Goal: Task Accomplishment & Management: Use online tool/utility

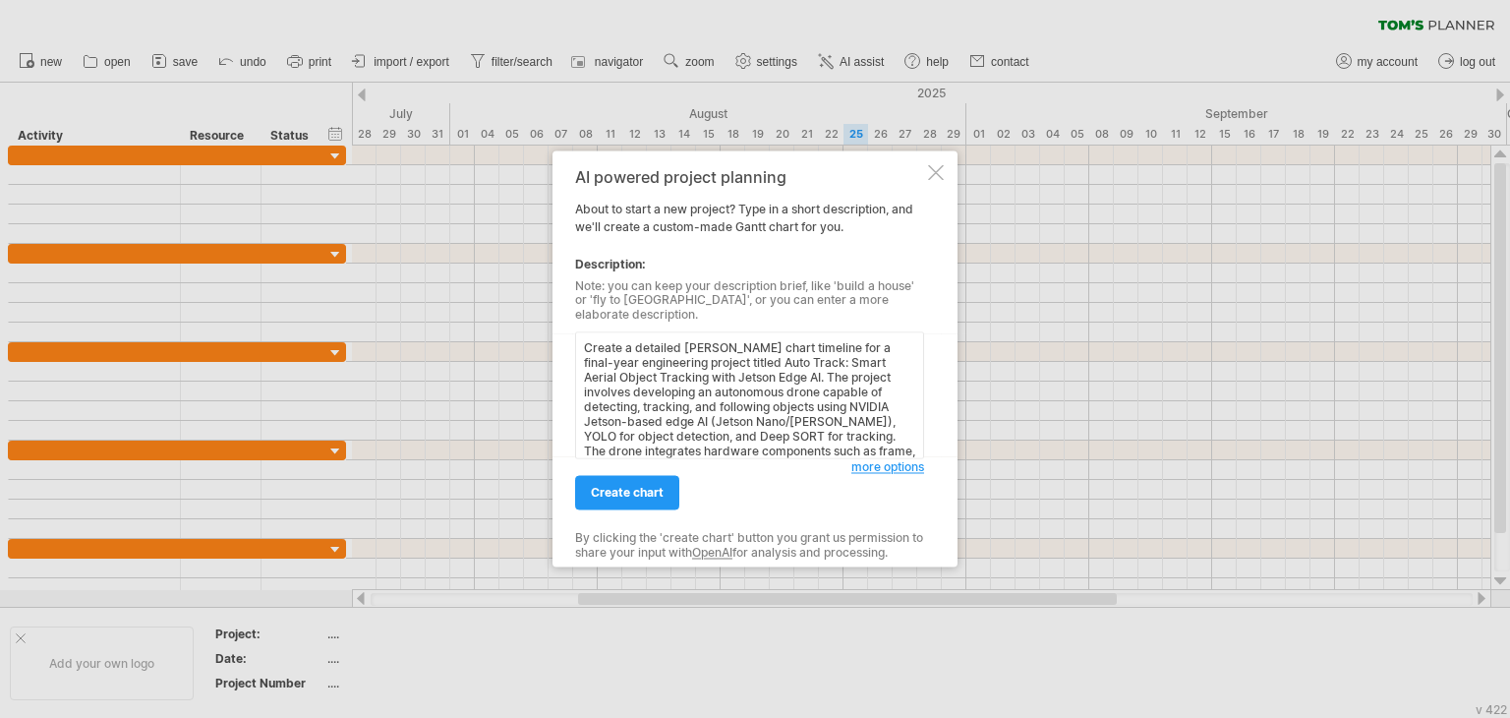
scroll to position [181, 0]
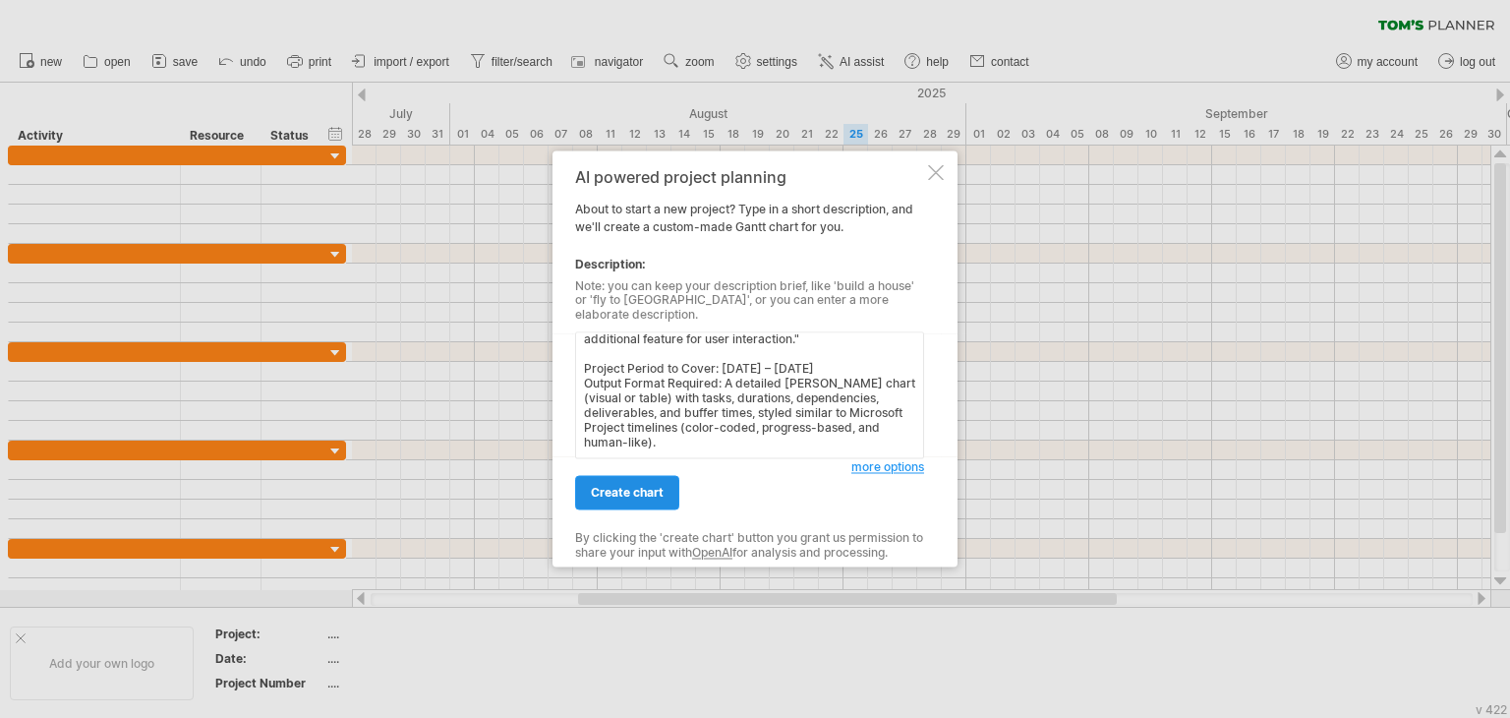
type textarea "Create a detailed [PERSON_NAME] chart timeline for a final-year engineering pro…"
click at [648, 486] on span "create chart" at bounding box center [627, 493] width 73 height 15
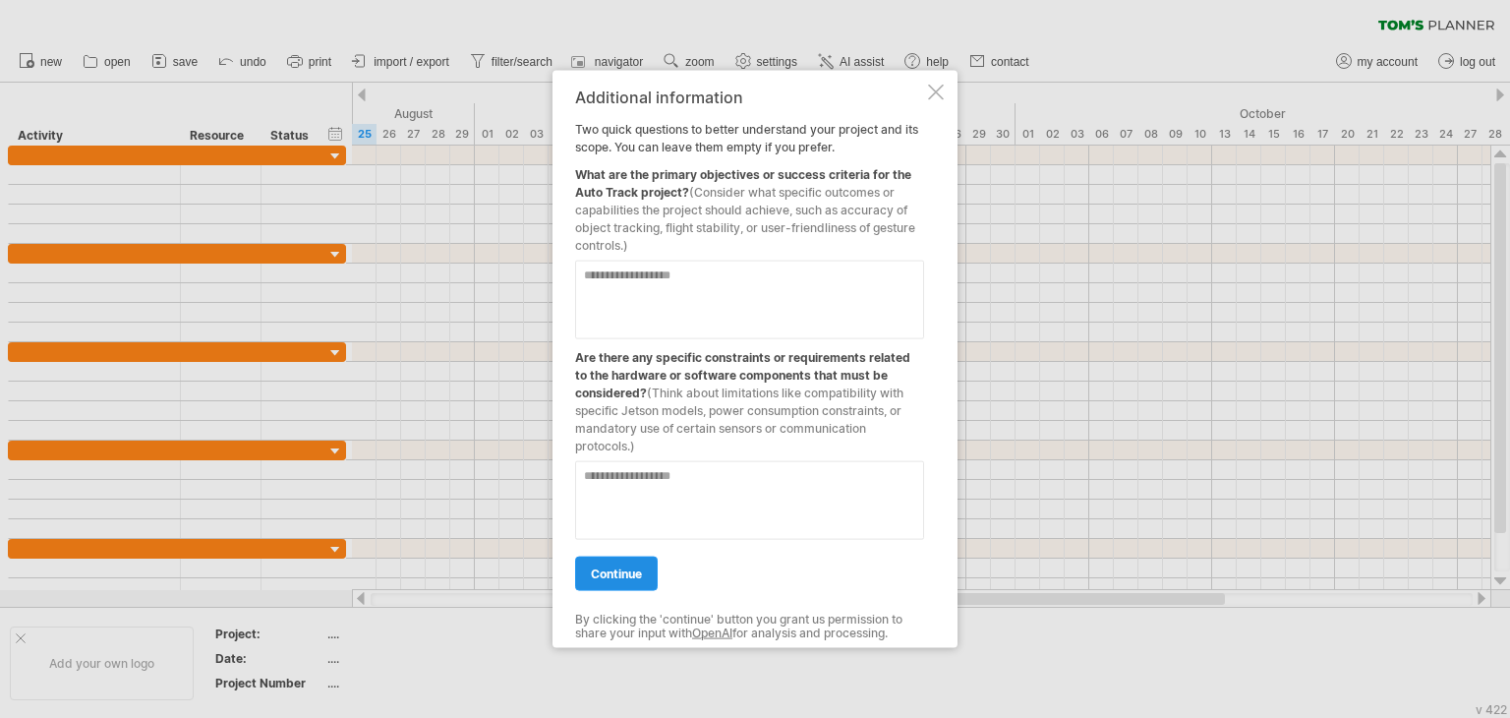
click at [624, 577] on span "continue" at bounding box center [616, 573] width 51 height 15
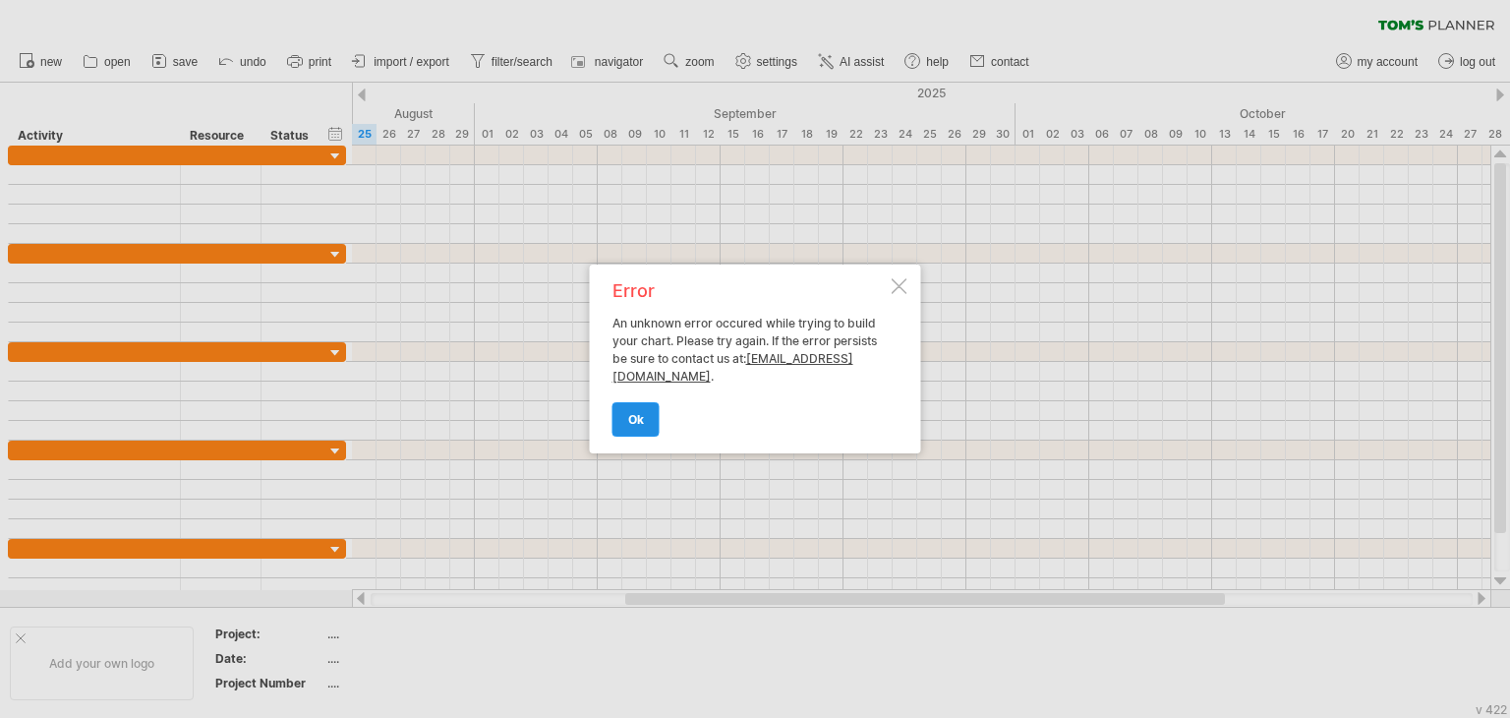
click at [636, 416] on span "ok" at bounding box center [636, 419] width 16 height 15
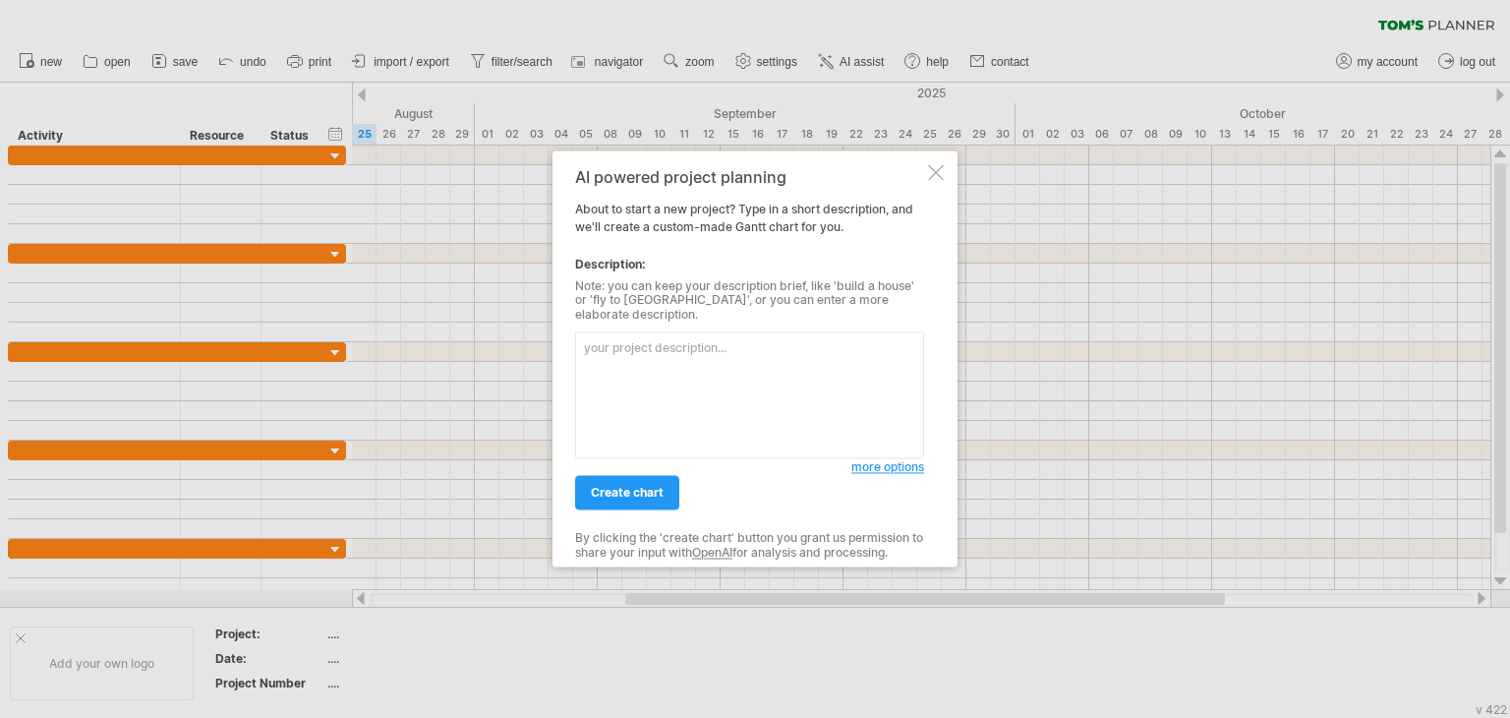
click at [621, 335] on textarea at bounding box center [749, 395] width 349 height 127
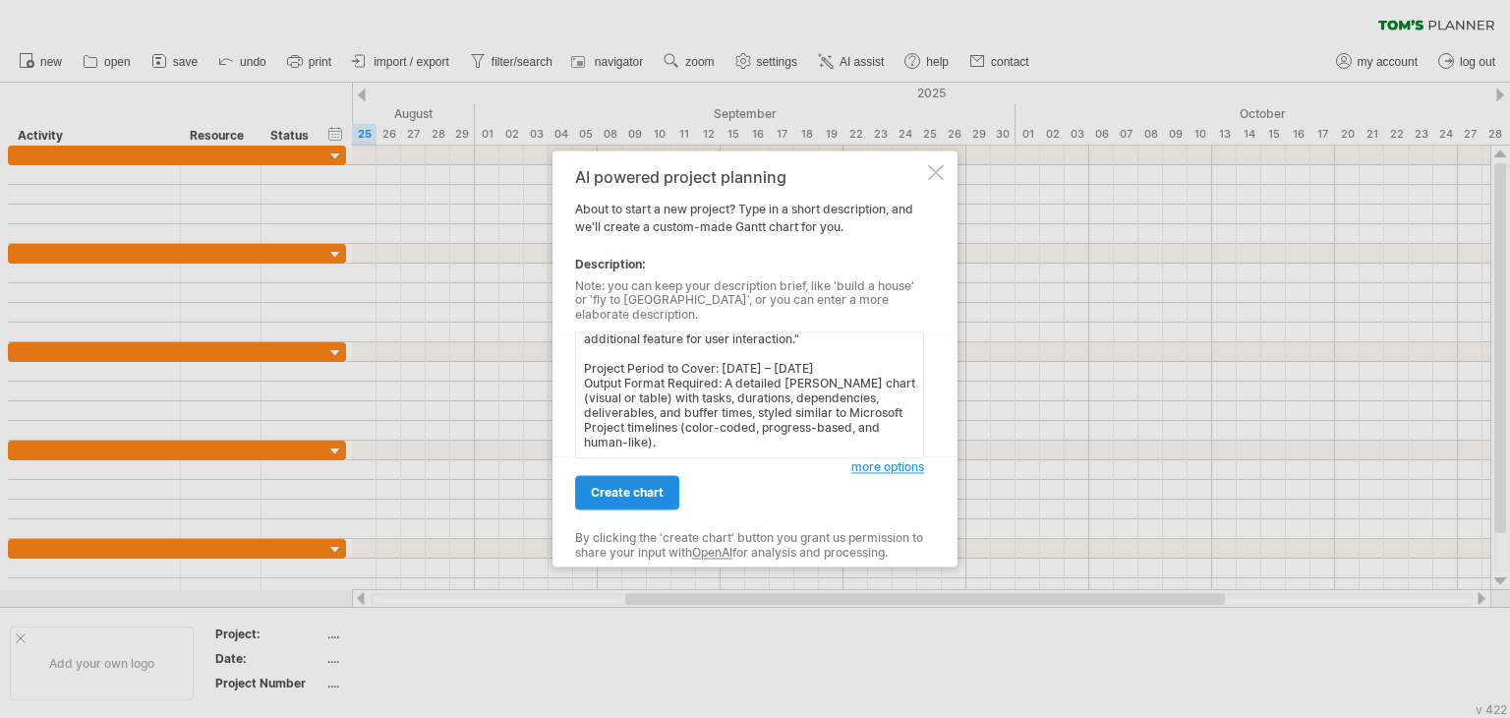
type textarea "Create a detailed [PERSON_NAME] chart timeline for a final-year engineering pro…"
click at [649, 497] on link "create chart" at bounding box center [627, 493] width 104 height 34
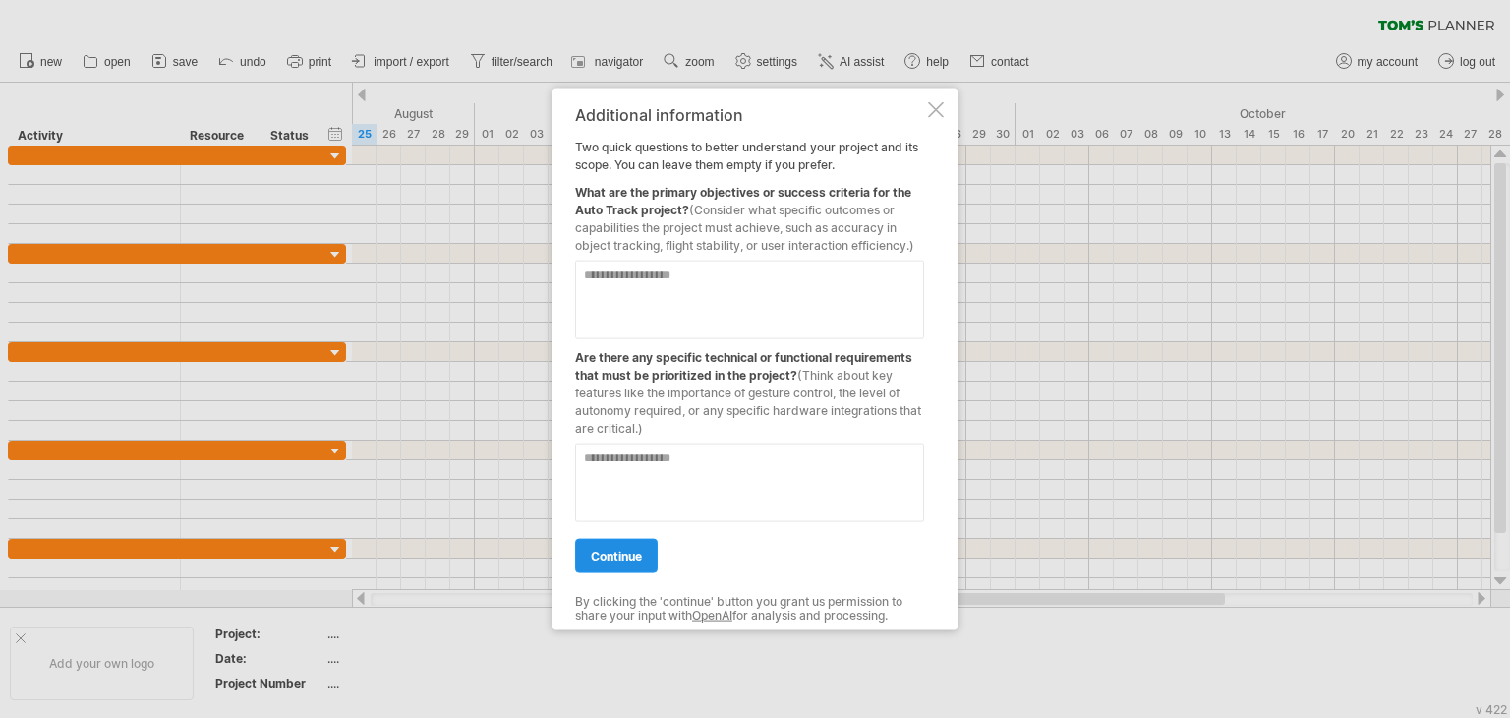
click at [645, 555] on link "continue" at bounding box center [616, 556] width 83 height 34
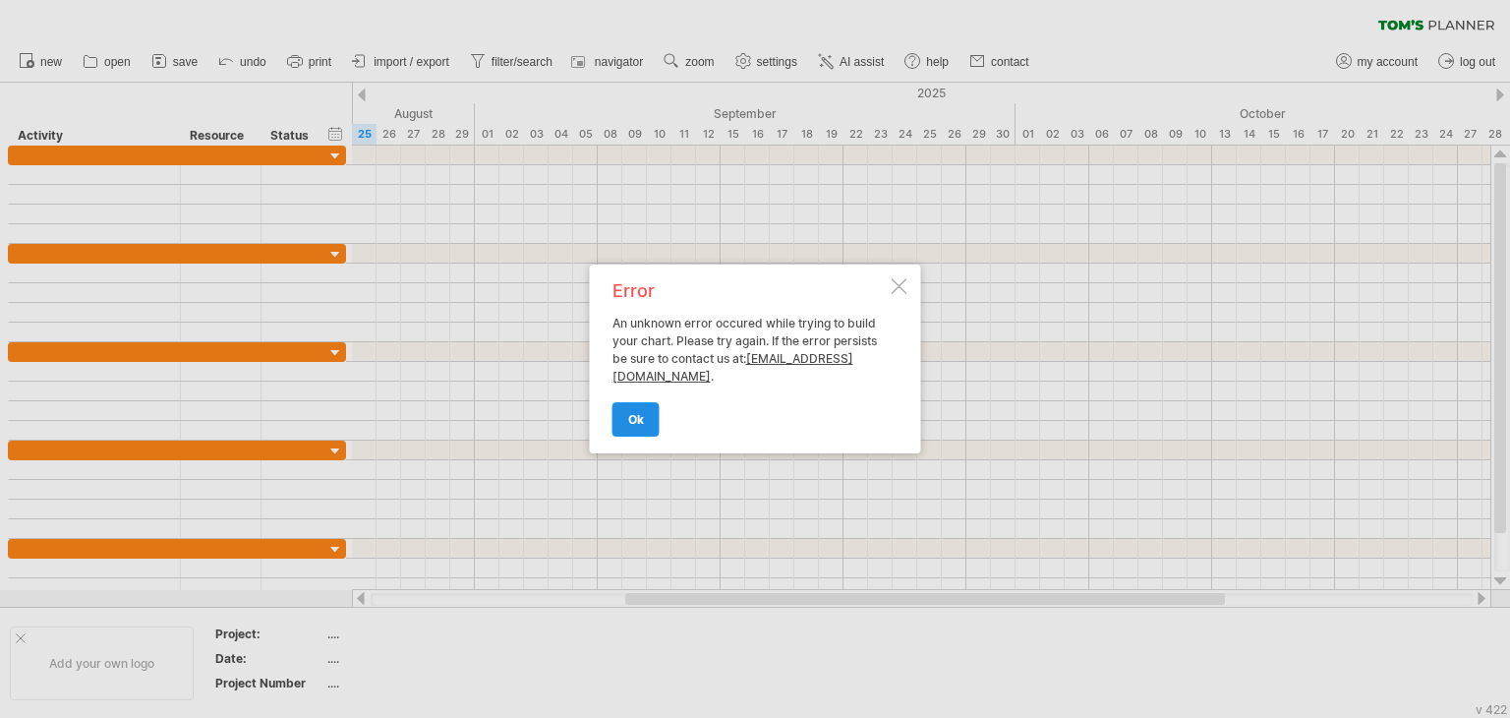
click at [645, 412] on link "ok" at bounding box center [636, 419] width 47 height 34
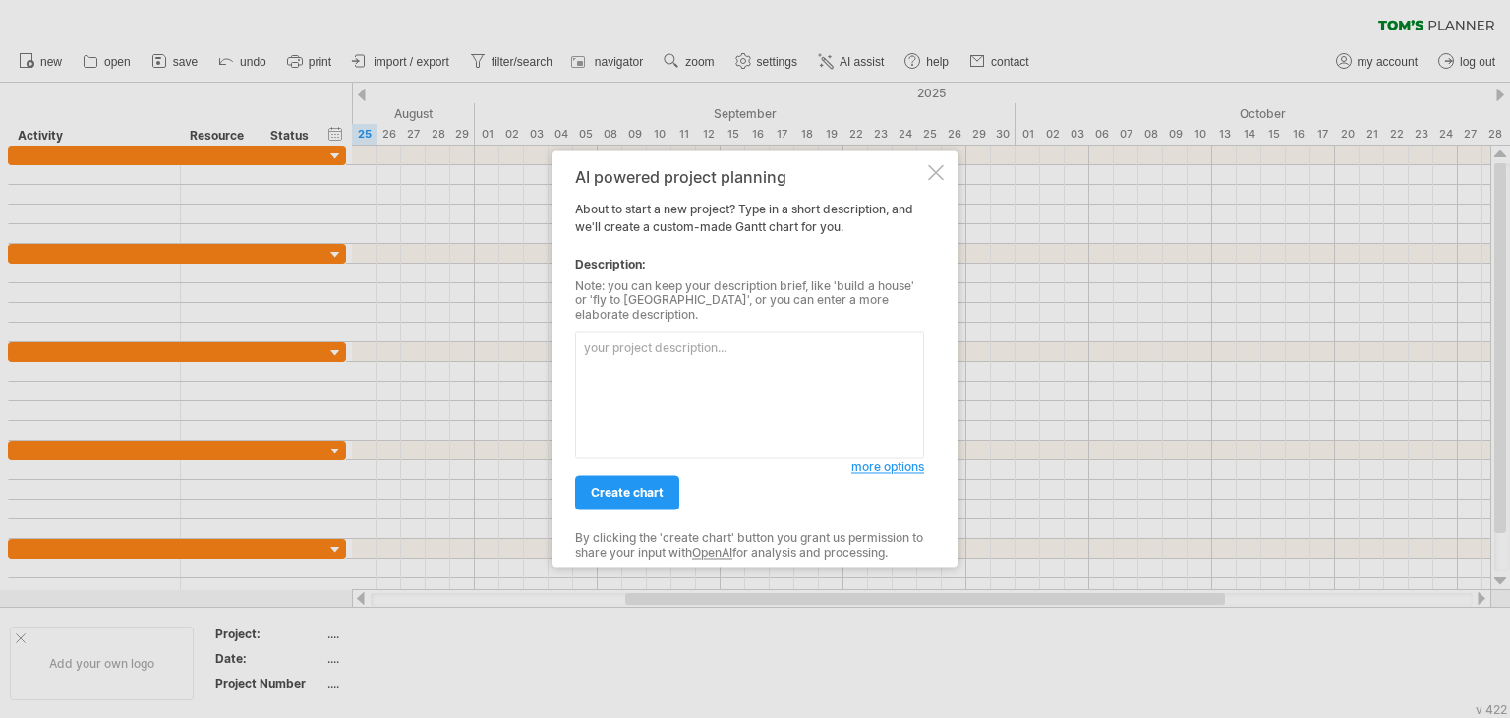
click at [937, 179] on div at bounding box center [936, 172] width 16 height 16
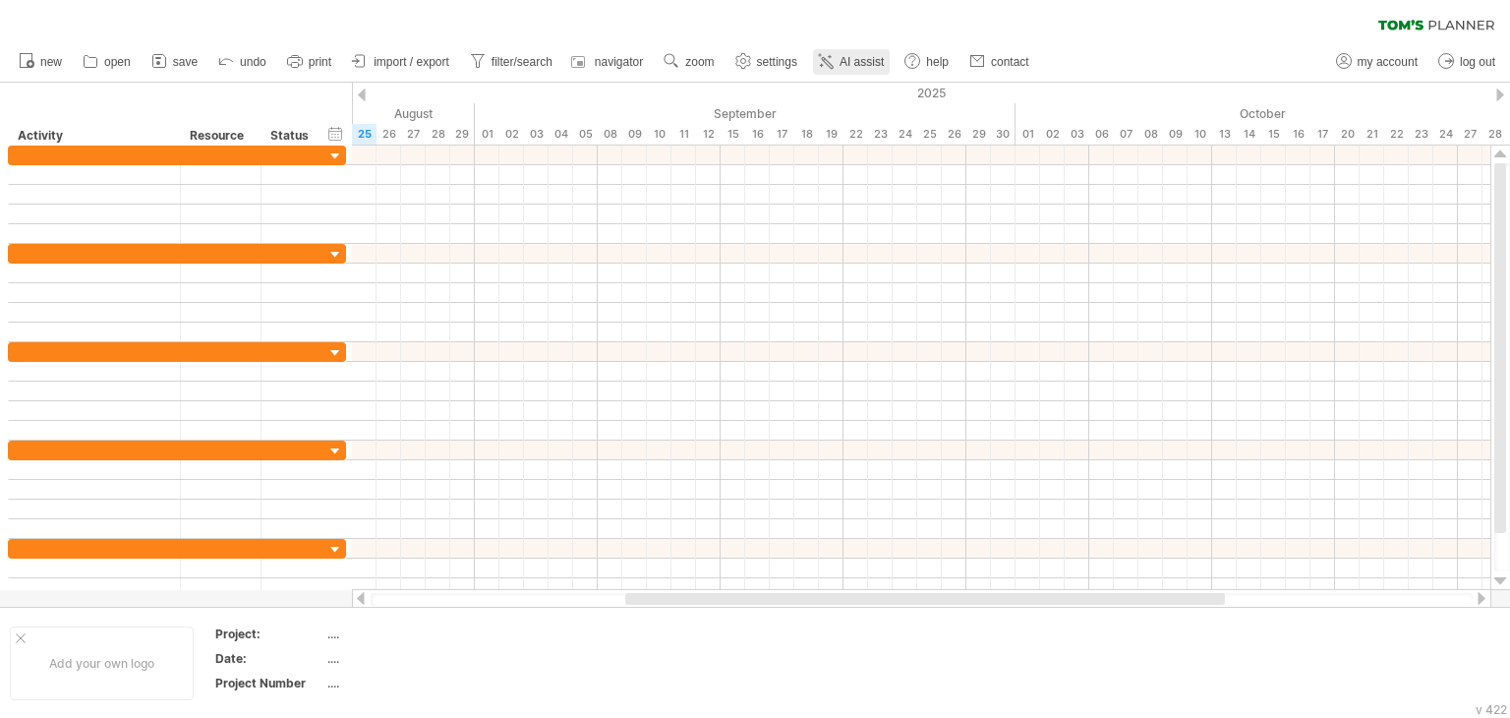
click at [847, 71] on link "AI assist" at bounding box center [851, 62] width 77 height 26
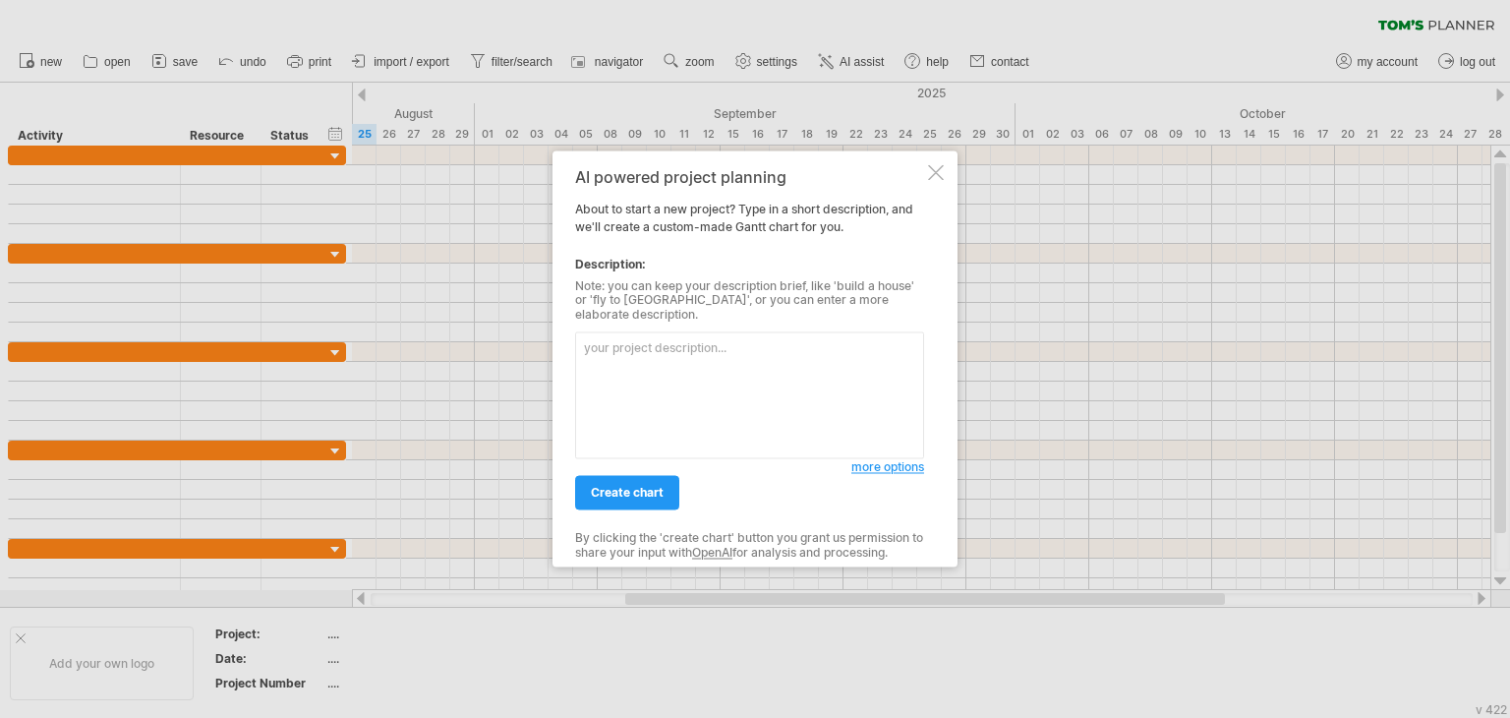
click at [725, 339] on textarea at bounding box center [749, 395] width 349 height 127
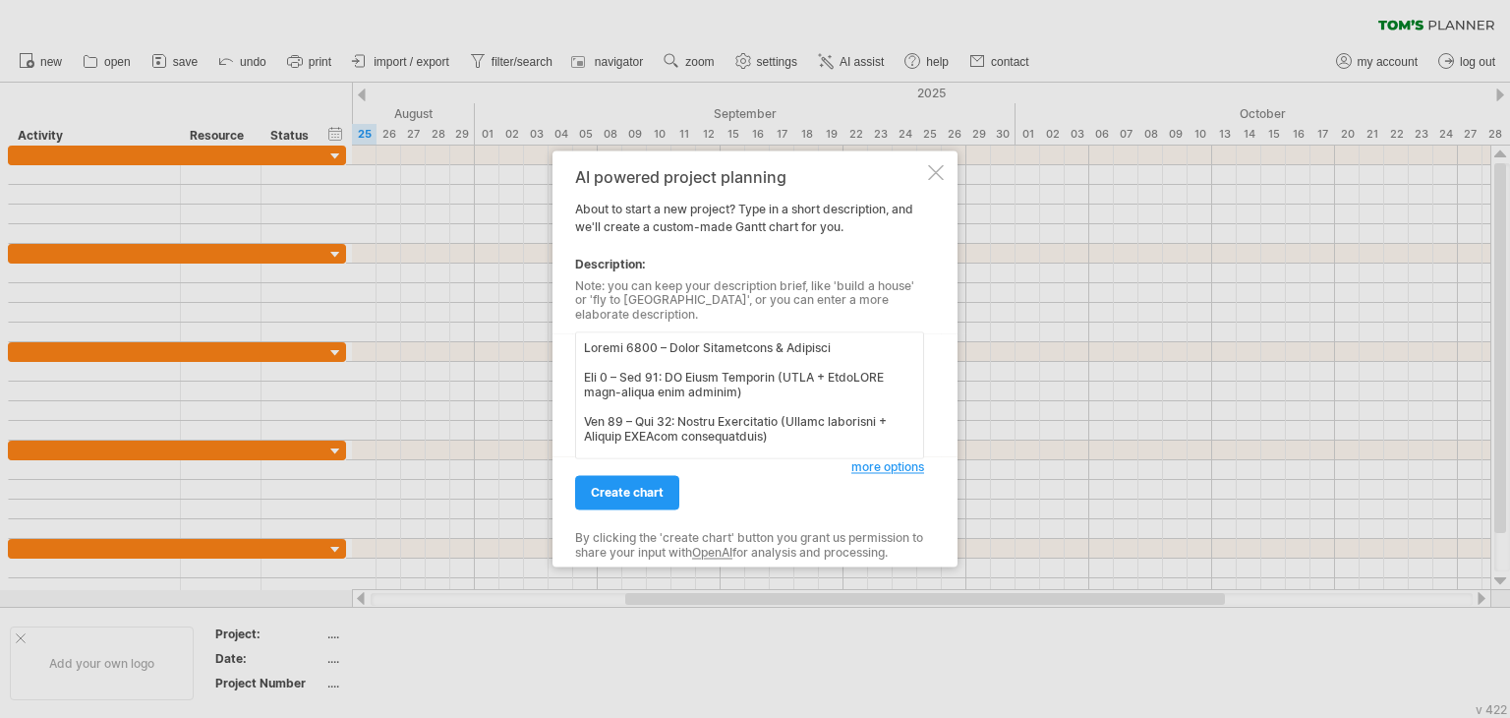
scroll to position [689, 0]
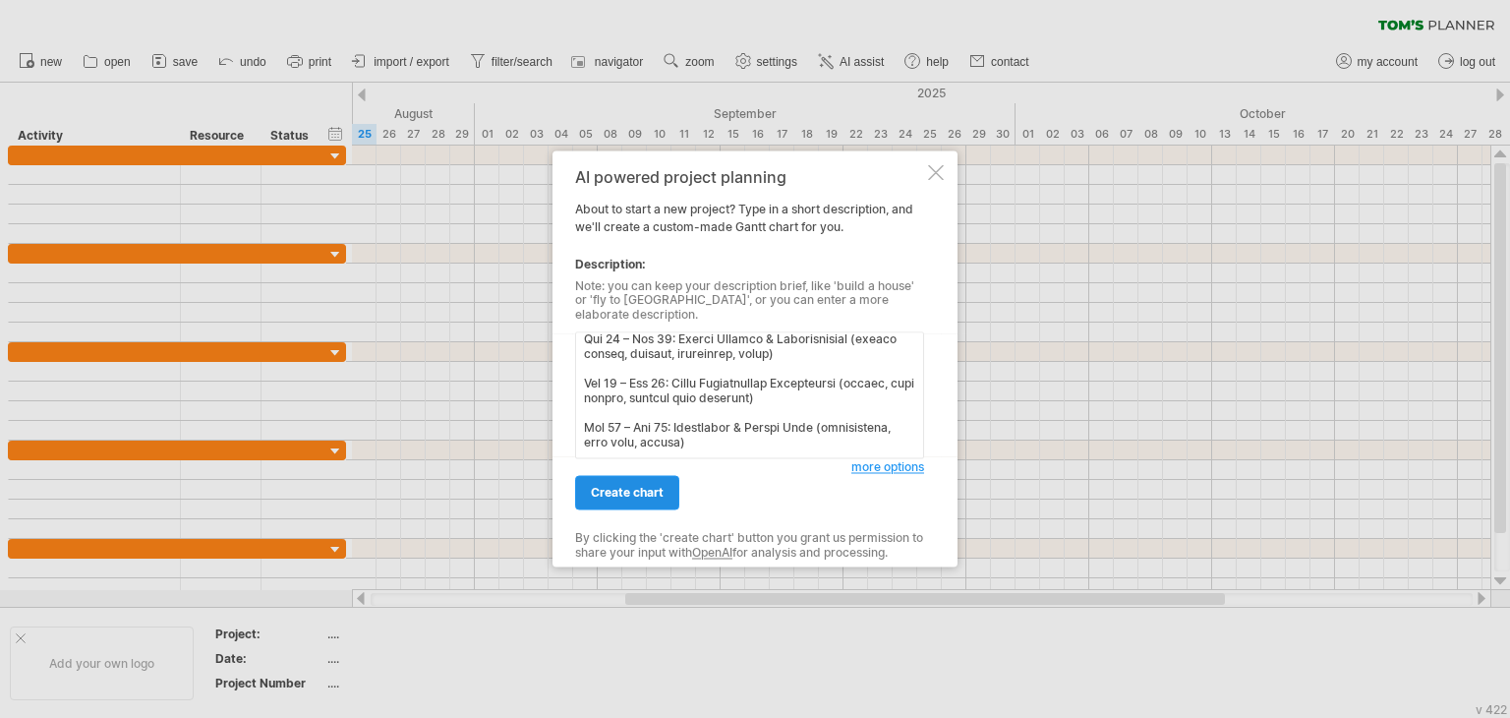
type textarea "Loremi 0481 – Dolor Sitametcons & Adipisci Eli 8 – Sed 72: DO Eiusm Temporin (U…"
click at [621, 487] on span "create chart" at bounding box center [627, 493] width 73 height 15
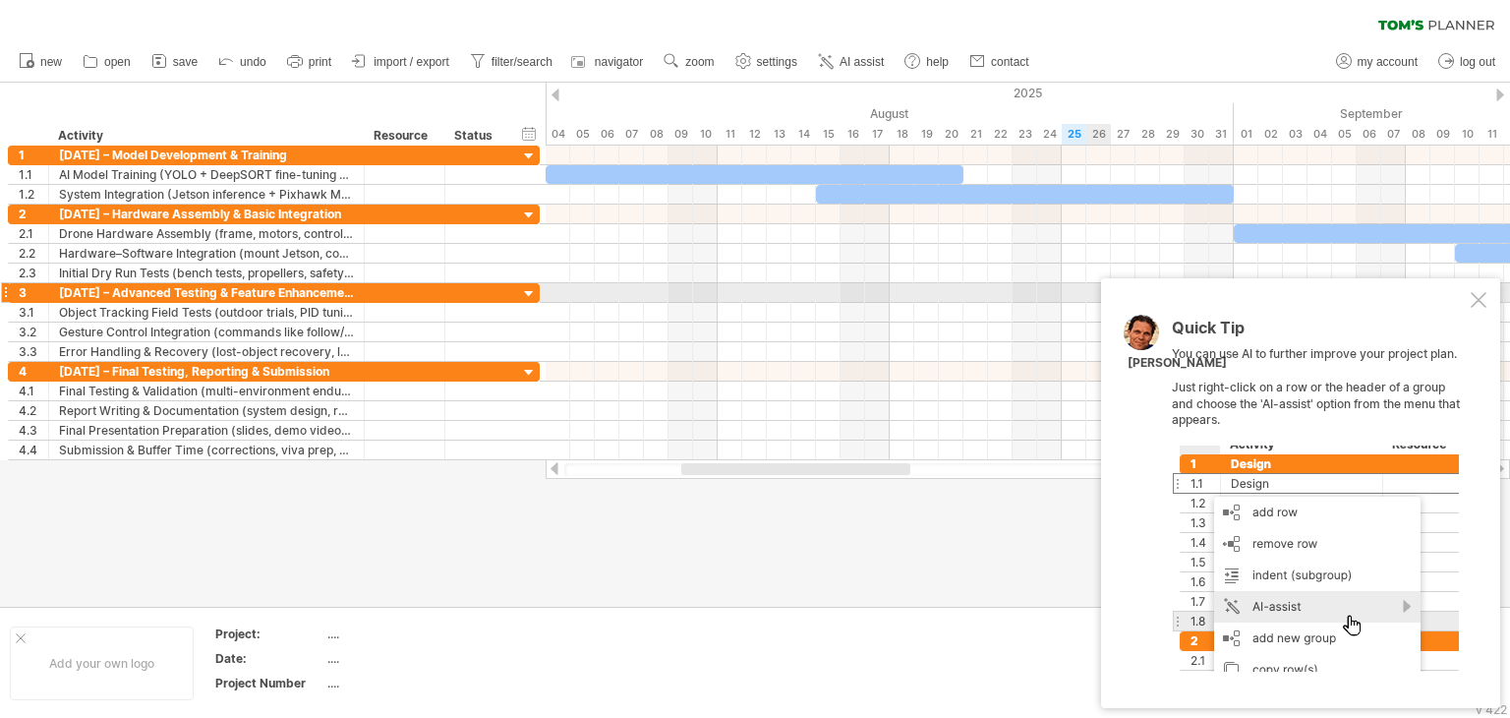
click at [1482, 300] on div at bounding box center [1479, 300] width 16 height 16
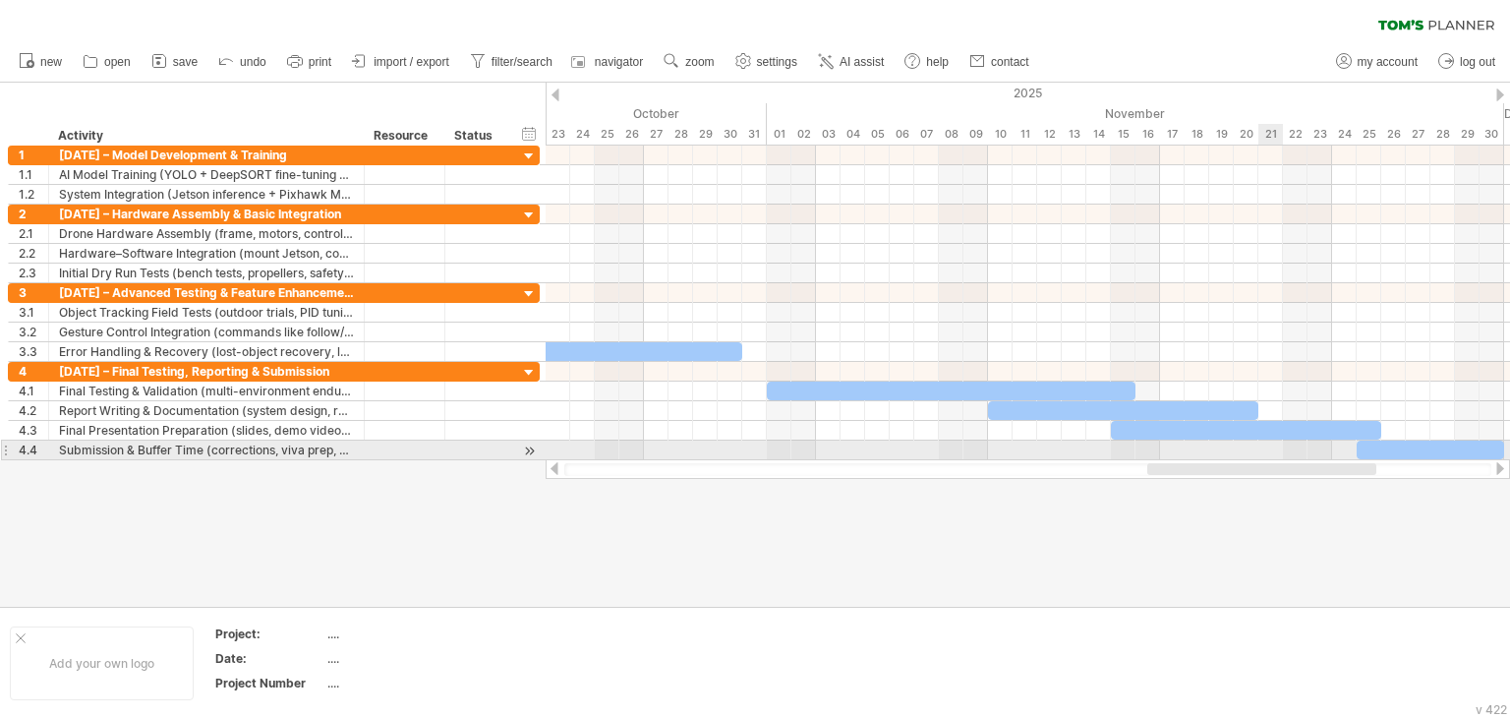
drag, startPoint x: 810, startPoint y: 471, endPoint x: 1276, endPoint y: 458, distance: 466.2
click at [1276, 458] on div "Trying to reach [DOMAIN_NAME] Connected again... 0% clear filter new 1" at bounding box center [755, 359] width 1510 height 718
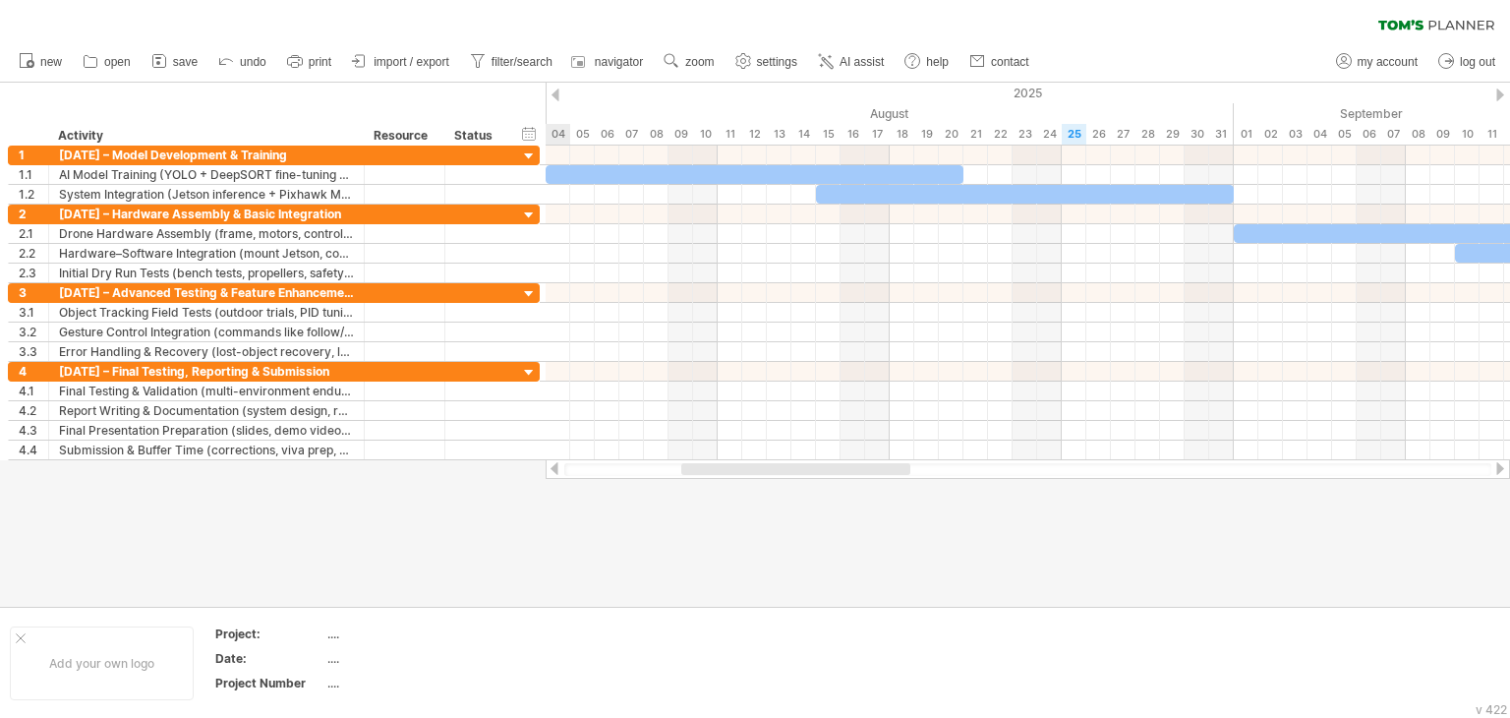
drag, startPoint x: 1262, startPoint y: 470, endPoint x: 796, endPoint y: 480, distance: 465.2
click at [796, 480] on div "Trying to reach [DOMAIN_NAME] Connected again... 0% clear filter new 1" at bounding box center [755, 359] width 1510 height 718
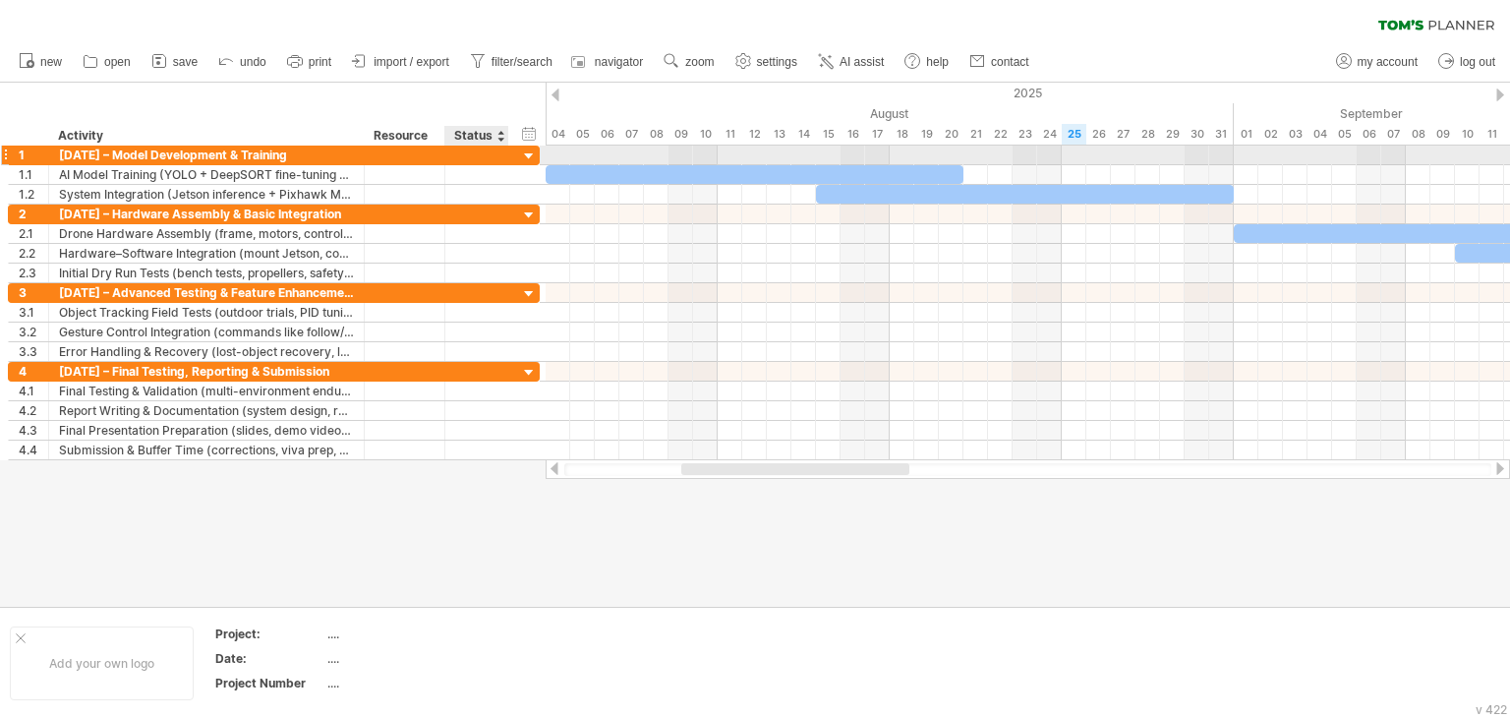
click at [523, 158] on div at bounding box center [529, 156] width 19 height 19
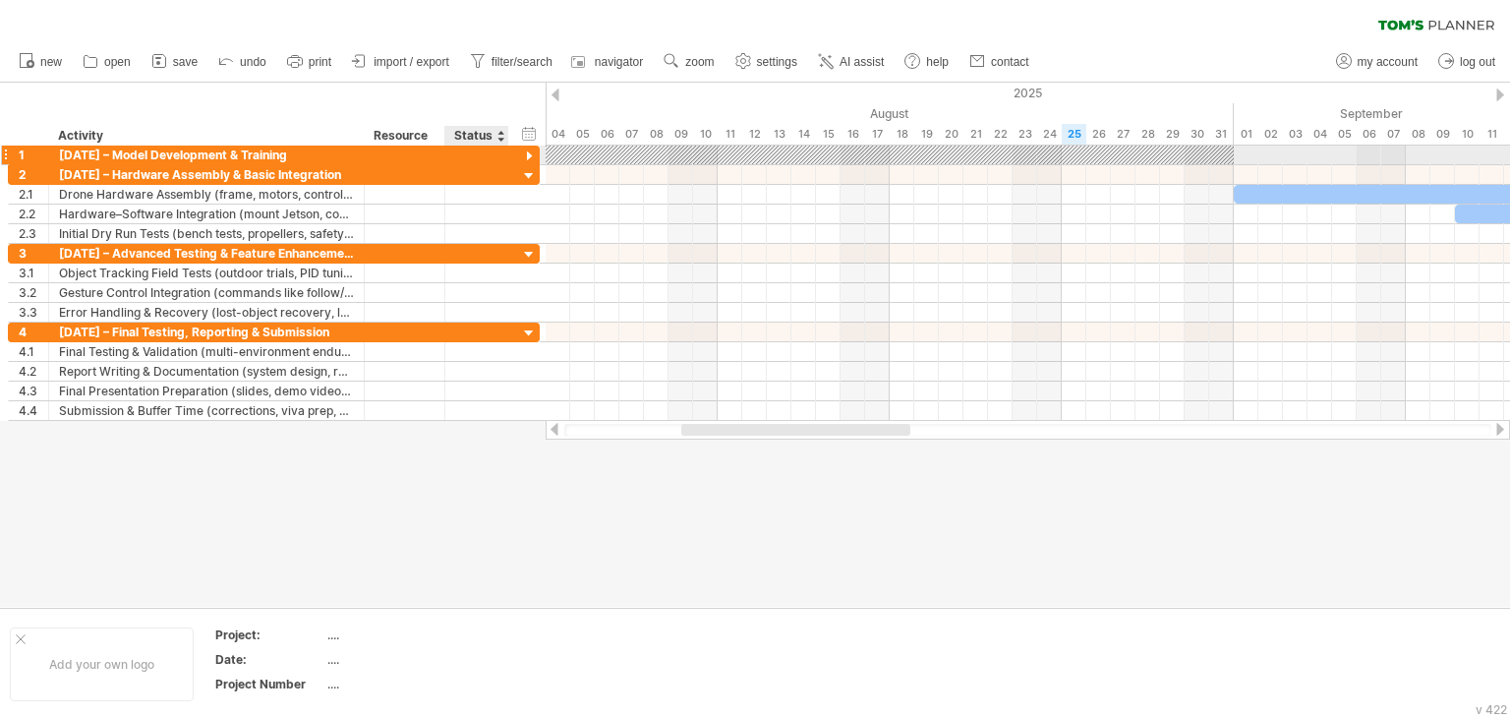
click at [523, 158] on div at bounding box center [529, 156] width 19 height 19
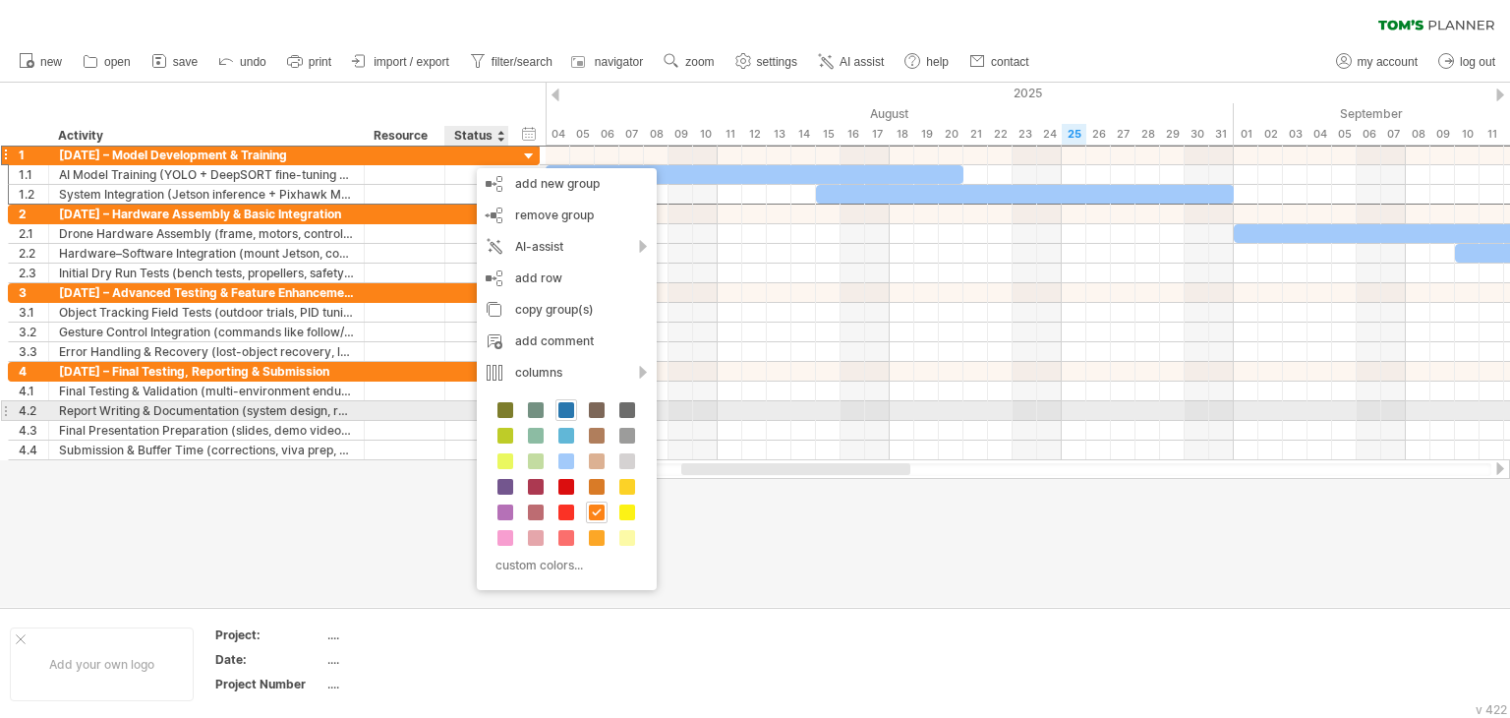
click at [566, 408] on span at bounding box center [566, 410] width 16 height 16
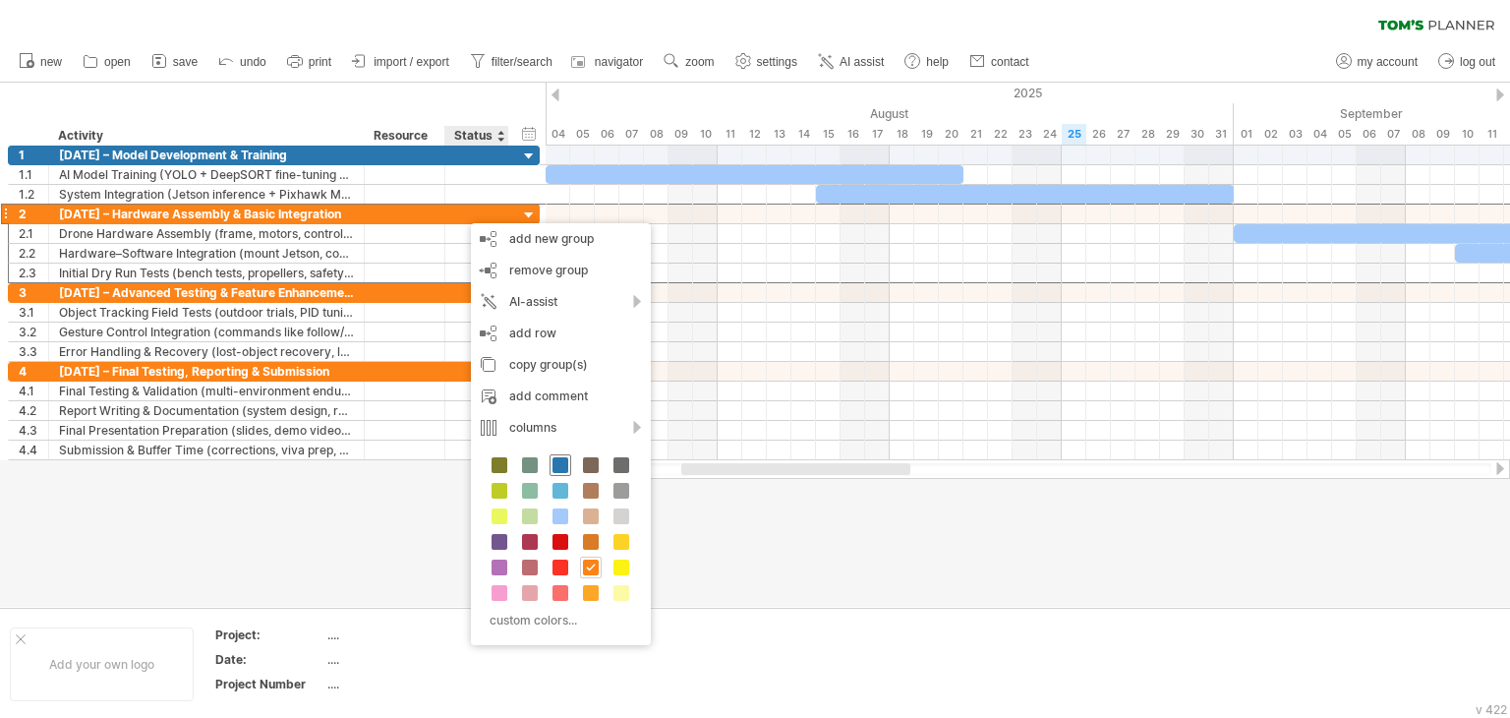
click at [558, 465] on span at bounding box center [561, 465] width 16 height 16
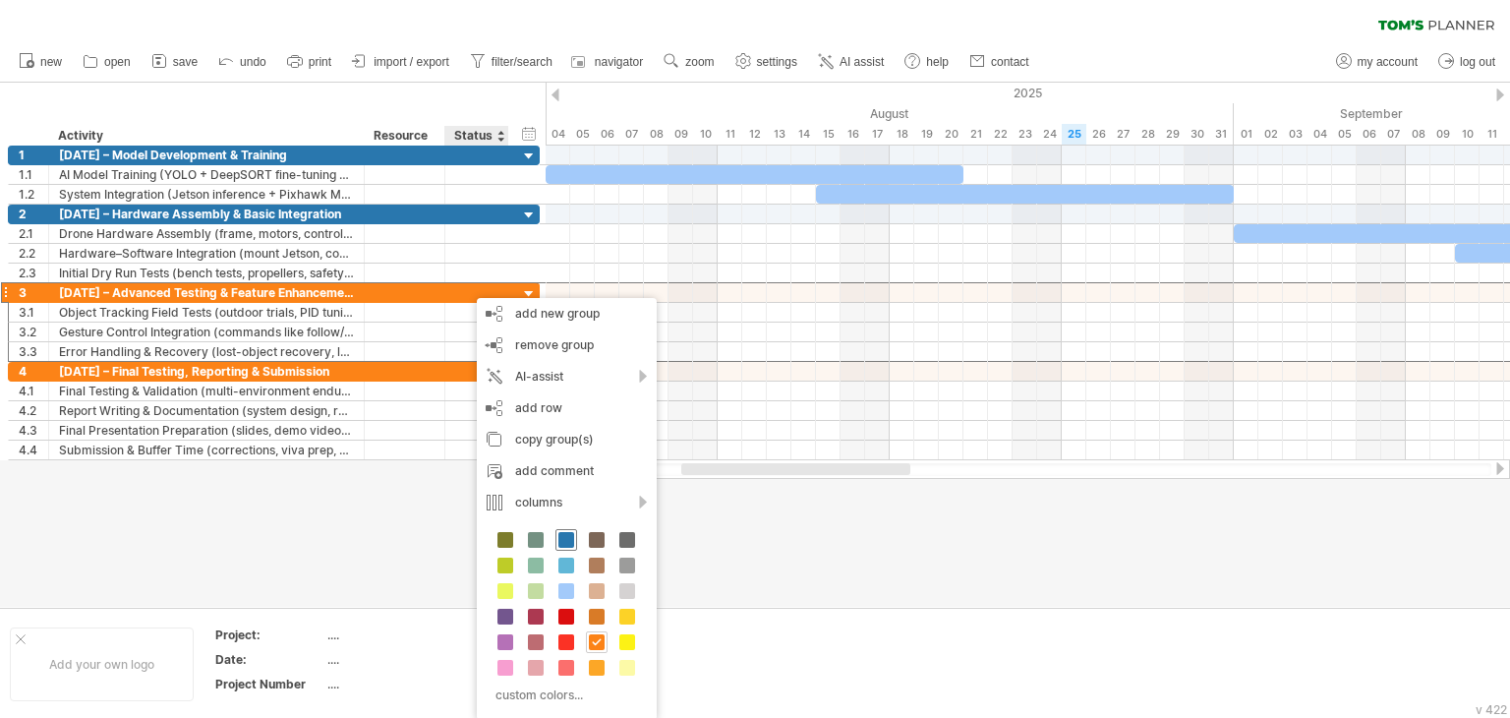
click at [564, 536] on span at bounding box center [566, 540] width 16 height 16
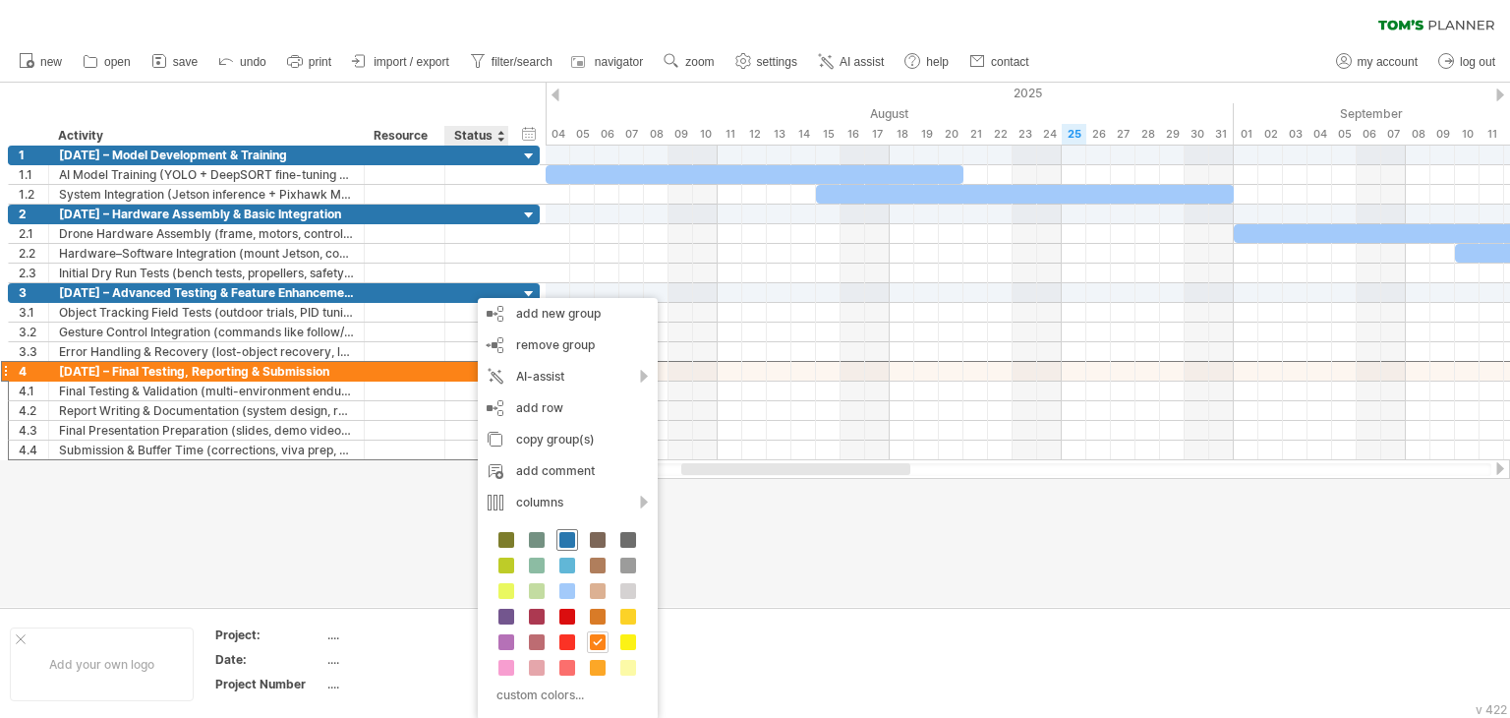
click at [565, 536] on span at bounding box center [567, 540] width 16 height 16
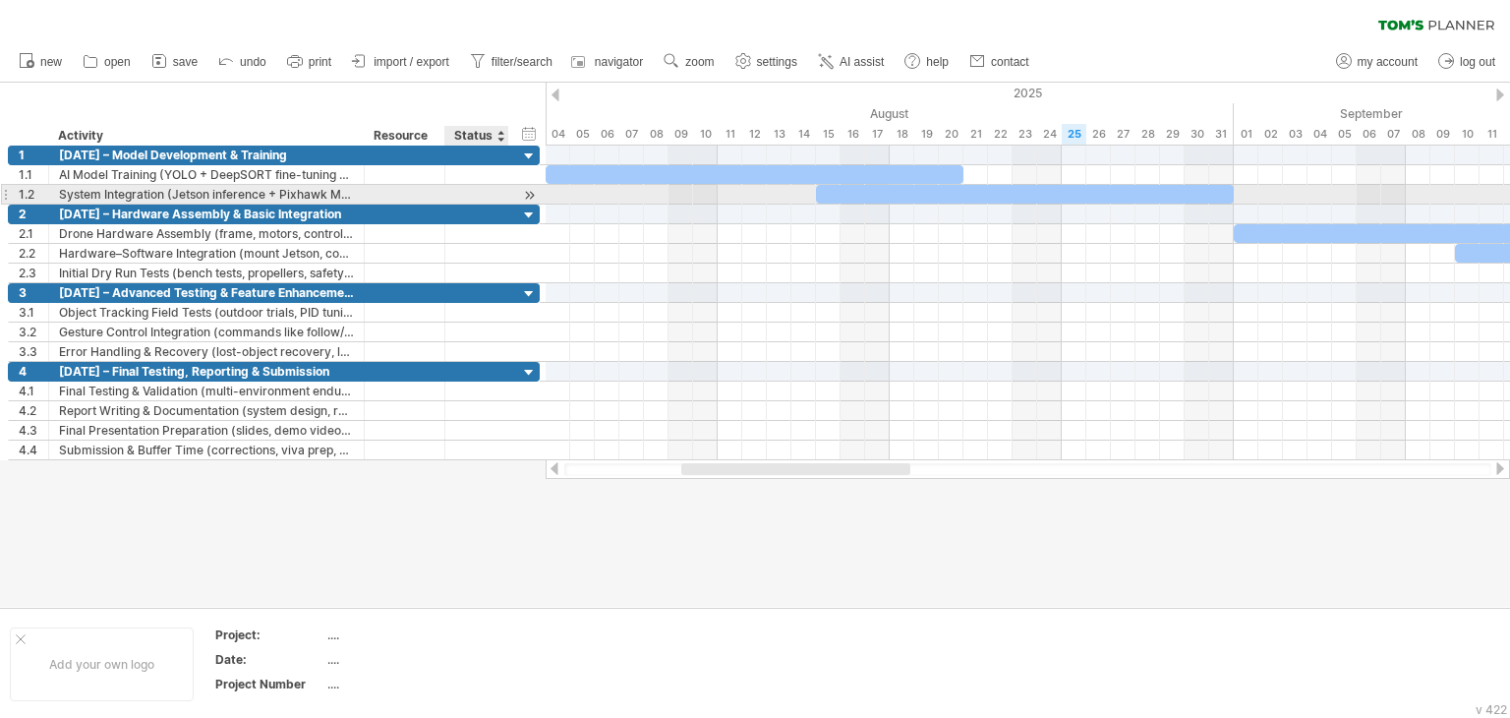
click at [527, 194] on div at bounding box center [529, 195] width 19 height 21
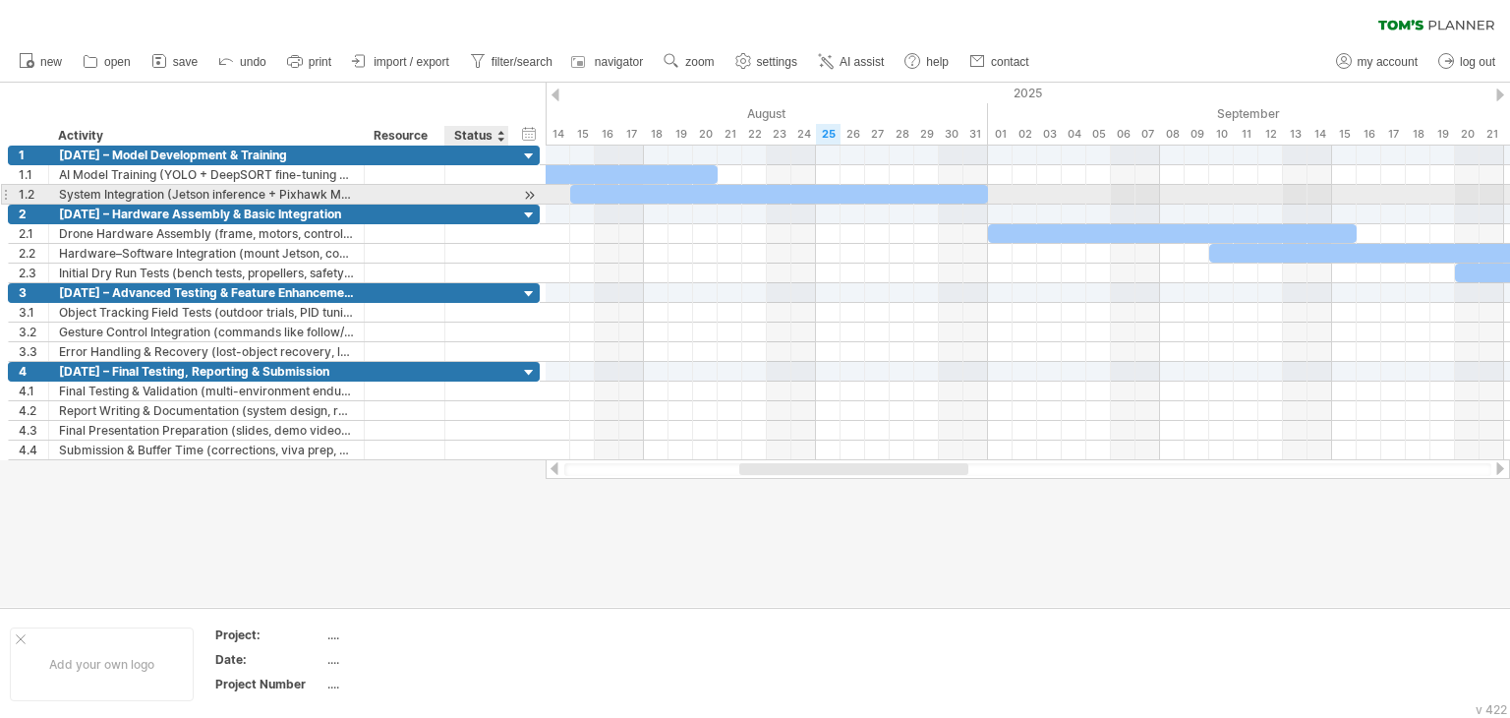
click at [527, 194] on div at bounding box center [529, 195] width 19 height 21
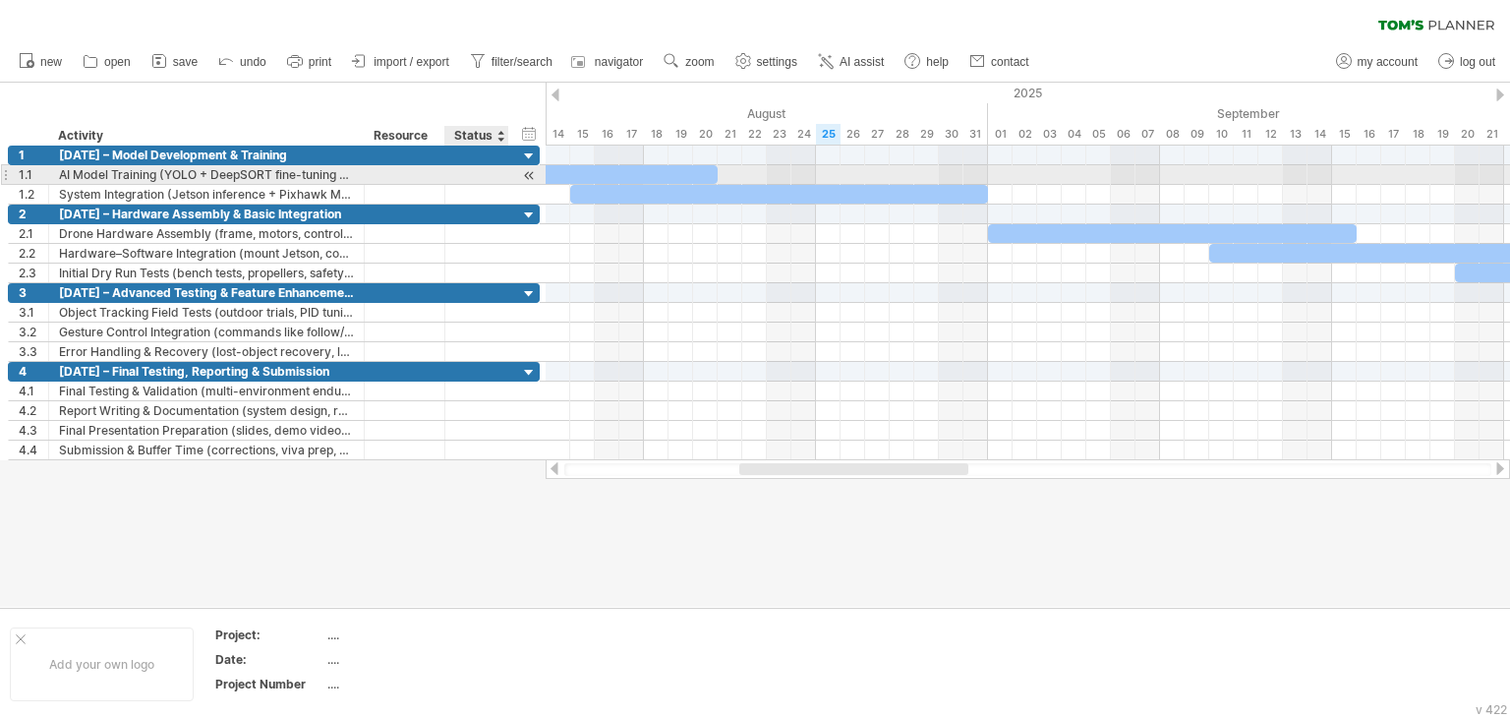
click at [526, 173] on div at bounding box center [529, 175] width 19 height 21
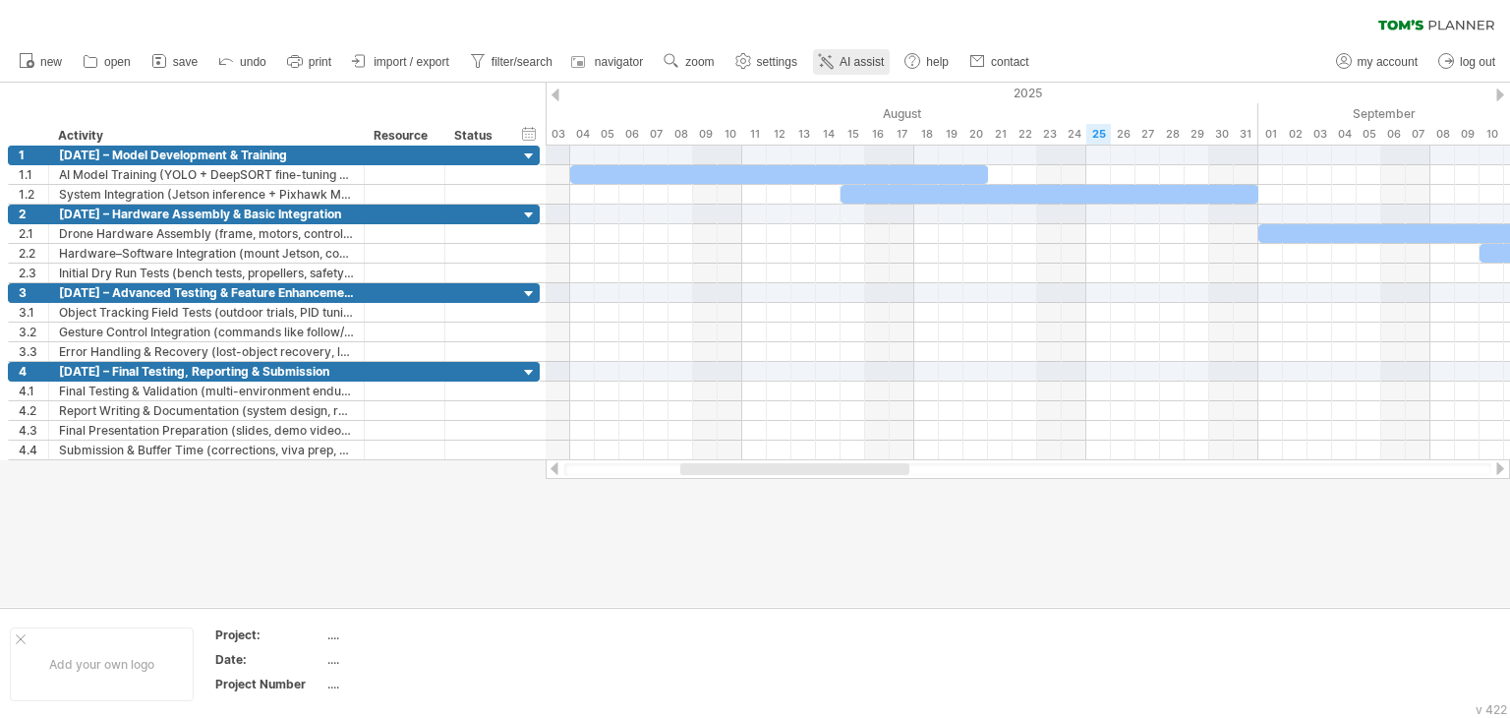
click at [859, 69] on link "AI assist" at bounding box center [851, 62] width 77 height 26
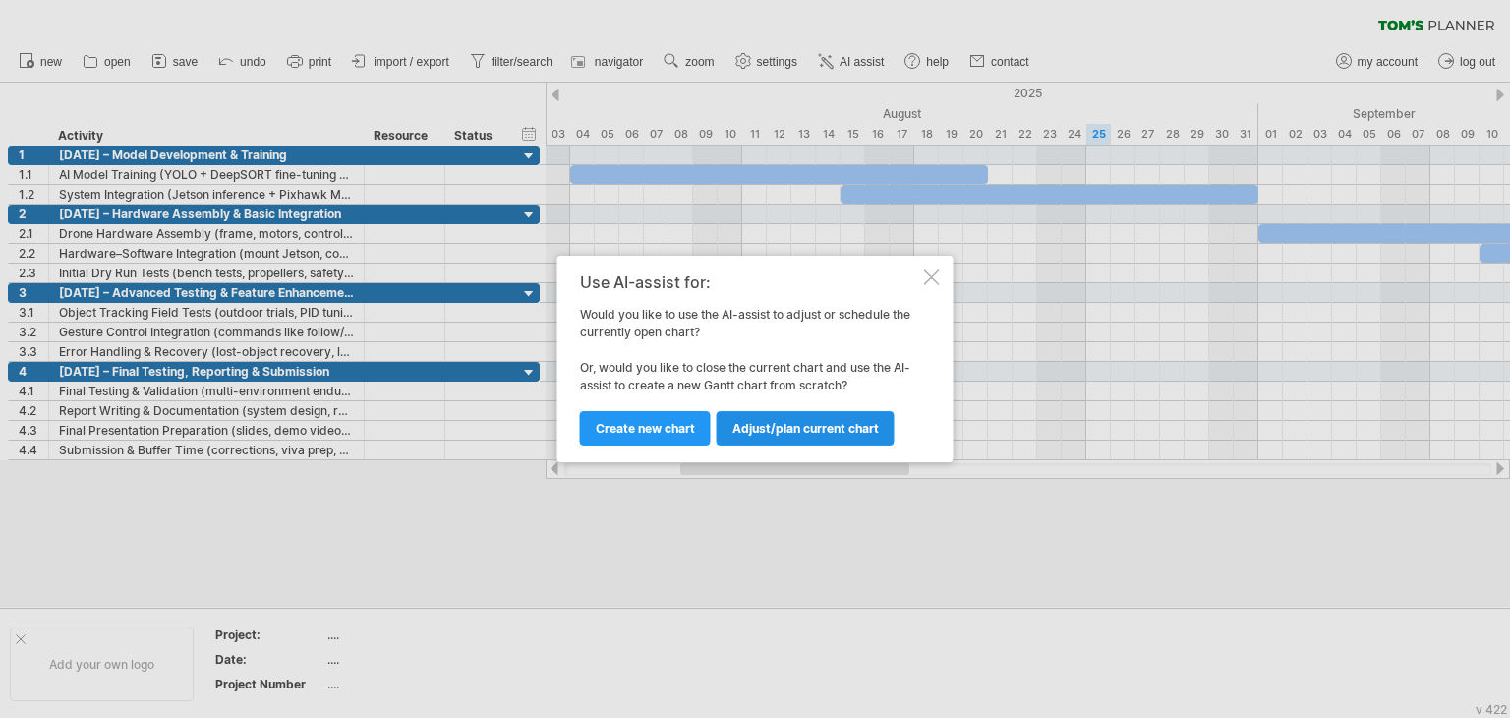
click at [759, 426] on span "Adjust/plan current chart" at bounding box center [806, 428] width 147 height 15
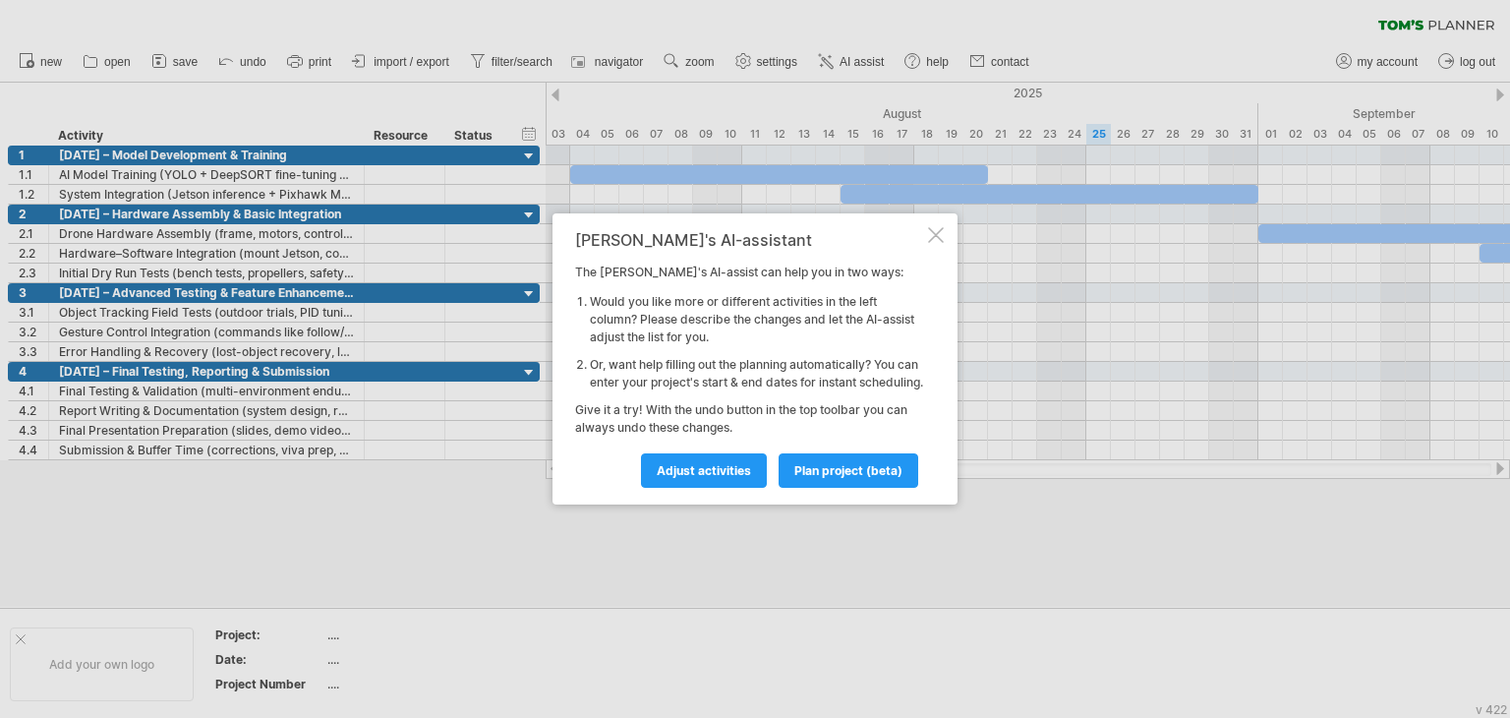
click at [935, 229] on div at bounding box center [936, 235] width 16 height 16
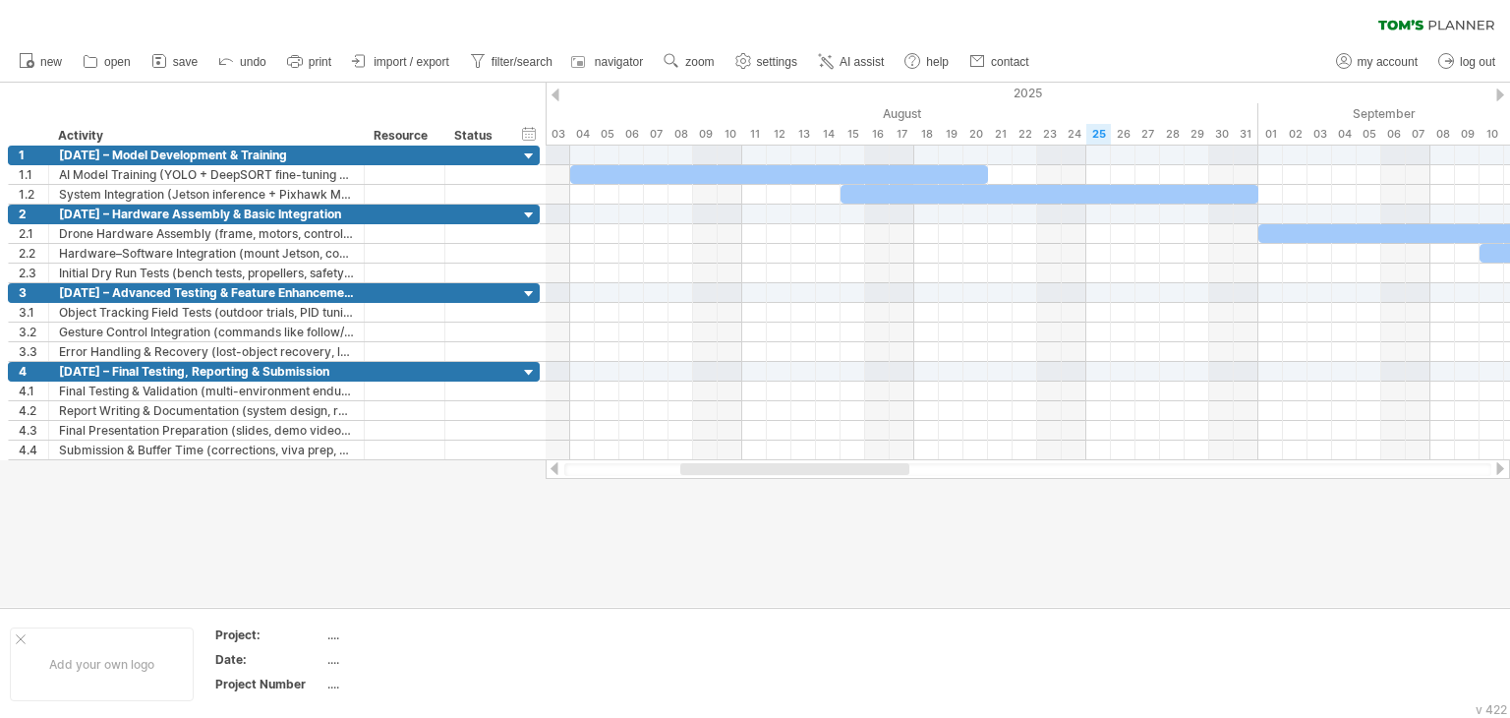
click at [853, 61] on span "AI assist" at bounding box center [862, 62] width 44 height 14
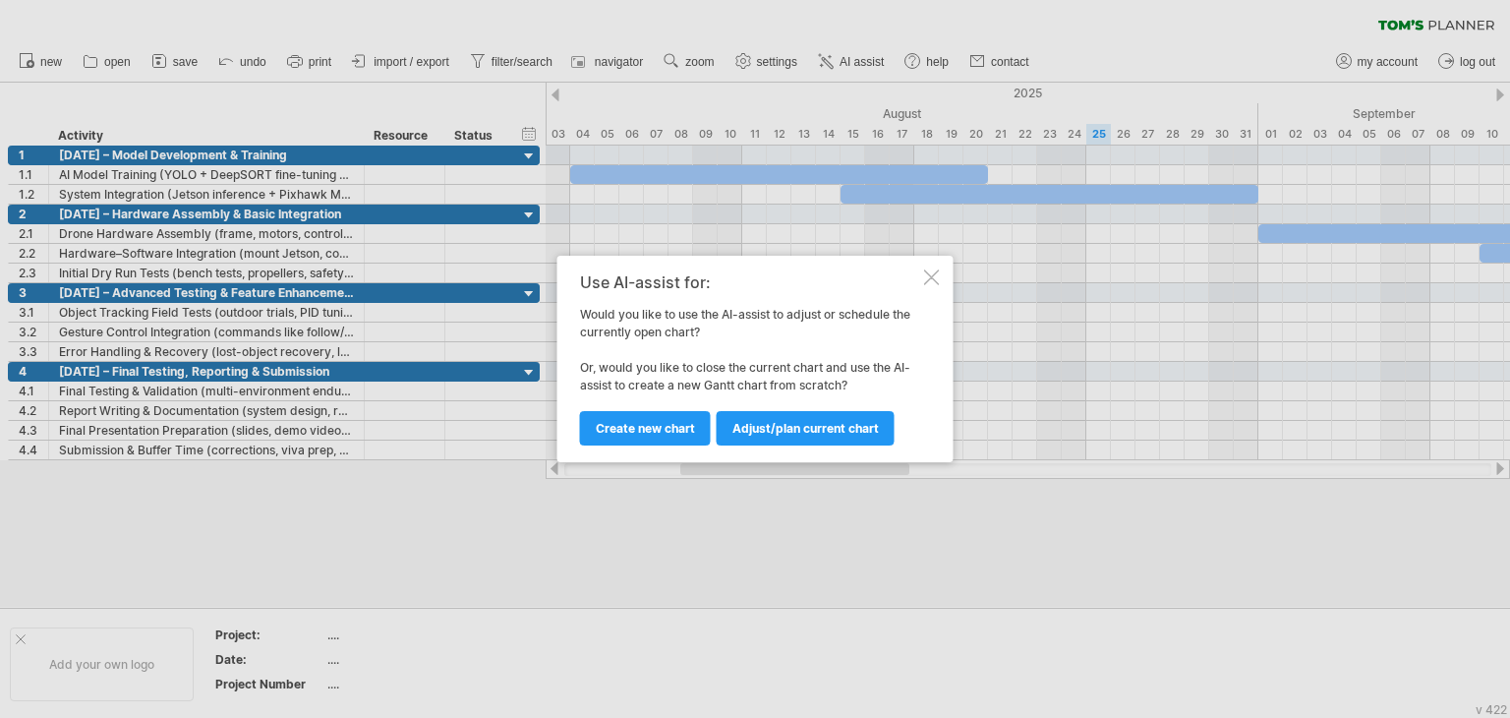
click at [925, 277] on div at bounding box center [932, 277] width 16 height 16
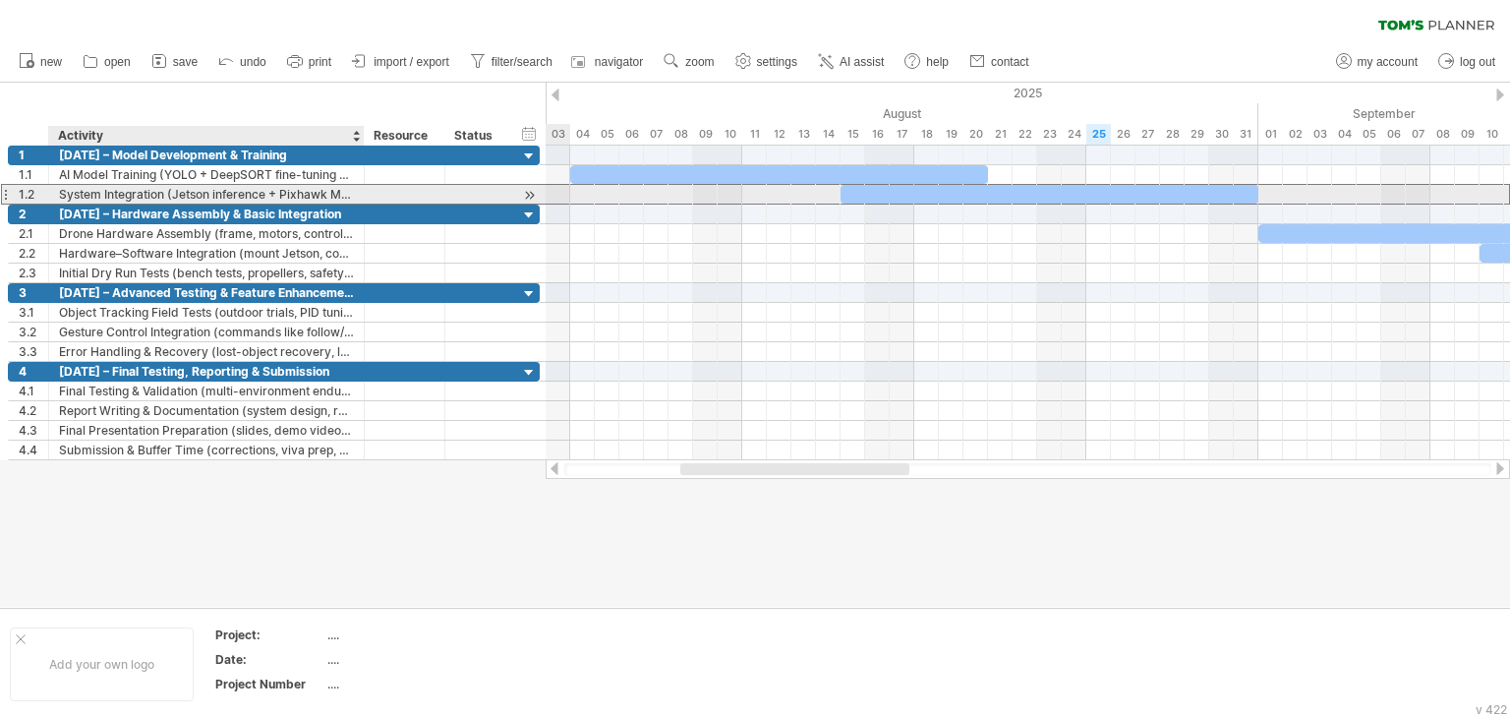
click at [353, 195] on div "System Integration (Jetson inference + Pixhawk MAVLink communication)" at bounding box center [206, 194] width 295 height 19
type input "**********"
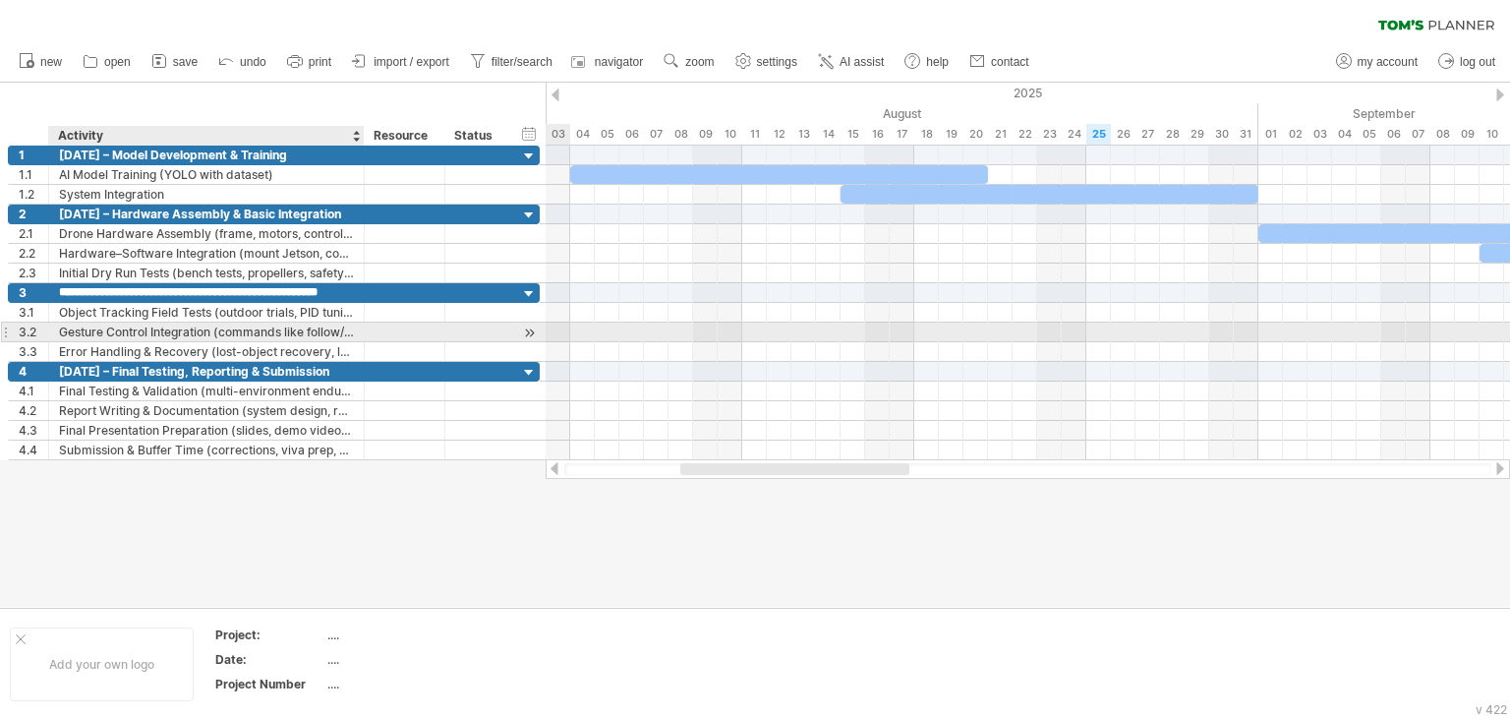
click at [318, 331] on div "Gesture Control Integration (commands like follow/stop via hand signals)" at bounding box center [206, 332] width 295 height 19
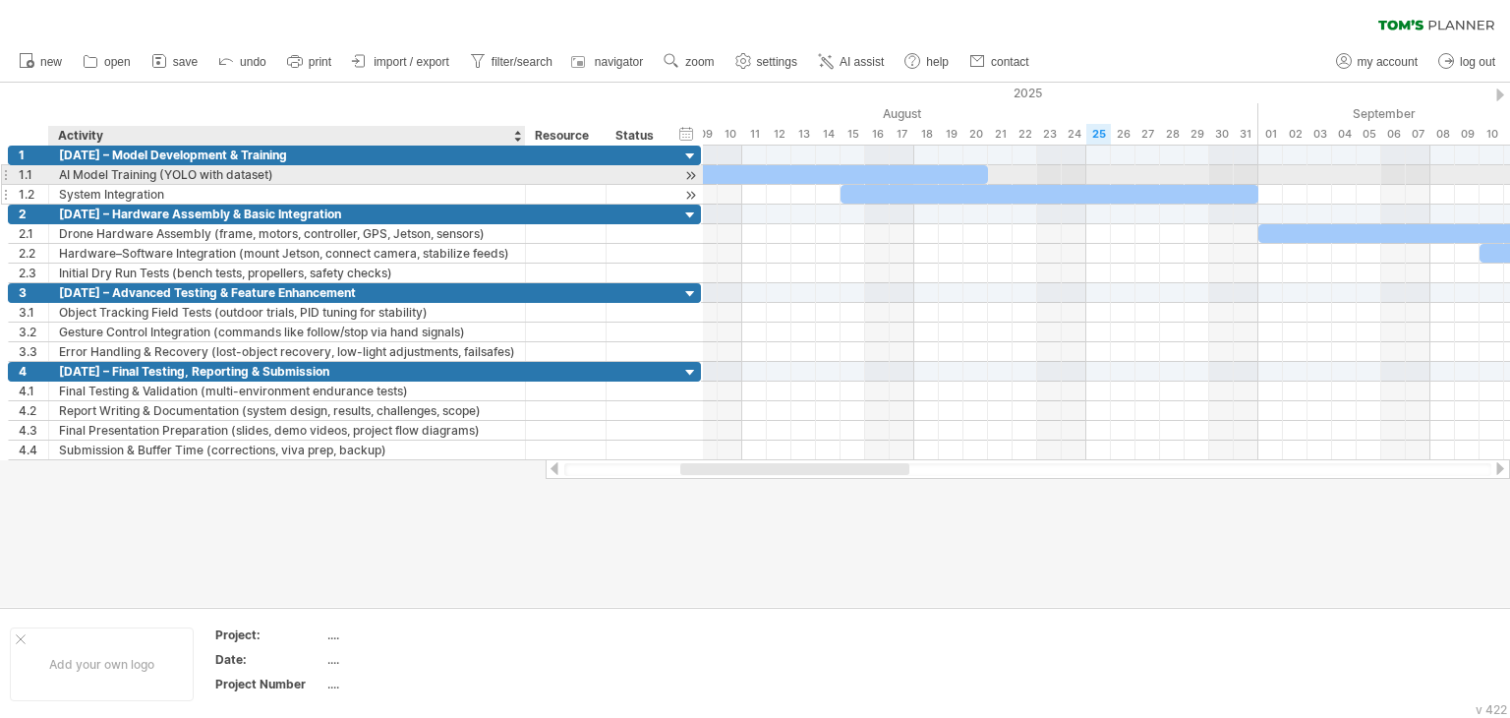
drag, startPoint x: 362, startPoint y: 174, endPoint x: 523, endPoint y: 195, distance: 162.6
click at [523, 195] on div "**********" at bounding box center [354, 175] width 693 height 59
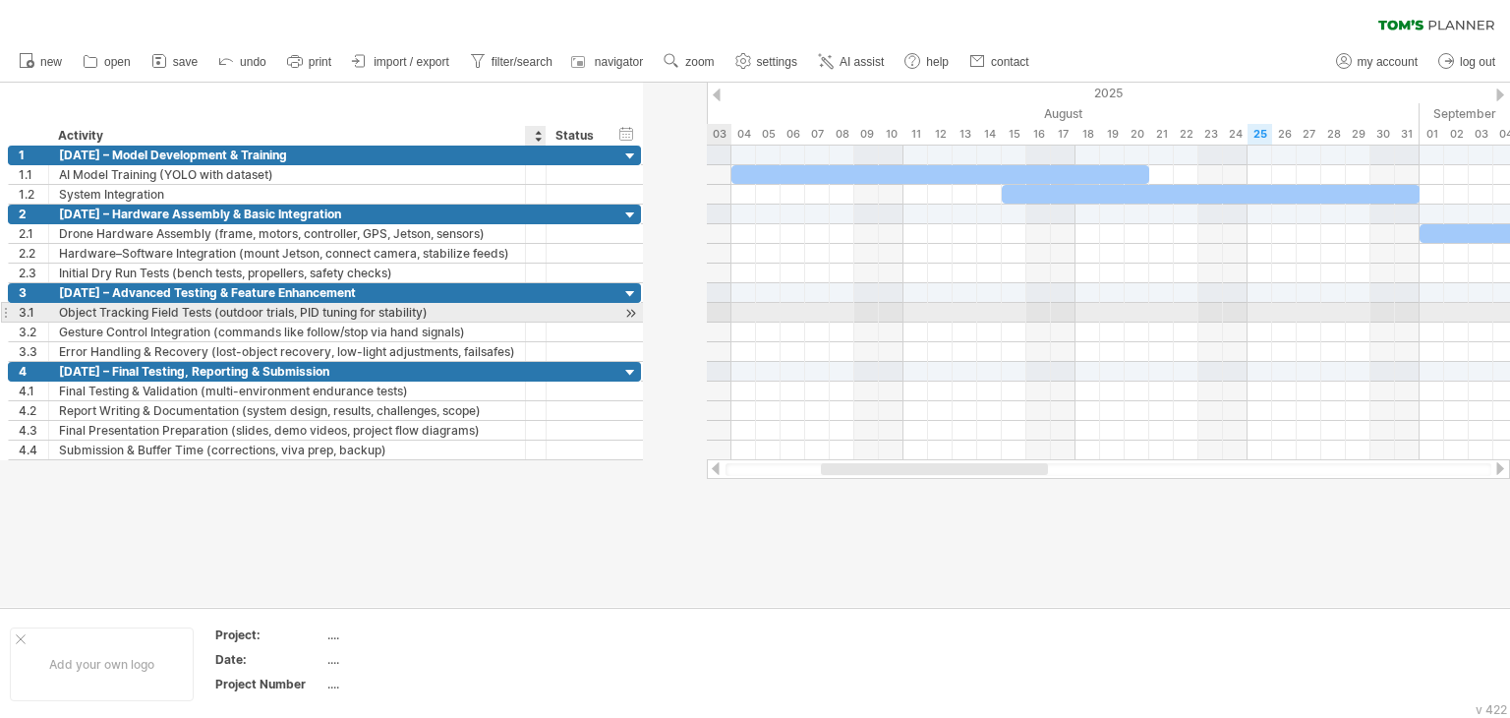
drag, startPoint x: 602, startPoint y: 306, endPoint x: 520, endPoint y: 303, distance: 81.7
click at [520, 303] on div "**********" at bounding box center [324, 313] width 633 height 20
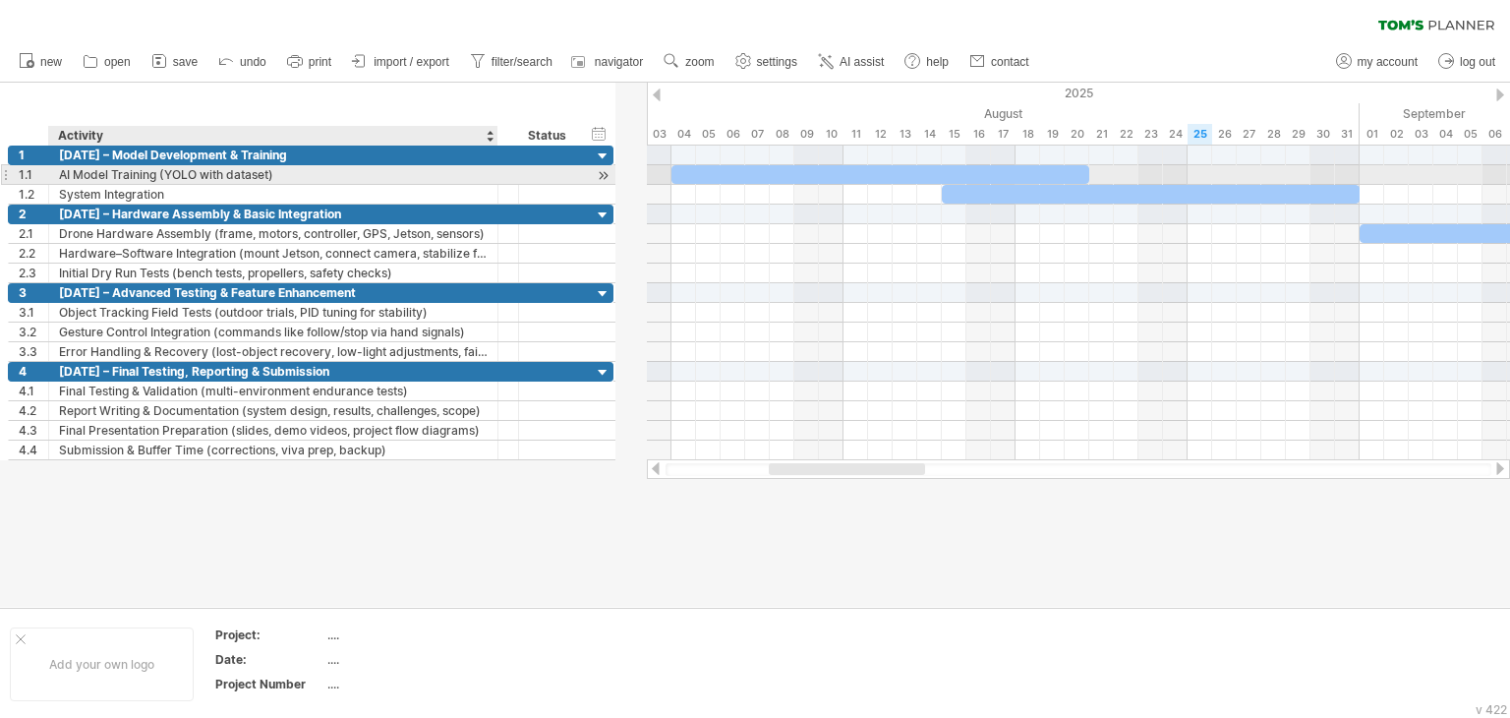
drag, startPoint x: 523, startPoint y: 173, endPoint x: 502, endPoint y: 171, distance: 20.7
click at [494, 170] on div at bounding box center [496, 175] width 10 height 20
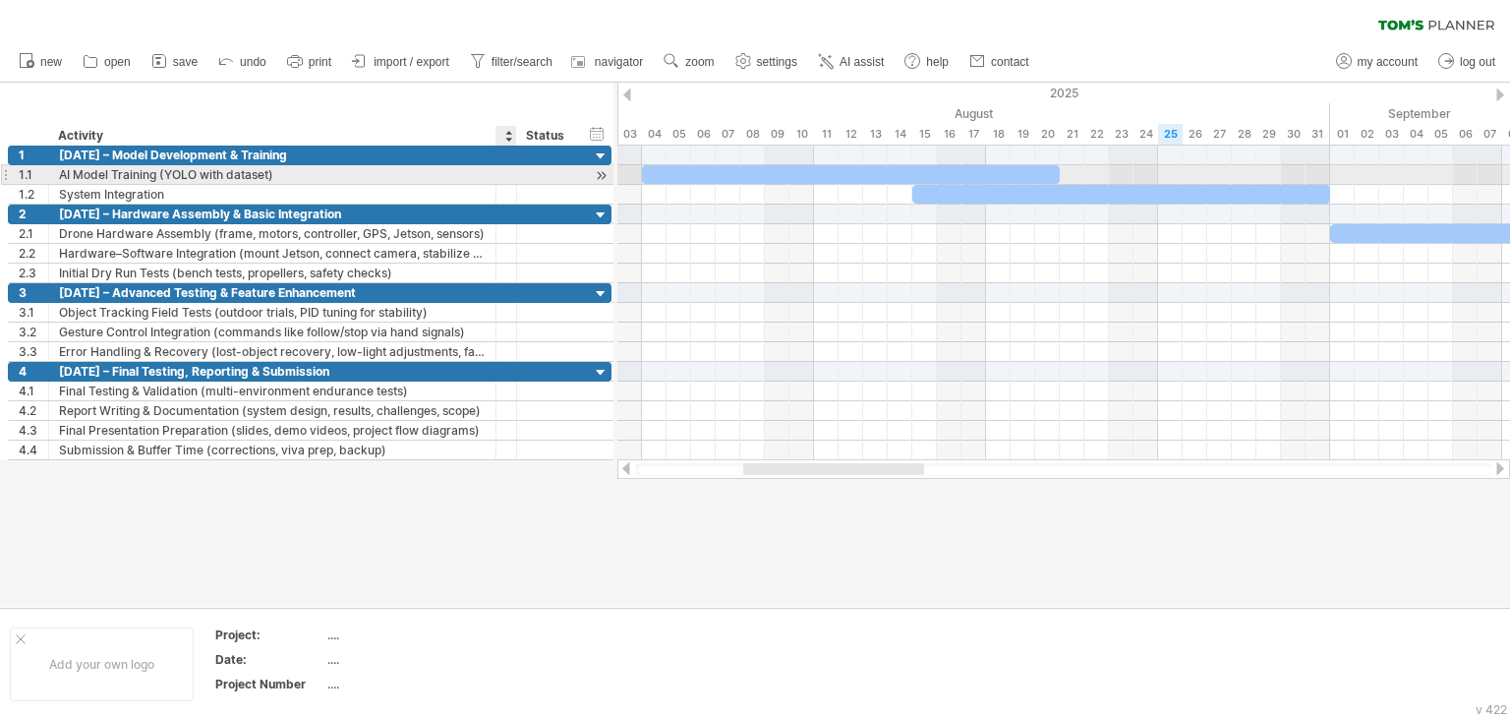
drag, startPoint x: 510, startPoint y: 175, endPoint x: 468, endPoint y: 170, distance: 42.6
click at [468, 170] on div "**********" at bounding box center [310, 175] width 604 height 20
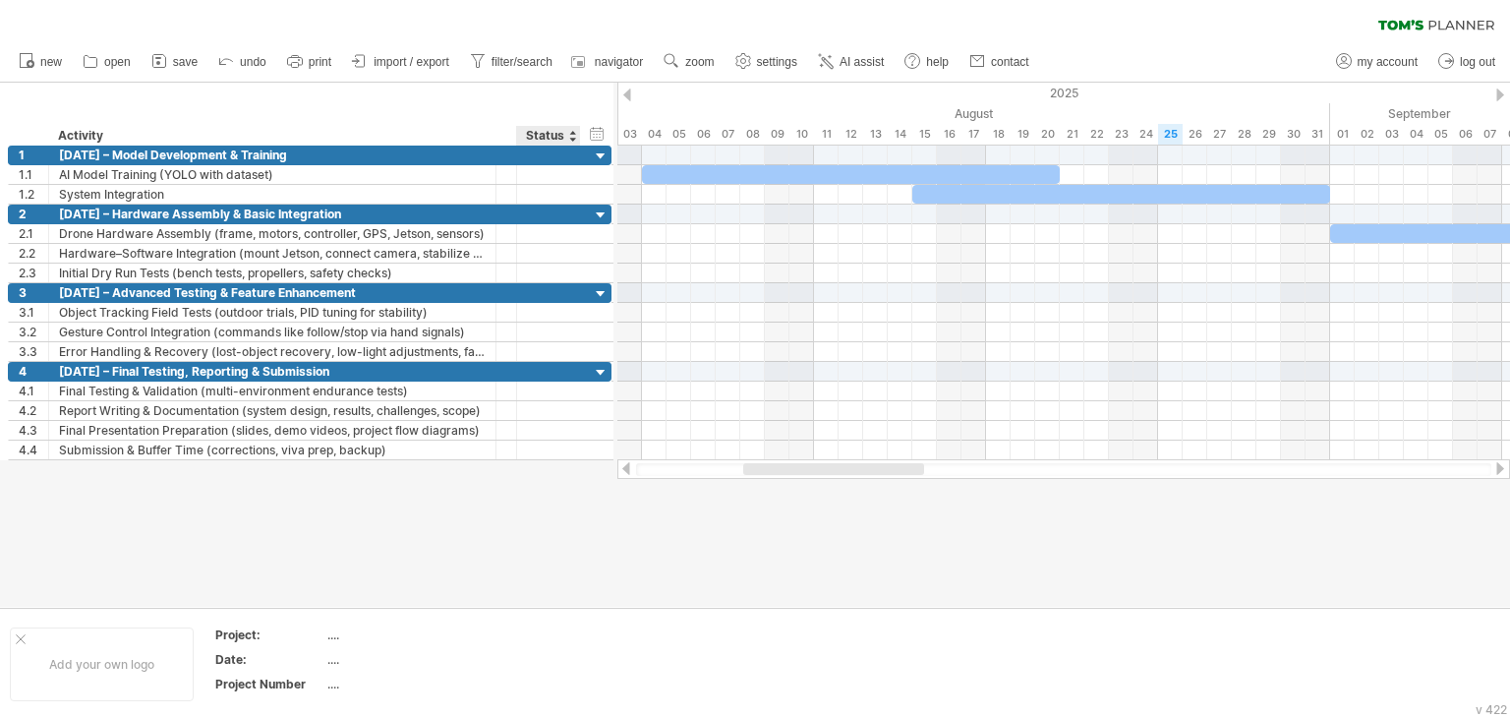
drag, startPoint x: 614, startPoint y: 111, endPoint x: 601, endPoint y: 111, distance: 12.8
click at [601, 111] on div "Trying to reach [DOMAIN_NAME] Connected again... 0% clear filter new 1" at bounding box center [755, 359] width 1510 height 718
click at [764, 466] on div at bounding box center [836, 469] width 181 height 12
click at [764, 58] on span "settings" at bounding box center [777, 62] width 40 height 14
select select "*"
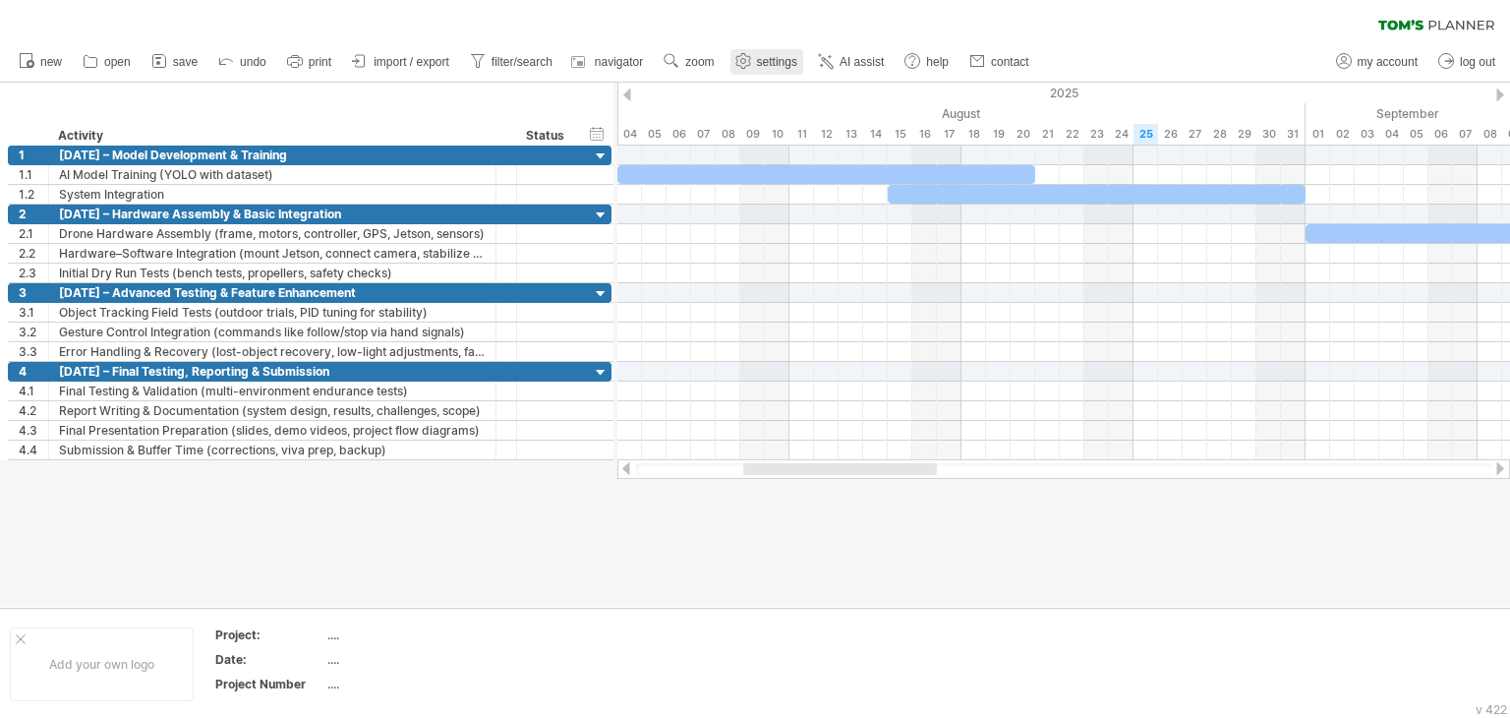
select select "**"
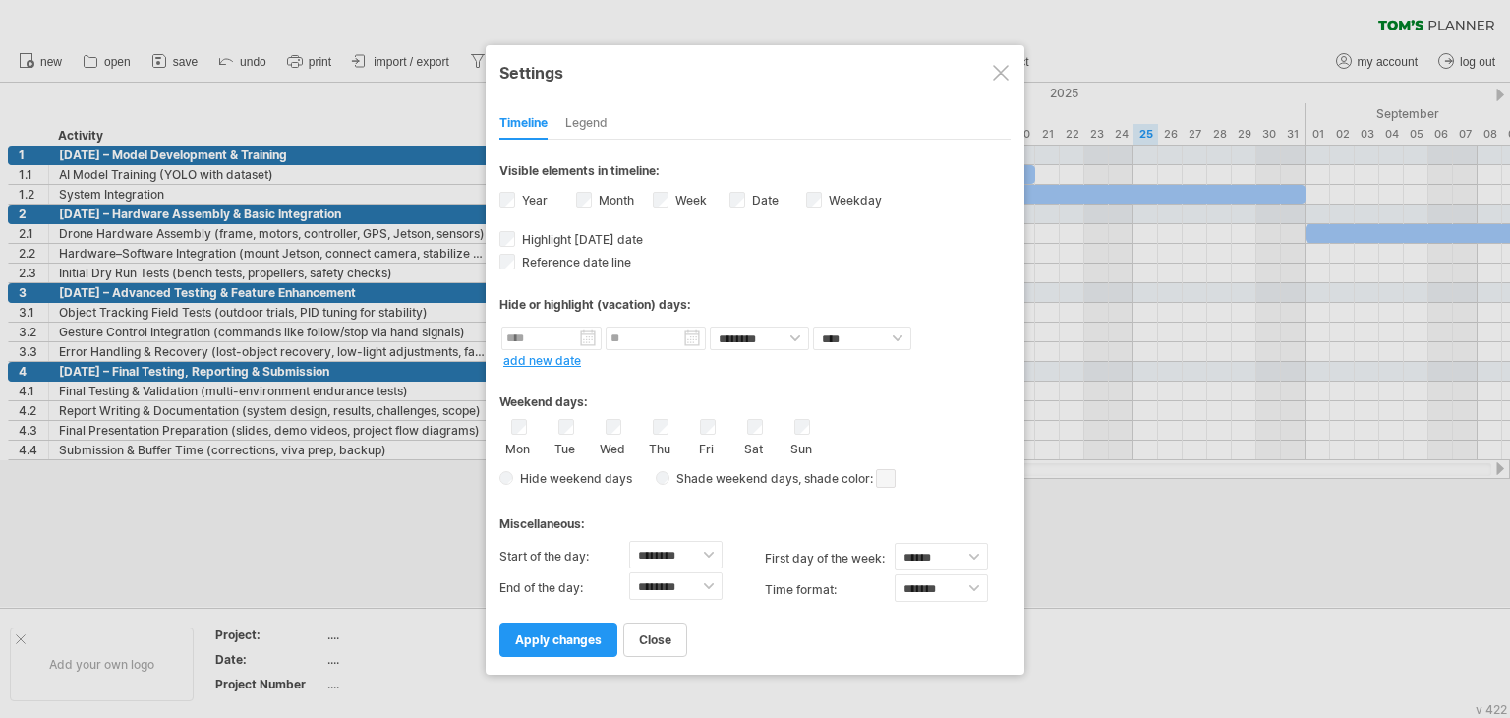
click at [562, 642] on span "apply changes" at bounding box center [558, 639] width 87 height 15
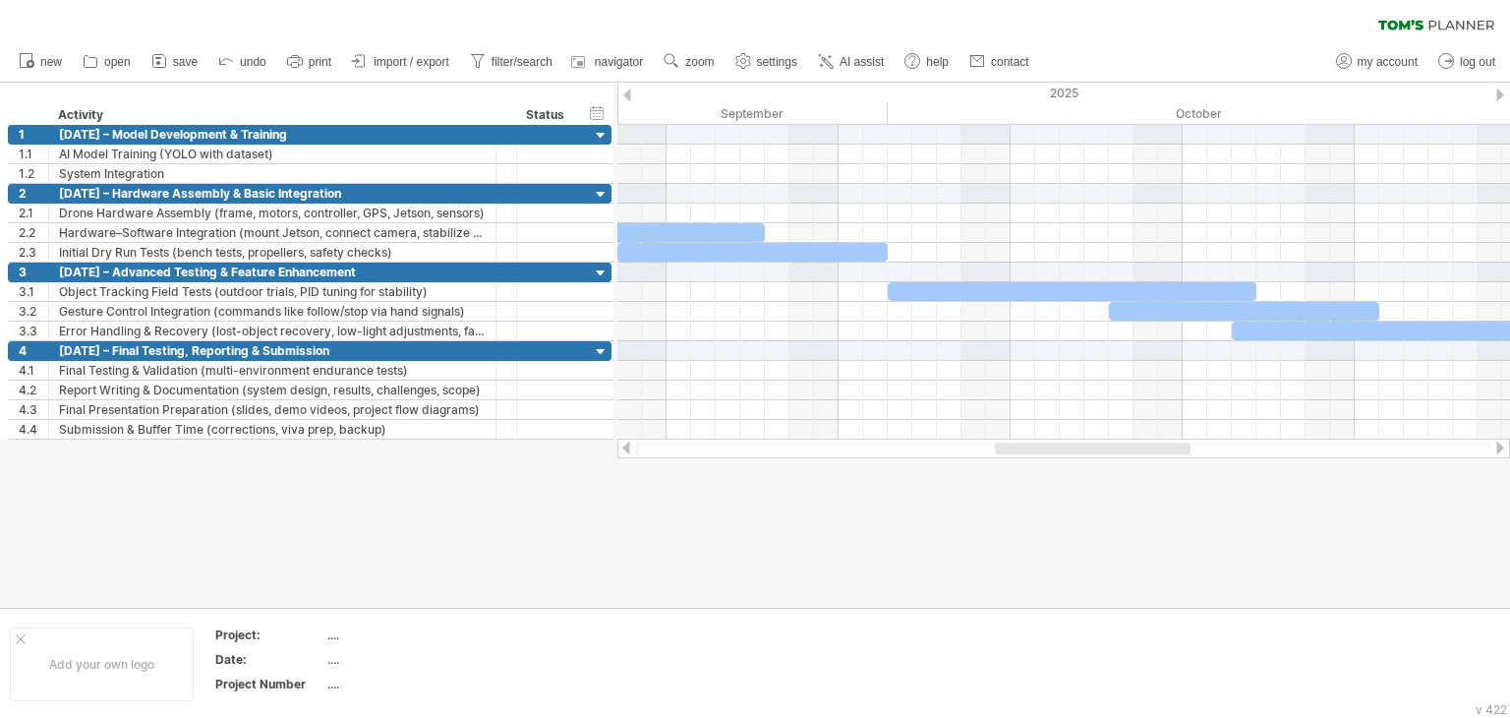
drag, startPoint x: 900, startPoint y: 445, endPoint x: 1151, endPoint y: 457, distance: 252.0
click at [1151, 457] on div at bounding box center [1063, 449] width 893 height 20
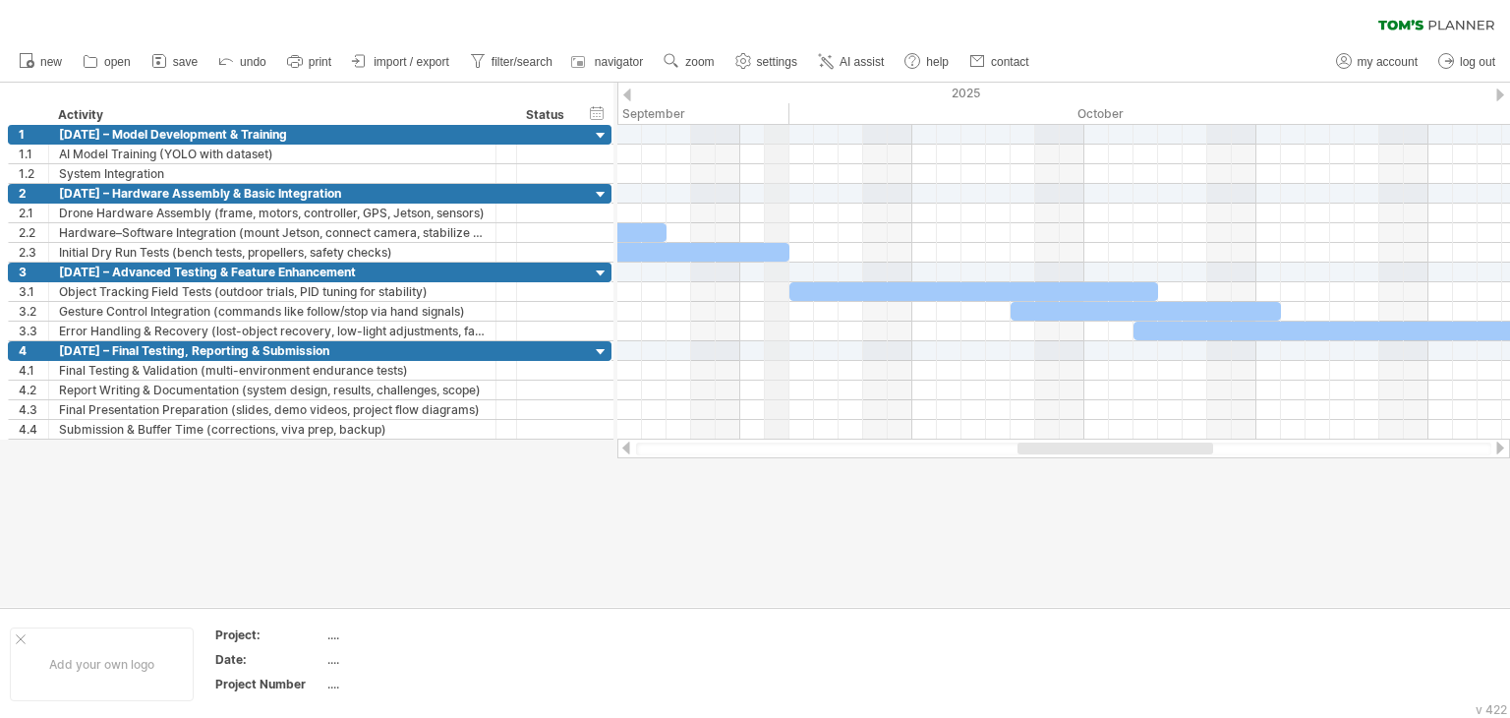
drag, startPoint x: 886, startPoint y: 107, endPoint x: 779, endPoint y: 108, distance: 107.2
click at [779, 108] on div "September" at bounding box center [420, 113] width 737 height 21
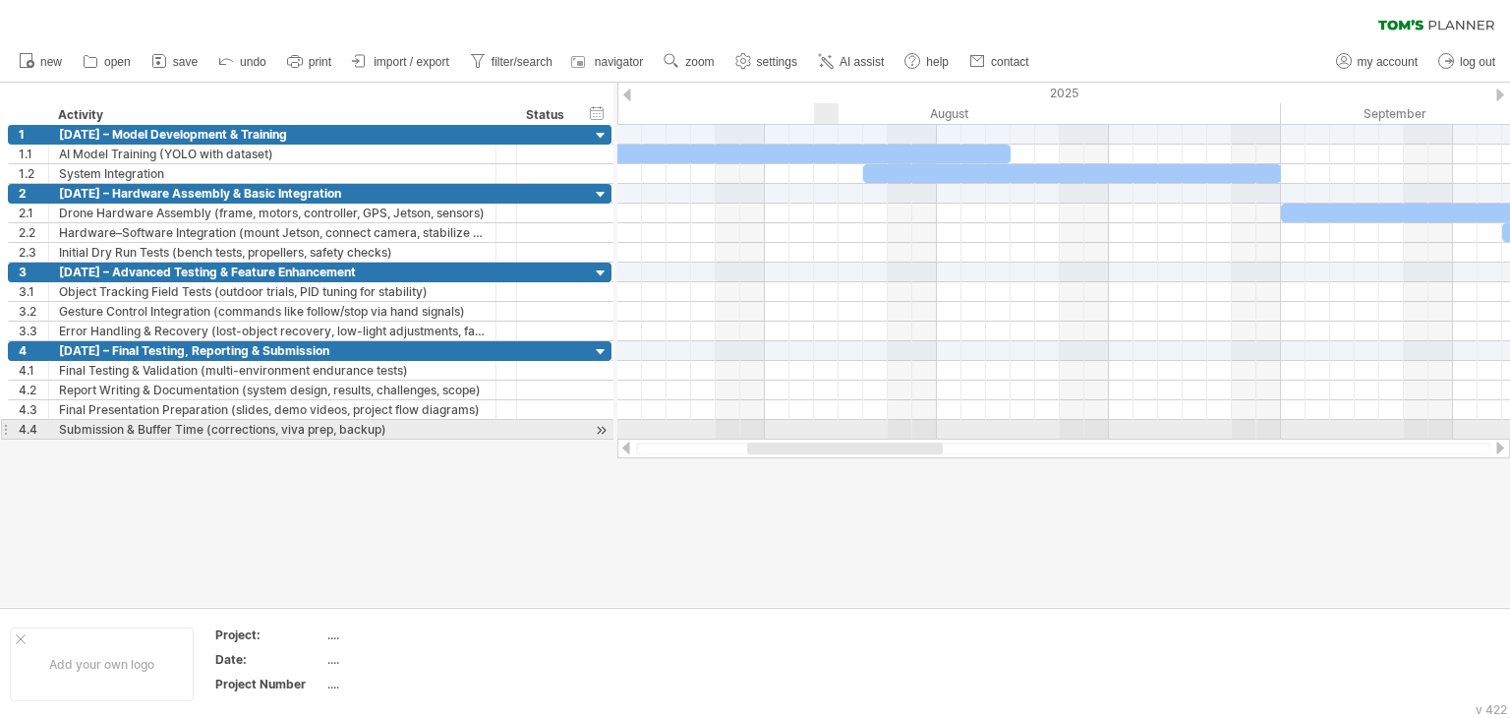
drag, startPoint x: 1089, startPoint y: 446, endPoint x: 822, endPoint y: 432, distance: 267.9
click at [822, 432] on div "Trying to reach [DOMAIN_NAME] Connected again... 0% clear filter new 1" at bounding box center [755, 359] width 1510 height 718
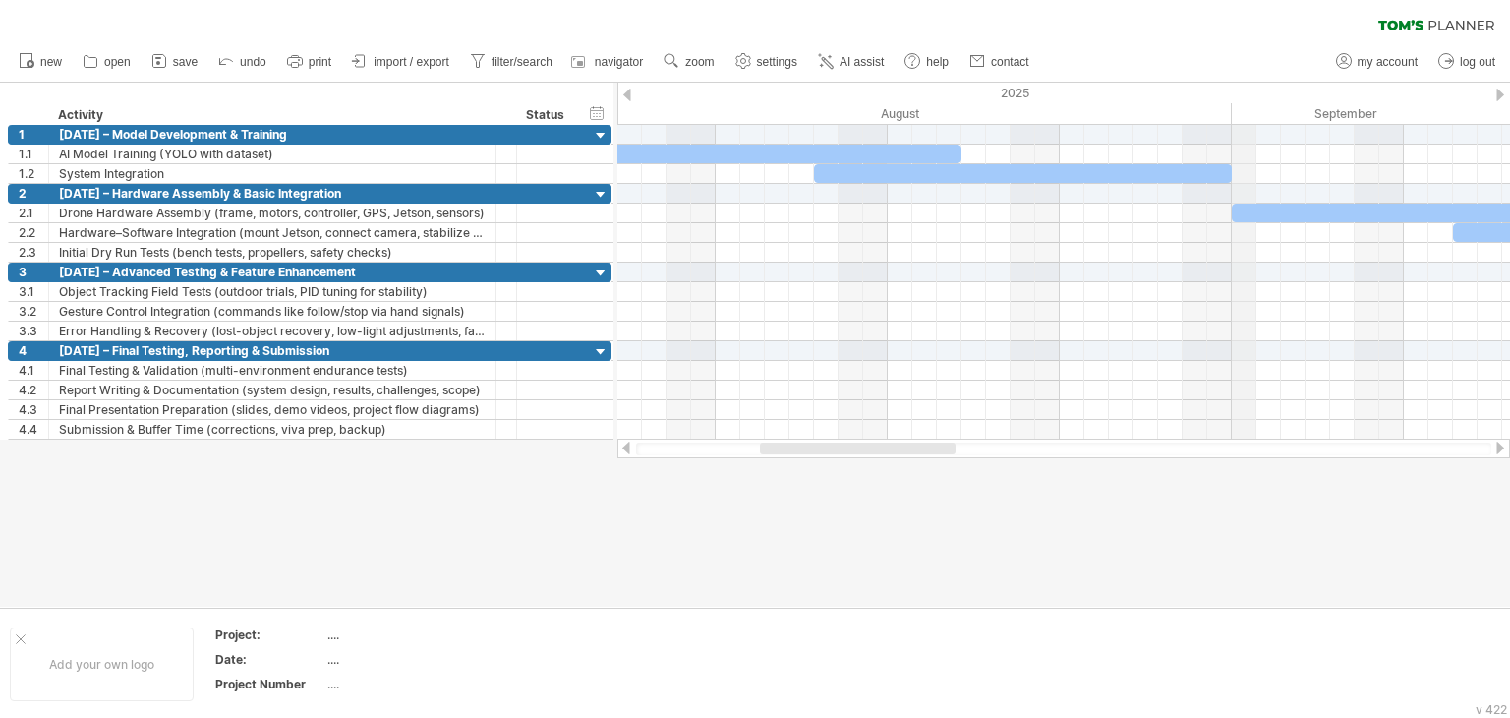
drag, startPoint x: 1278, startPoint y: 104, endPoint x: 1235, endPoint y: 104, distance: 43.3
click at [758, 69] on link "settings" at bounding box center [767, 62] width 73 height 26
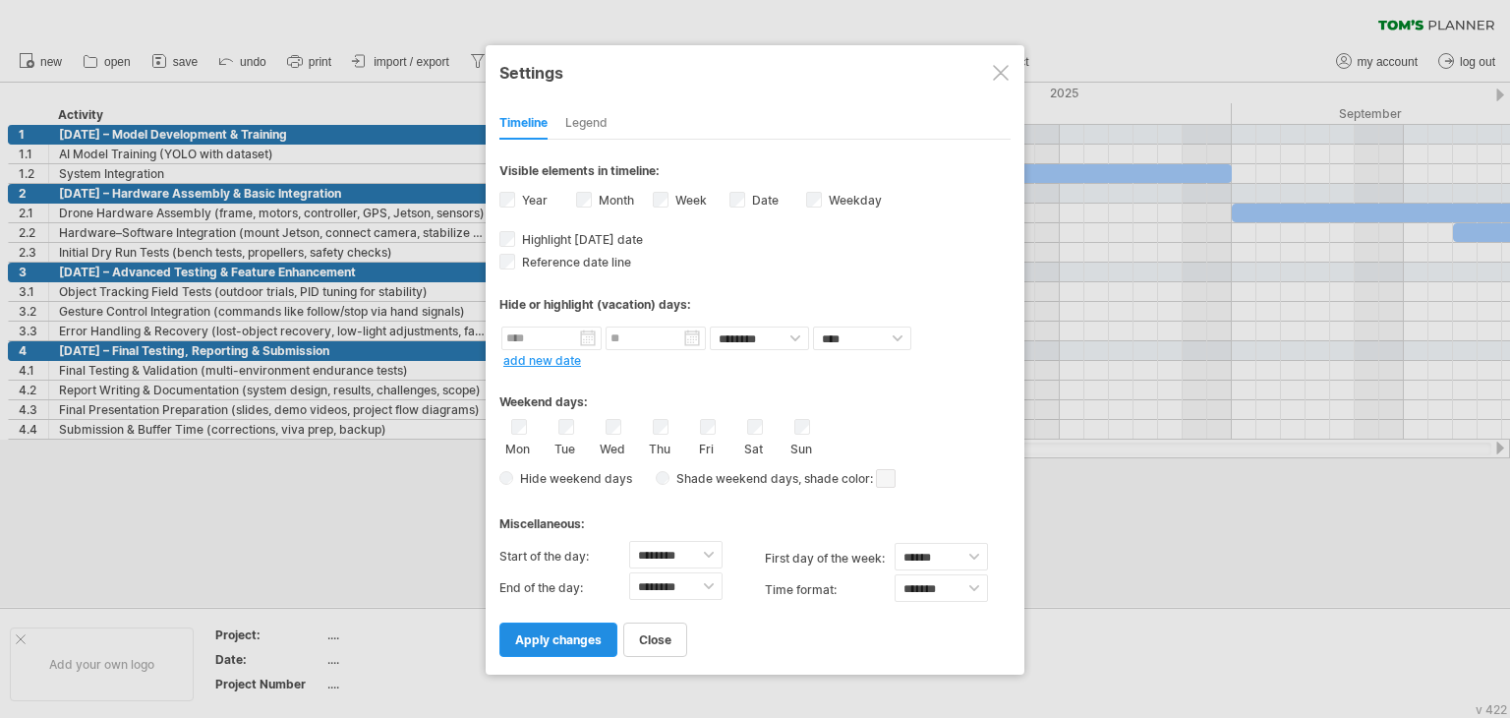
click at [576, 635] on span "apply changes" at bounding box center [558, 639] width 87 height 15
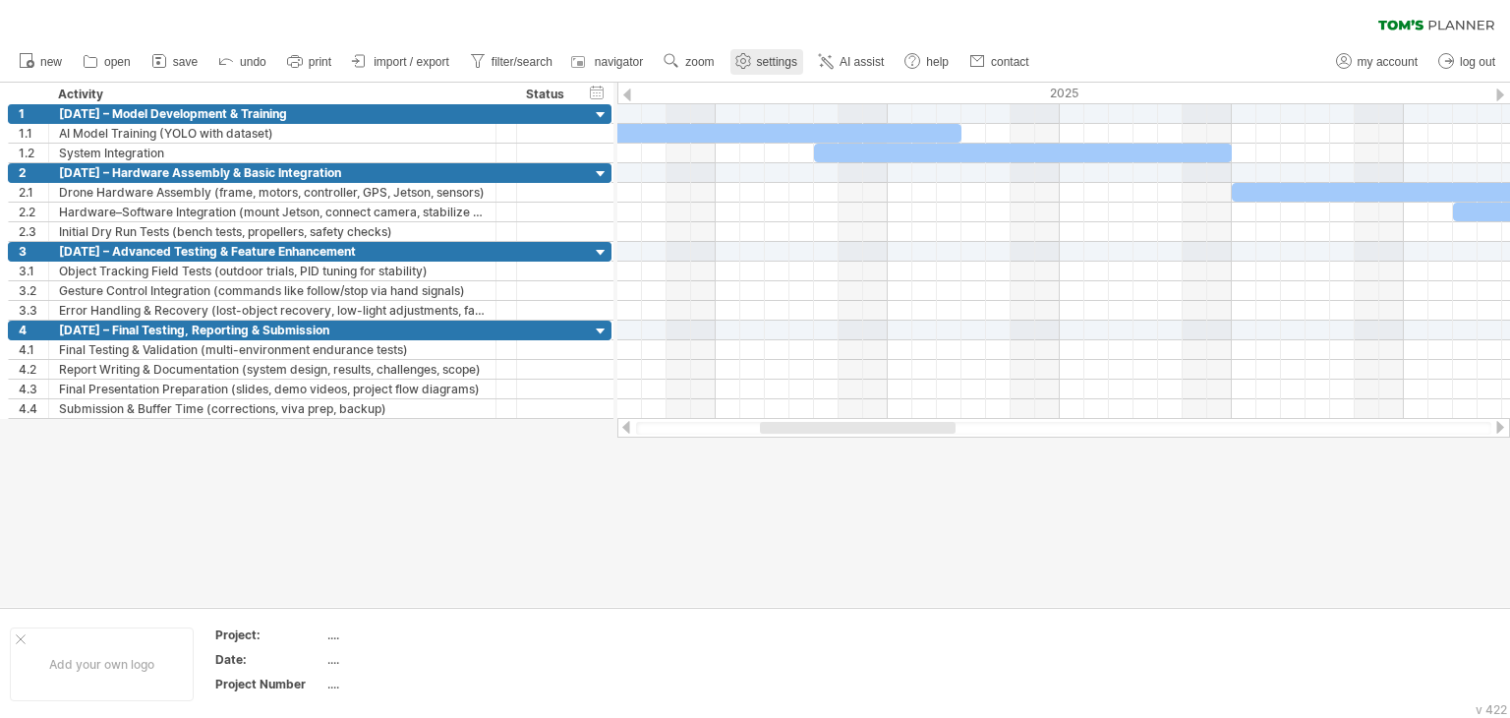
click at [784, 58] on span "settings" at bounding box center [777, 62] width 40 height 14
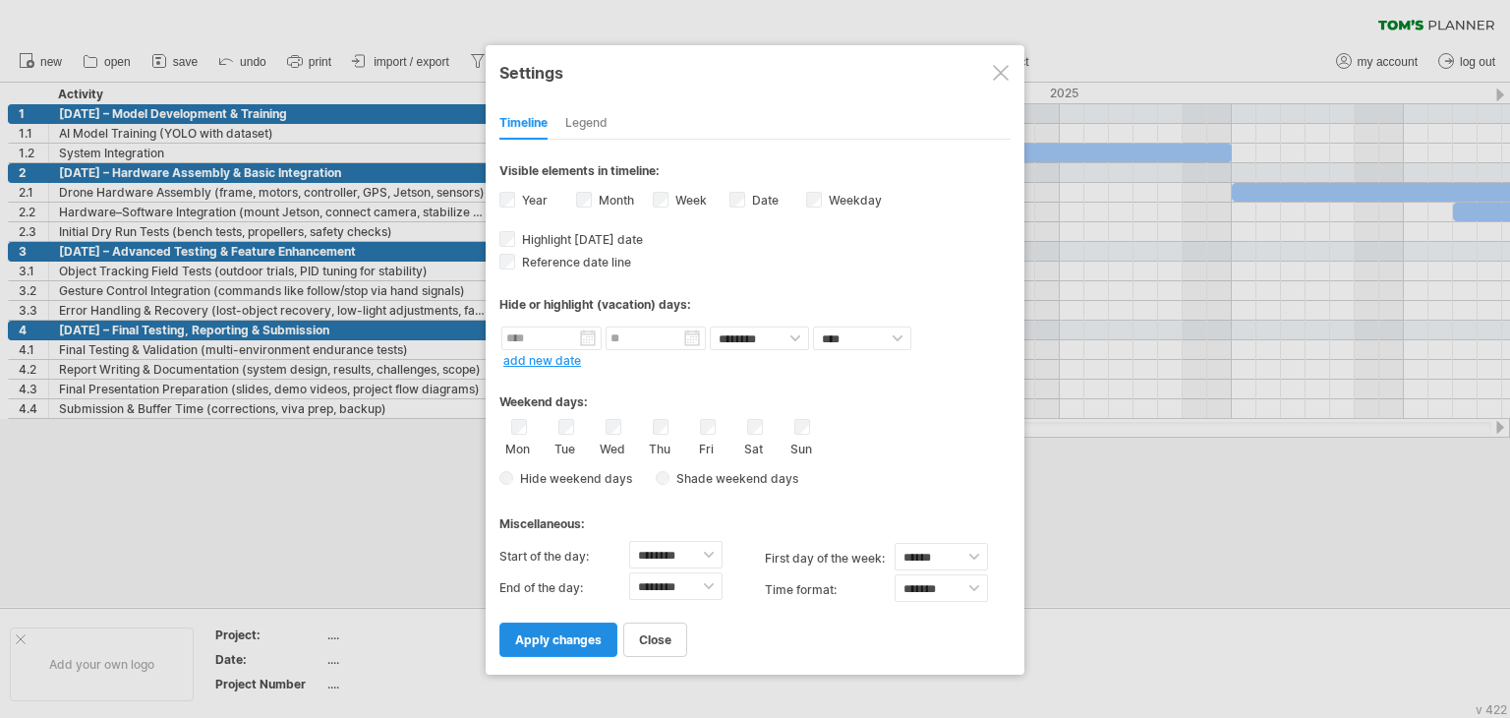
click at [566, 641] on span "apply changes" at bounding box center [558, 639] width 87 height 15
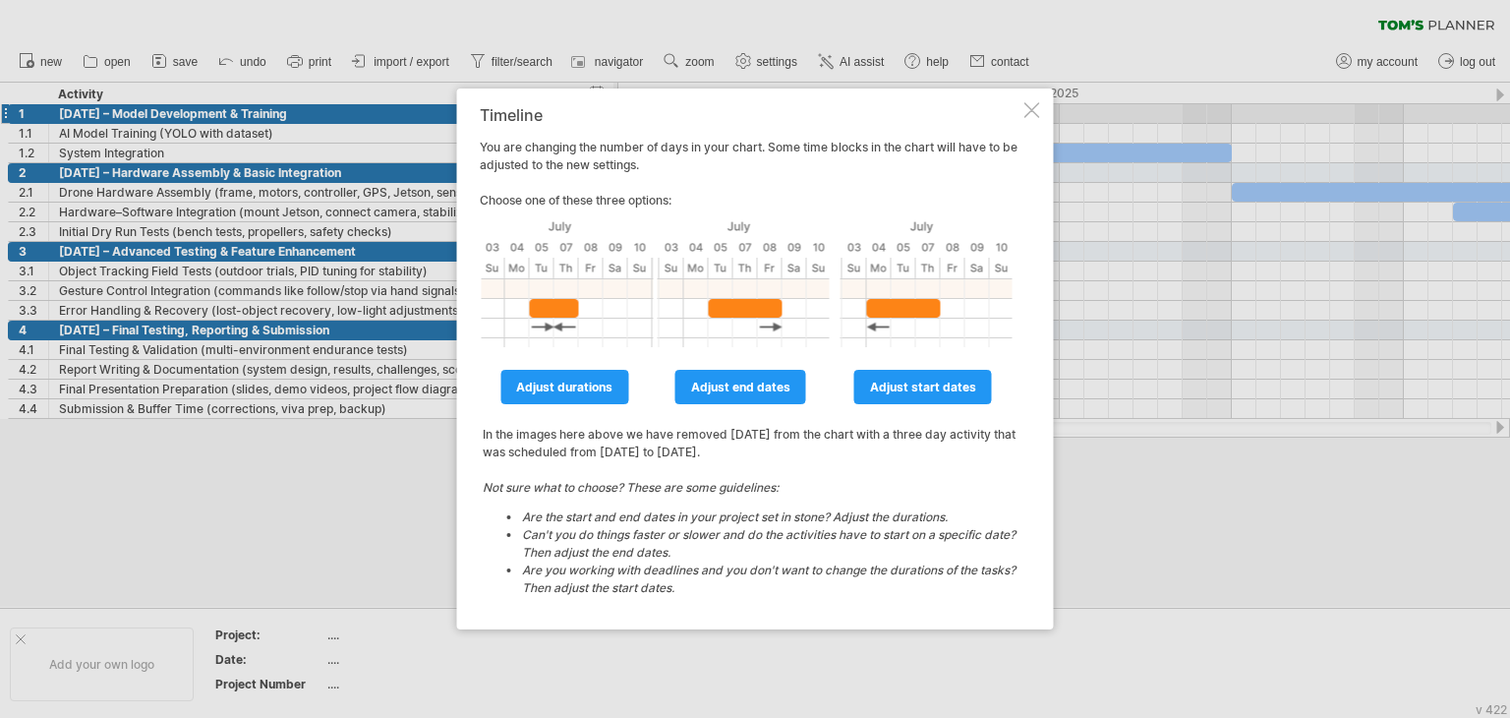
click at [1027, 111] on div at bounding box center [1033, 110] width 16 height 16
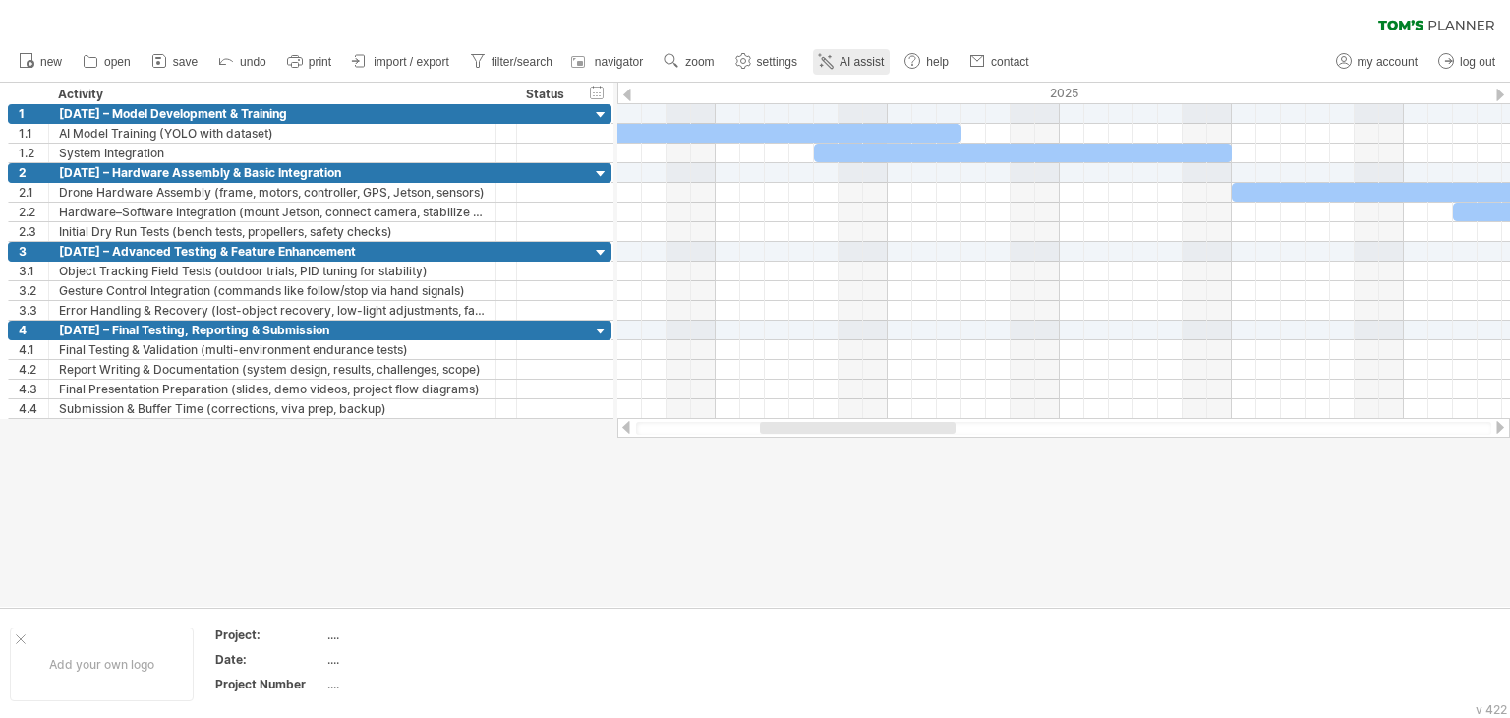
click at [832, 57] on icon at bounding box center [826, 61] width 20 height 20
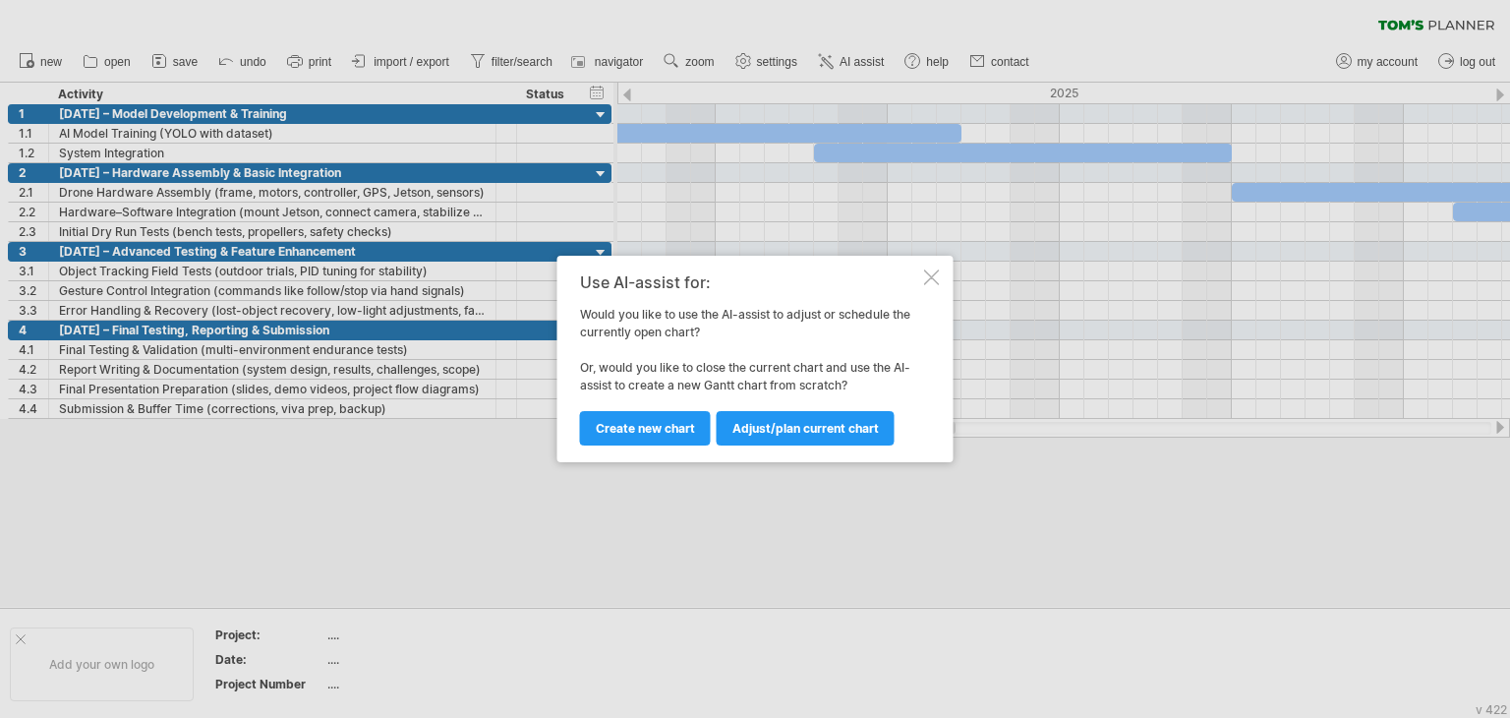
click at [775, 63] on div at bounding box center [755, 359] width 1510 height 718
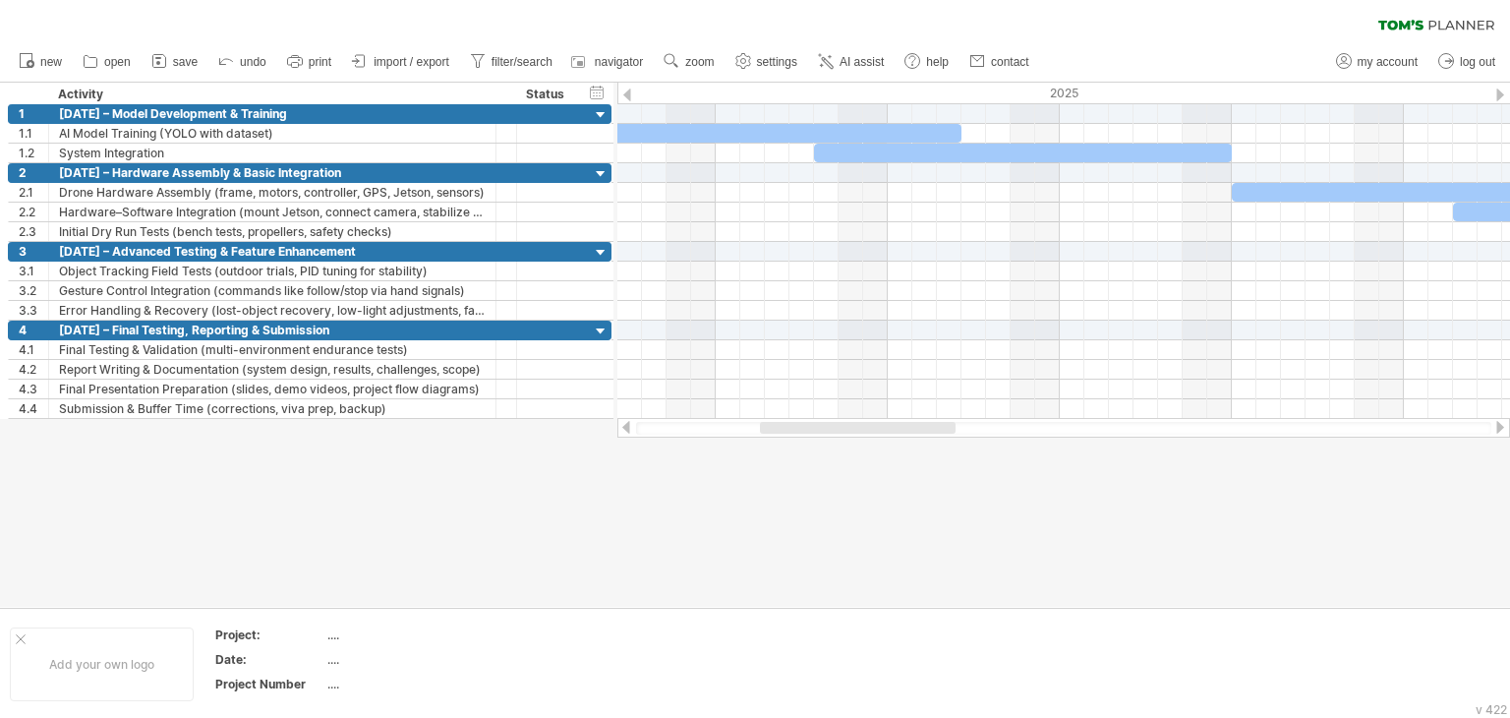
click at [775, 63] on span "settings" at bounding box center [777, 62] width 40 height 14
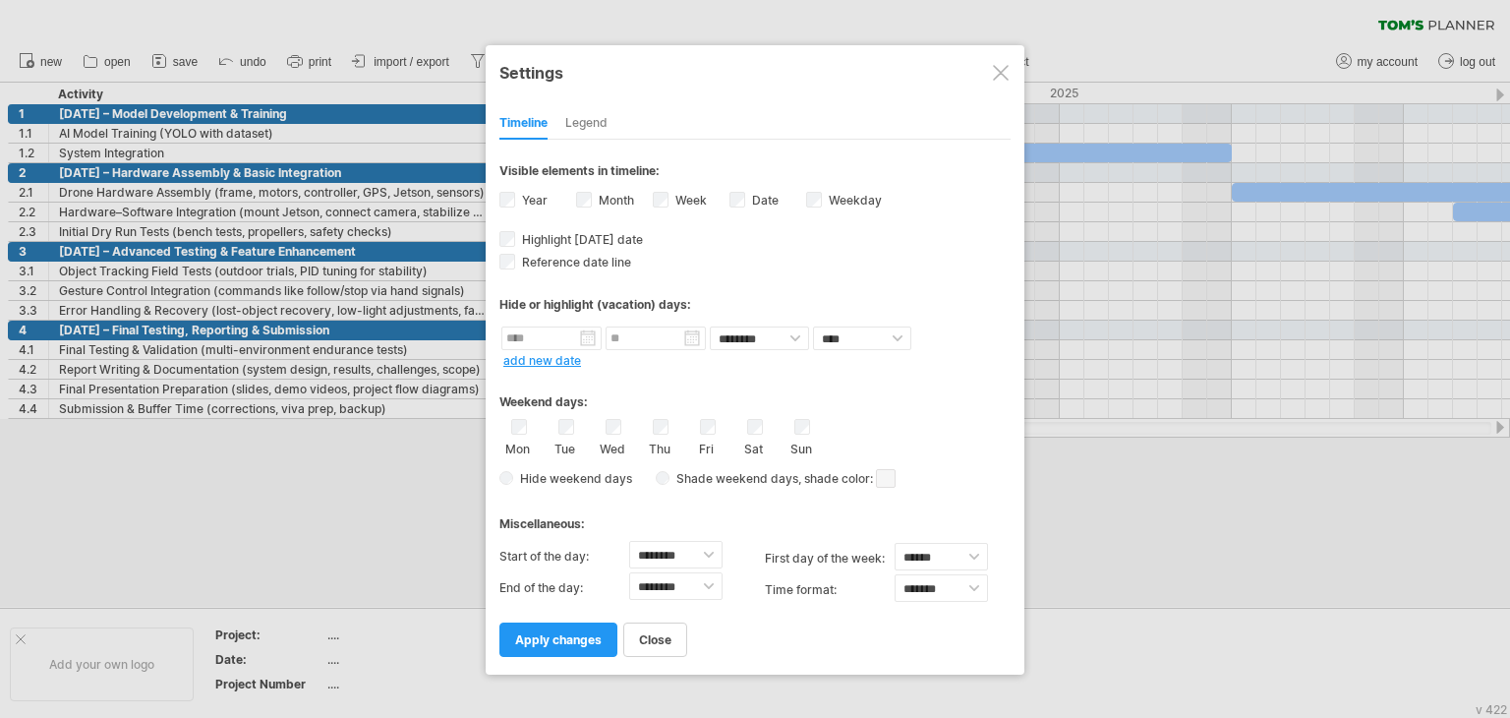
click at [511, 480] on div "Hide weekend days Shade weekend days , shade color: You can choose to shade the…" at bounding box center [754, 478] width 511 height 29
click at [582, 634] on span "apply changes" at bounding box center [558, 639] width 87 height 15
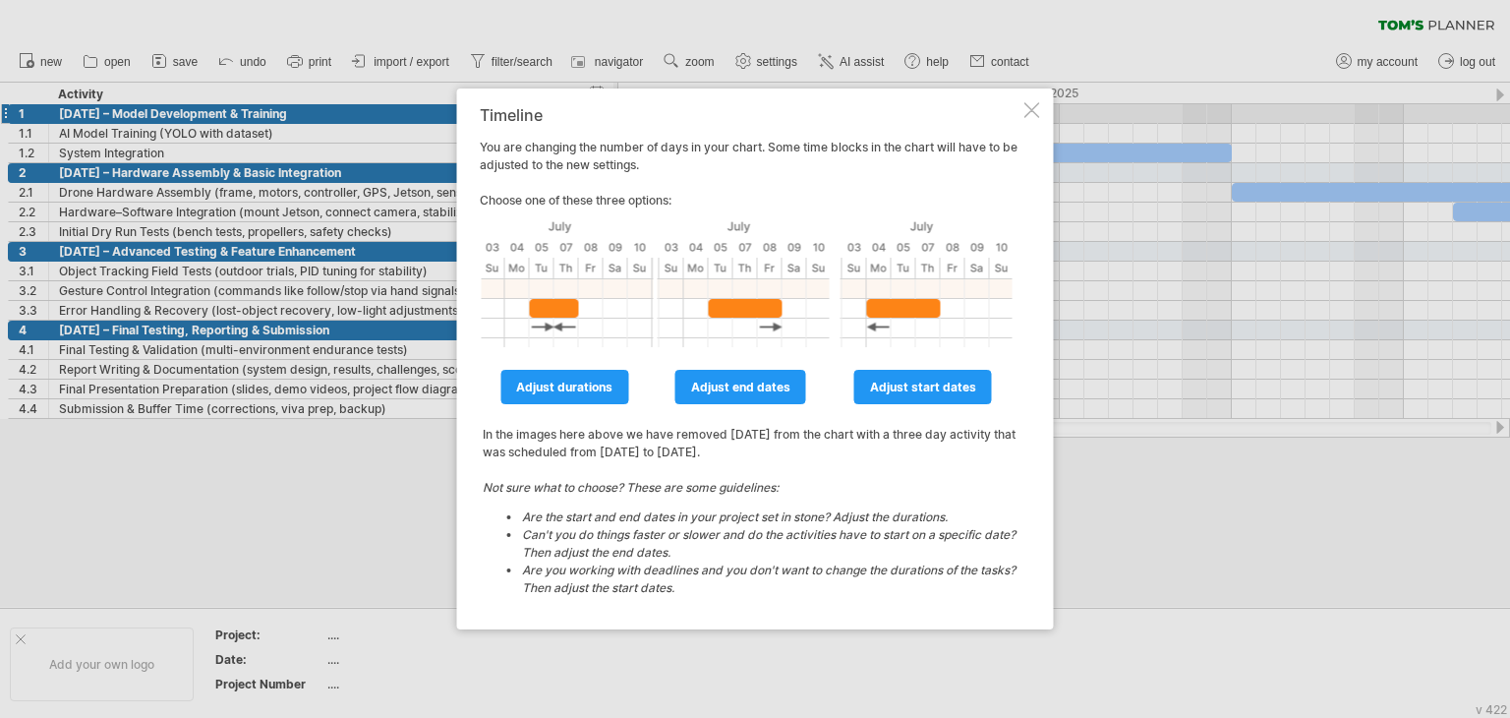
click at [1023, 119] on div "Timeline You are changing the number of days in your chart. Some time blocks in…" at bounding box center [755, 358] width 597 height 541
click at [1029, 100] on div "Timeline You are changing the number of days in your chart. Some time blocks in…" at bounding box center [755, 358] width 597 height 541
click at [1034, 109] on div at bounding box center [1033, 110] width 16 height 16
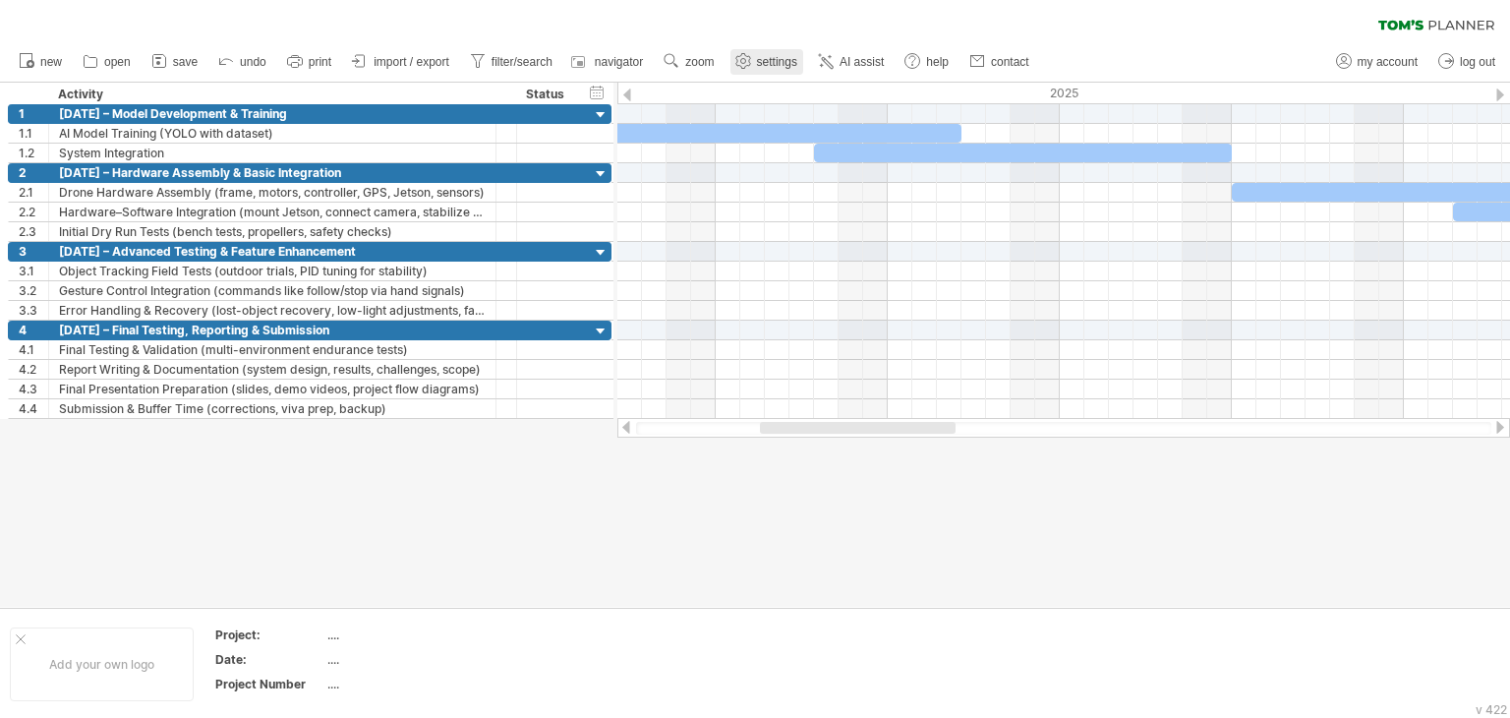
click at [764, 64] on span "settings" at bounding box center [777, 62] width 40 height 14
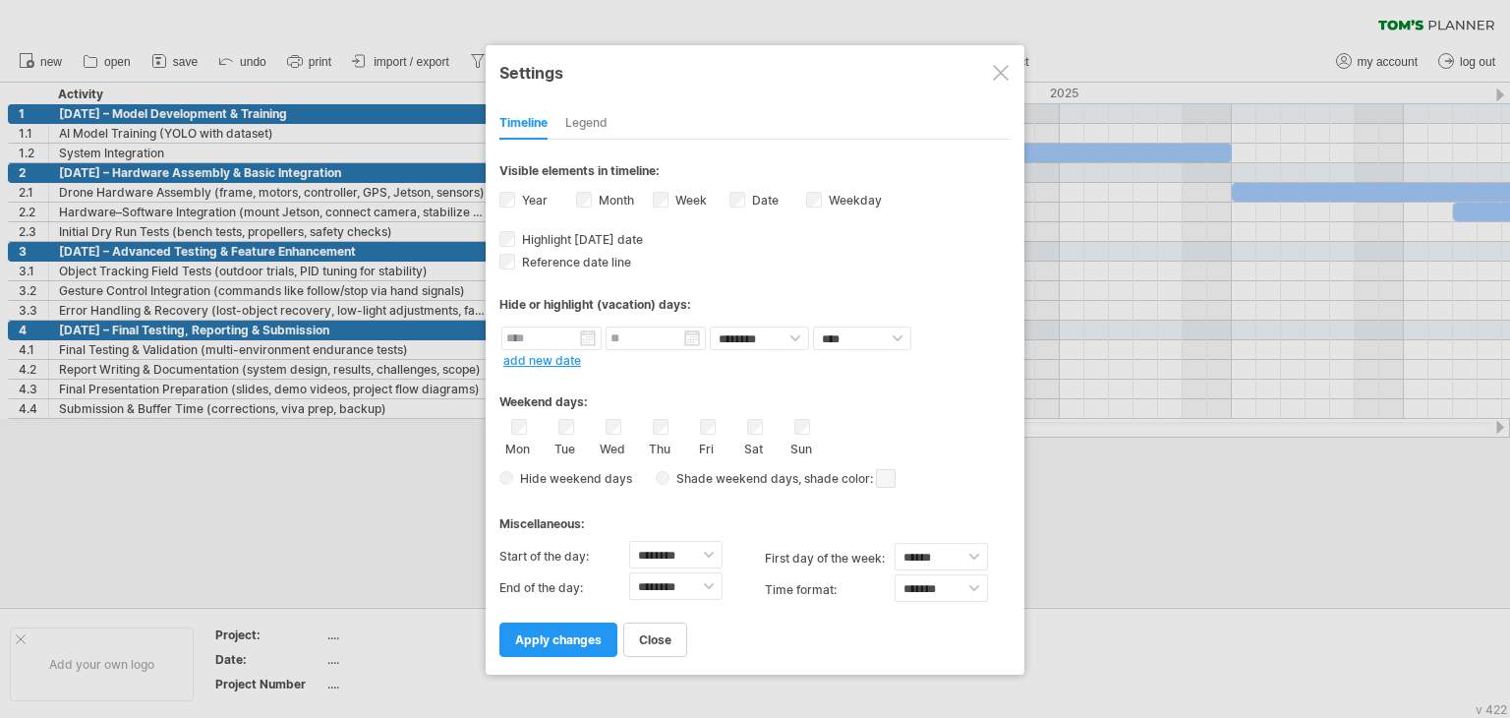
click at [573, 197] on div "Year" at bounding box center [537, 202] width 77 height 27
click at [582, 638] on span "apply changes" at bounding box center [558, 639] width 87 height 15
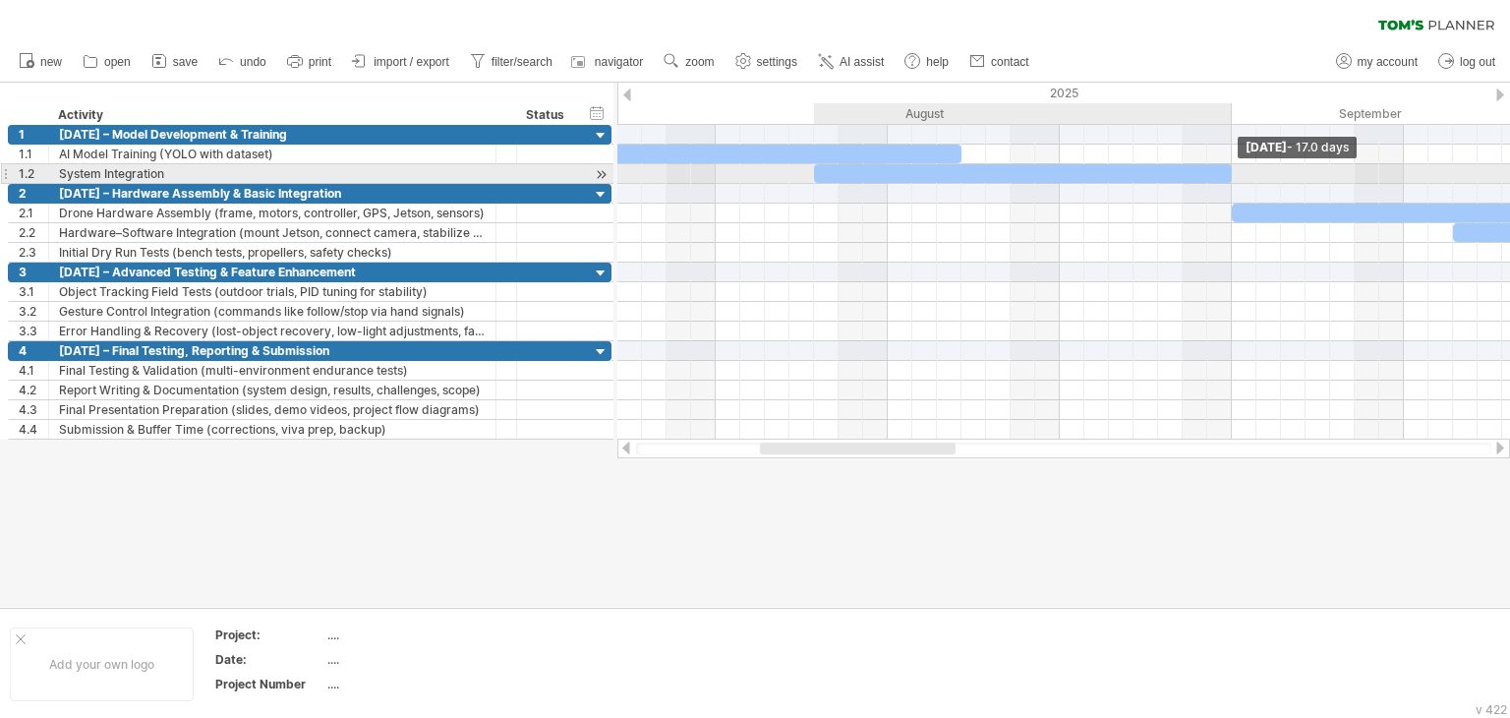
click at [1230, 170] on span at bounding box center [1232, 173] width 8 height 19
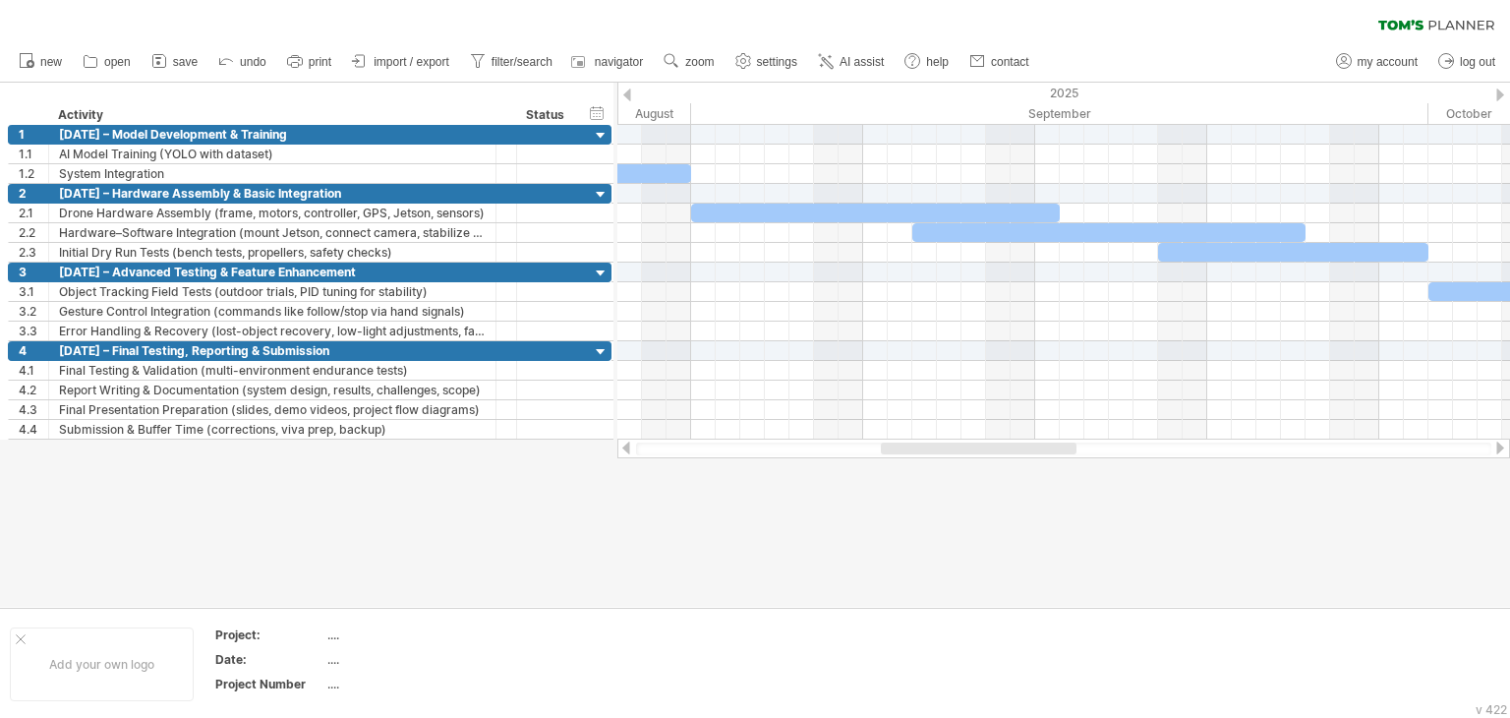
drag, startPoint x: 937, startPoint y: 446, endPoint x: 1058, endPoint y: 450, distance: 121.0
click at [1058, 450] on div at bounding box center [979, 448] width 196 height 12
click at [515, 68] on span "filter/search" at bounding box center [522, 62] width 61 height 14
type input "**********"
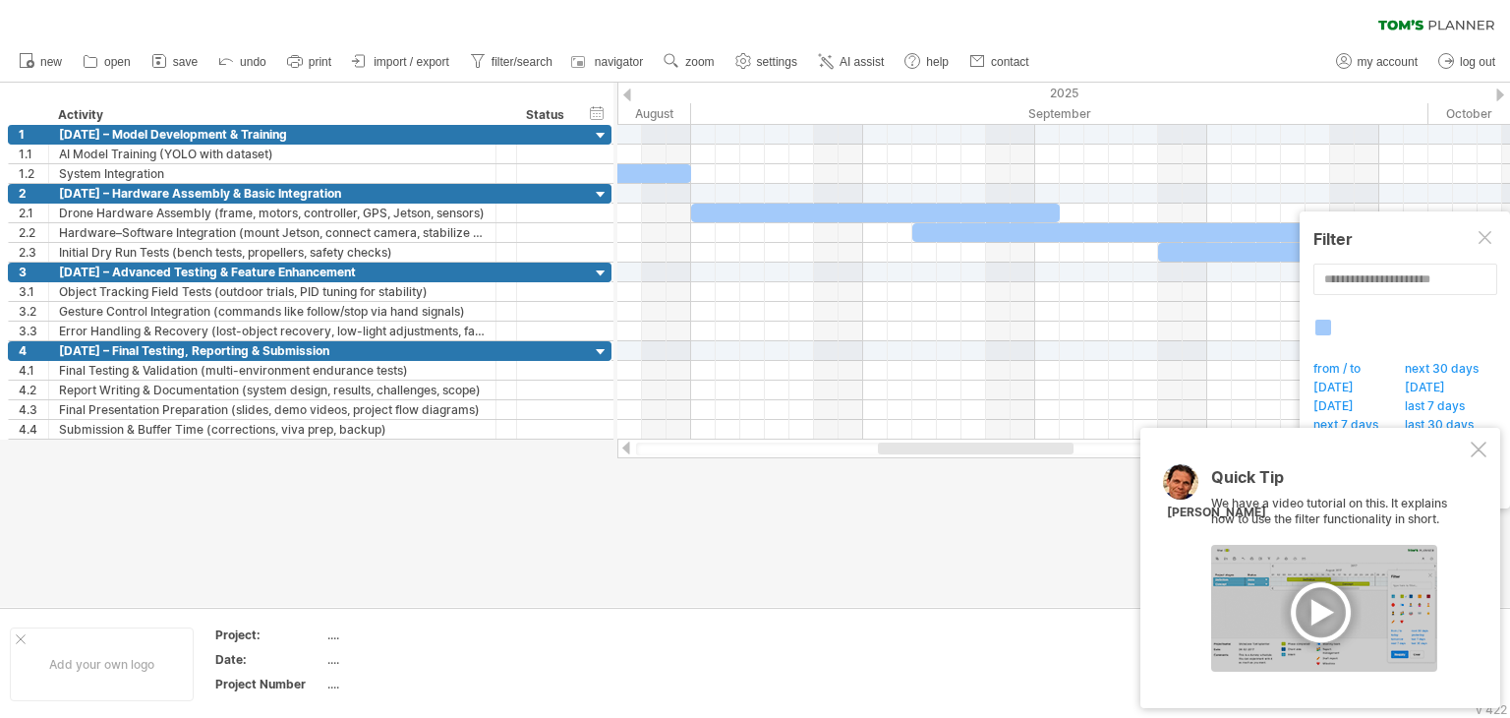
click at [1475, 450] on div at bounding box center [1479, 449] width 16 height 16
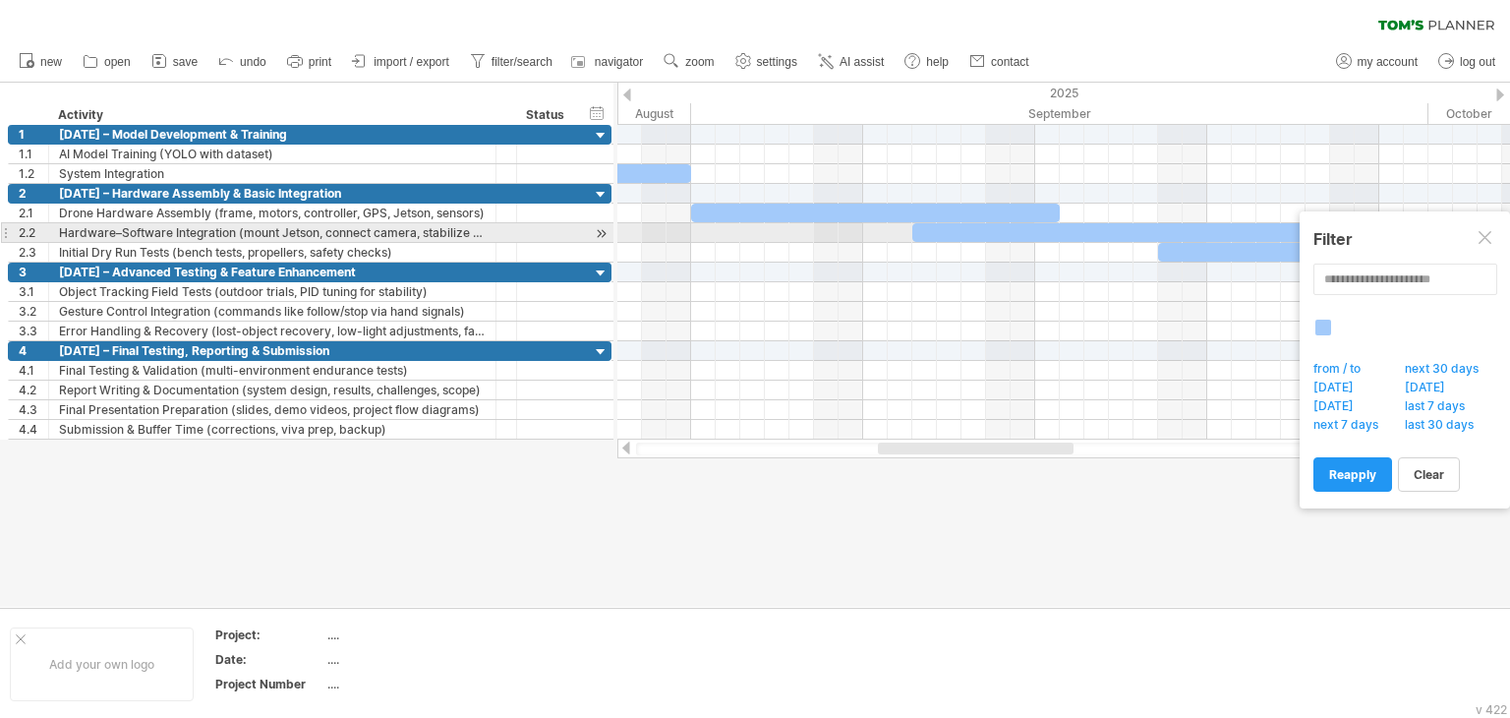
click at [1483, 231] on div at bounding box center [1487, 239] width 16 height 16
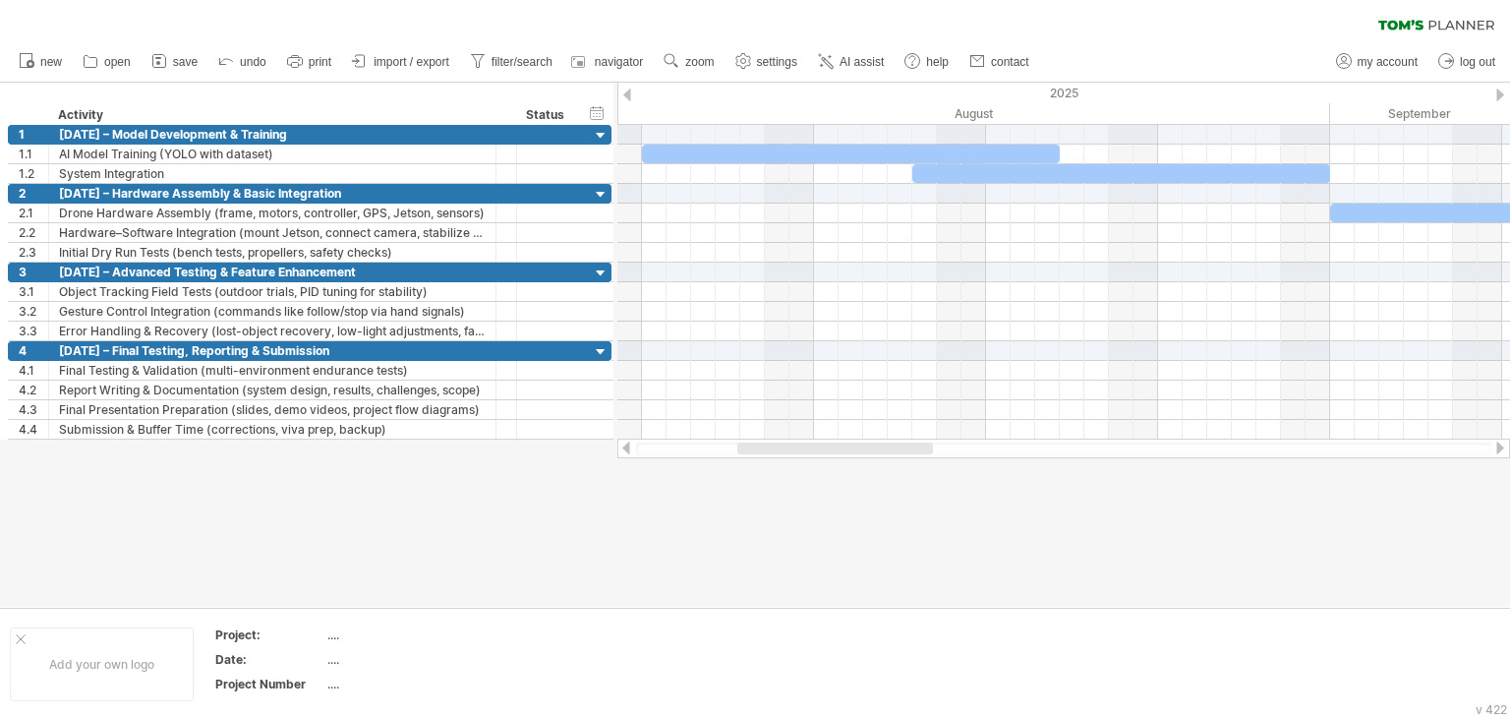
drag, startPoint x: 917, startPoint y: 445, endPoint x: 777, endPoint y: 457, distance: 141.1
click at [777, 457] on div at bounding box center [1063, 449] width 893 height 20
click at [1187, 97] on div "2025" at bounding box center [1490, 93] width 4597 height 21
drag, startPoint x: 1329, startPoint y: 107, endPoint x: 1317, endPoint y: 111, distance: 13.4
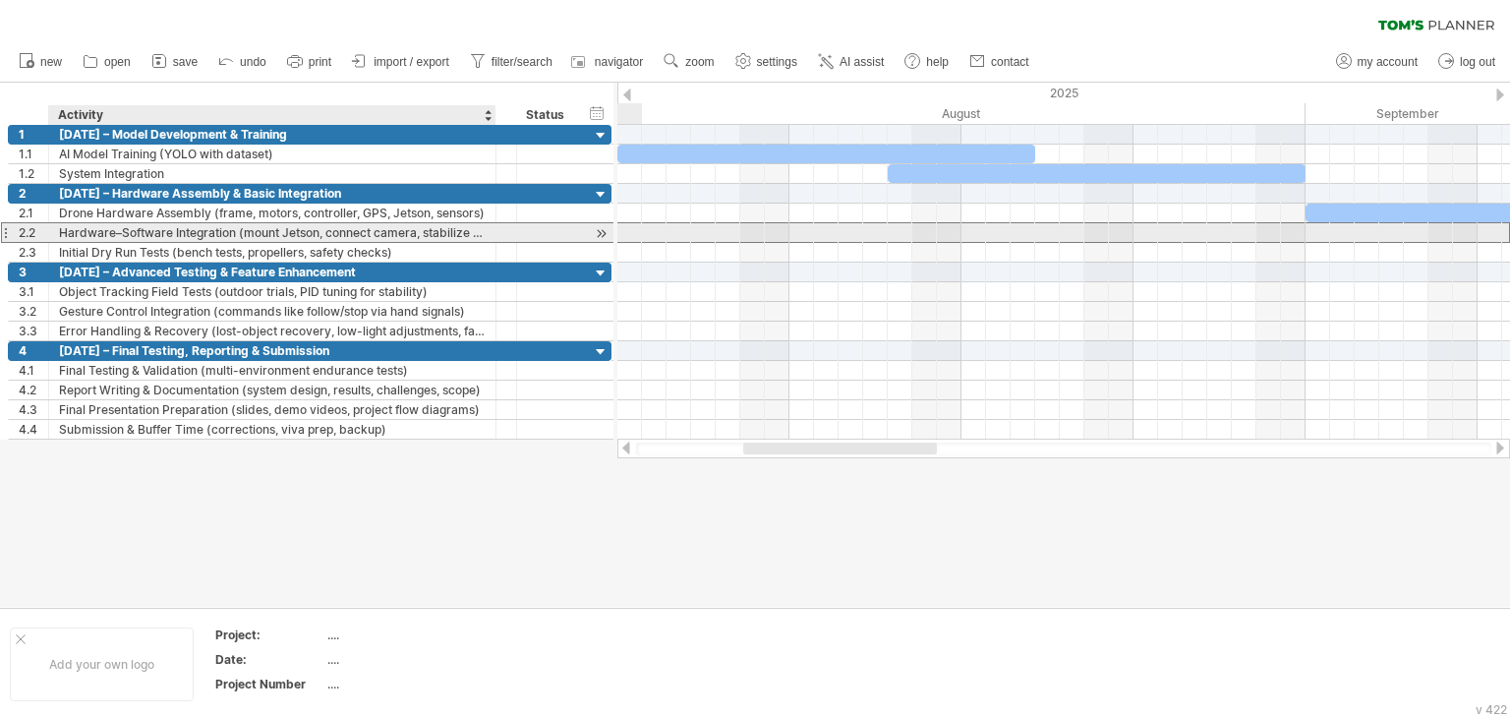
click at [497, 229] on div at bounding box center [507, 232] width 21 height 19
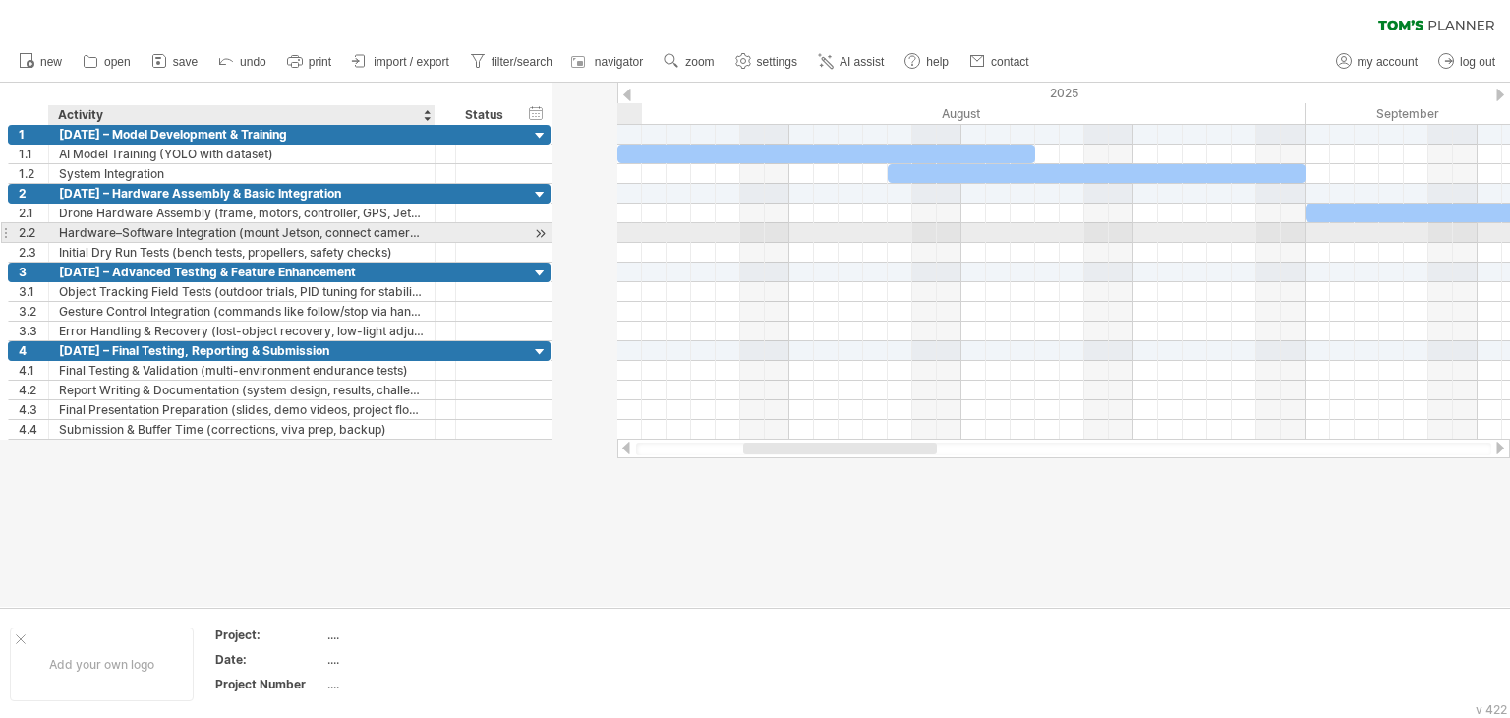
drag, startPoint x: 494, startPoint y: 229, endPoint x: 433, endPoint y: 229, distance: 61.0
click at [433, 229] on div at bounding box center [433, 233] width 10 height 20
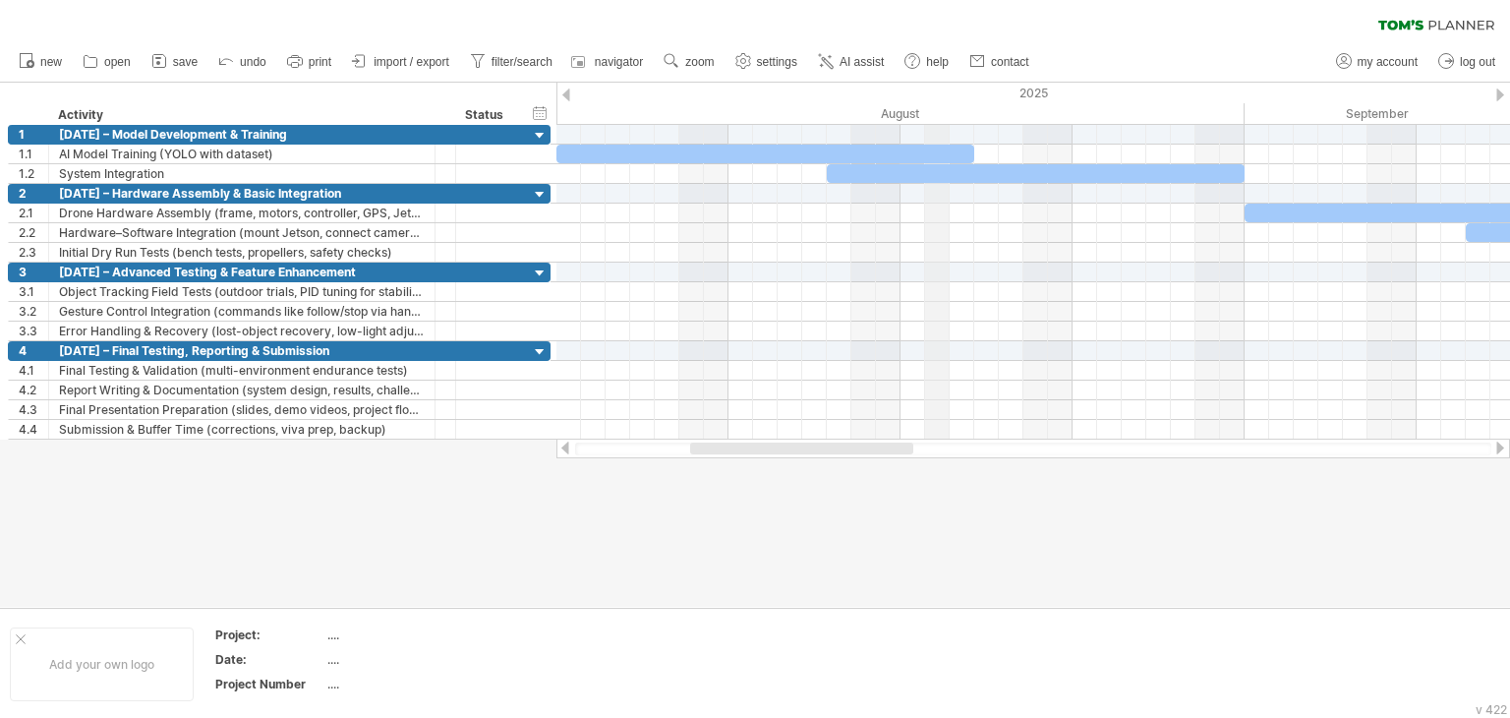
click at [931, 105] on div "August" at bounding box center [864, 113] width 762 height 21
click at [1242, 105] on div "August" at bounding box center [864, 113] width 762 height 21
click at [706, 61] on span "zoom" at bounding box center [699, 62] width 29 height 14
click at [746, 90] on div "Month" at bounding box center [770, 86] width 109 height 31
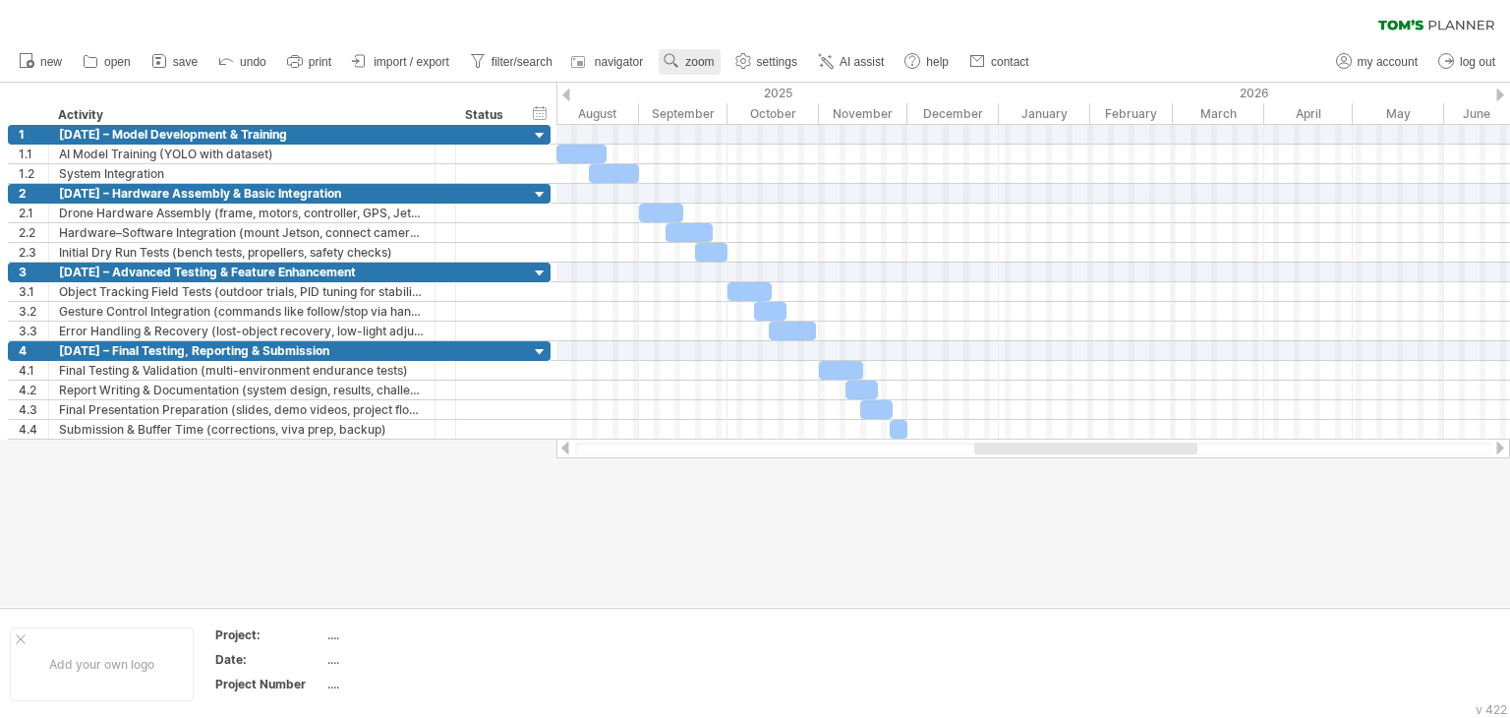
click at [669, 60] on use at bounding box center [672, 61] width 20 height 20
click at [720, 112] on div "Week" at bounding box center [732, 116] width 109 height 31
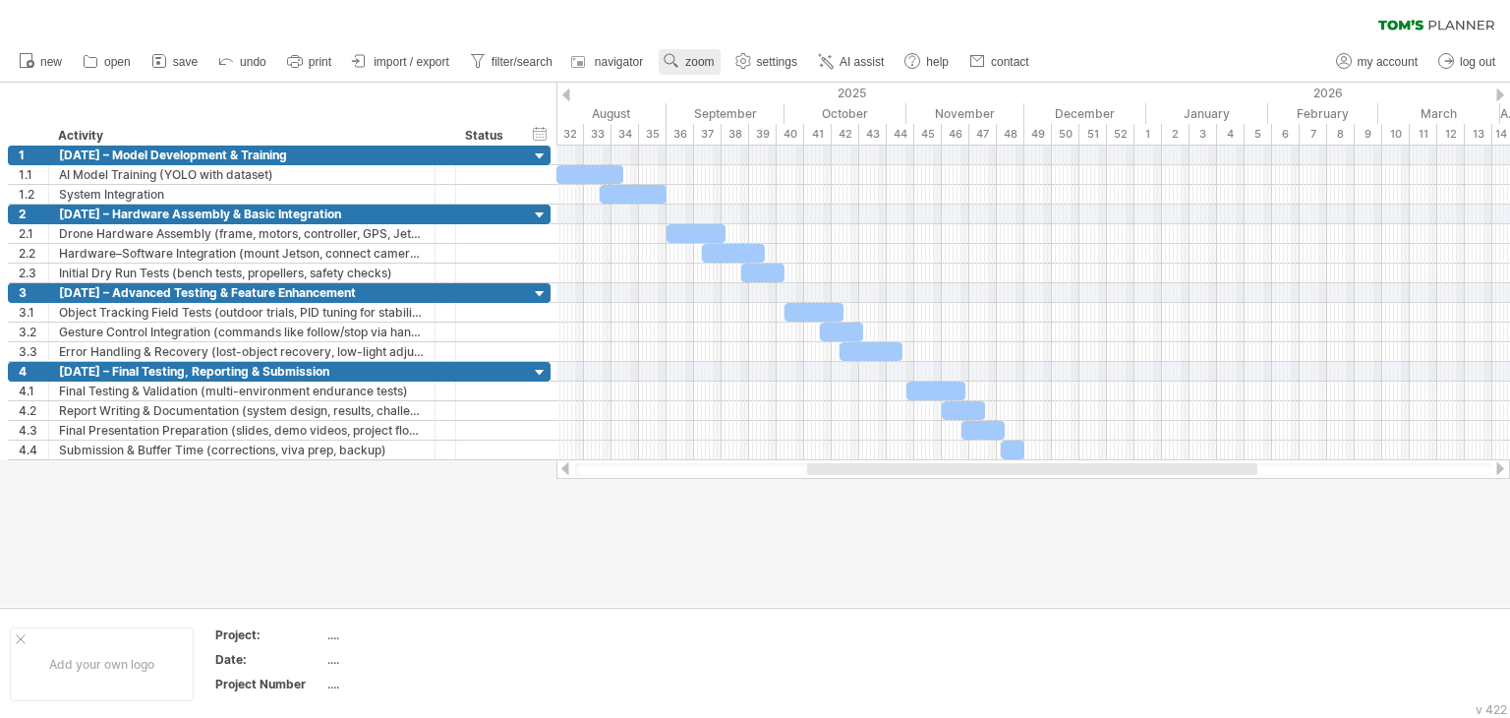
click at [707, 56] on span "zoom" at bounding box center [699, 62] width 29 height 14
click at [763, 76] on div "Month" at bounding box center [771, 81] width 109 height 31
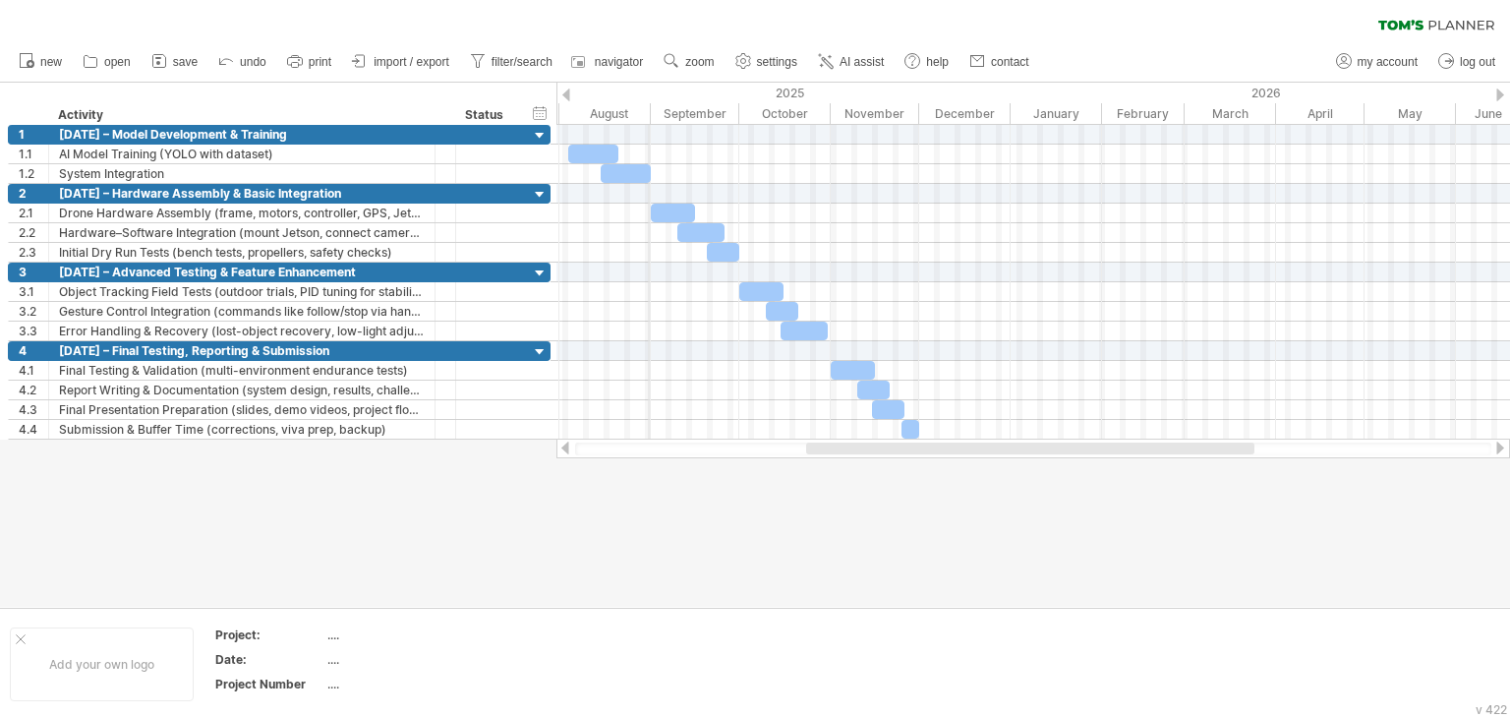
drag, startPoint x: 637, startPoint y: 112, endPoint x: 648, endPoint y: 113, distance: 10.9
click at [648, 113] on div "August" at bounding box center [604, 113] width 91 height 21
click at [683, 56] on link "zoom" at bounding box center [689, 62] width 61 height 26
click at [725, 80] on div "Month" at bounding box center [747, 81] width 109 height 31
click at [690, 61] on span "zoom" at bounding box center [699, 62] width 29 height 14
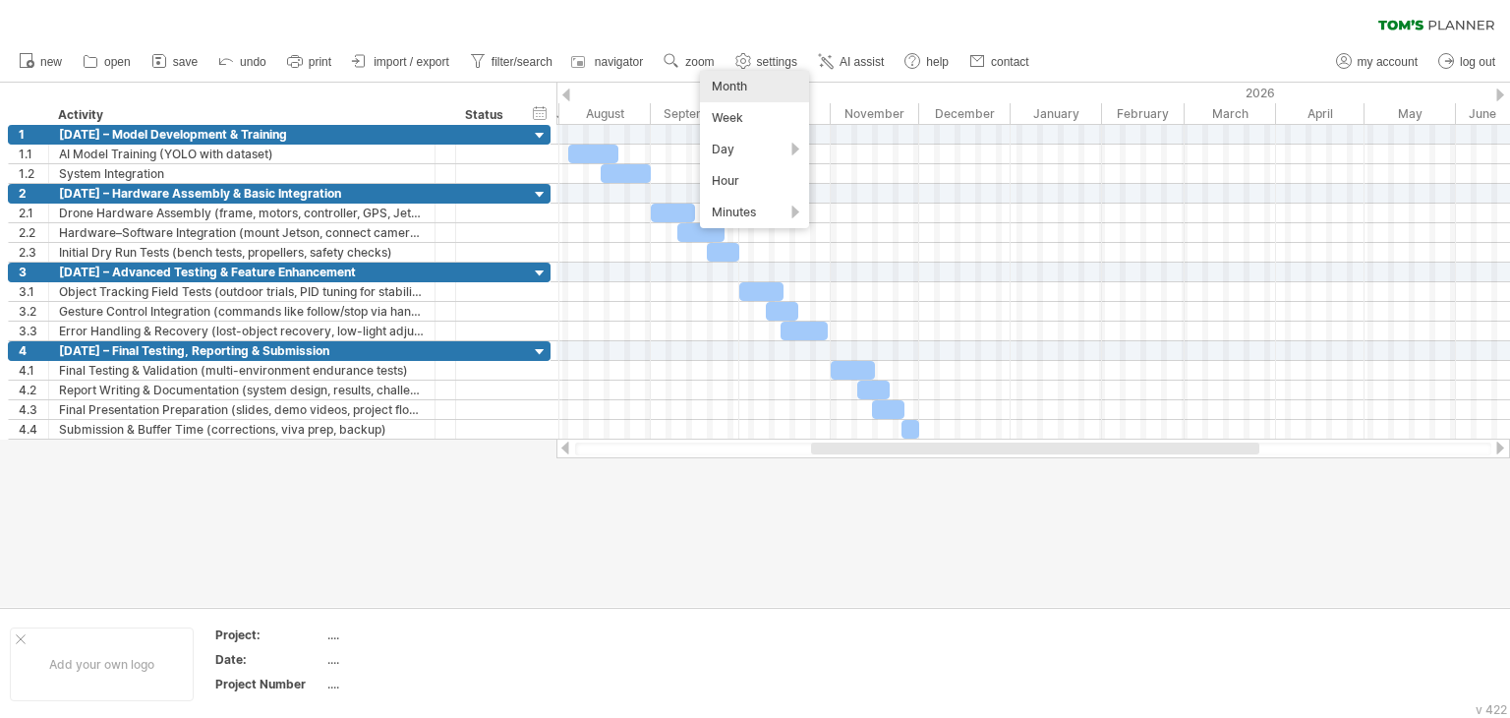
click at [720, 85] on div "Month" at bounding box center [754, 86] width 109 height 31
click at [753, 59] on use at bounding box center [744, 61] width 20 height 20
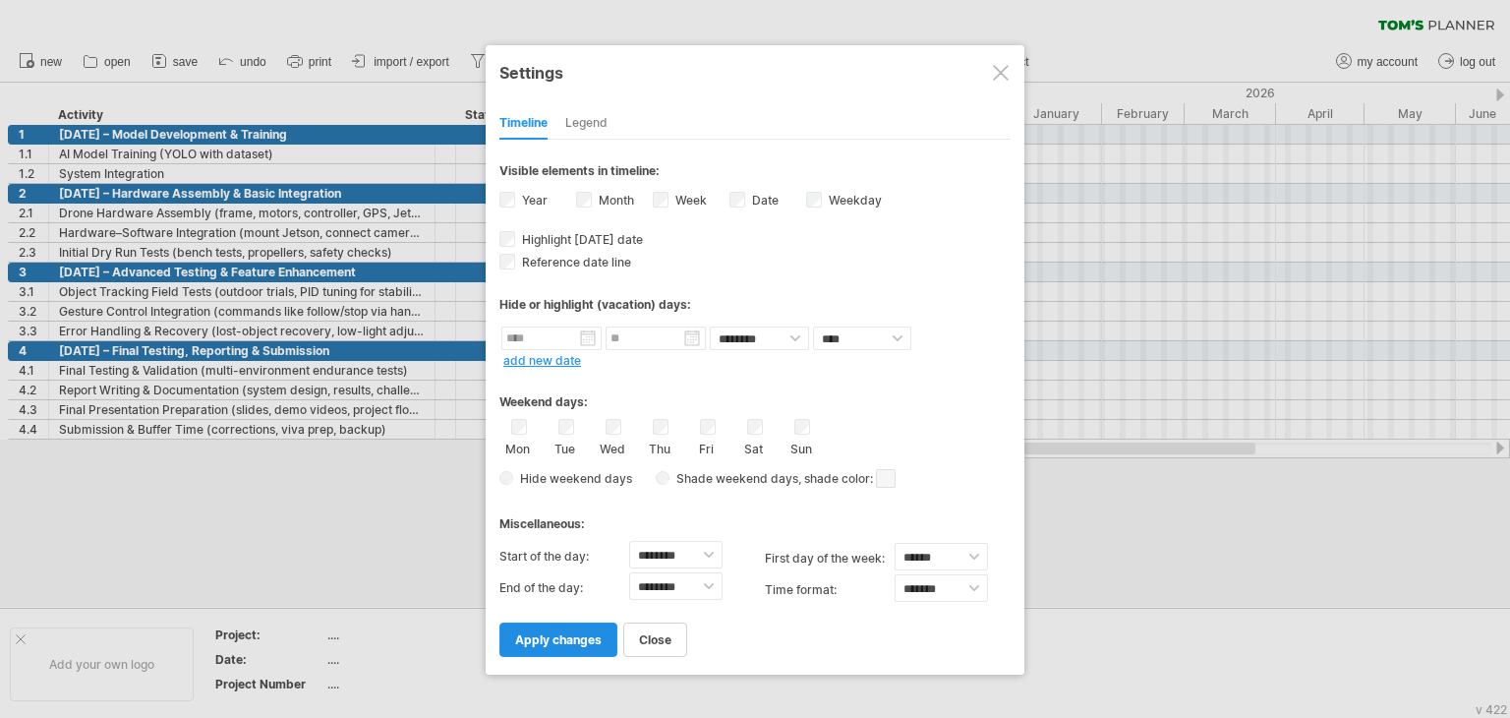
click at [586, 624] on link "apply changes" at bounding box center [558, 639] width 118 height 34
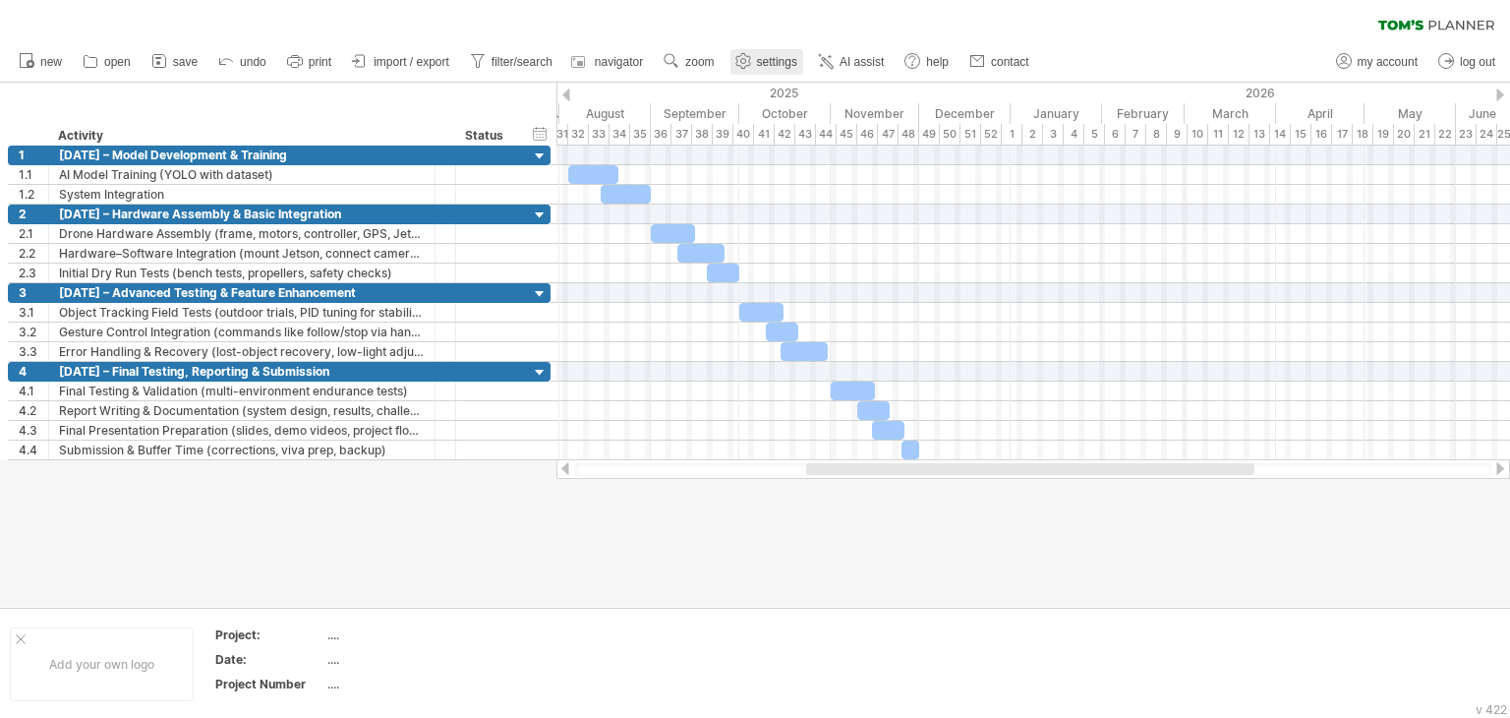
click at [779, 55] on span "settings" at bounding box center [777, 62] width 40 height 14
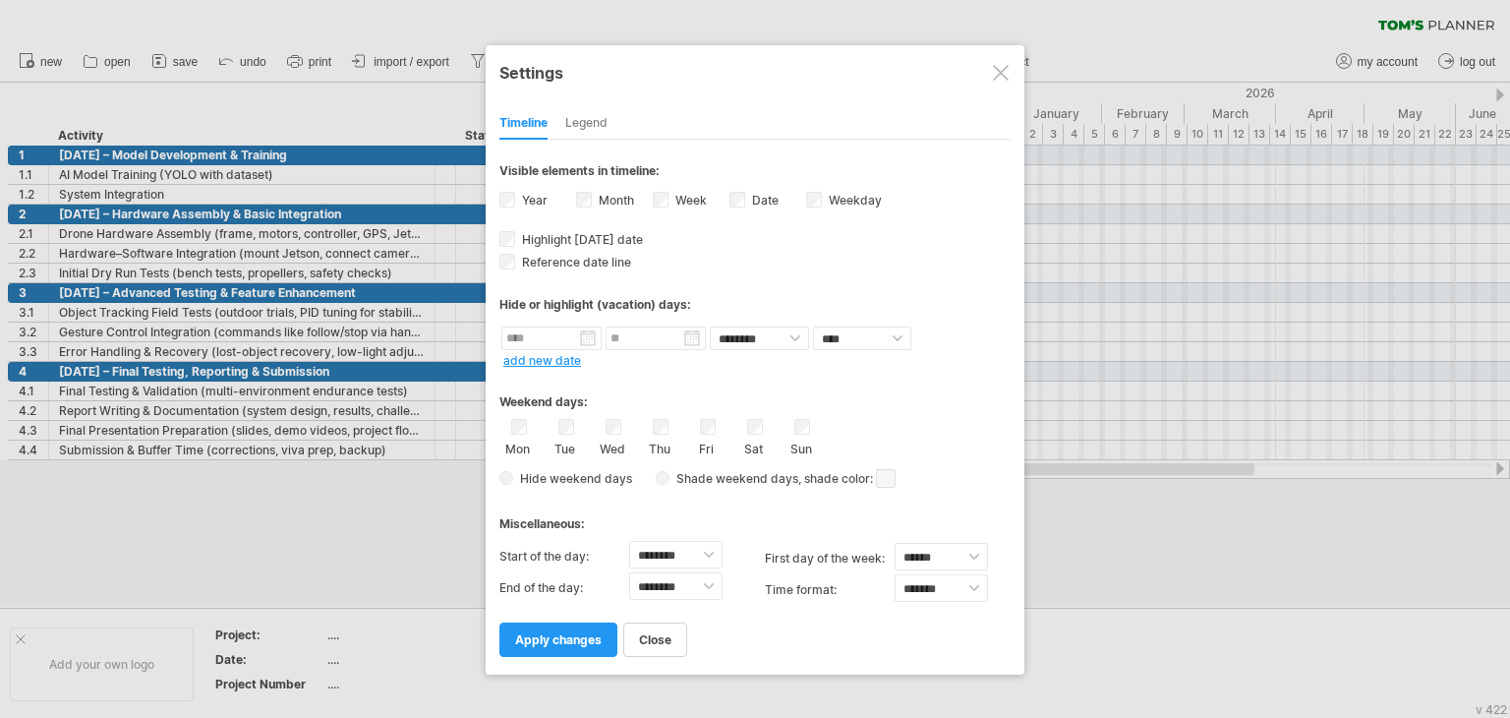
click at [651, 198] on div "Month" at bounding box center [614, 202] width 77 height 27
click at [658, 184] on div "**********" at bounding box center [754, 398] width 511 height 516
click at [574, 650] on link "apply changes" at bounding box center [558, 639] width 118 height 34
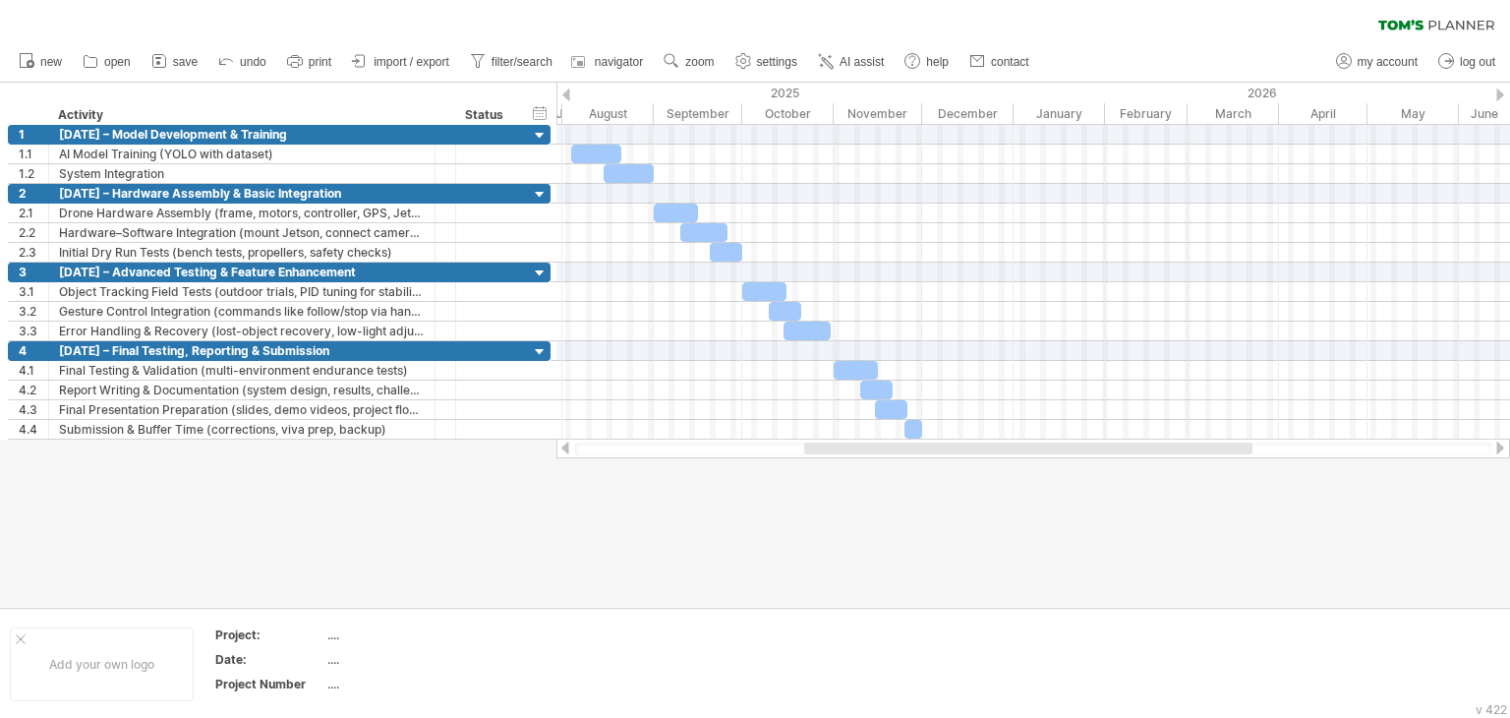
click at [842, 453] on div at bounding box center [1028, 448] width 448 height 12
click at [790, 55] on span "settings" at bounding box center [777, 62] width 40 height 14
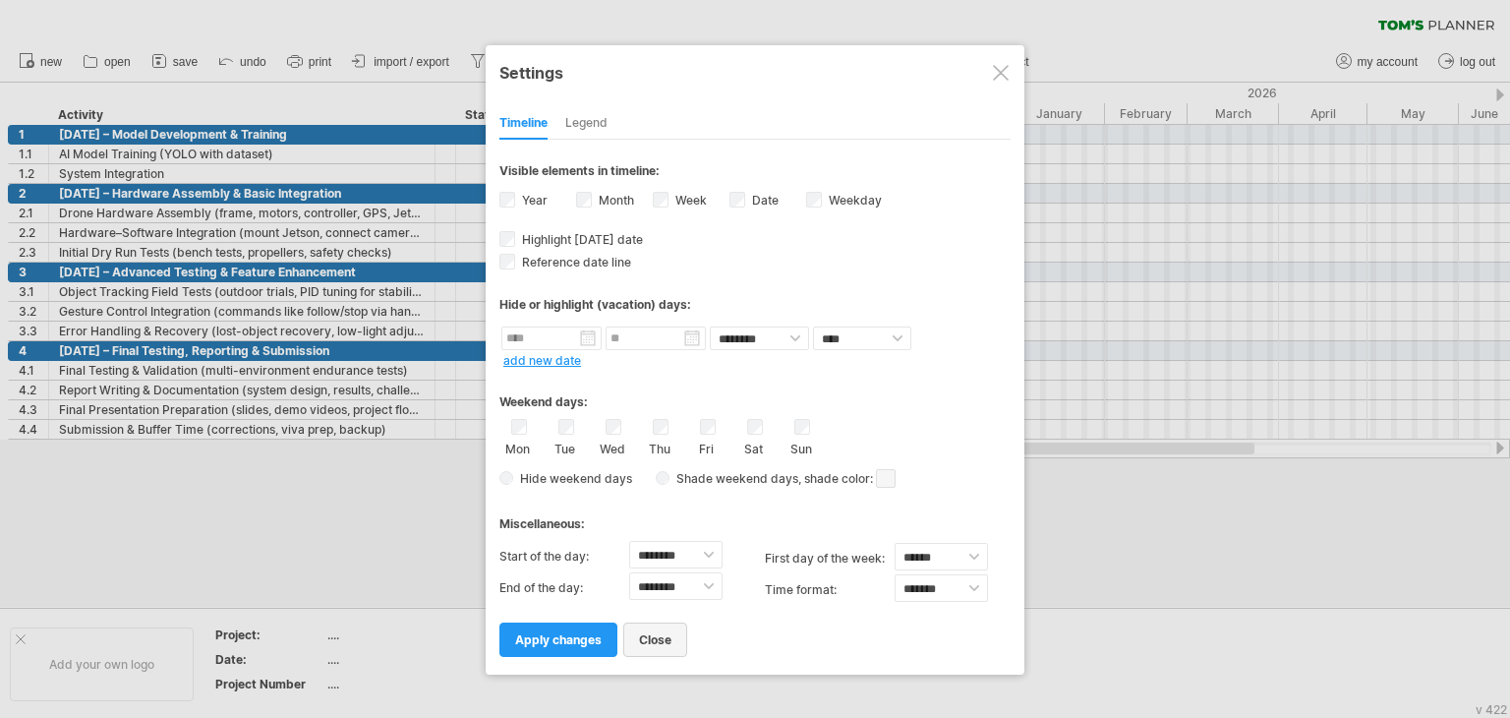
click at [639, 637] on span "close" at bounding box center [655, 639] width 32 height 15
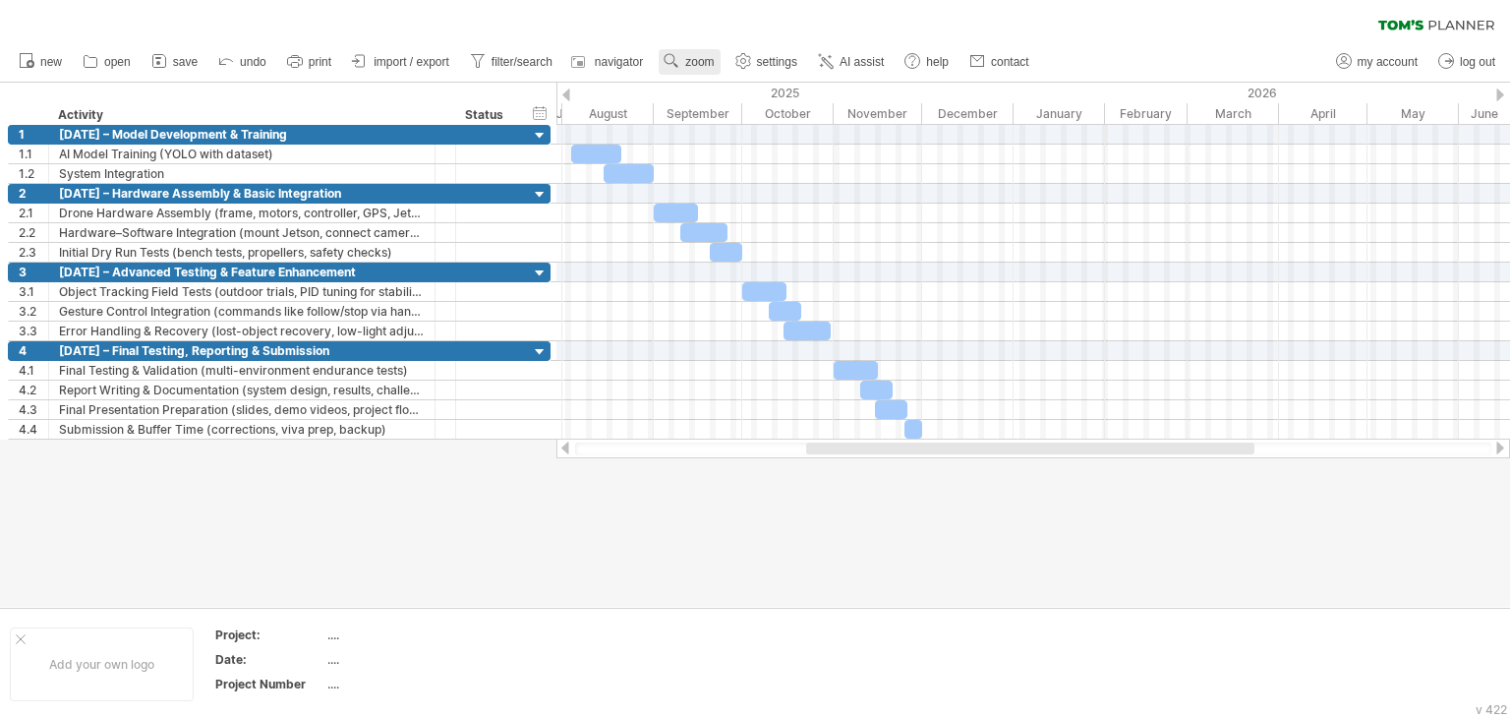
click at [684, 64] on link "zoom" at bounding box center [689, 62] width 61 height 26
click at [757, 81] on div "Month" at bounding box center [748, 89] width 109 height 31
click at [702, 65] on span "zoom" at bounding box center [699, 62] width 29 height 14
click at [725, 88] on div "Month" at bounding box center [766, 90] width 109 height 31
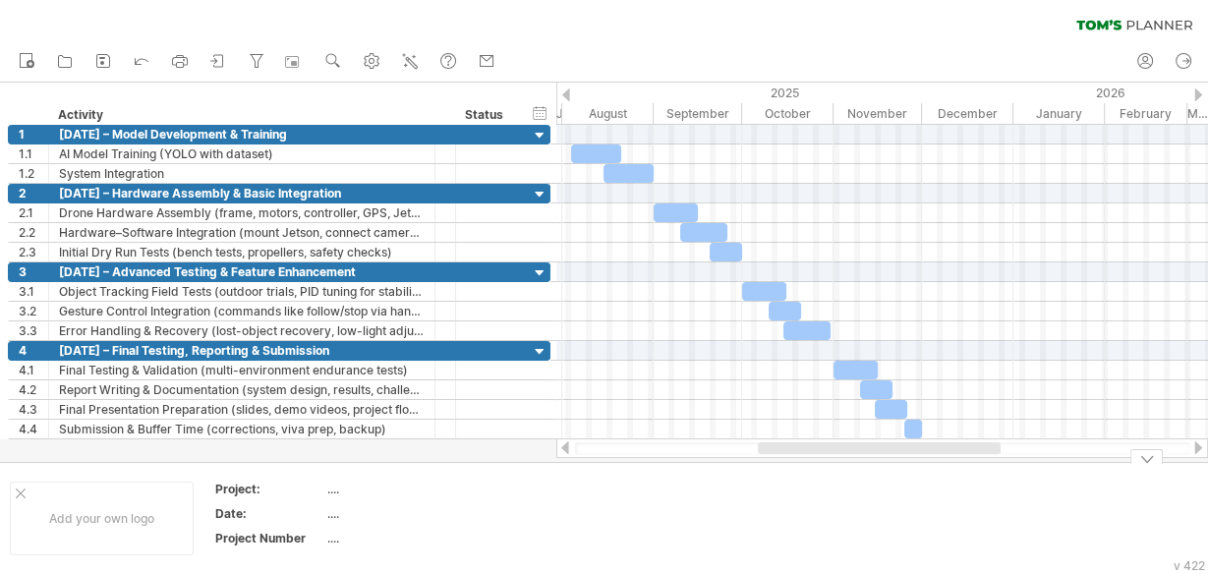
click at [746, 486] on td at bounding box center [739, 519] width 155 height 76
click at [352, 494] on div "...." at bounding box center [409, 489] width 165 height 17
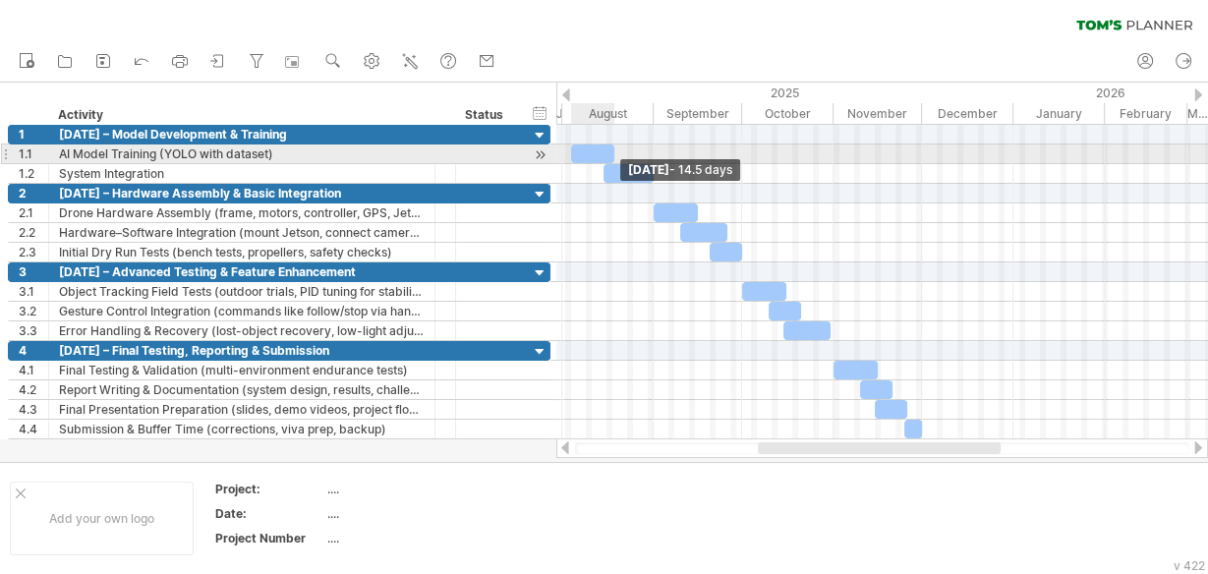
click at [611, 155] on span at bounding box center [615, 154] width 8 height 19
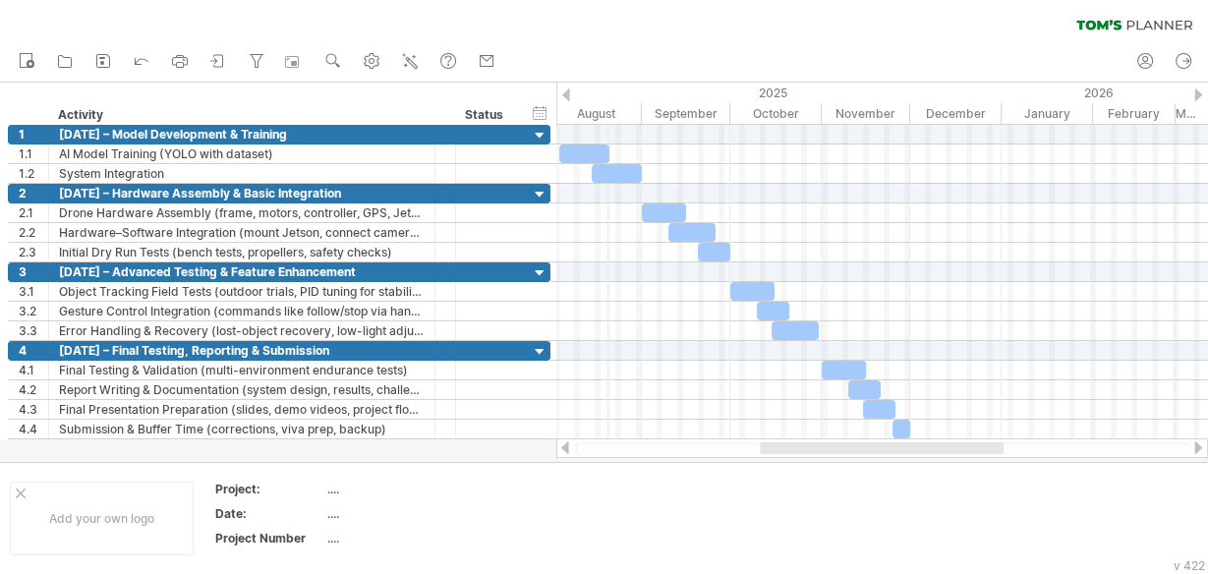
drag, startPoint x: 618, startPoint y: 112, endPoint x: 608, endPoint y: 117, distance: 11.9
click at [608, 117] on div "August" at bounding box center [596, 113] width 91 height 21
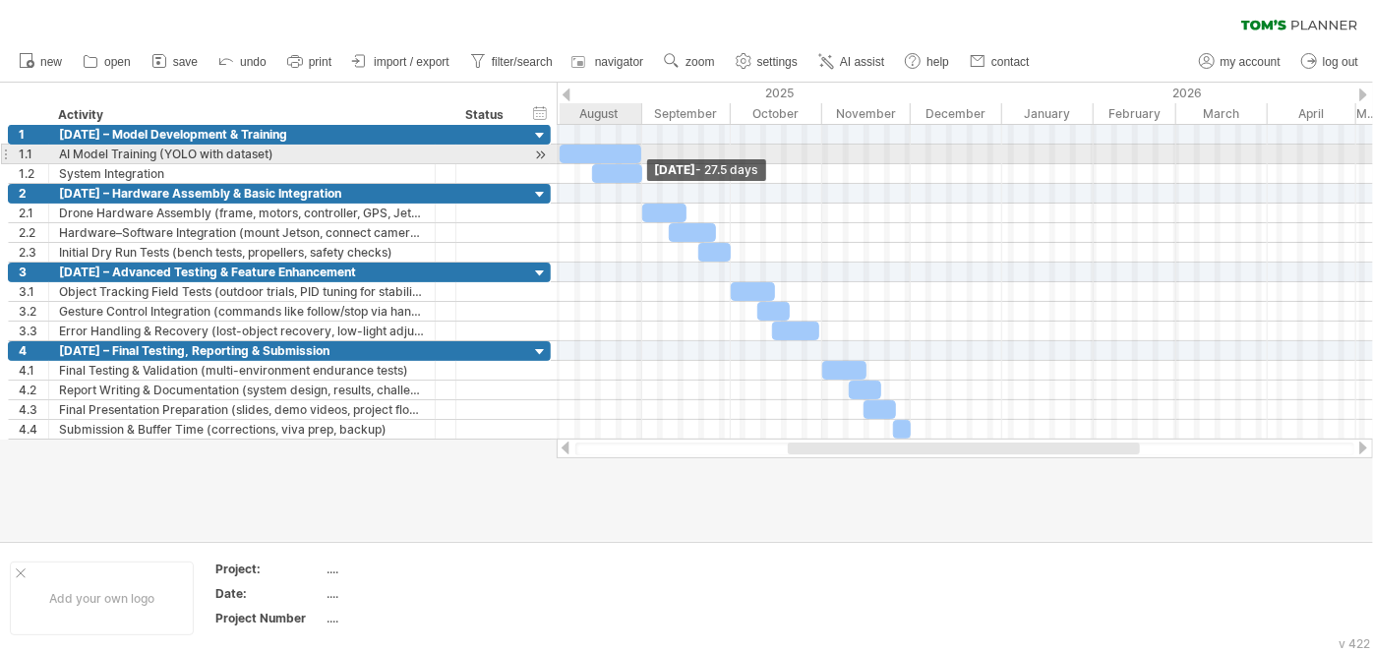
drag, startPoint x: 608, startPoint y: 150, endPoint x: 638, endPoint y: 150, distance: 30.5
click at [638, 150] on span at bounding box center [641, 154] width 8 height 19
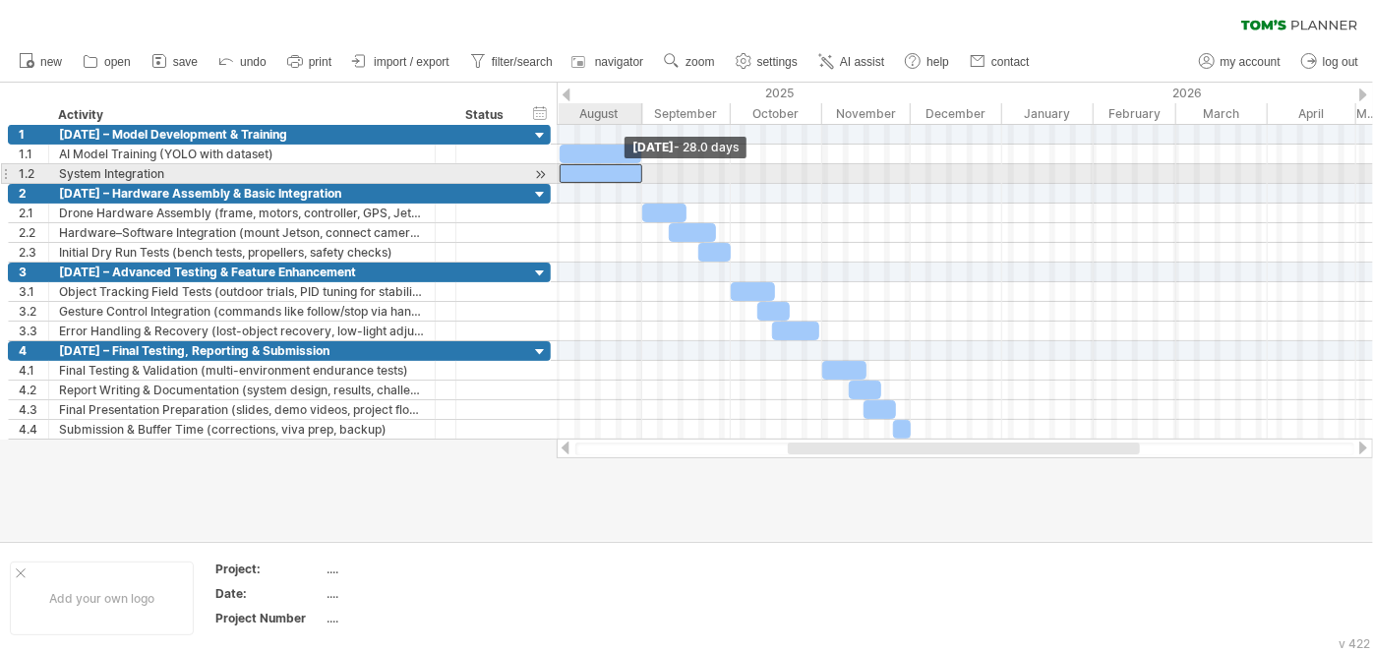
drag, startPoint x: 595, startPoint y: 169, endPoint x: 562, endPoint y: 166, distance: 32.6
click at [562, 166] on span at bounding box center [560, 173] width 8 height 19
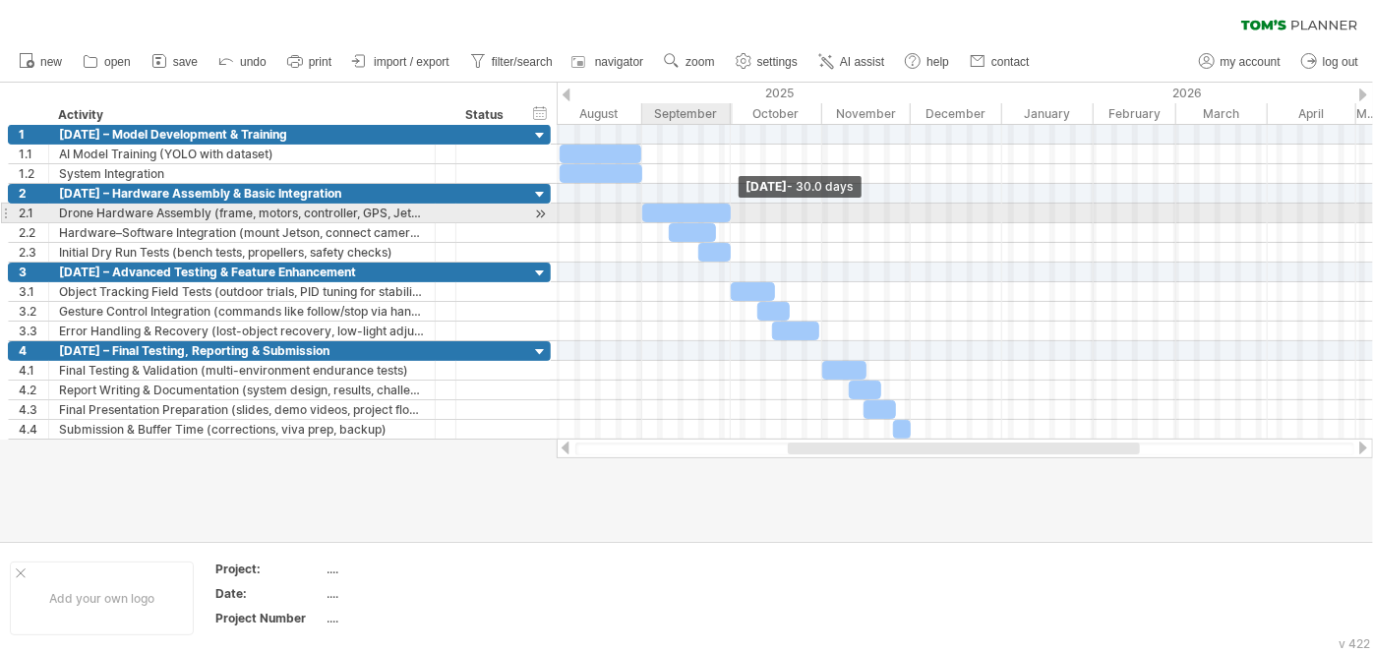
drag, startPoint x: 687, startPoint y: 207, endPoint x: 732, endPoint y: 211, distance: 44.4
click at [732, 211] on span at bounding box center [731, 213] width 8 height 19
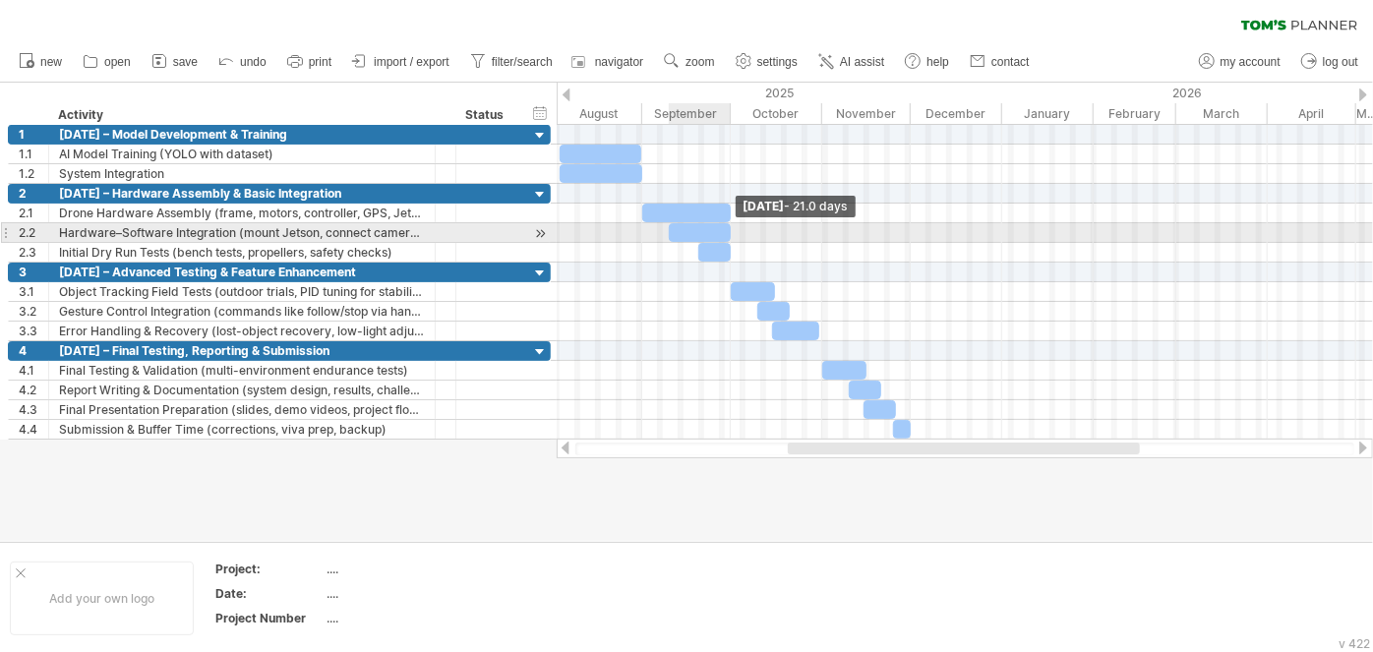
drag, startPoint x: 715, startPoint y: 231, endPoint x: 730, endPoint y: 228, distance: 15.0
click at [730, 228] on span at bounding box center [731, 232] width 8 height 19
drag, startPoint x: 670, startPoint y: 229, endPoint x: 645, endPoint y: 233, distance: 24.9
click at [645, 233] on span at bounding box center [644, 232] width 8 height 19
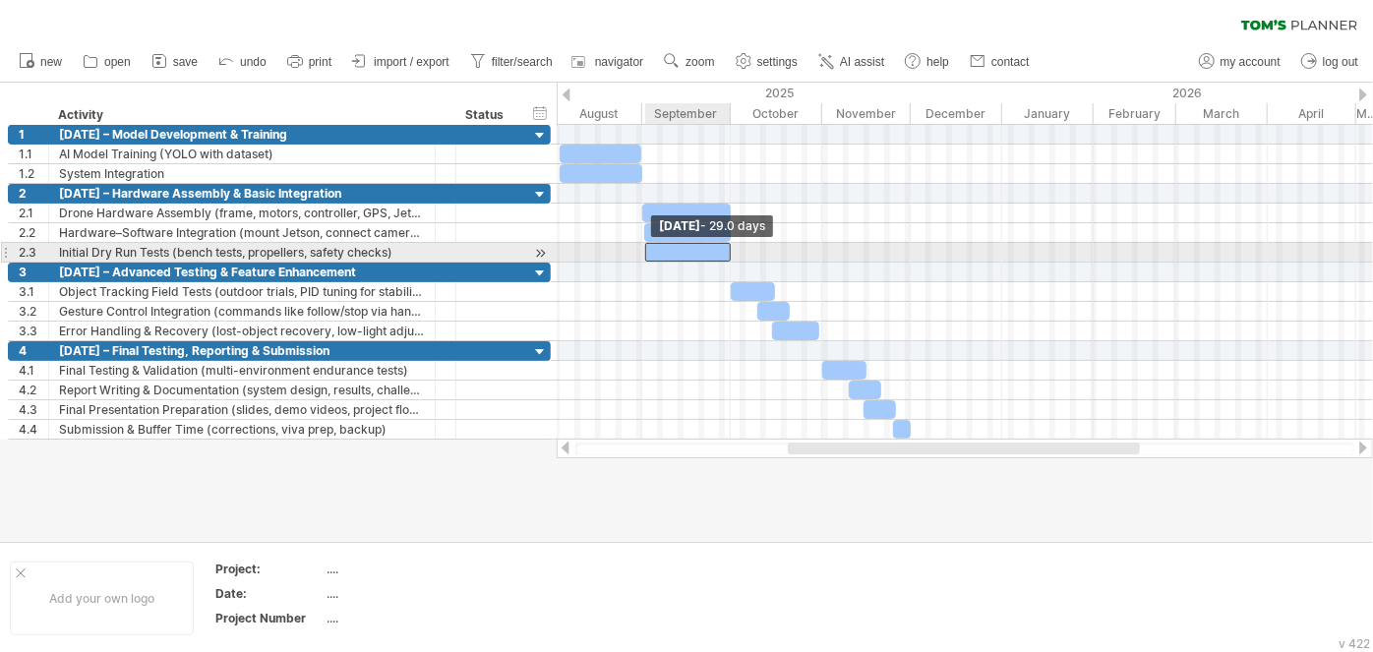
drag, startPoint x: 700, startPoint y: 246, endPoint x: 647, endPoint y: 250, distance: 53.2
click at [647, 250] on span at bounding box center [645, 252] width 8 height 19
click at [640, 252] on span at bounding box center [642, 252] width 8 height 19
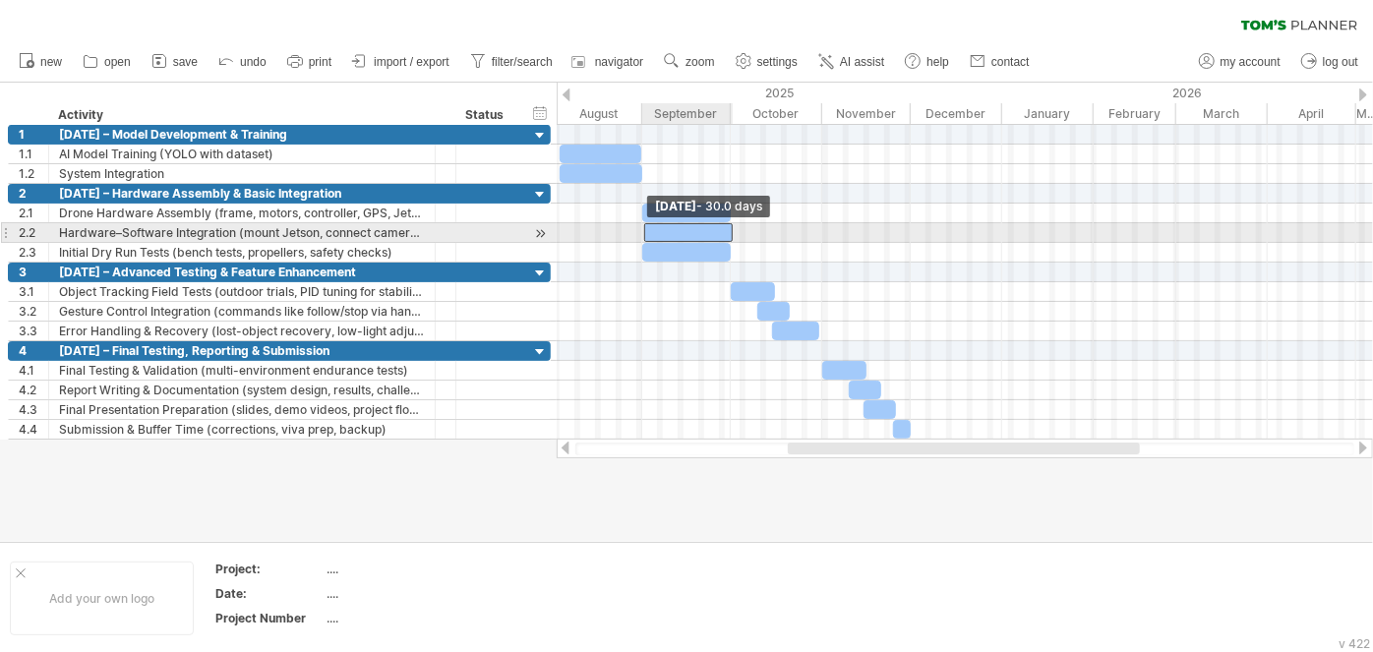
click at [643, 227] on span at bounding box center [644, 232] width 8 height 19
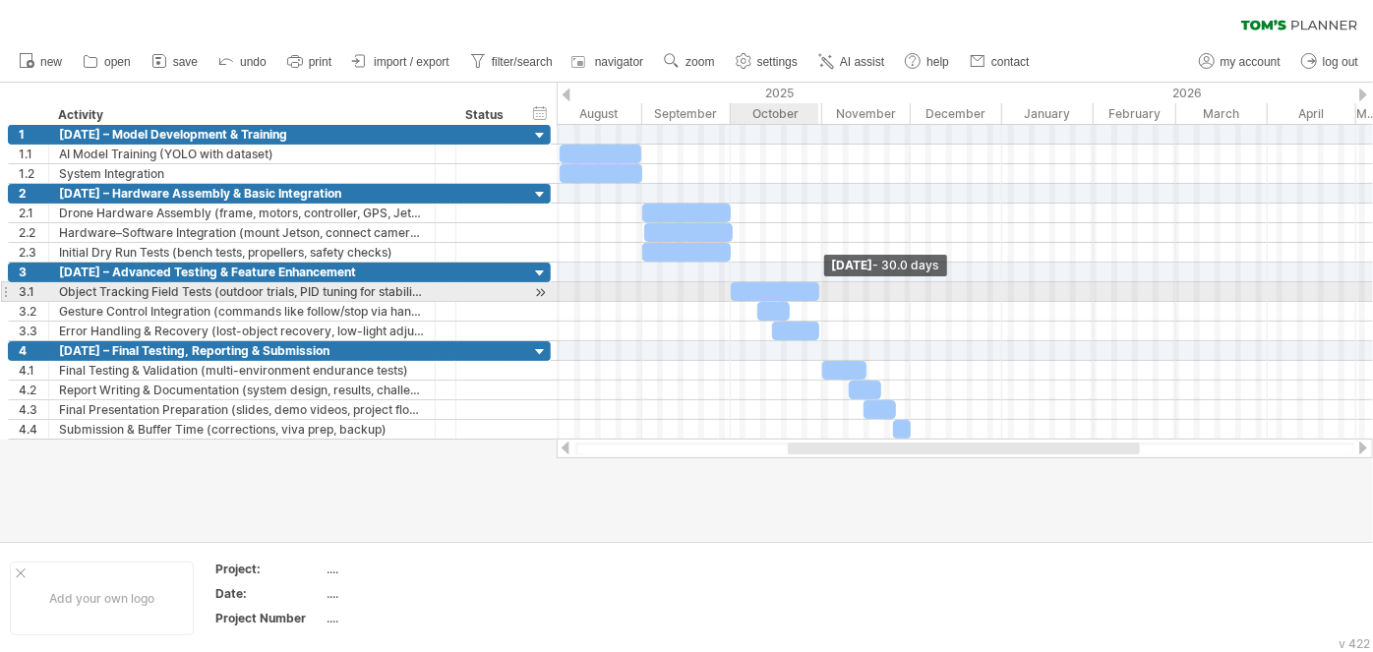
drag, startPoint x: 774, startPoint y: 289, endPoint x: 818, endPoint y: 293, distance: 44.4
click at [818, 293] on span at bounding box center [819, 291] width 8 height 19
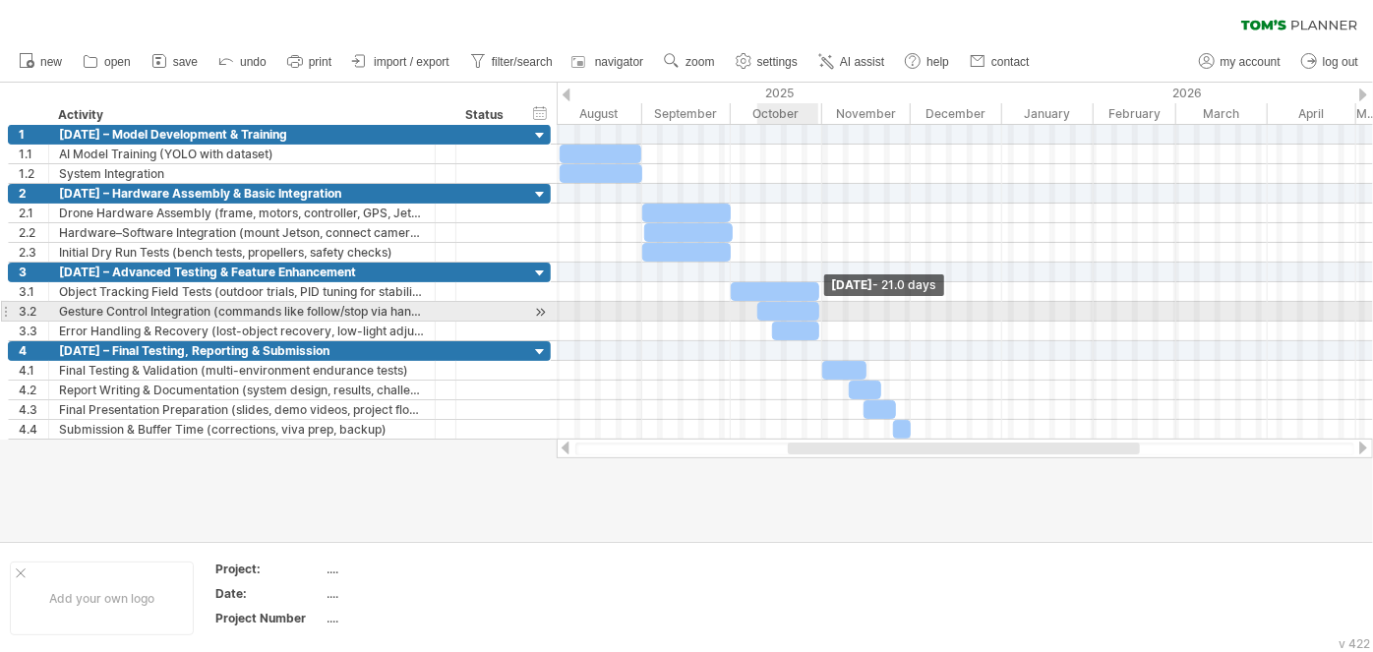
drag, startPoint x: 788, startPoint y: 307, endPoint x: 817, endPoint y: 307, distance: 29.5
click at [817, 307] on span at bounding box center [819, 311] width 8 height 19
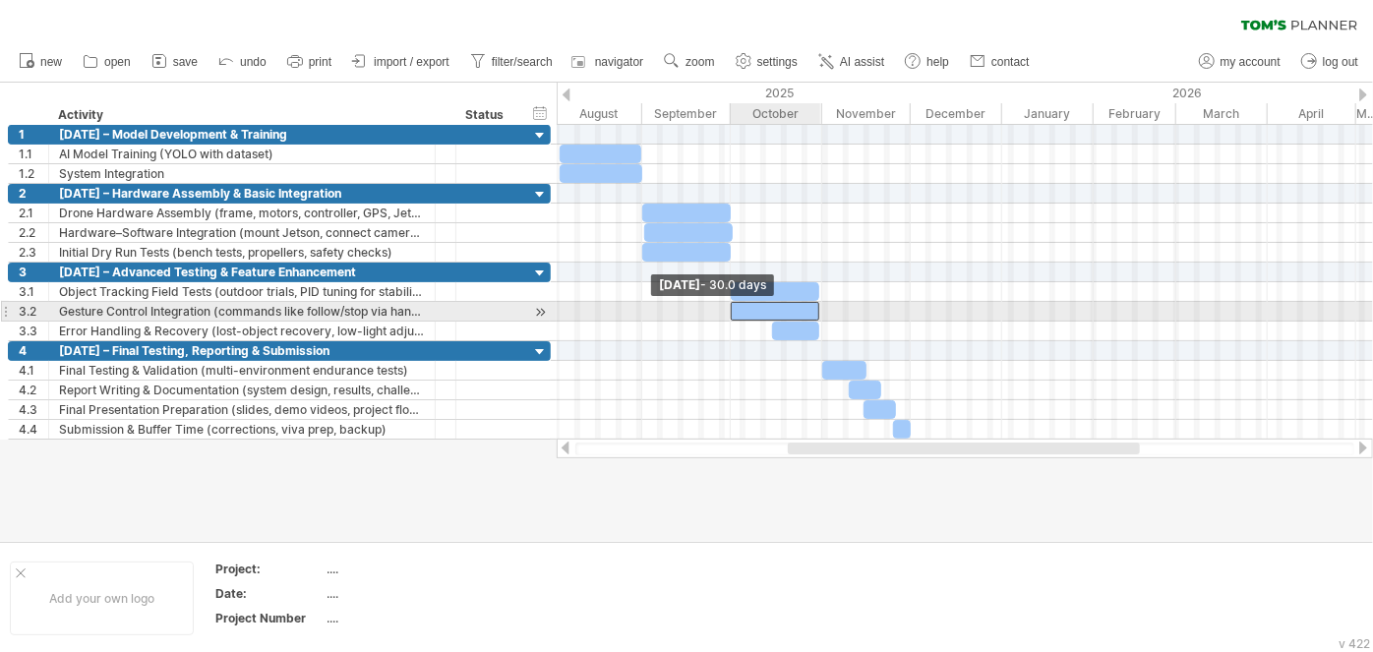
drag, startPoint x: 756, startPoint y: 307, endPoint x: 730, endPoint y: 305, distance: 26.6
click at [730, 305] on span at bounding box center [731, 311] width 8 height 19
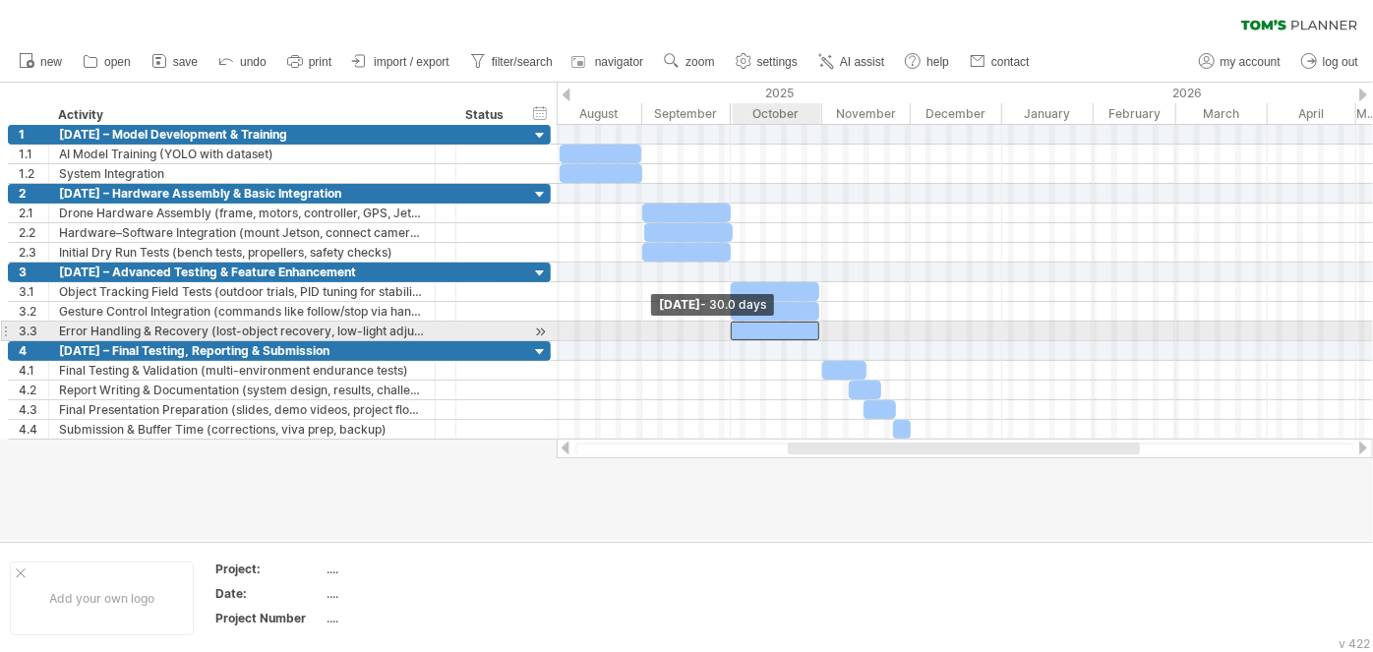
drag, startPoint x: 769, startPoint y: 326, endPoint x: 728, endPoint y: 325, distance: 41.3
click at [728, 325] on span at bounding box center [731, 331] width 8 height 19
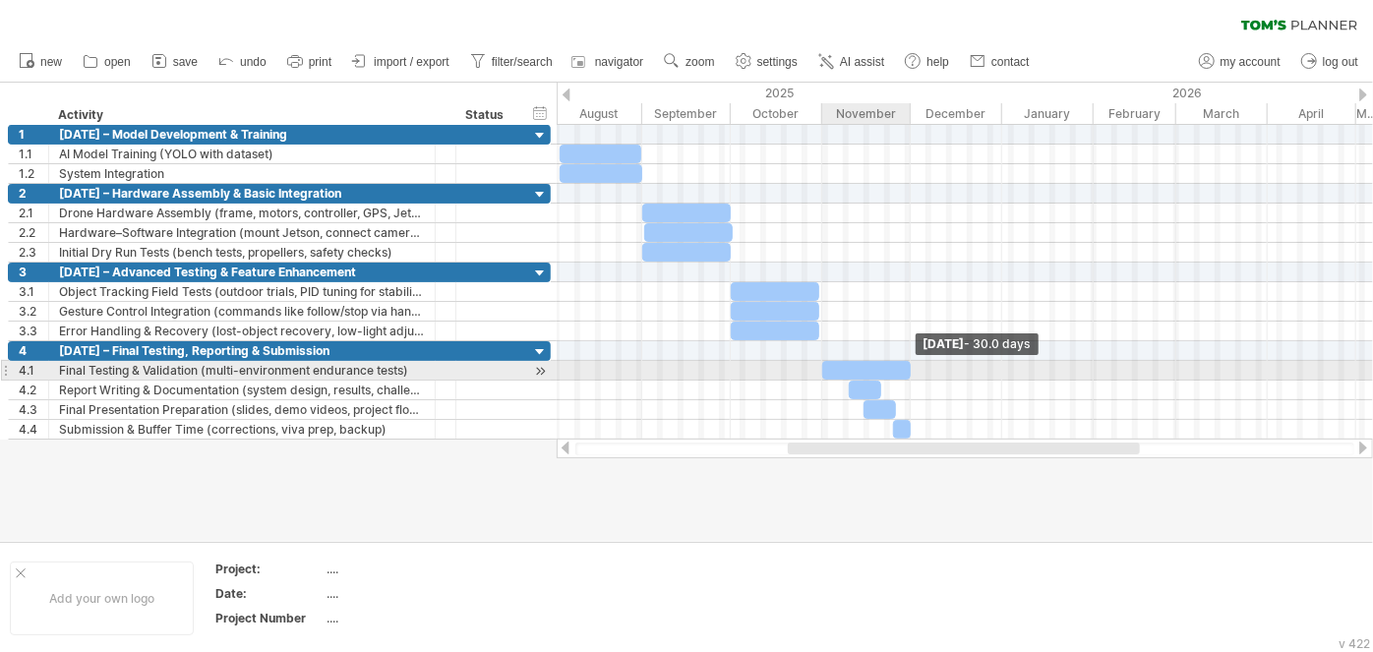
drag, startPoint x: 865, startPoint y: 367, endPoint x: 910, endPoint y: 370, distance: 44.3
click at [910, 370] on span at bounding box center [911, 370] width 8 height 19
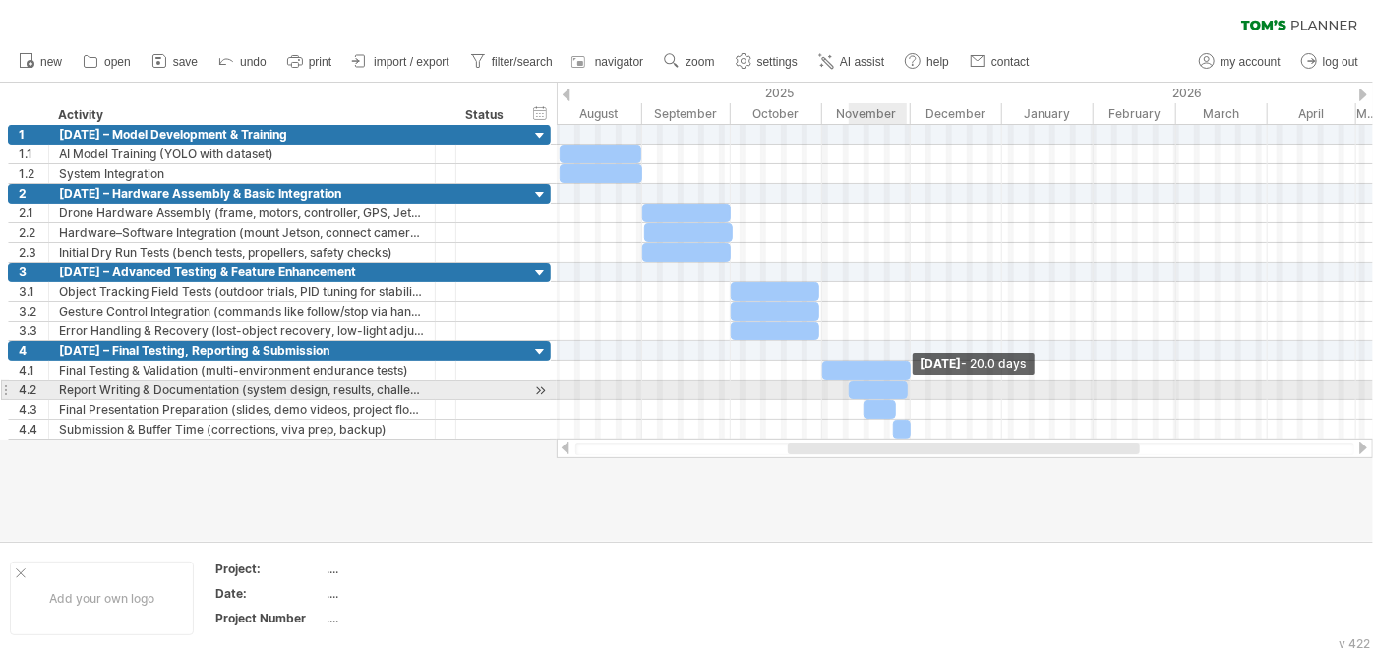
drag, startPoint x: 876, startPoint y: 387, endPoint x: 903, endPoint y: 387, distance: 26.5
click at [904, 387] on span at bounding box center [908, 390] width 8 height 19
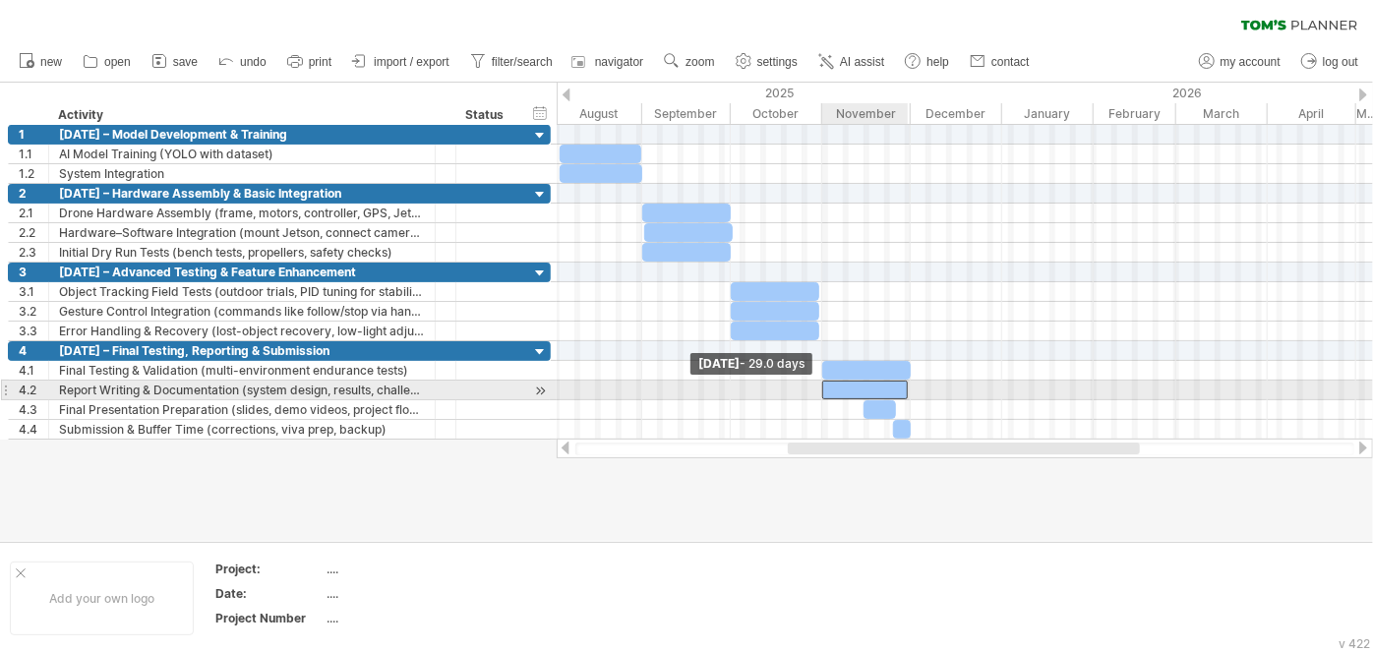
drag, startPoint x: 848, startPoint y: 384, endPoint x: 820, endPoint y: 384, distance: 27.5
click at [820, 384] on span at bounding box center [822, 390] width 8 height 19
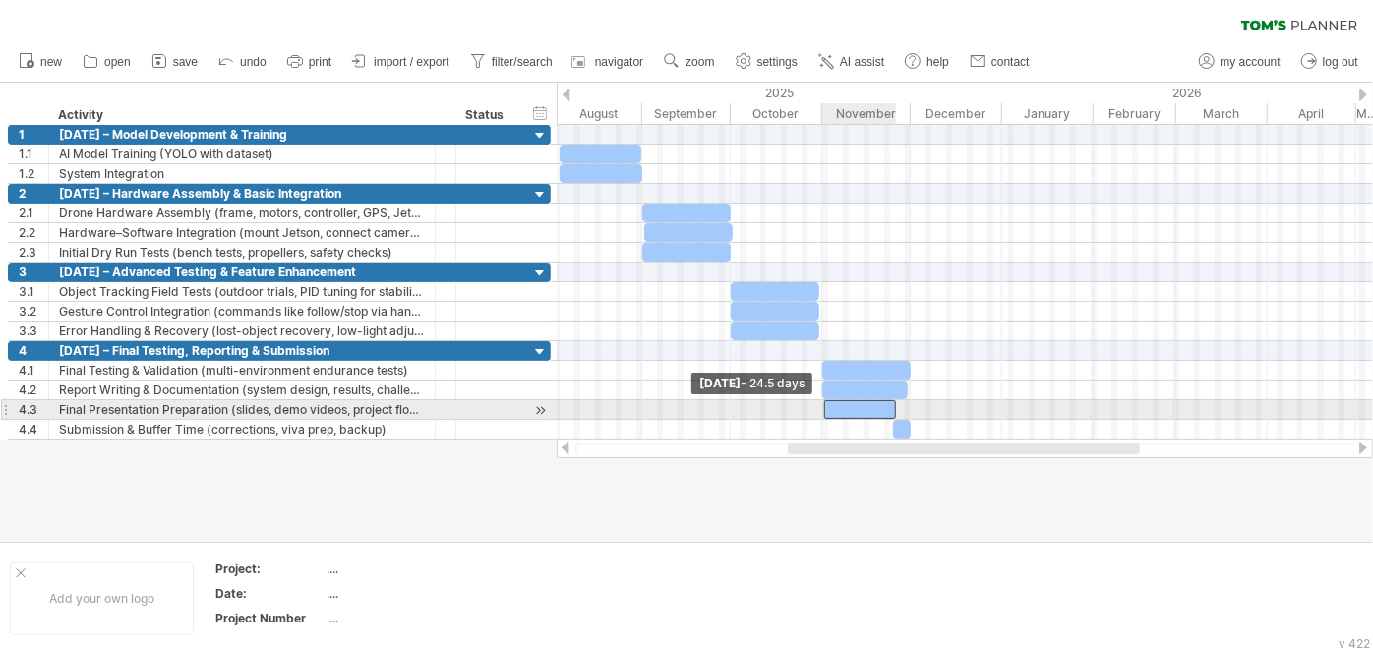
drag, startPoint x: 865, startPoint y: 403, endPoint x: 825, endPoint y: 404, distance: 40.3
click at [825, 404] on span at bounding box center [824, 409] width 8 height 19
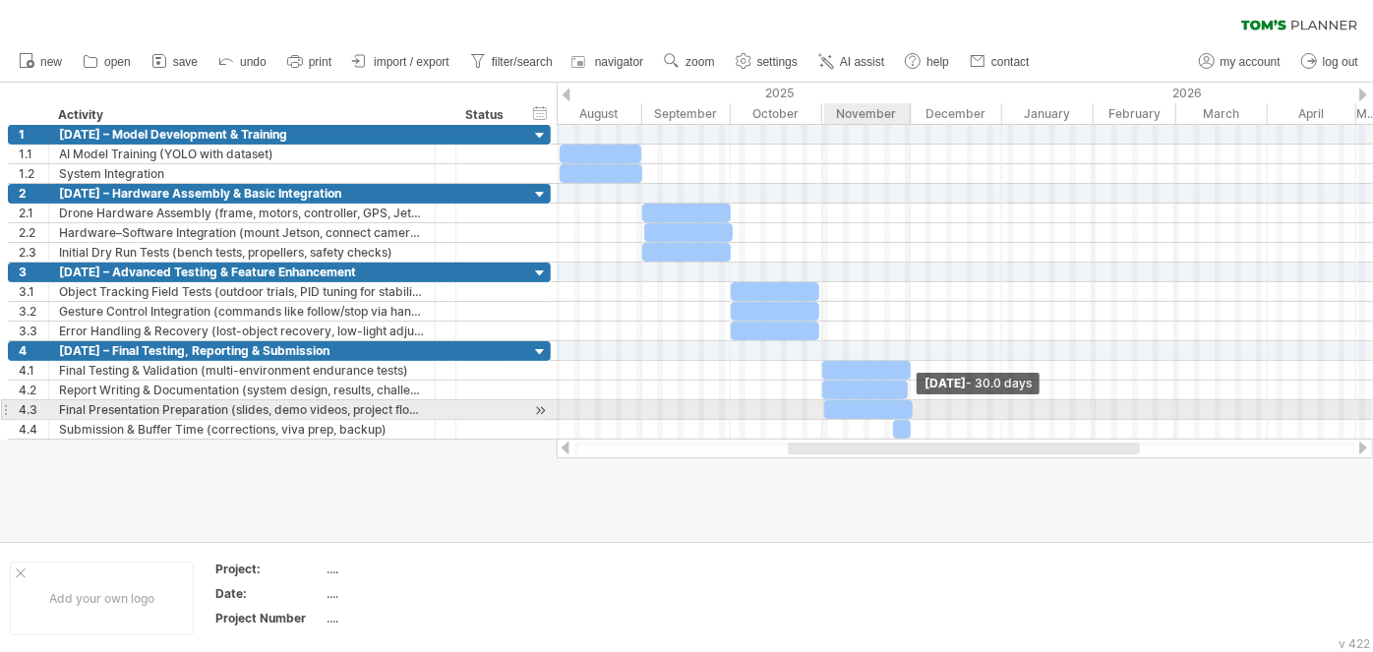
drag, startPoint x: 896, startPoint y: 401, endPoint x: 911, endPoint y: 405, distance: 16.2
click at [911, 405] on span at bounding box center [913, 409] width 8 height 19
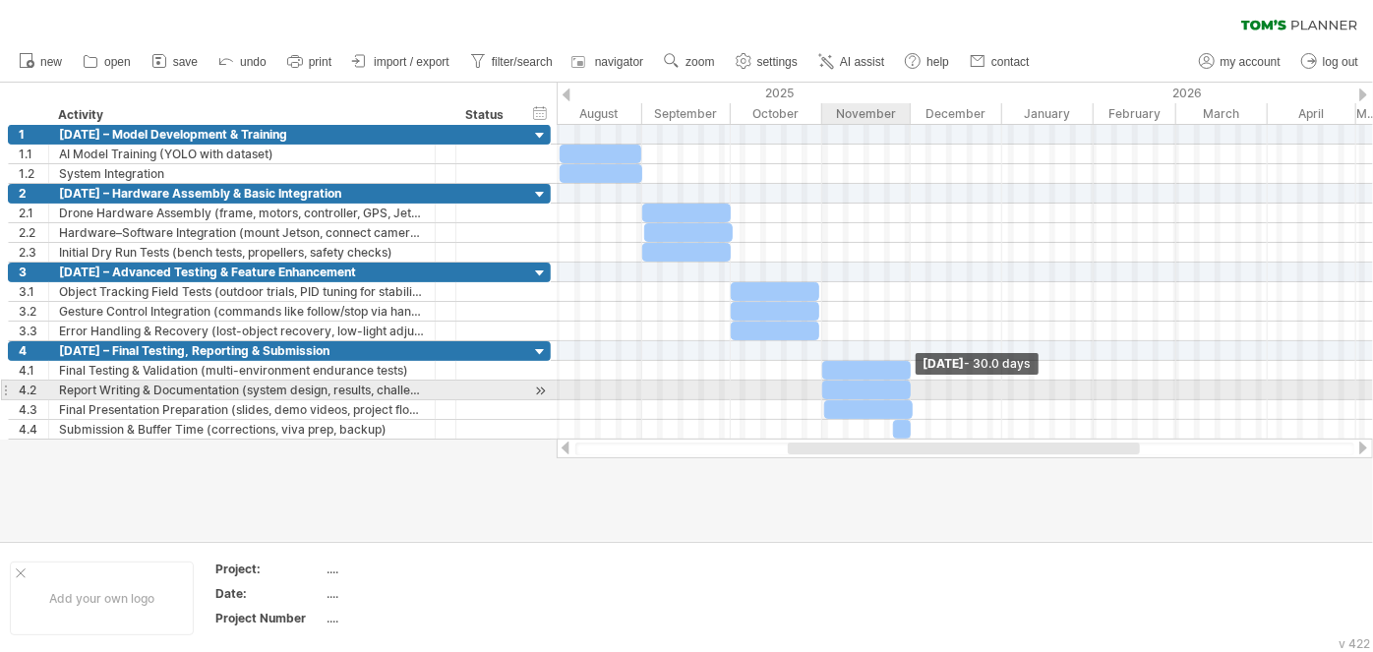
click at [907, 385] on span at bounding box center [911, 390] width 8 height 19
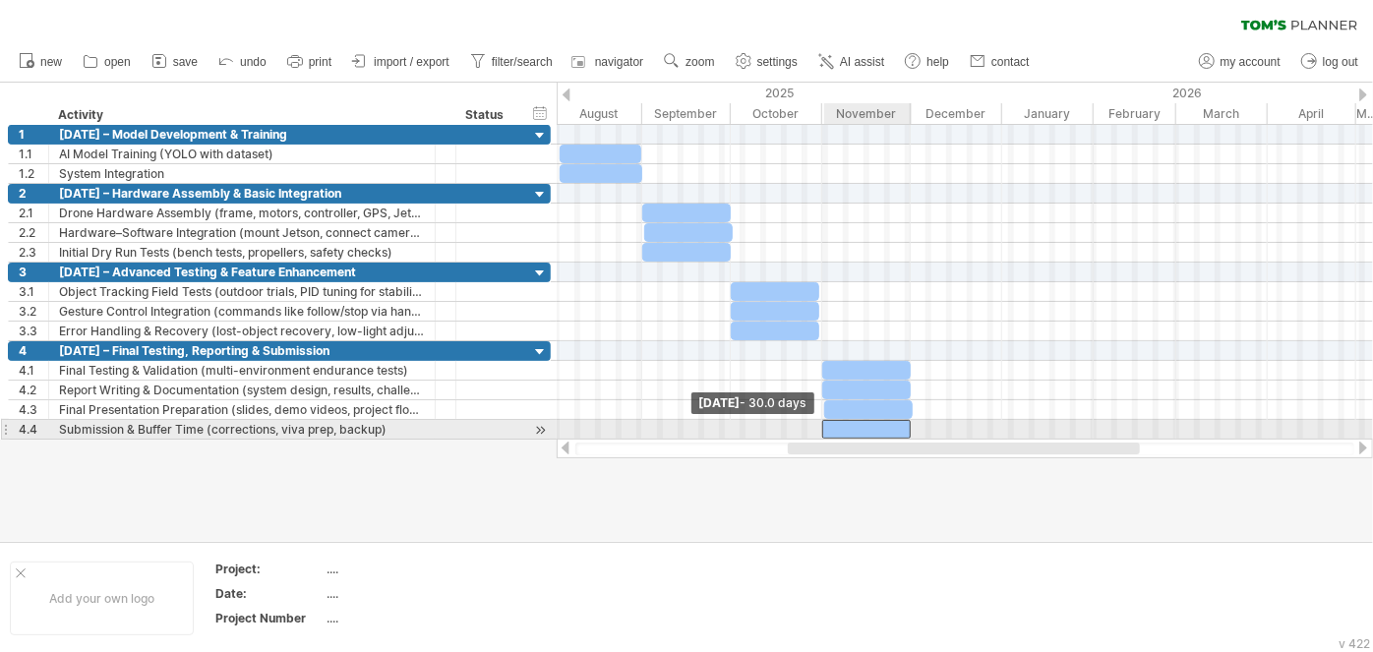
drag, startPoint x: 894, startPoint y: 424, endPoint x: 823, endPoint y: 421, distance: 70.9
click at [823, 421] on span at bounding box center [822, 429] width 8 height 19
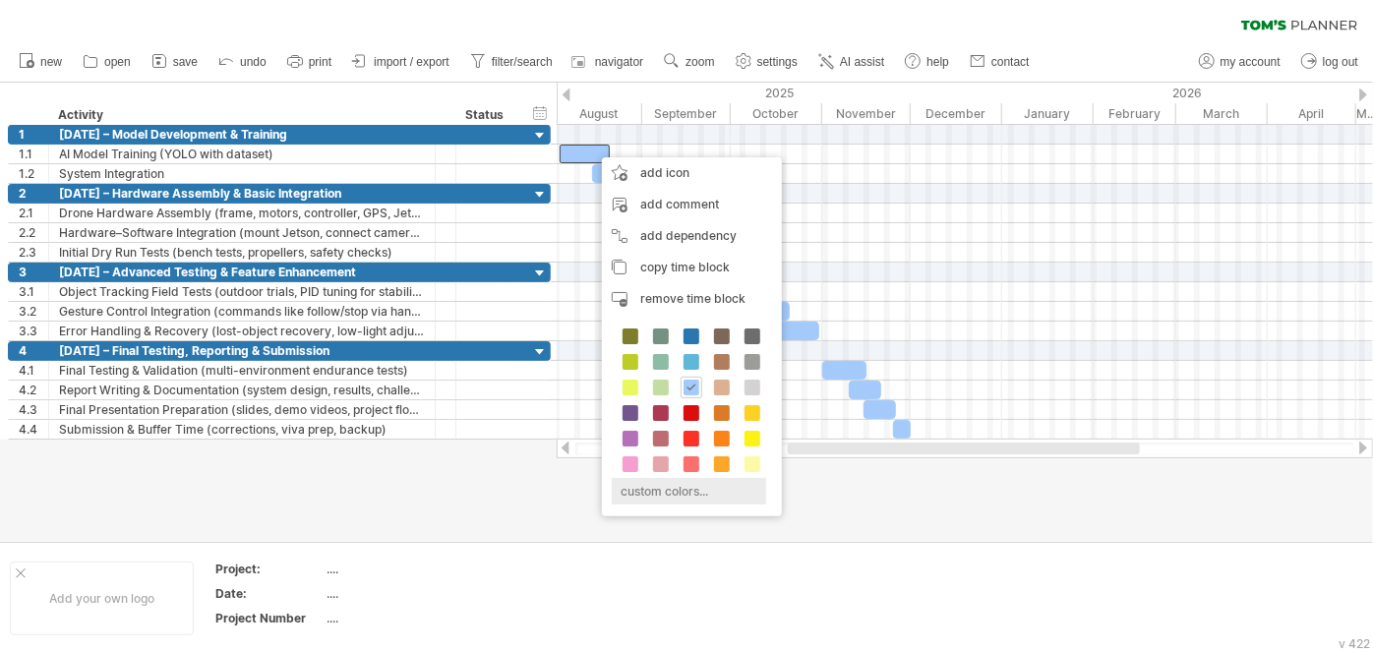
click at [681, 478] on div "custom colors..." at bounding box center [689, 491] width 154 height 27
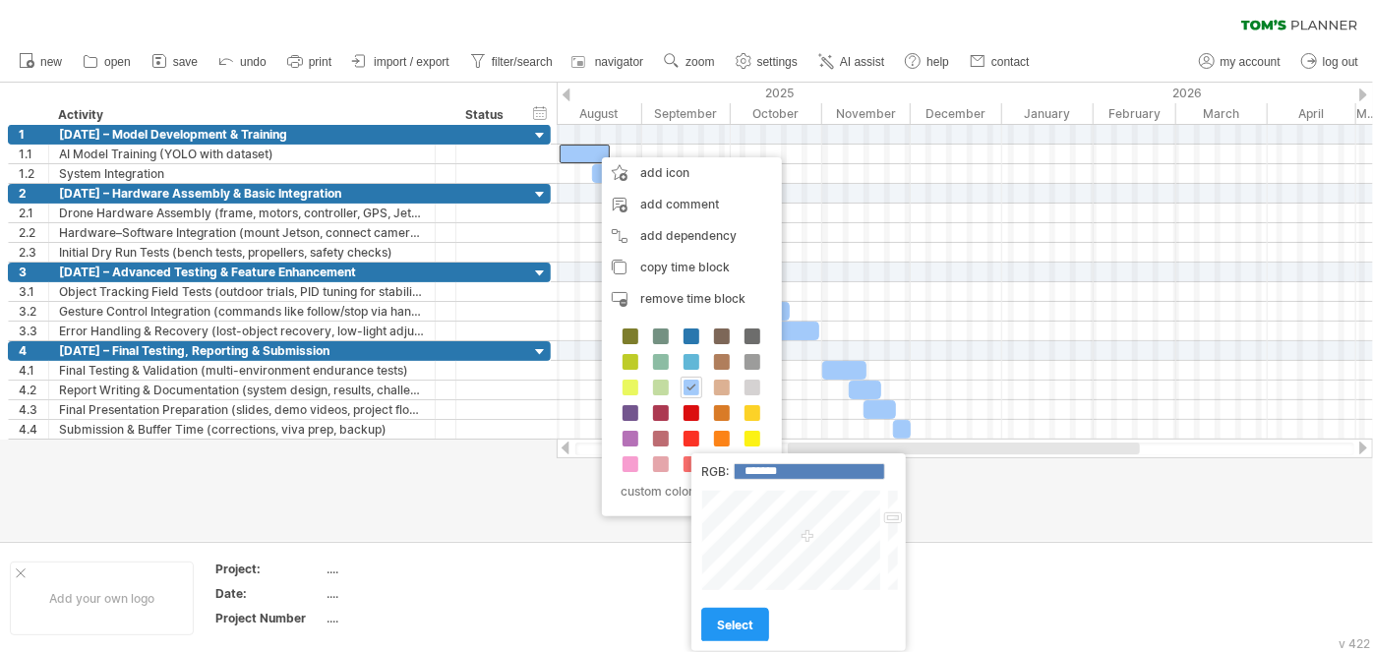
click at [763, 506] on div at bounding box center [792, 540] width 183 height 101
click at [760, 499] on div at bounding box center [792, 540] width 183 height 101
click at [763, 509] on div at bounding box center [792, 540] width 183 height 101
type input "*******"
click at [763, 505] on div at bounding box center [792, 540] width 183 height 101
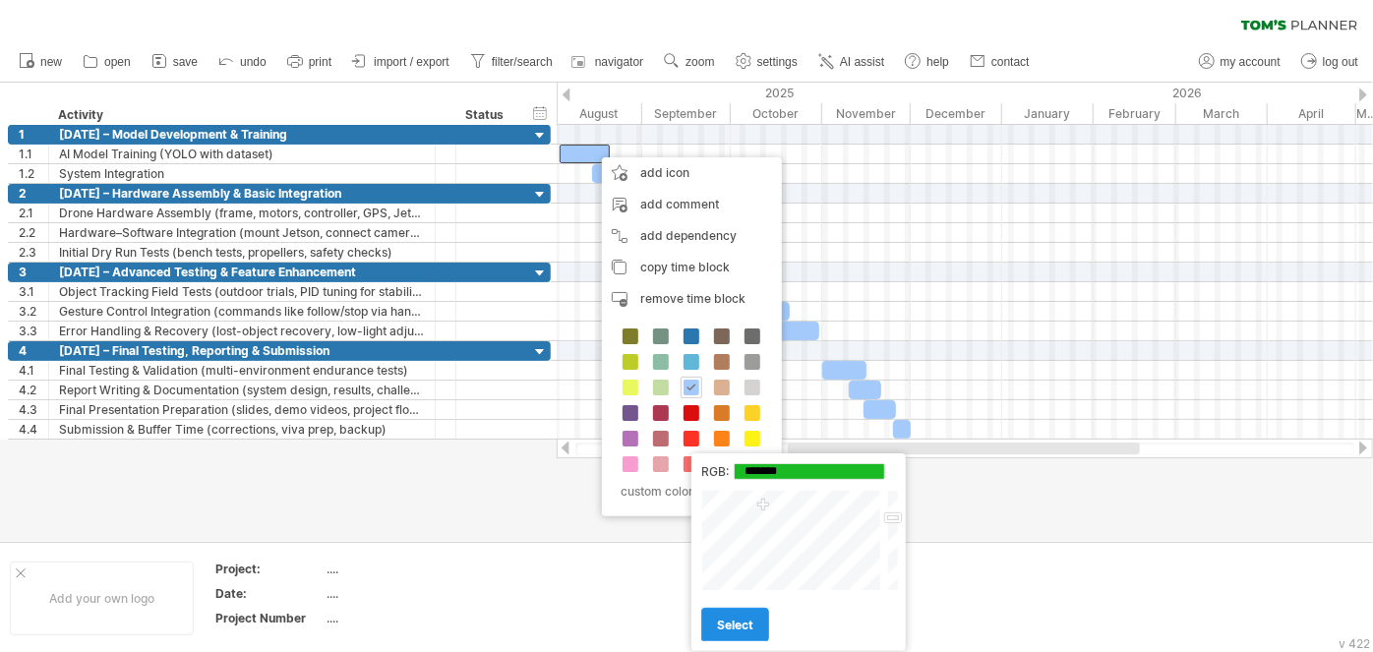
click at [737, 618] on span "select" at bounding box center [735, 624] width 36 height 15
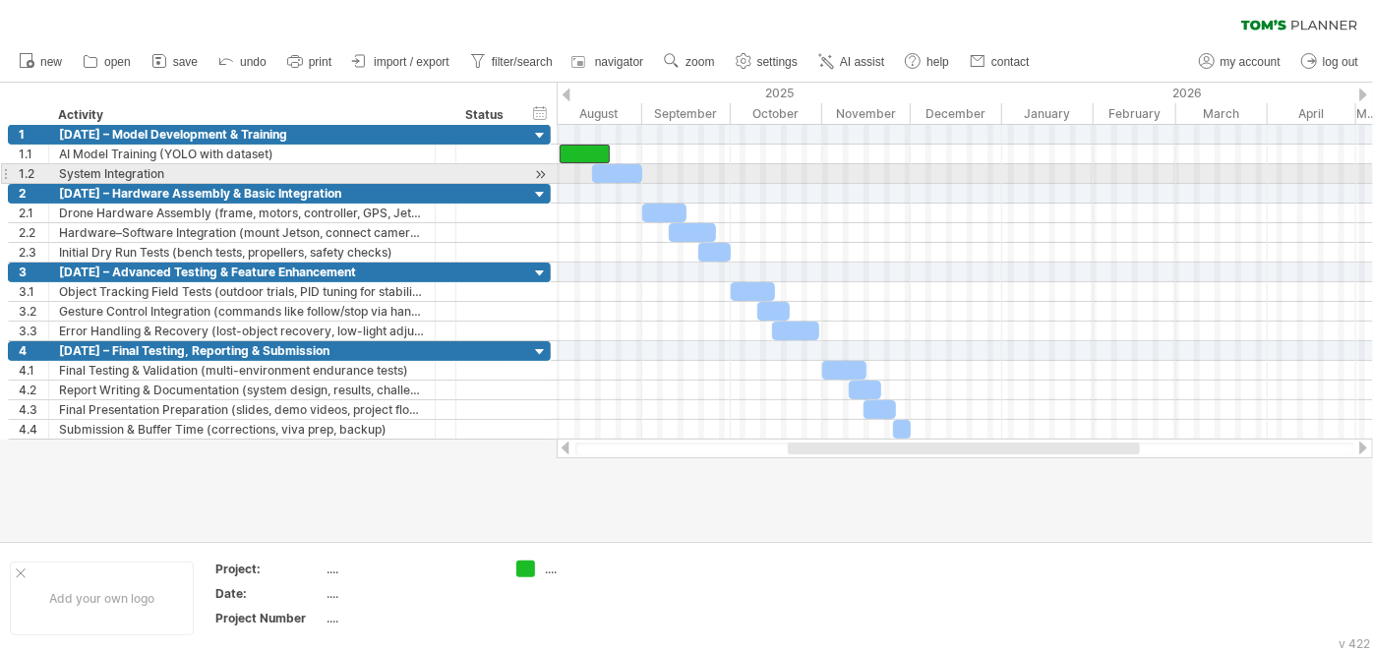
click at [629, 170] on div at bounding box center [617, 173] width 50 height 19
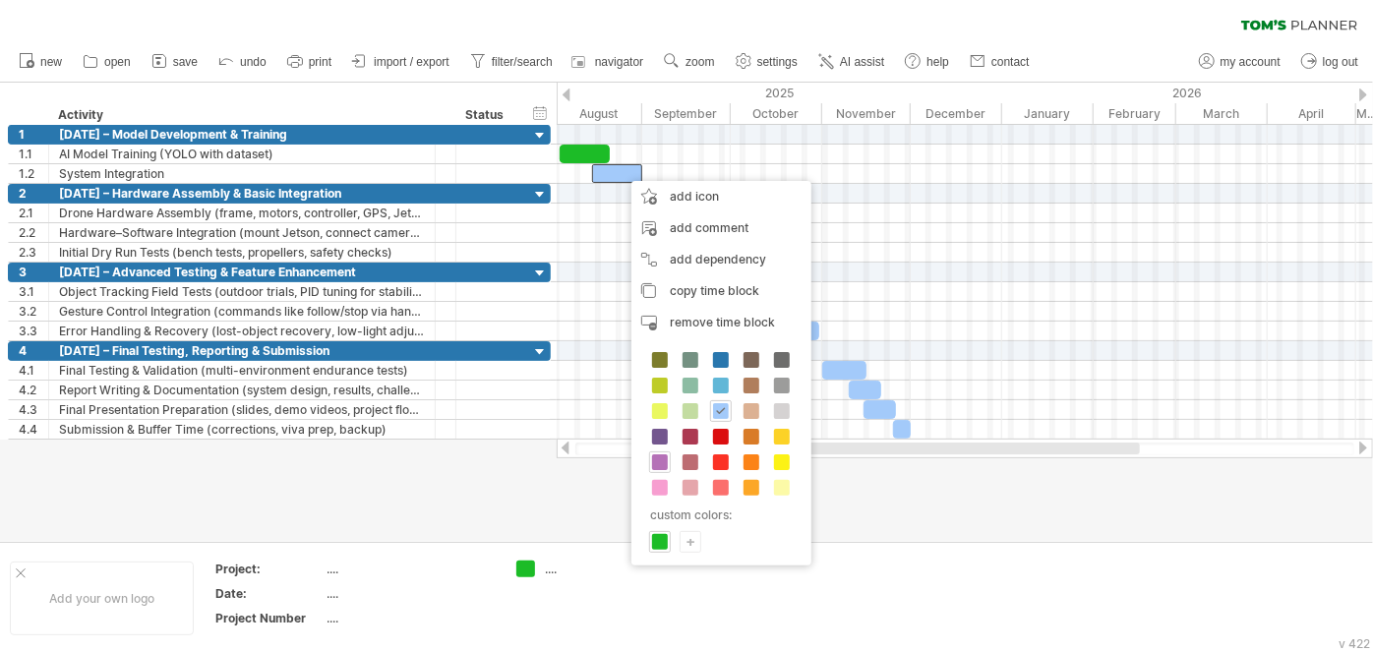
click at [663, 455] on span at bounding box center [660, 462] width 16 height 16
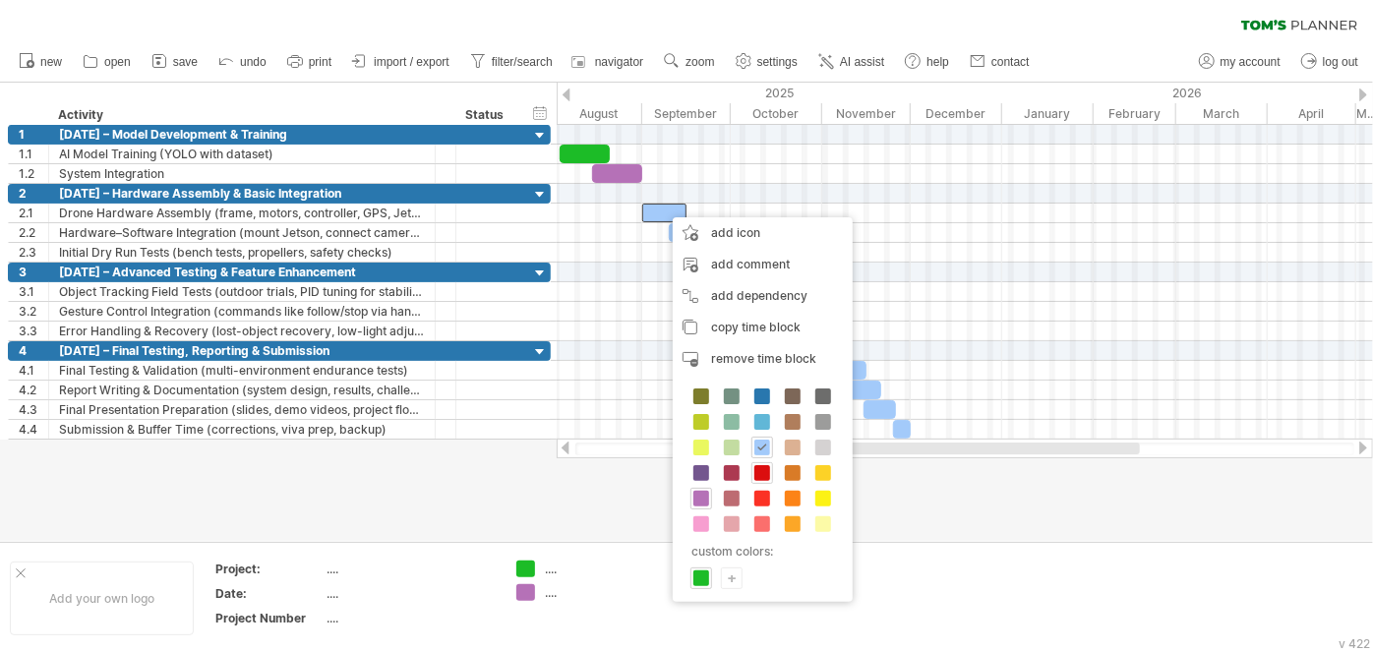
click at [759, 474] on span at bounding box center [762, 473] width 16 height 16
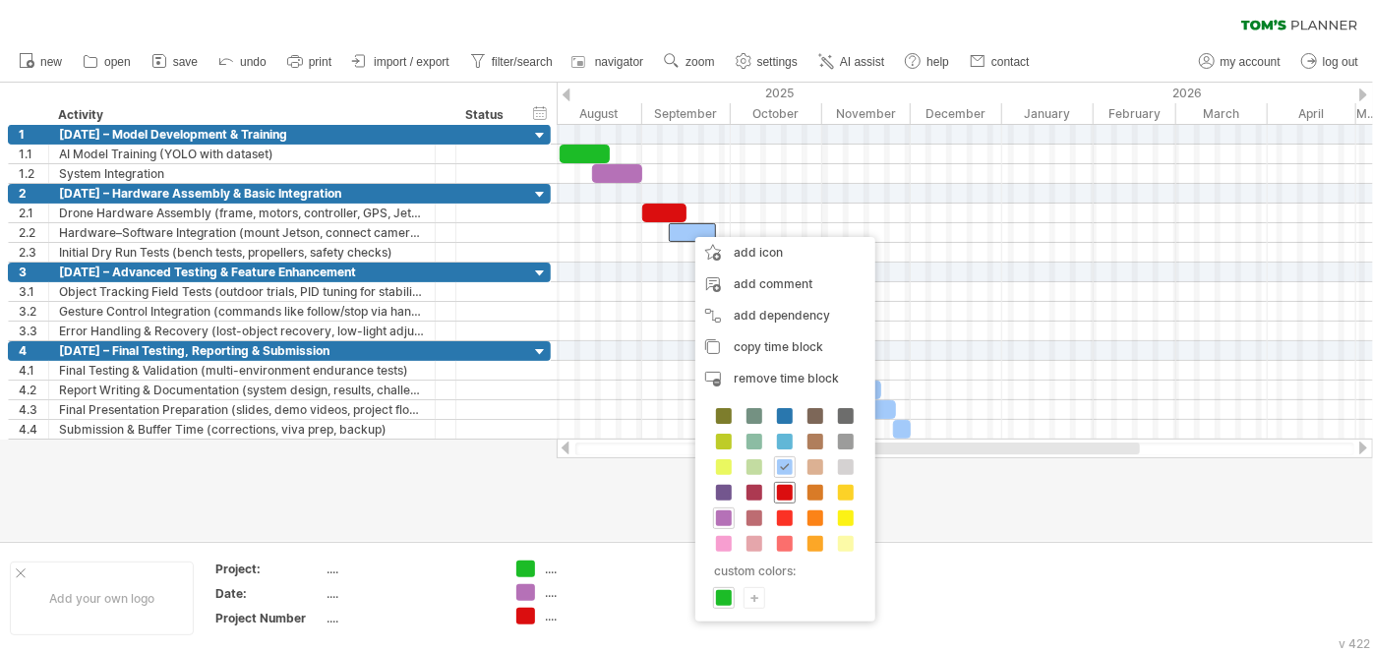
click at [781, 494] on span at bounding box center [785, 493] width 16 height 16
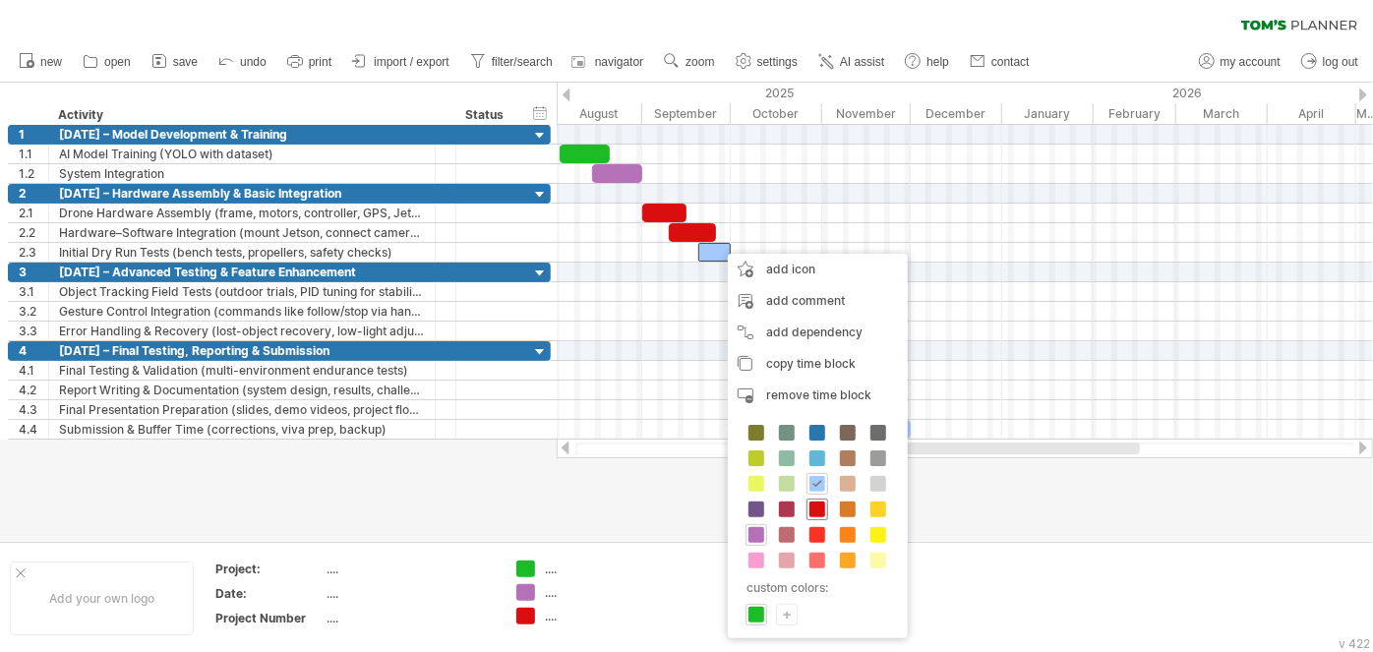
click at [820, 506] on span at bounding box center [817, 509] width 16 height 16
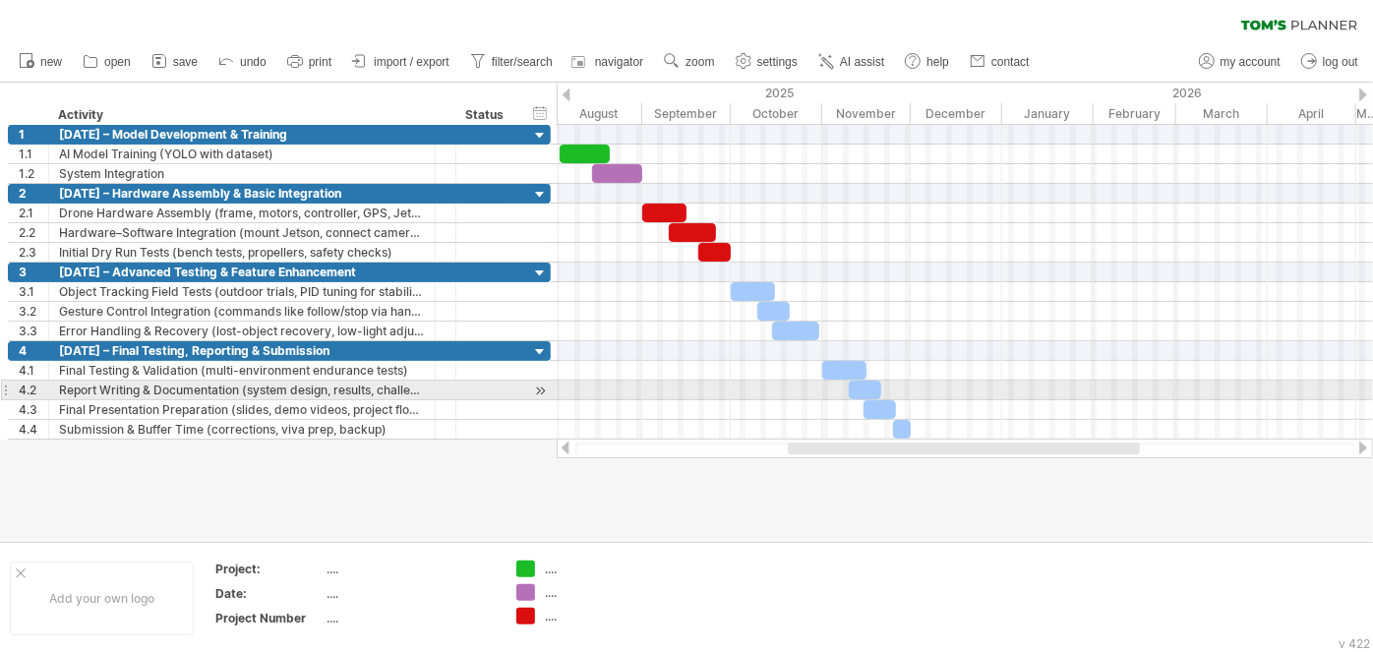
click at [726, 391] on div at bounding box center [965, 391] width 816 height 20
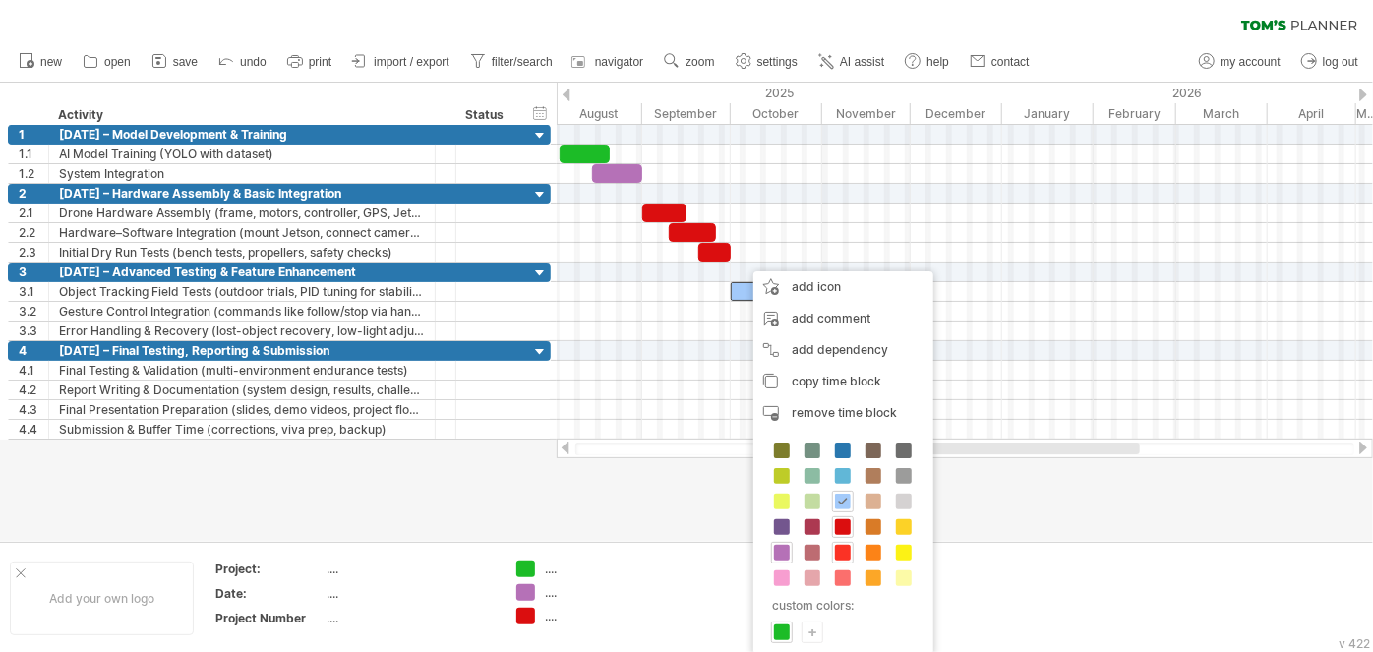
click at [847, 547] on span at bounding box center [843, 553] width 16 height 16
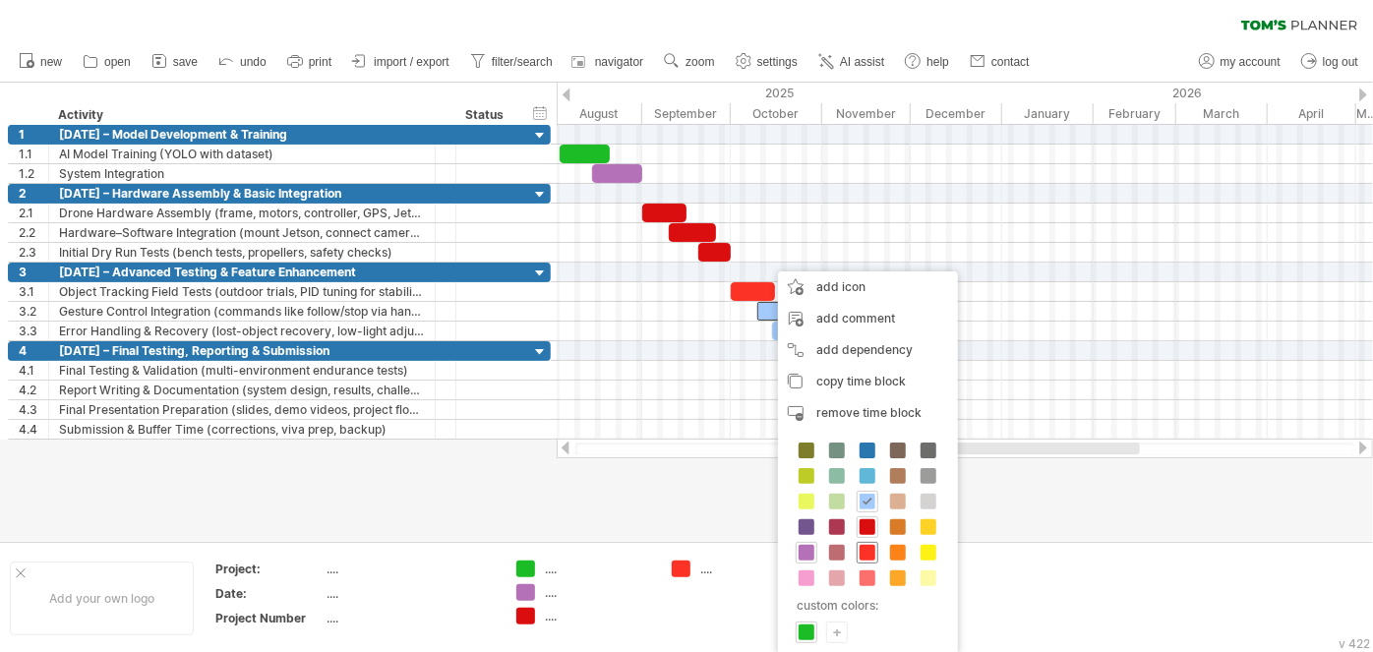
click at [862, 546] on span at bounding box center [867, 553] width 16 height 16
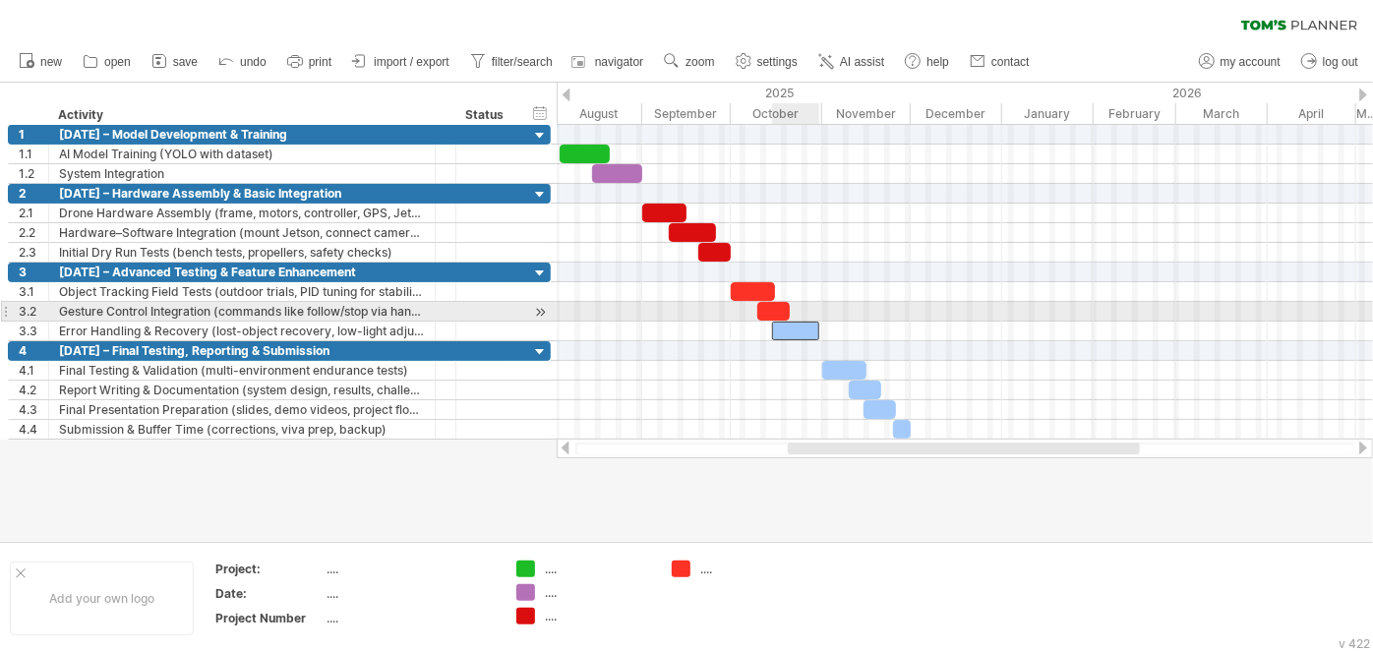
click at [796, 322] on div at bounding box center [795, 331] width 47 height 19
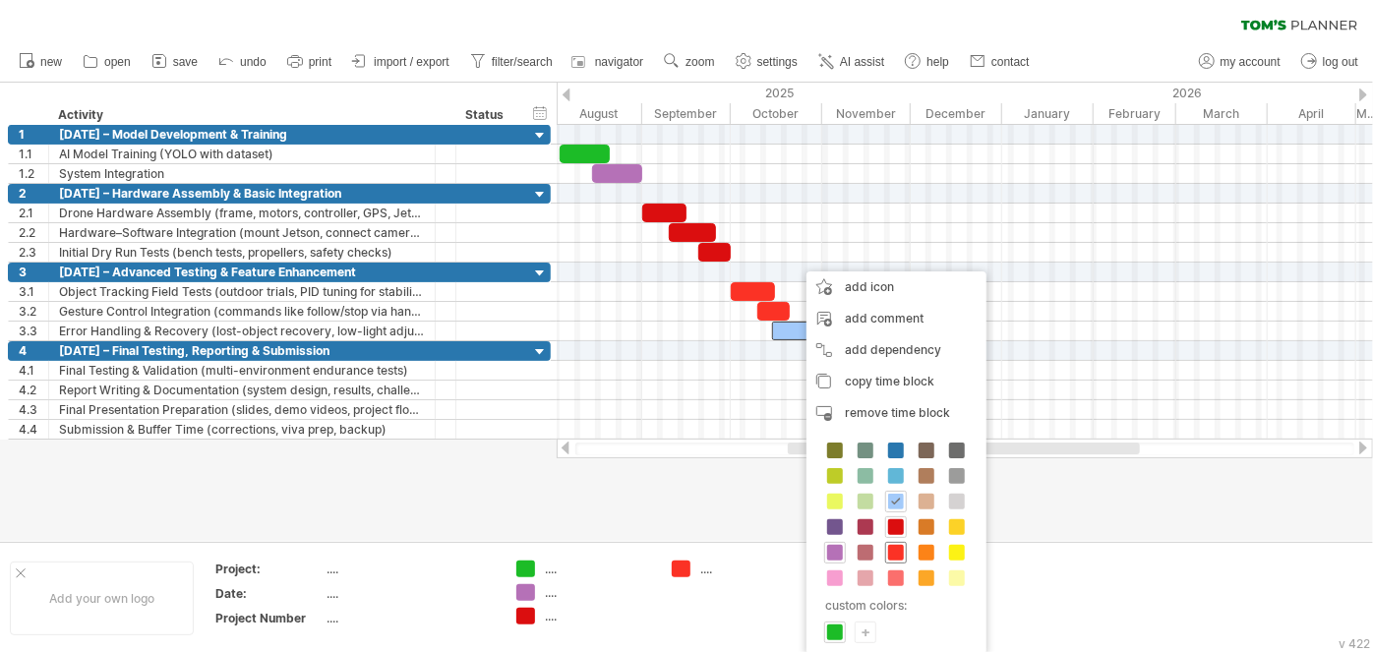
click at [889, 551] on span at bounding box center [896, 553] width 16 height 16
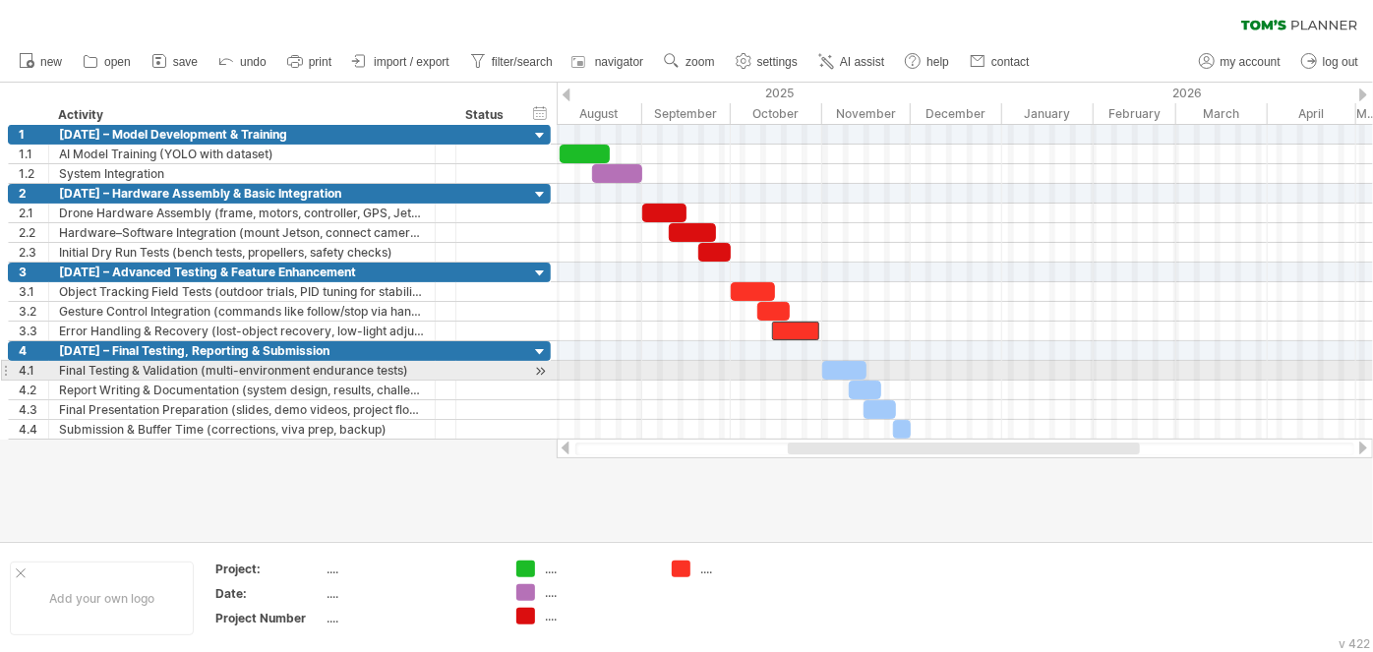
click at [843, 364] on div at bounding box center [844, 370] width 44 height 19
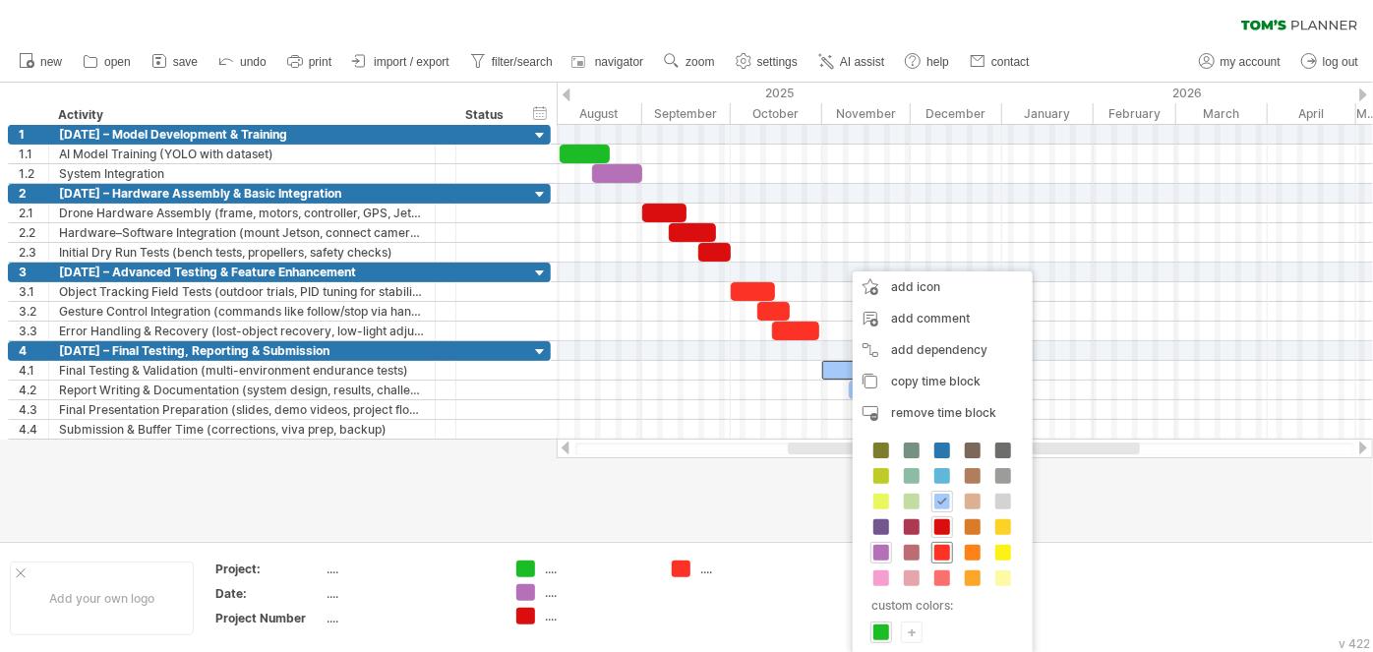
click at [937, 545] on span at bounding box center [942, 553] width 16 height 16
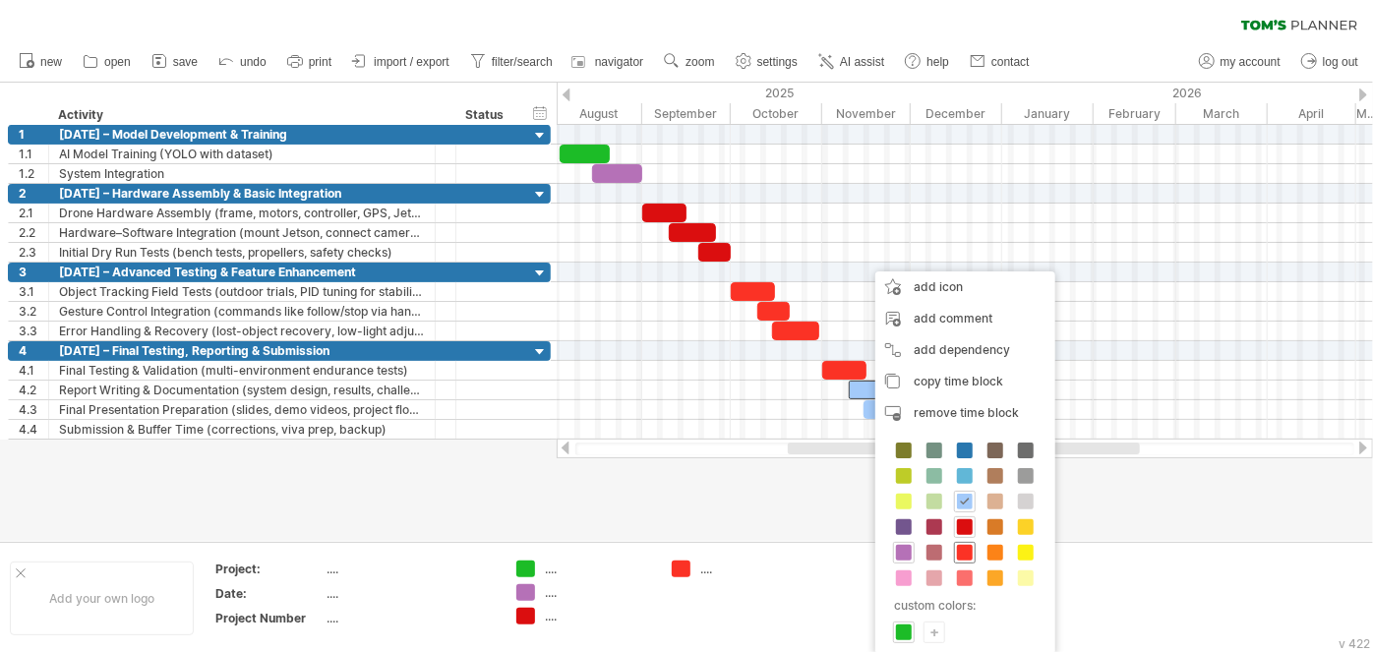
click at [960, 549] on span at bounding box center [965, 553] width 16 height 16
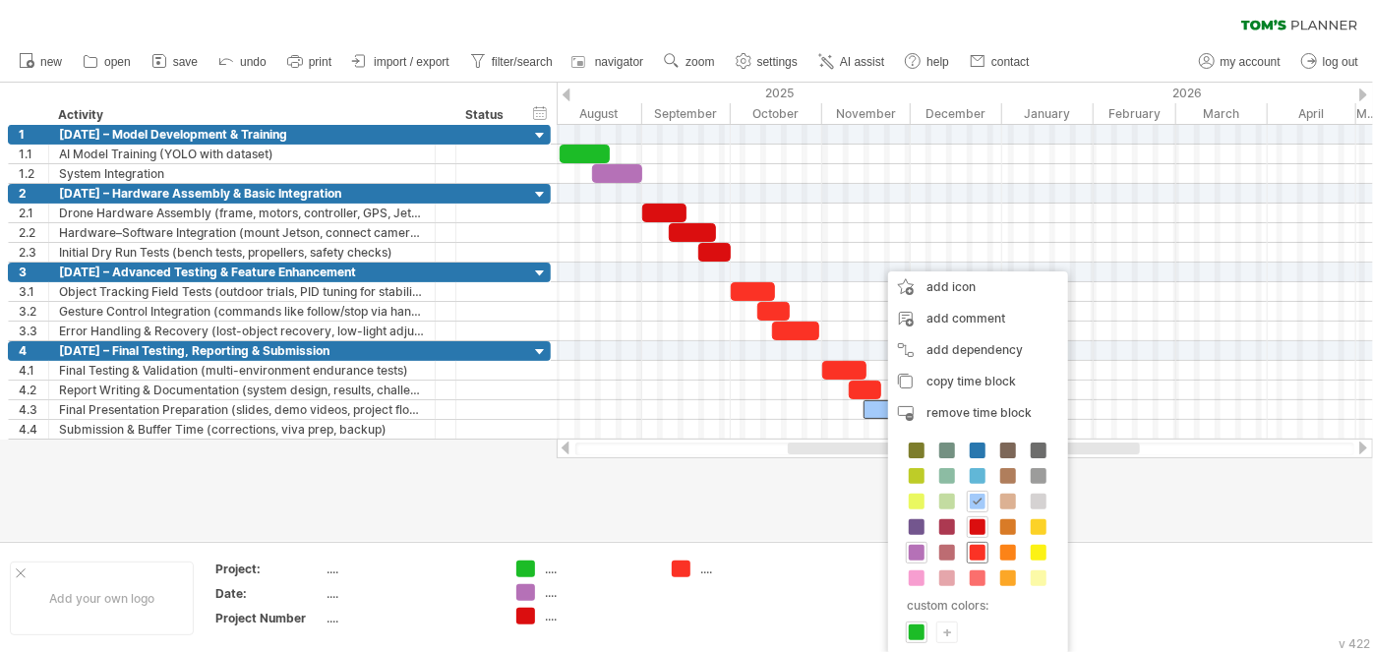
click at [983, 549] on div at bounding box center [978, 553] width 22 height 22
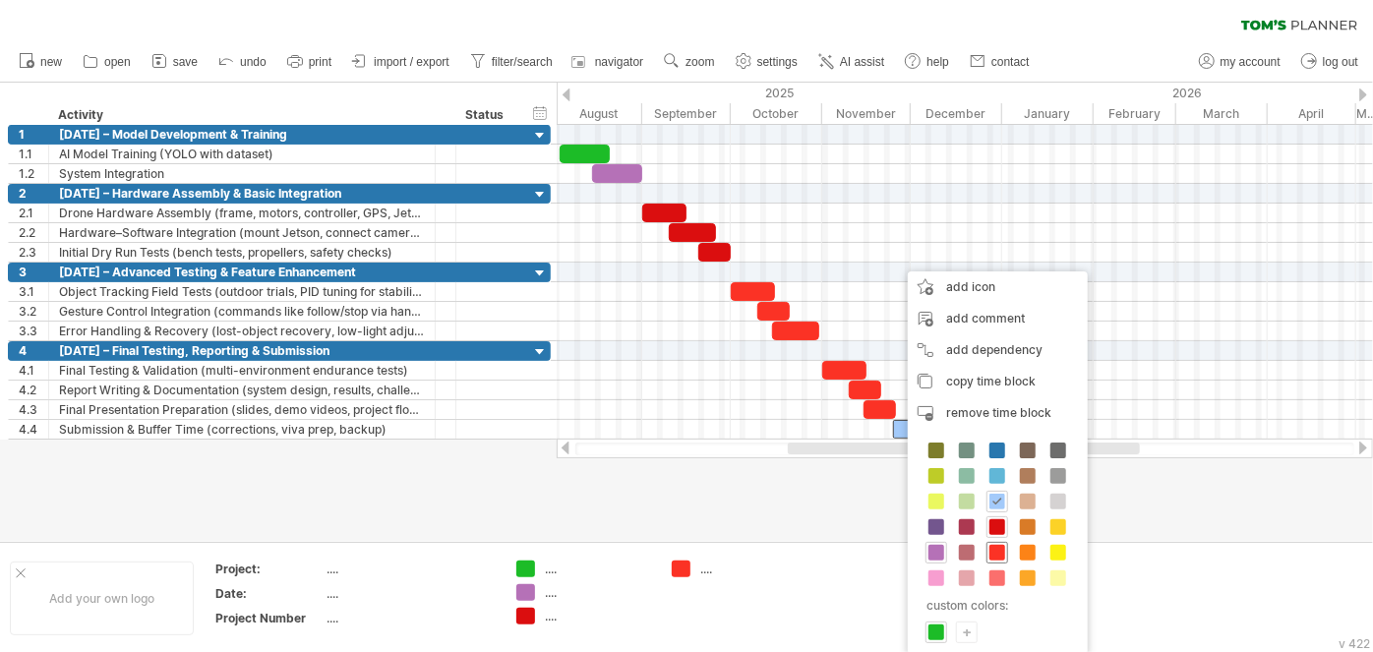
click at [990, 554] on span at bounding box center [997, 553] width 16 height 16
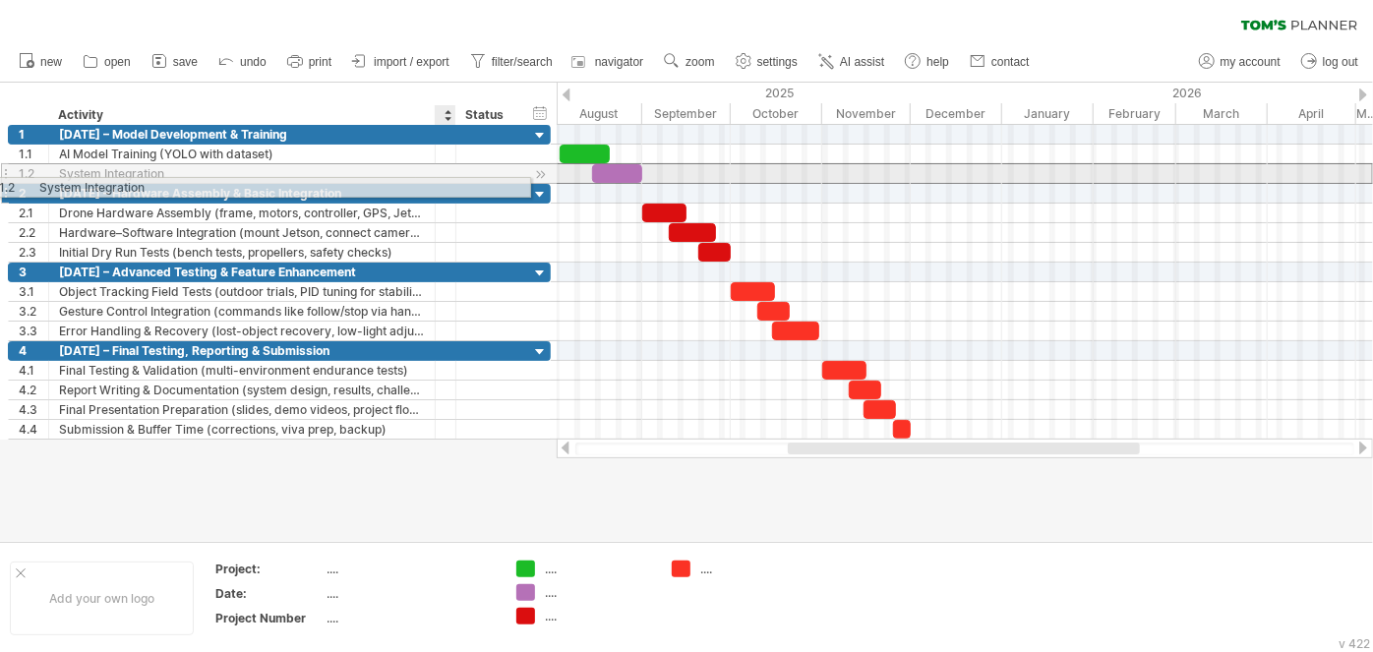
drag, startPoint x: 453, startPoint y: 176, endPoint x: 455, endPoint y: 188, distance: 12.0
click at [455, 188] on div "**********" at bounding box center [280, 282] width 544 height 315
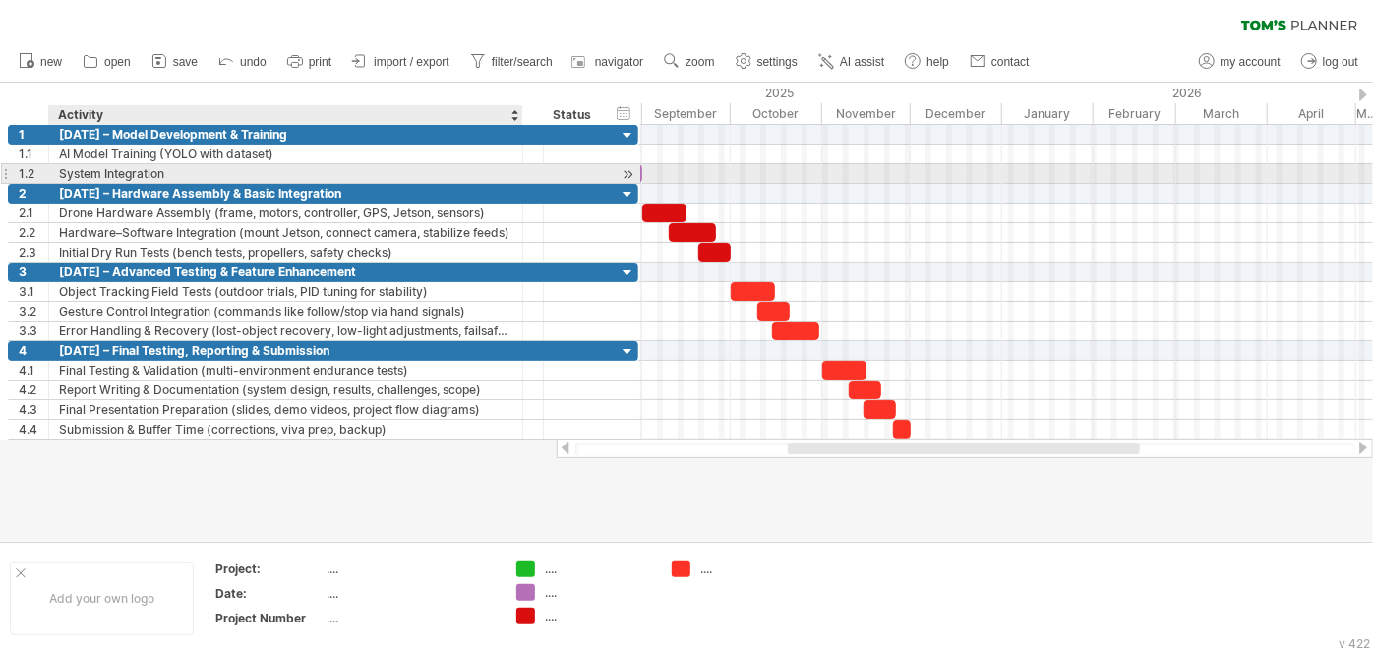
drag, startPoint x: 431, startPoint y: 165, endPoint x: 518, endPoint y: 165, distance: 87.5
click at [518, 165] on div at bounding box center [520, 174] width 10 height 20
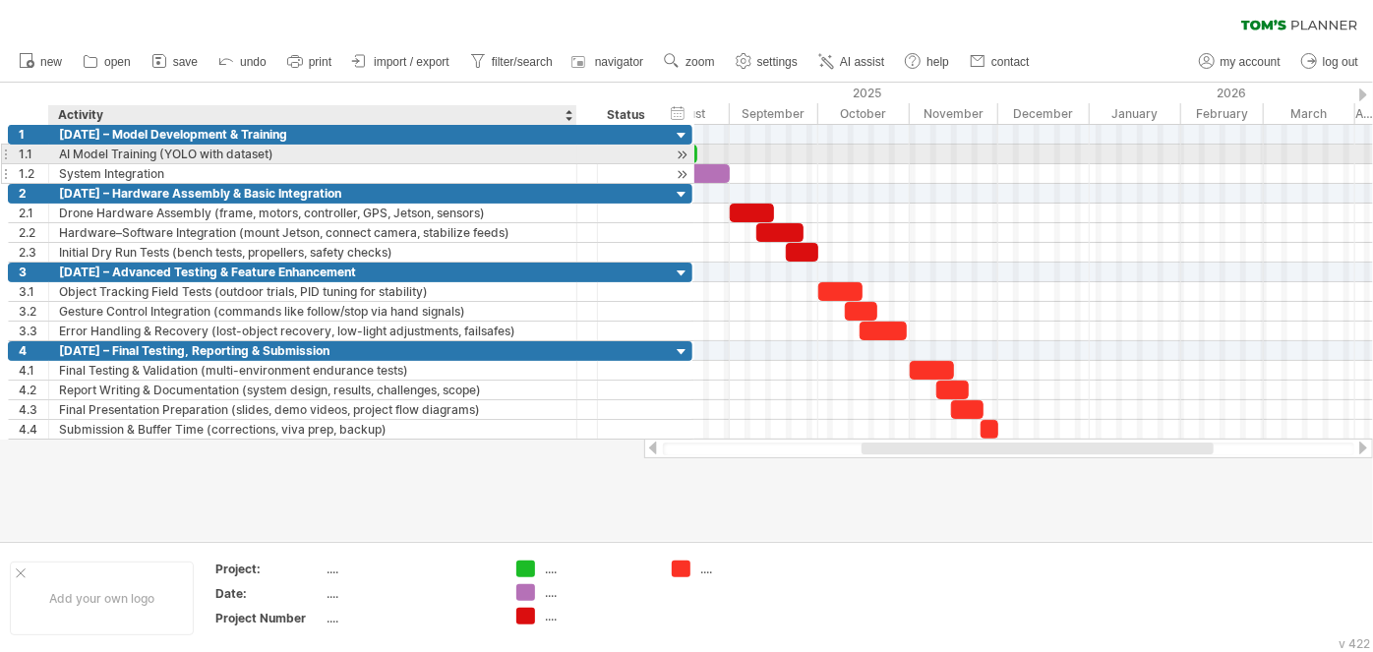
drag, startPoint x: 521, startPoint y: 163, endPoint x: 575, endPoint y: 165, distance: 54.1
click at [575, 165] on div "**********" at bounding box center [313, 173] width 528 height 19
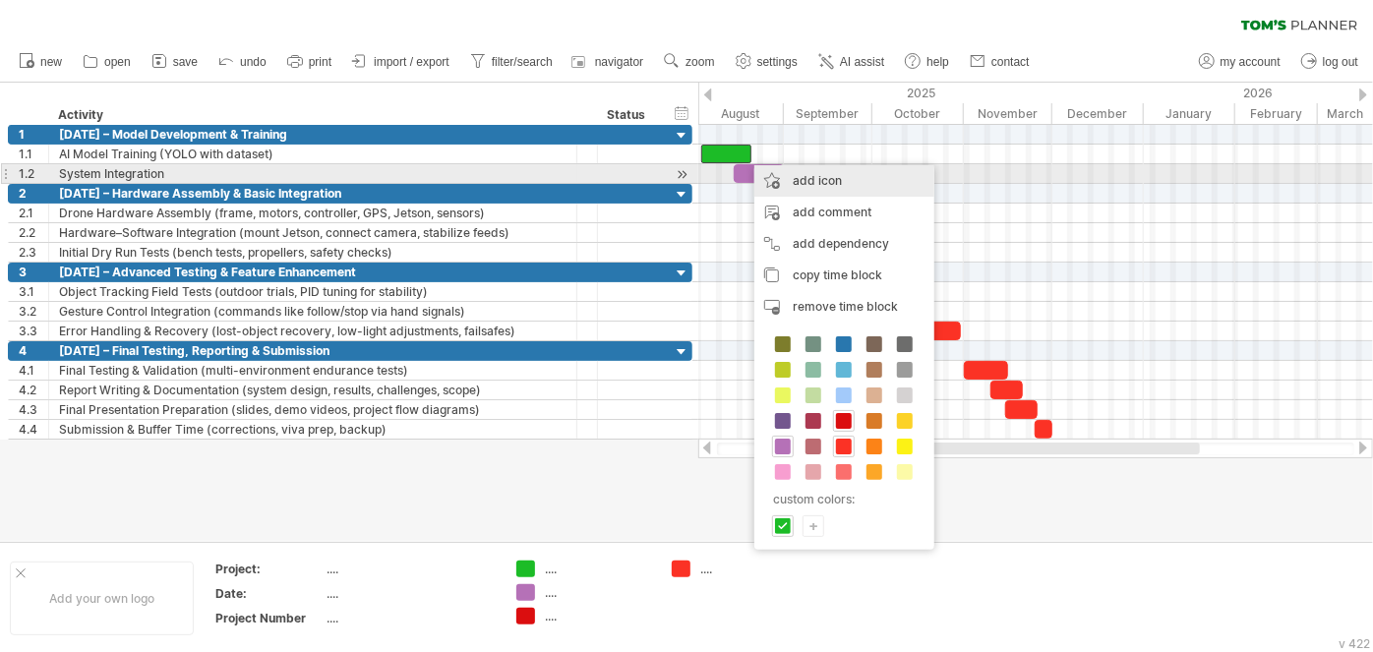
click at [810, 179] on div "add icon" at bounding box center [844, 180] width 180 height 31
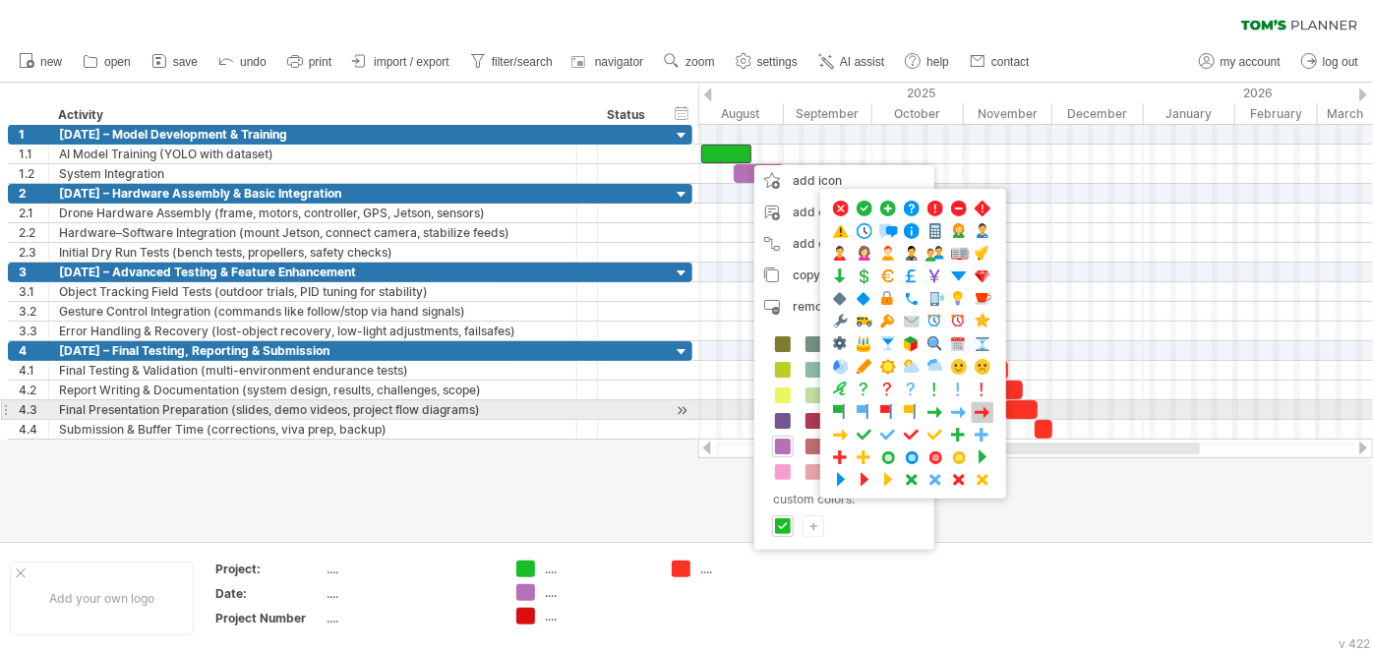
click at [972, 409] on span at bounding box center [982, 412] width 20 height 19
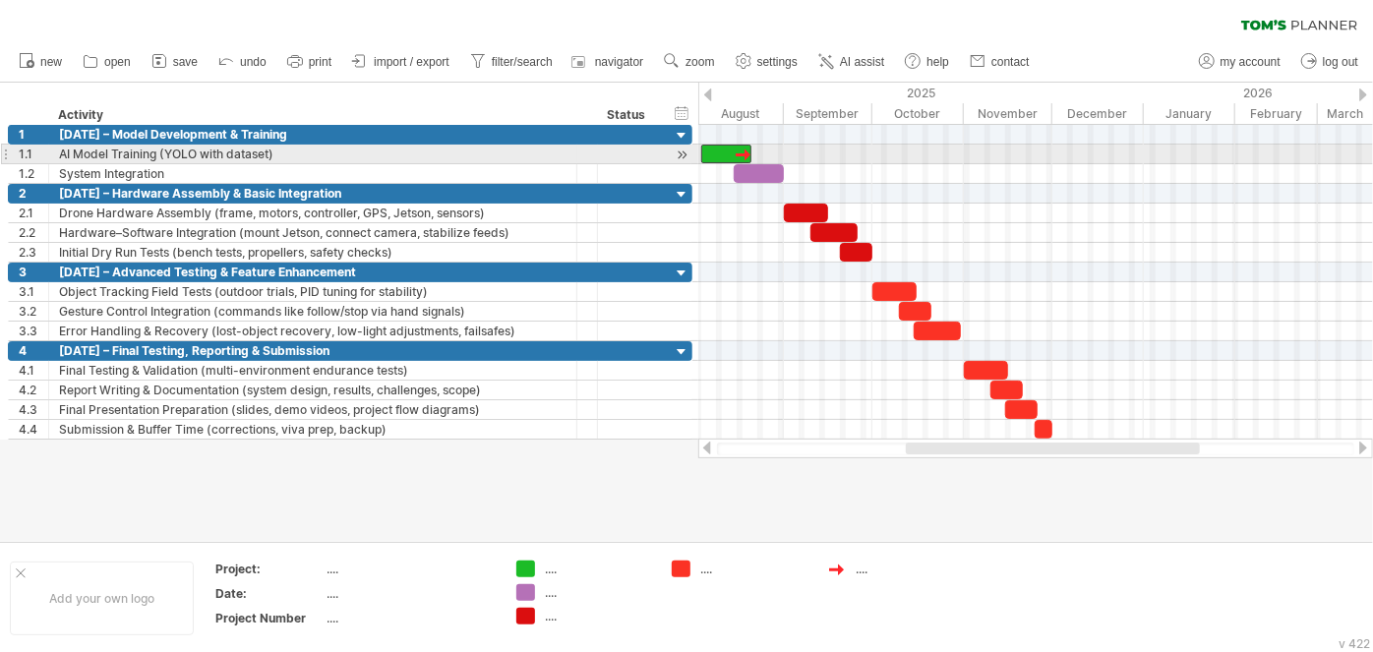
click at [711, 152] on div at bounding box center [726, 154] width 50 height 19
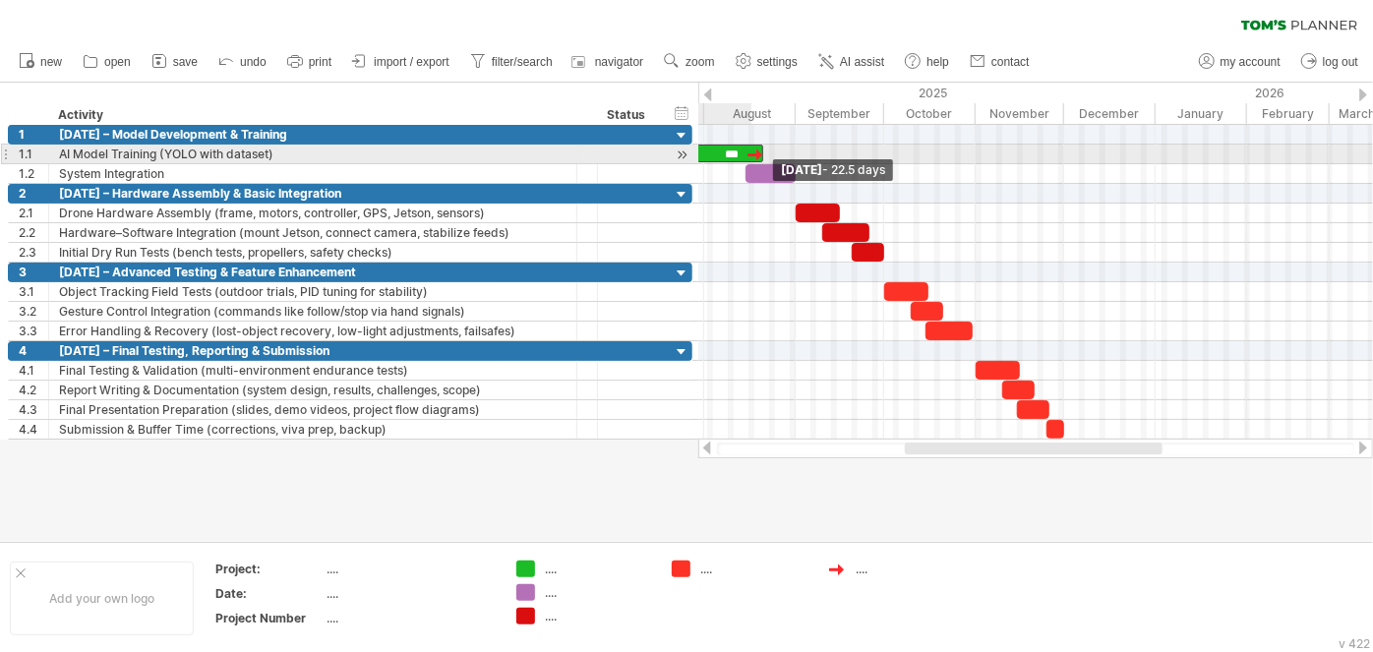
drag, startPoint x: 702, startPoint y: 152, endPoint x: 691, endPoint y: 152, distance: 10.8
click at [691, 152] on div "Trying to reach [DOMAIN_NAME] Connected again... 0% clear filter new 1" at bounding box center [686, 326] width 1373 height 652
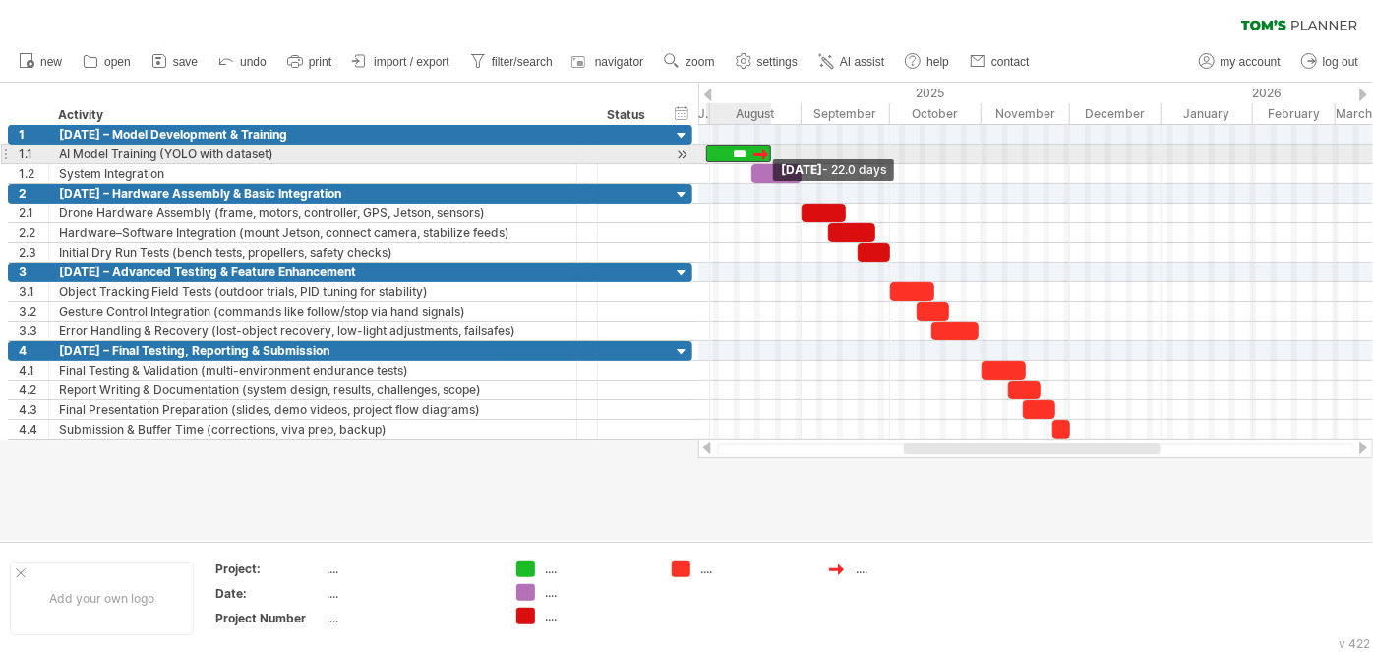
click at [706, 152] on span at bounding box center [706, 154] width 8 height 19
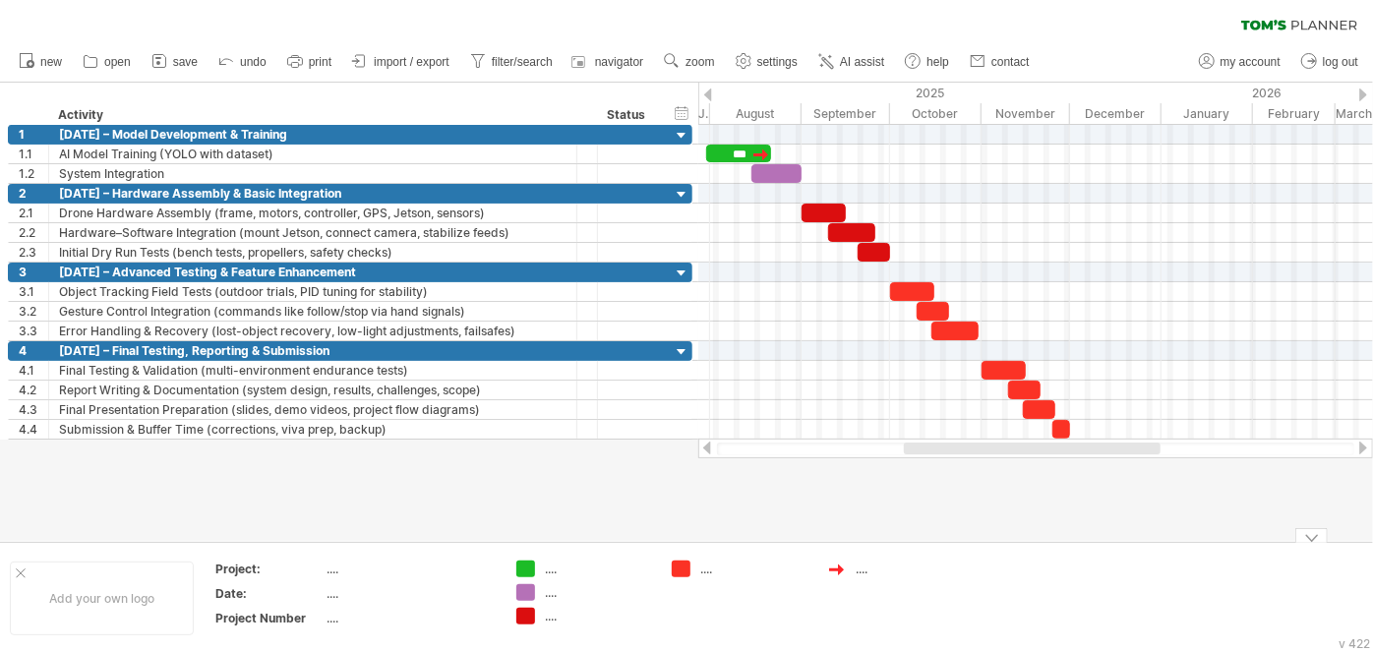
click at [951, 574] on div "...." at bounding box center [908, 568] width 107 height 17
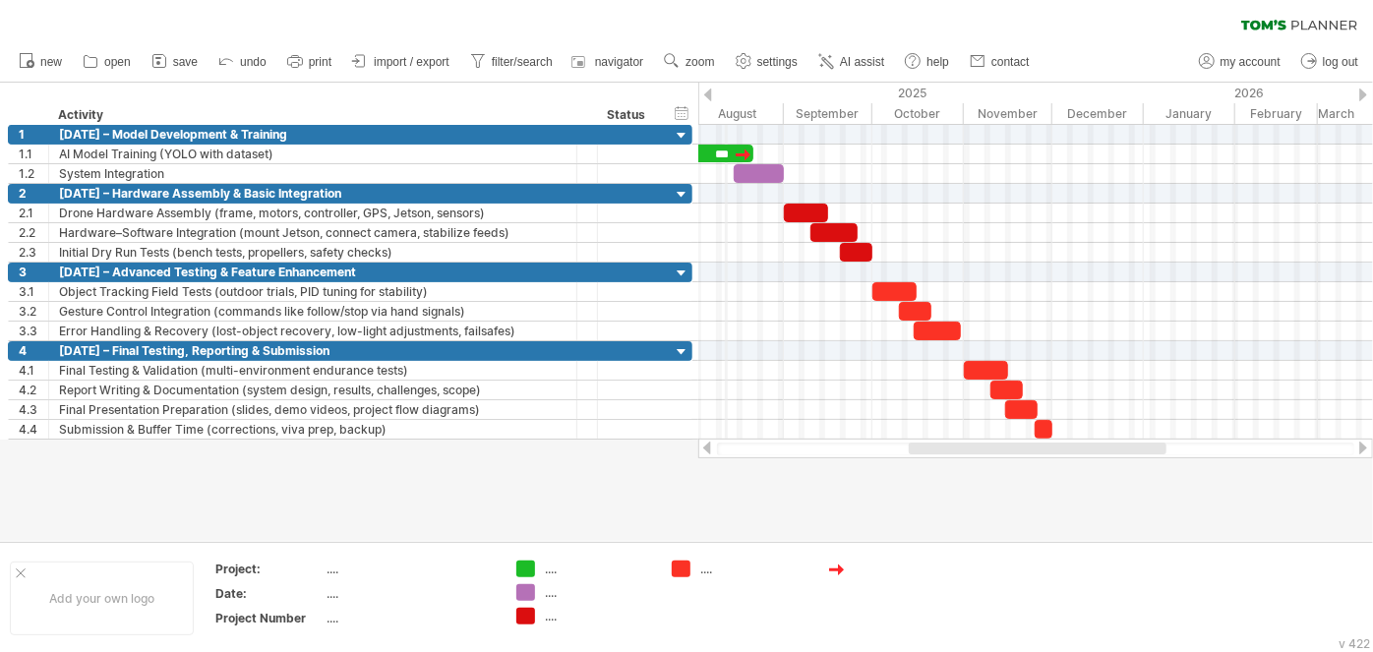
drag, startPoint x: 741, startPoint y: 92, endPoint x: 725, endPoint y: 94, distance: 16.8
click at [725, 94] on div "2025" at bounding box center [605, 93] width 1077 height 21
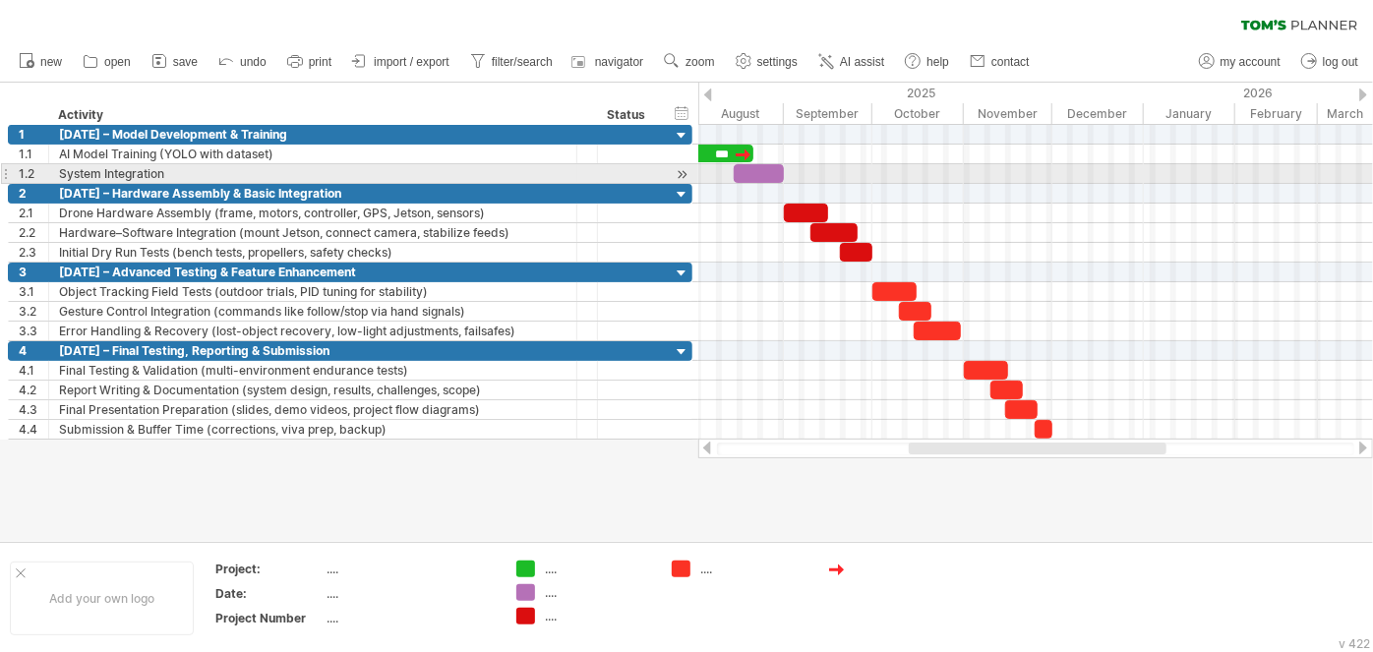
click at [756, 170] on div at bounding box center [759, 173] width 50 height 19
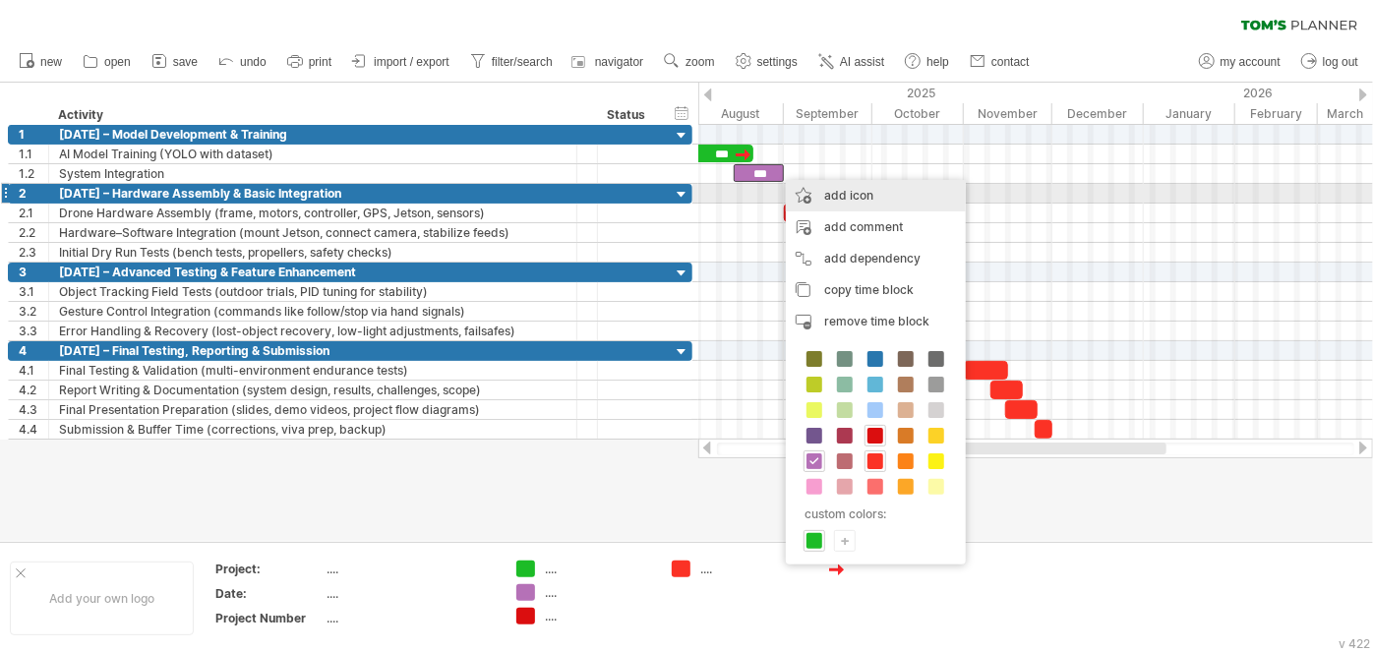
click at [821, 189] on div "add icon" at bounding box center [876, 195] width 180 height 31
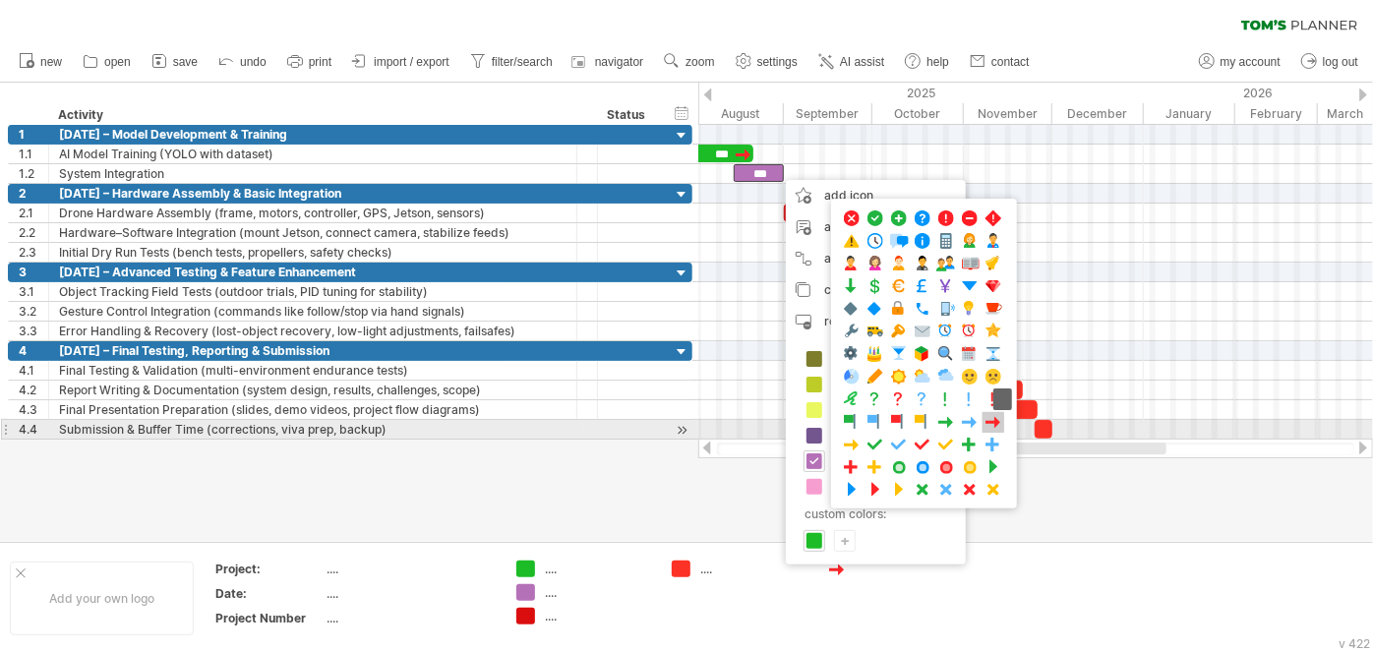
click at [988, 422] on span at bounding box center [993, 422] width 20 height 19
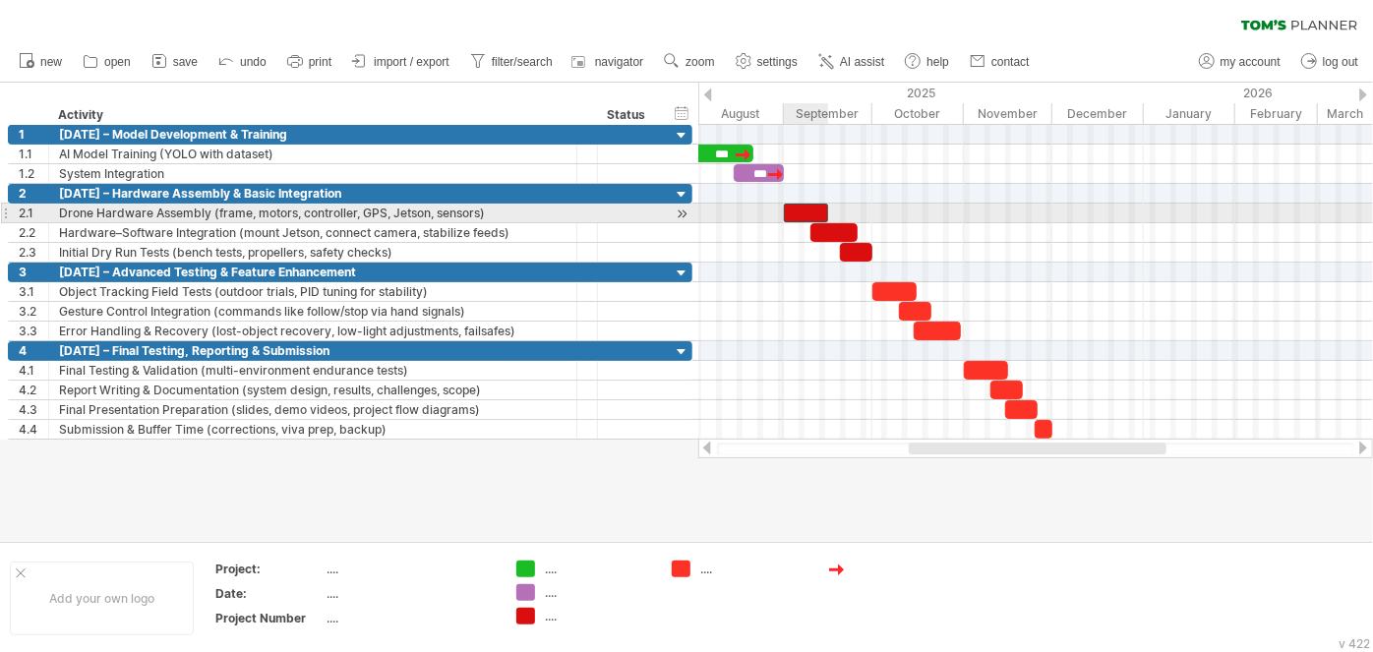
click at [799, 207] on div at bounding box center [806, 213] width 44 height 19
click at [815, 211] on div "*" at bounding box center [806, 213] width 44 height 18
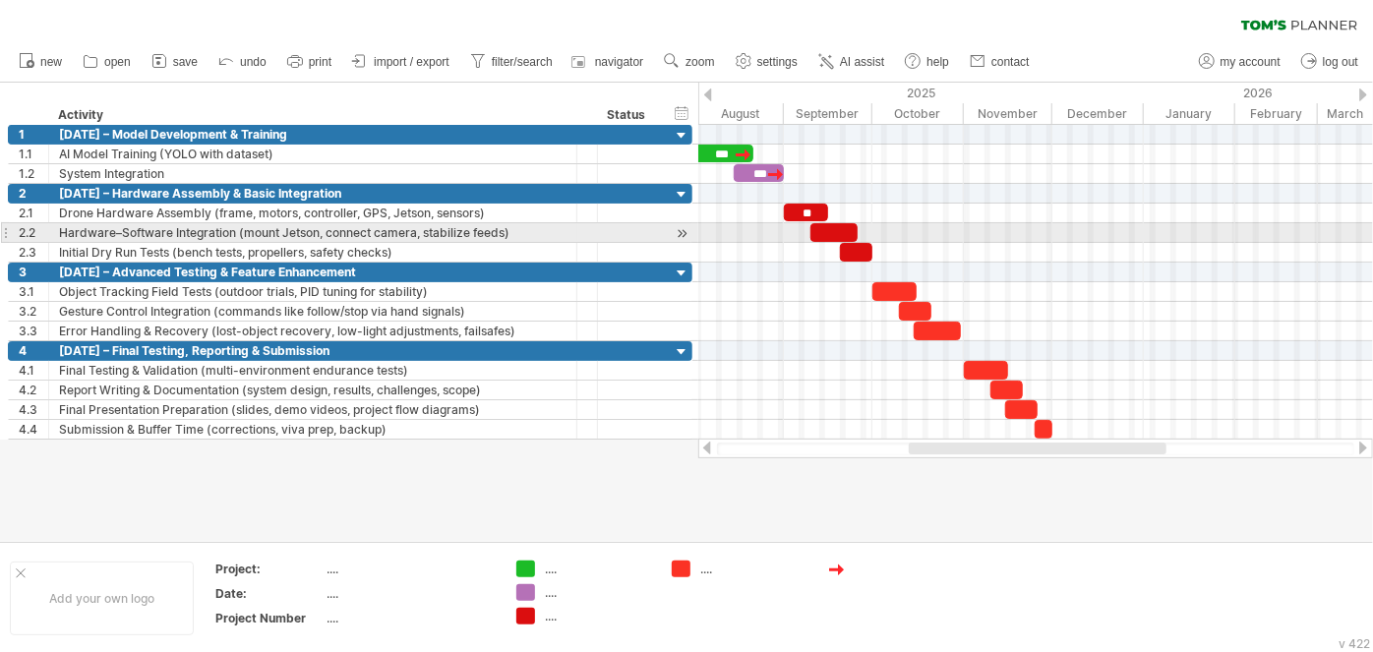
click at [836, 228] on div at bounding box center [833, 232] width 47 height 19
click at [857, 243] on div at bounding box center [856, 252] width 32 height 19
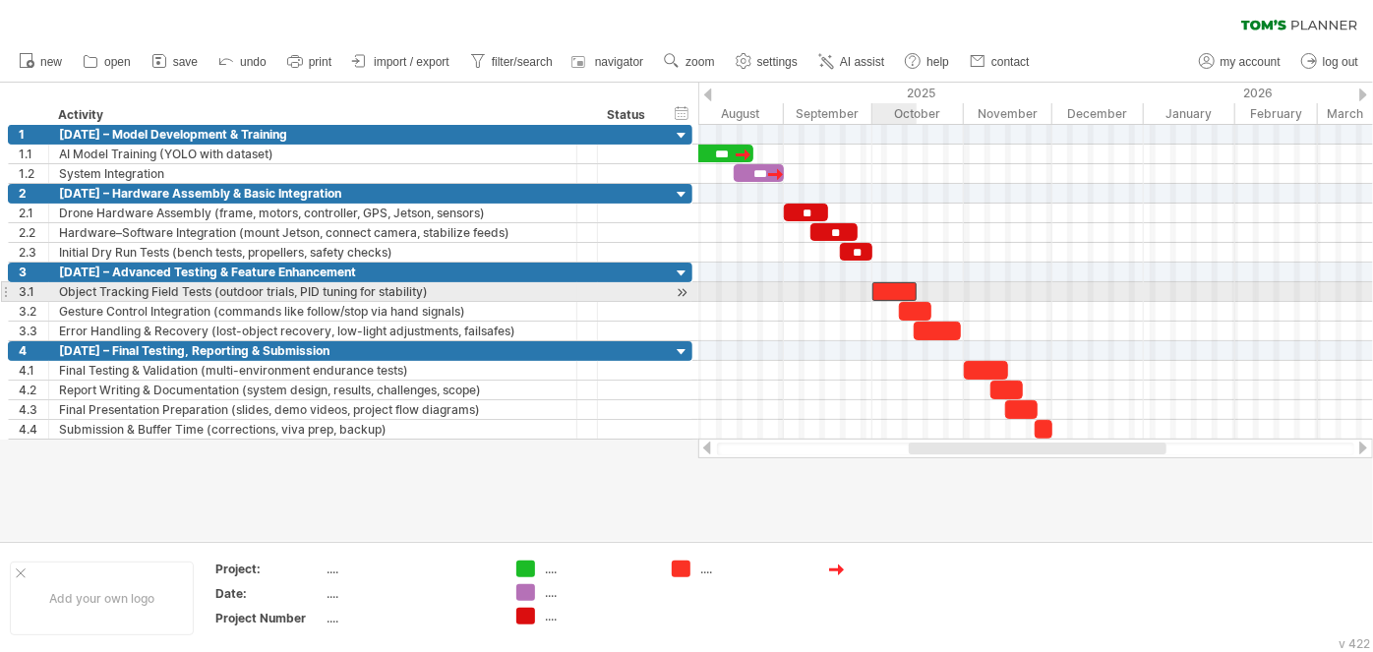
click at [891, 283] on div at bounding box center [894, 291] width 44 height 19
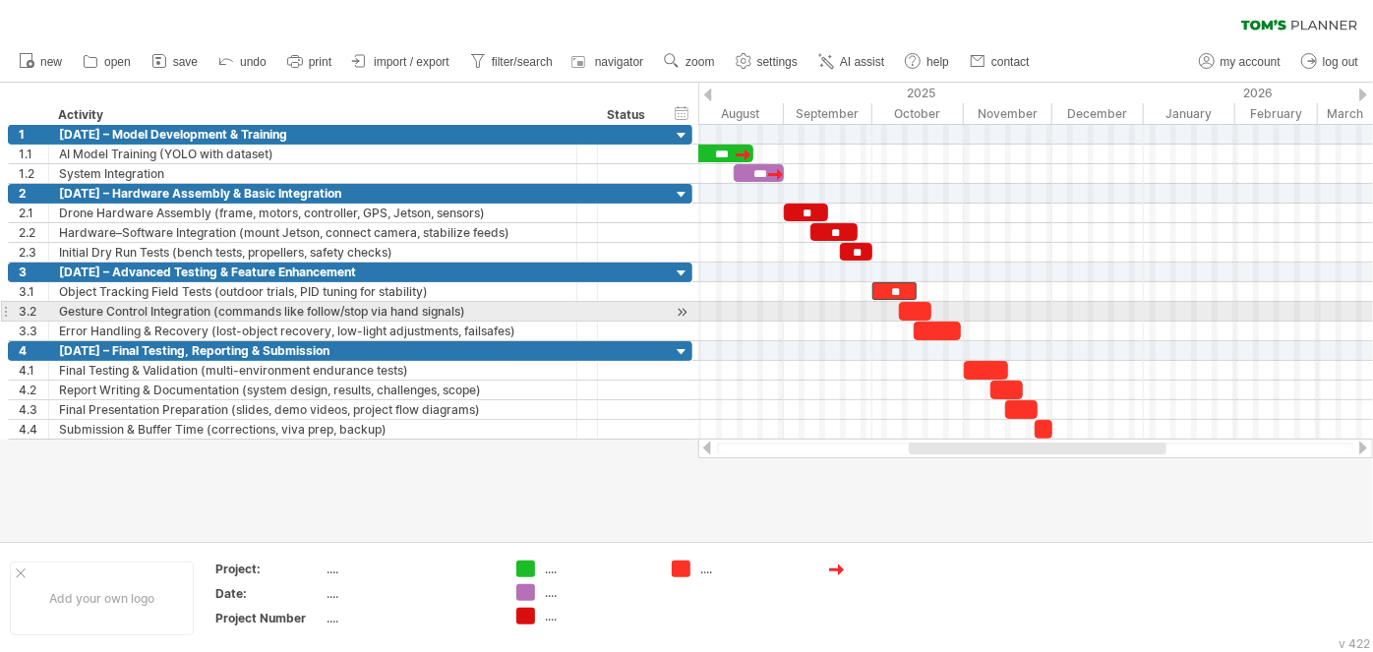
click at [914, 302] on div at bounding box center [915, 311] width 32 height 19
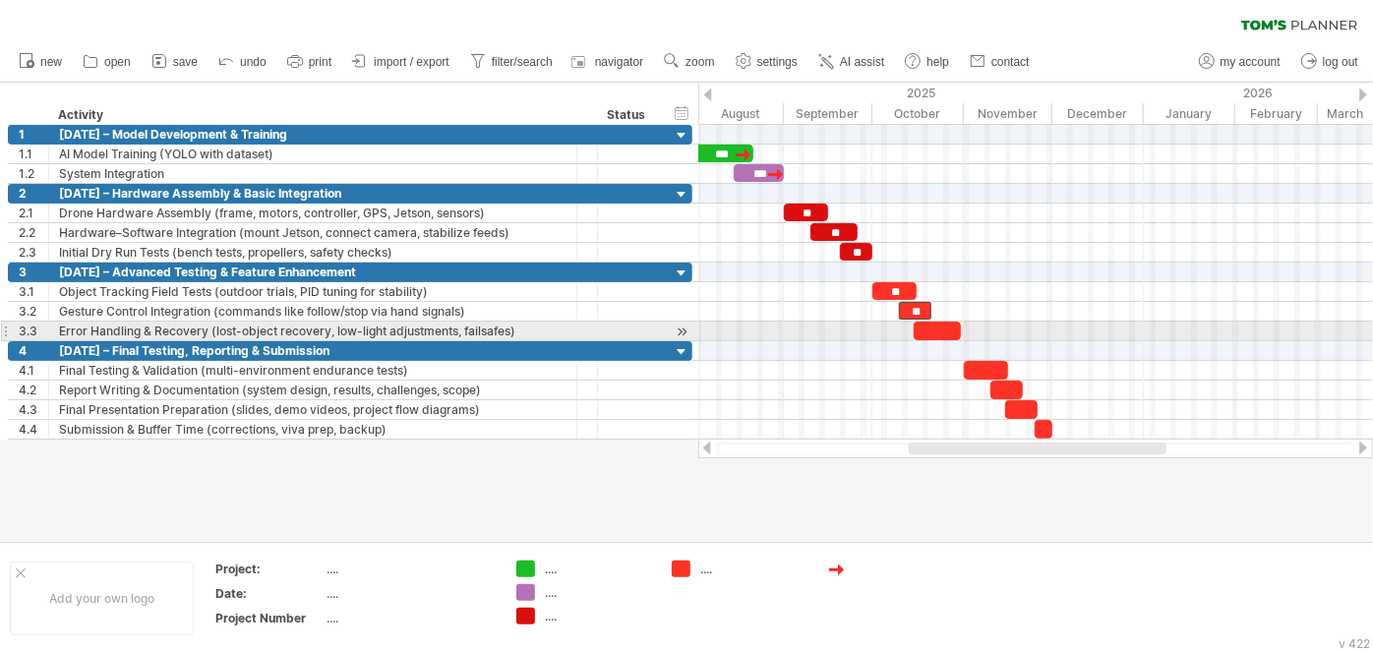
click at [935, 328] on div at bounding box center [936, 331] width 47 height 19
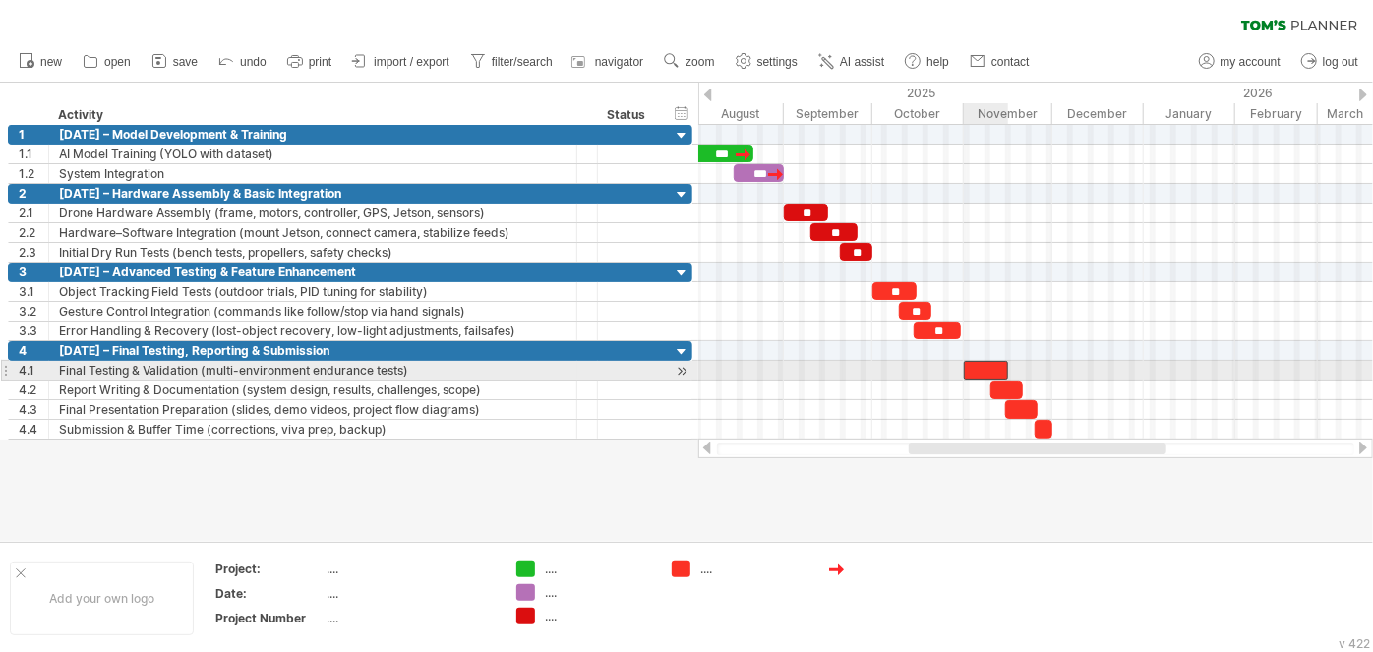
click at [985, 370] on div at bounding box center [986, 370] width 44 height 19
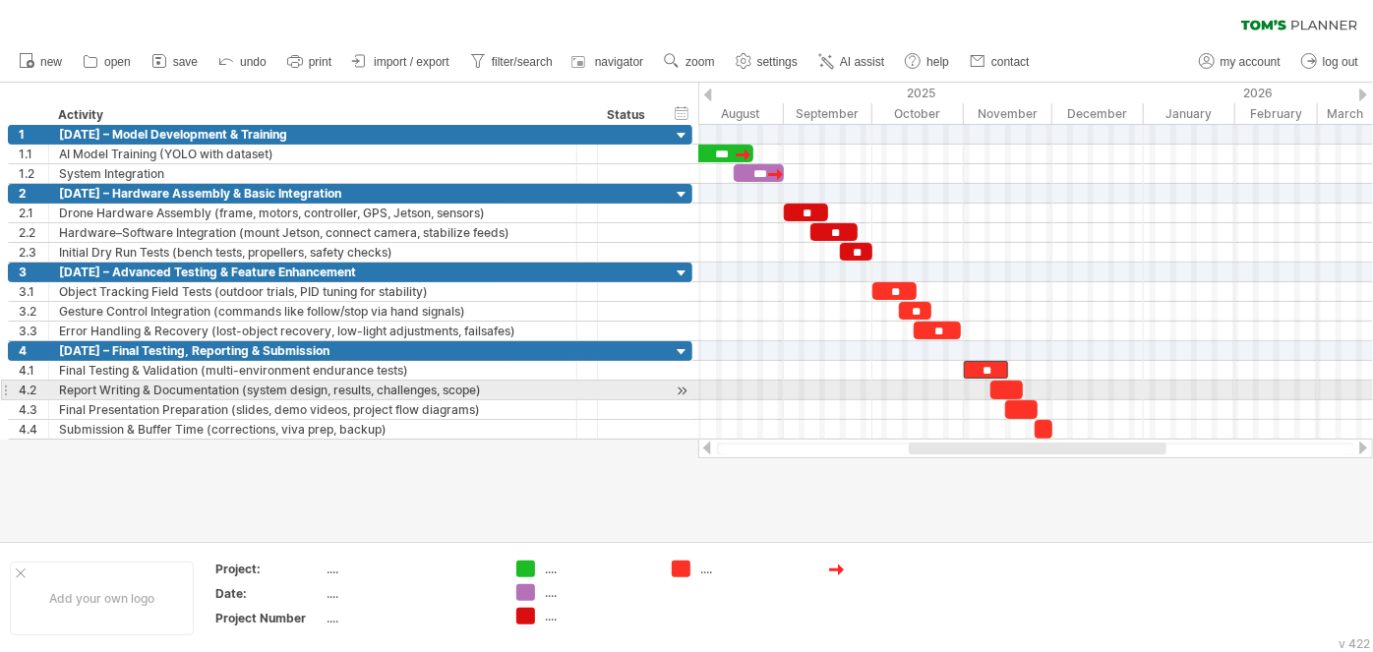
click at [1004, 385] on div at bounding box center [1006, 390] width 32 height 19
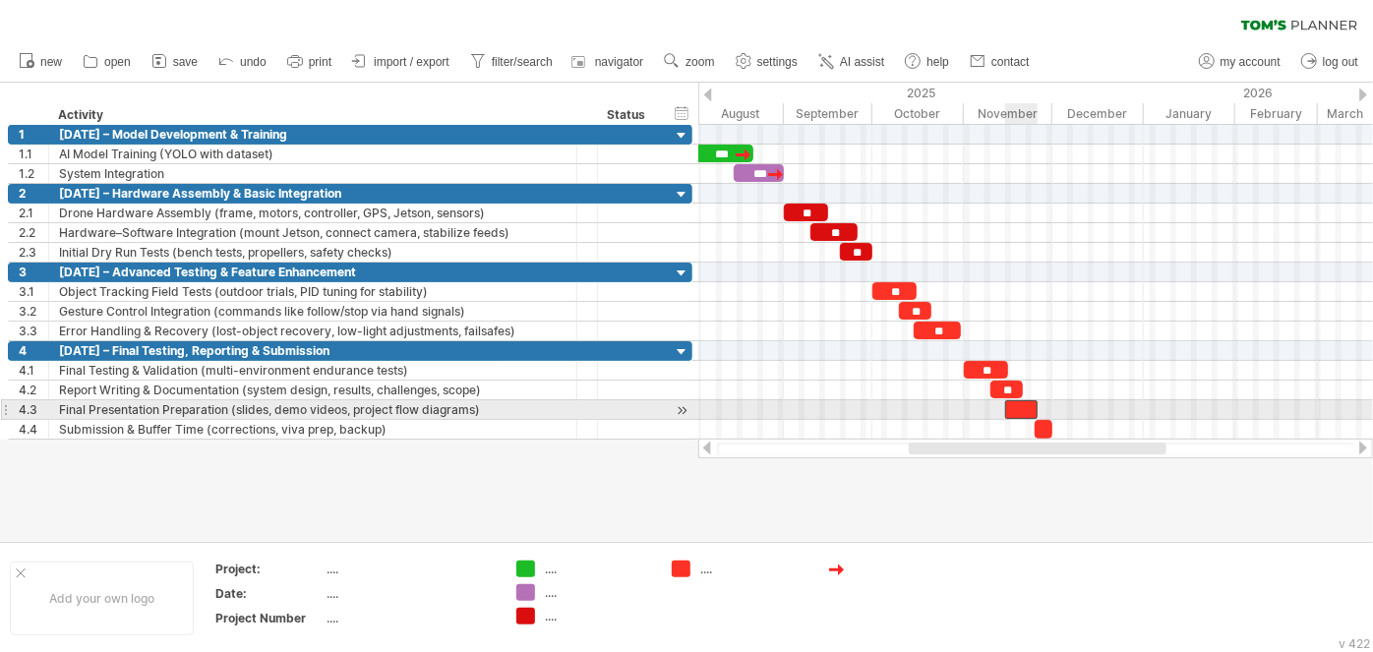
click at [1020, 403] on div at bounding box center [1021, 409] width 32 height 19
click at [1044, 420] on div at bounding box center [1043, 429] width 18 height 19
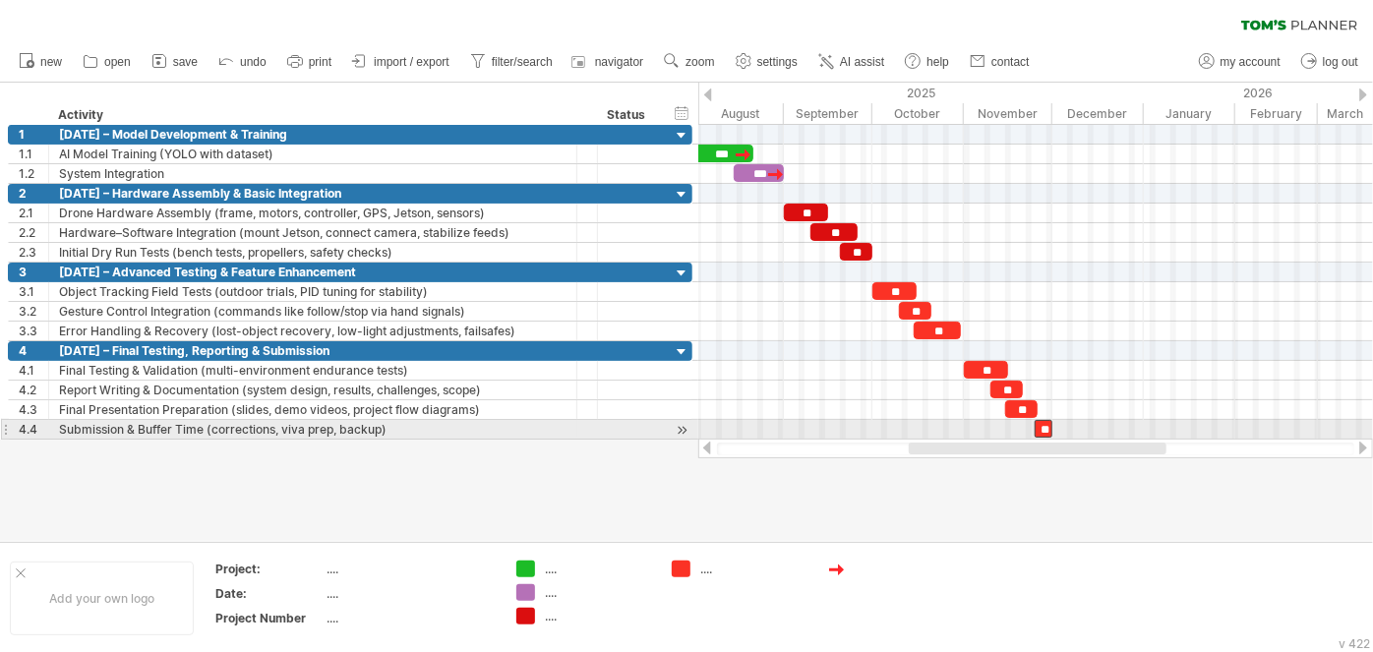
click at [1055, 425] on span at bounding box center [1052, 429] width 8 height 19
click at [1059, 424] on div at bounding box center [1035, 430] width 675 height 20
click at [1054, 425] on span at bounding box center [1052, 429] width 8 height 19
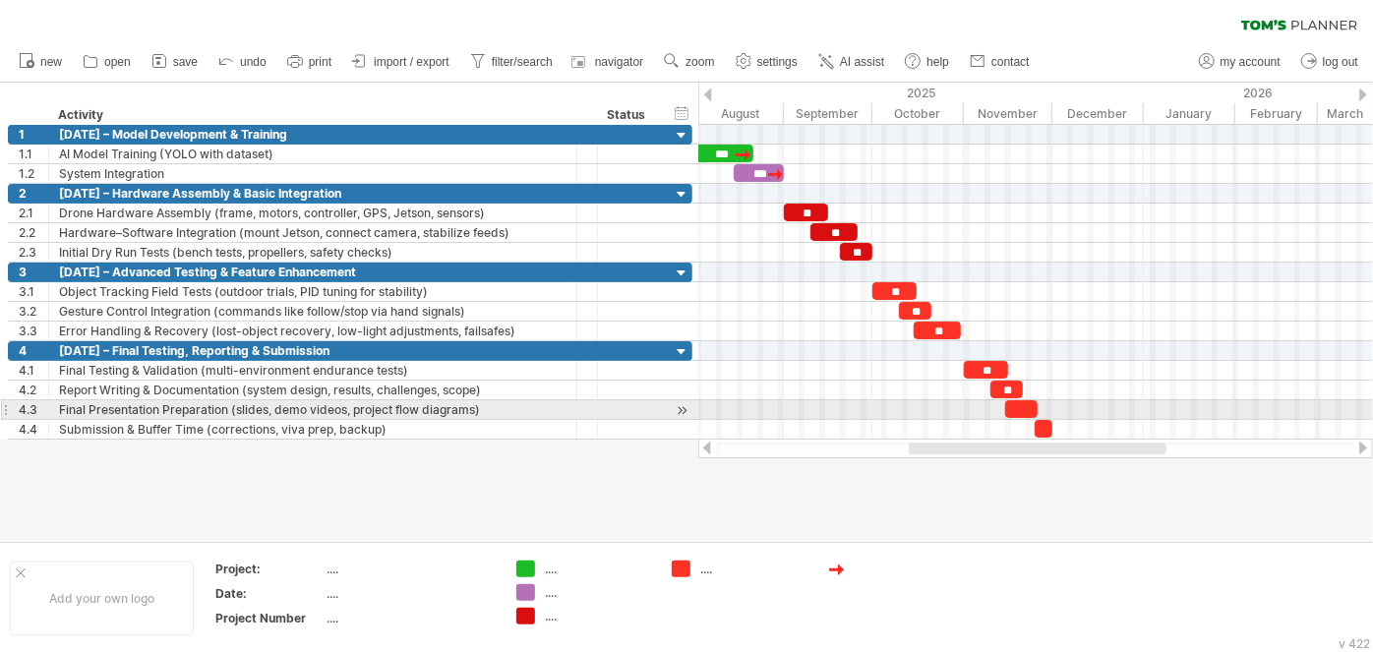
click at [1023, 405] on div at bounding box center [1021, 409] width 32 height 18
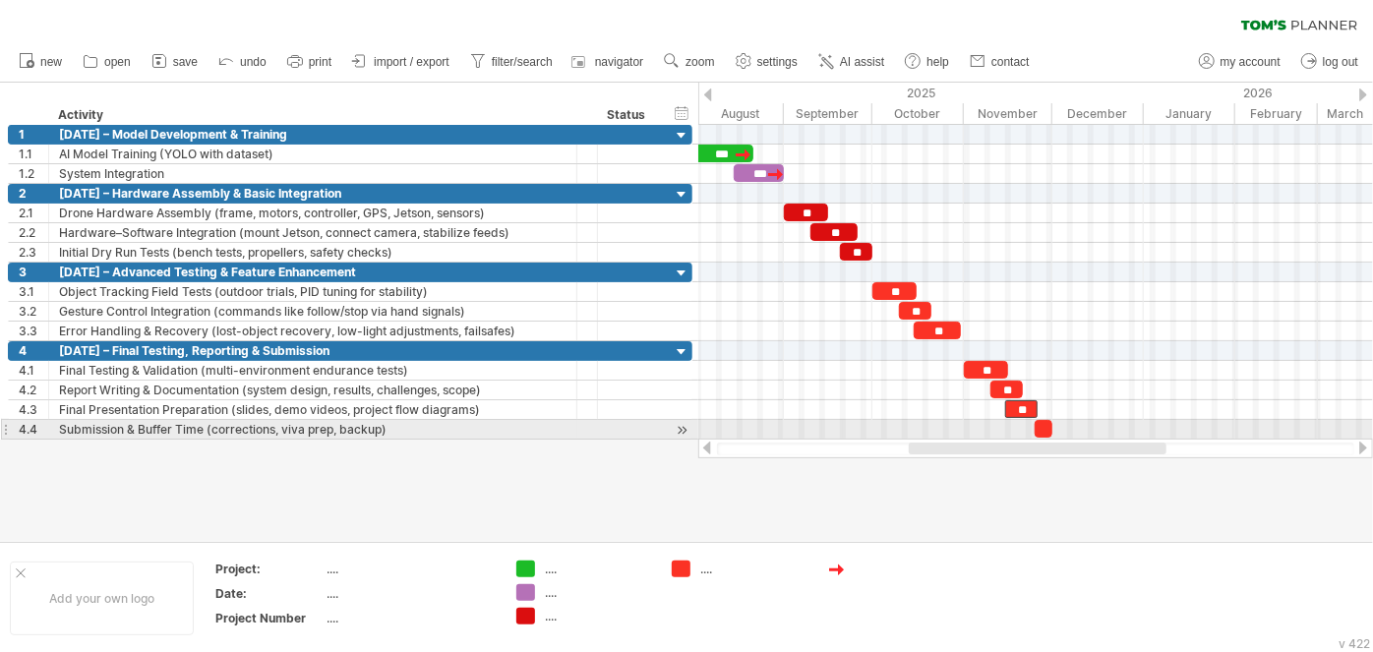
click at [1046, 424] on div at bounding box center [1043, 429] width 18 height 18
click at [1101, 424] on div at bounding box center [1035, 430] width 675 height 20
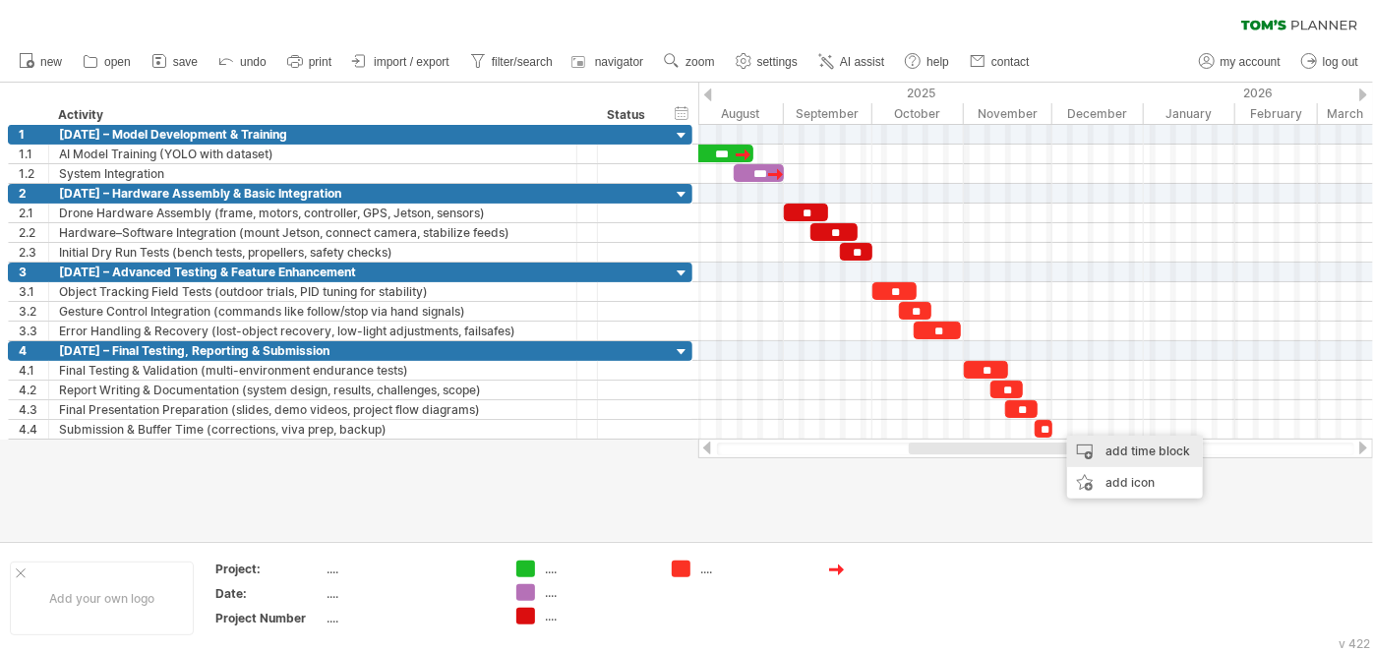
click at [1101, 448] on div "add time block" at bounding box center [1135, 451] width 136 height 31
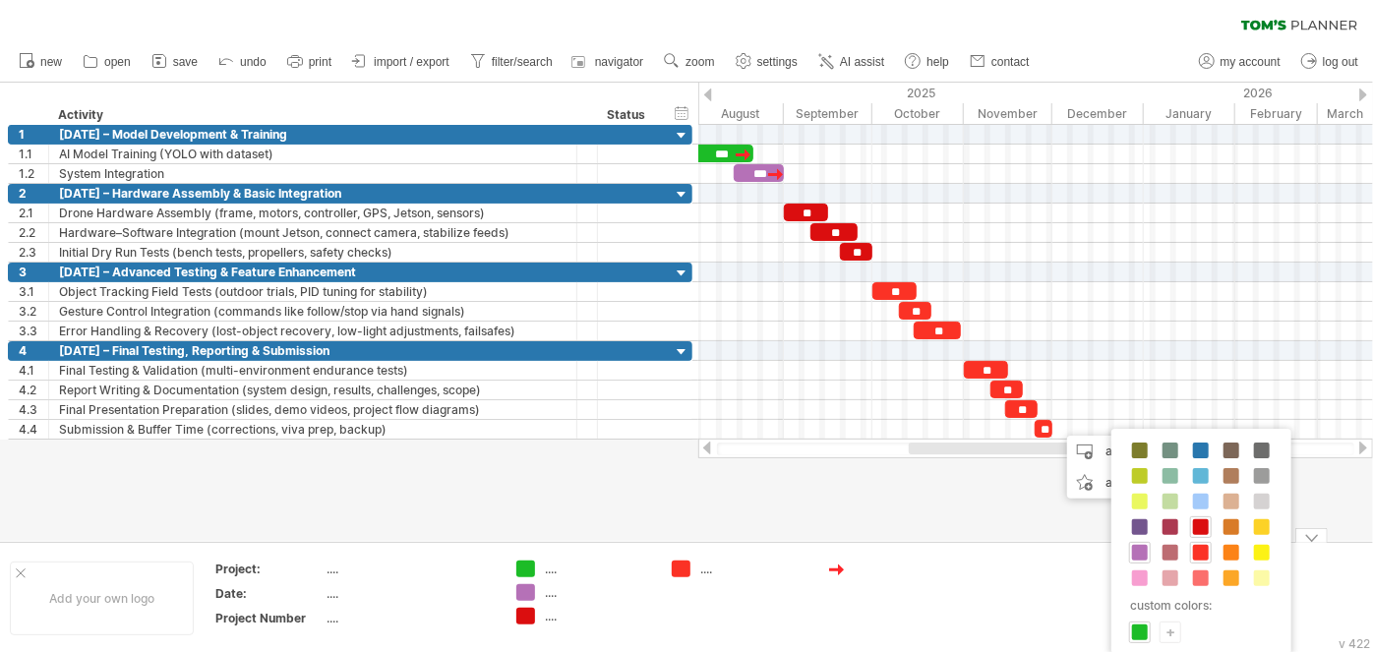
click at [1023, 524] on div at bounding box center [686, 312] width 1373 height 458
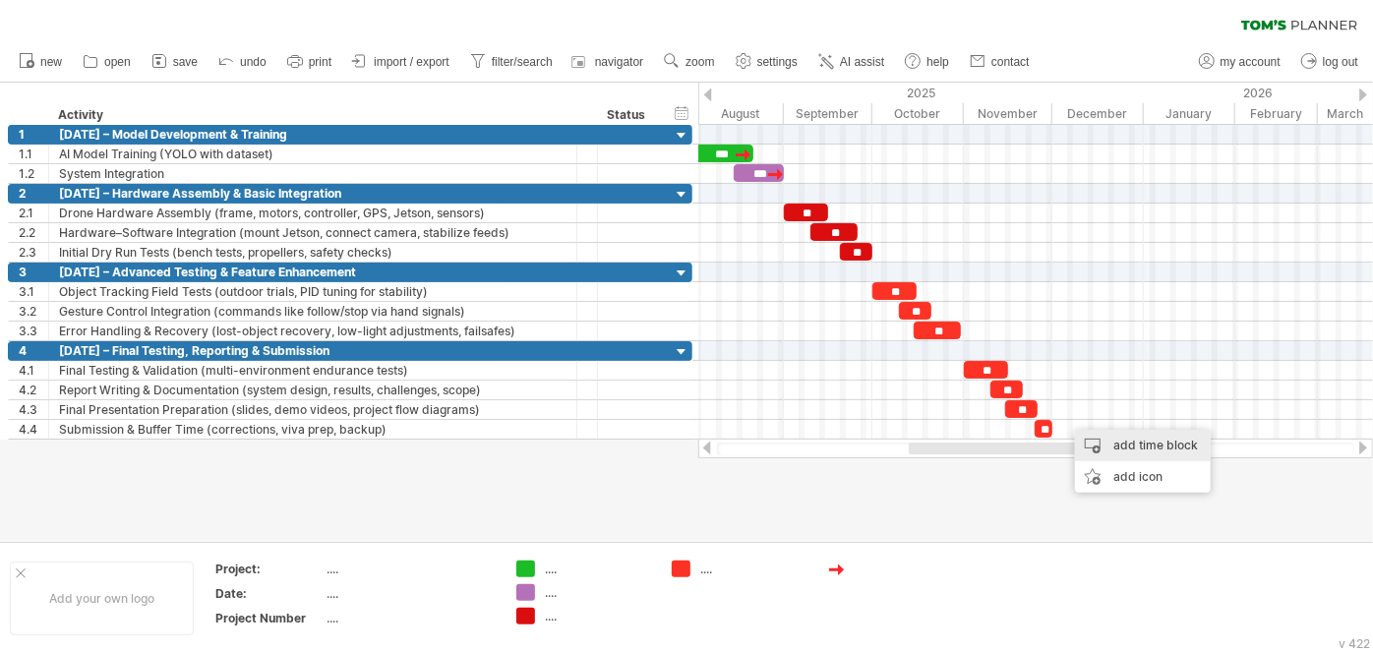
click at [1122, 448] on div "add time block" at bounding box center [1143, 445] width 136 height 31
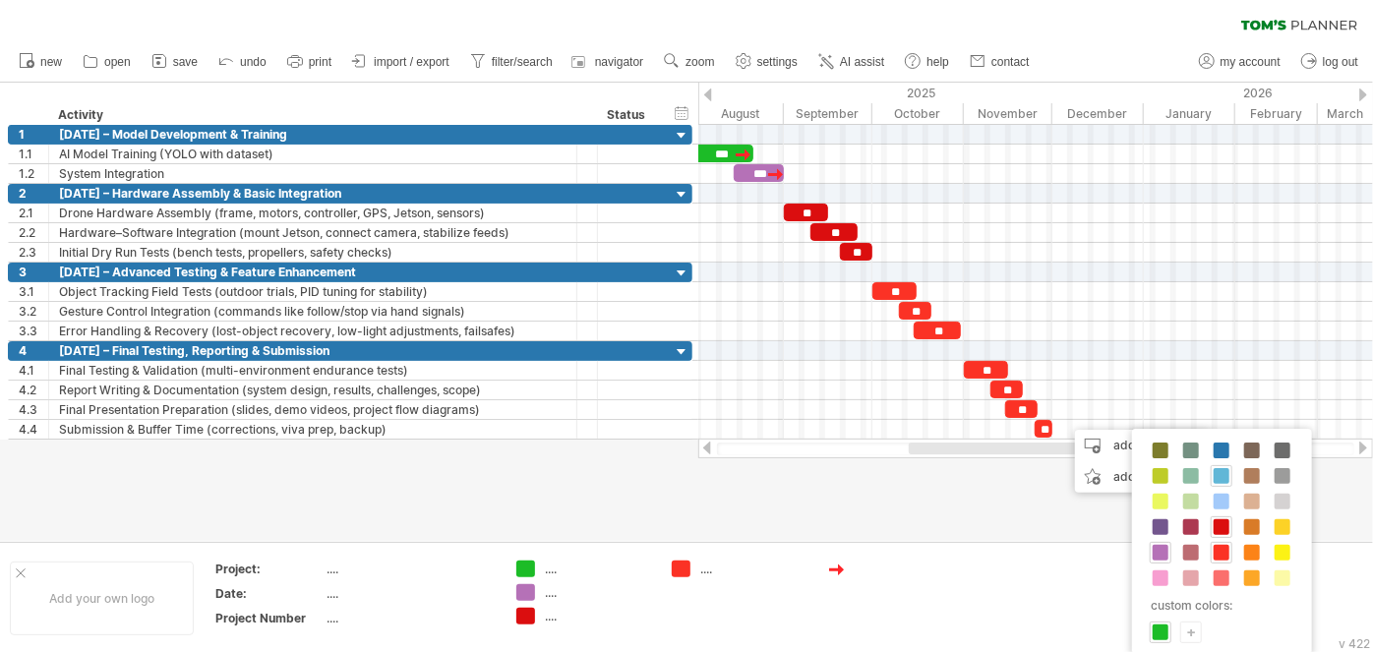
click at [1222, 471] on span at bounding box center [1221, 476] width 16 height 16
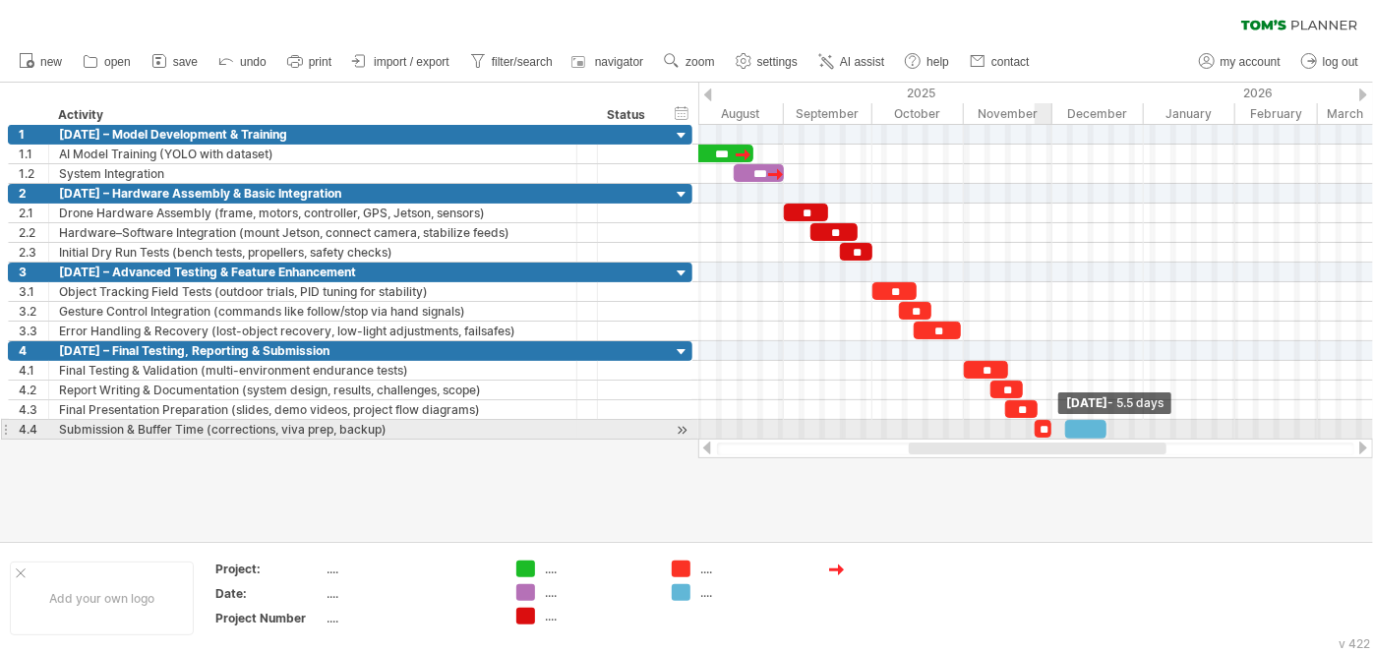
click at [1054, 422] on div "*** *** ** ** ** ** ** ** ** ** ** ** [DATE] - 5.5 days [DATE]" at bounding box center [1035, 282] width 675 height 315
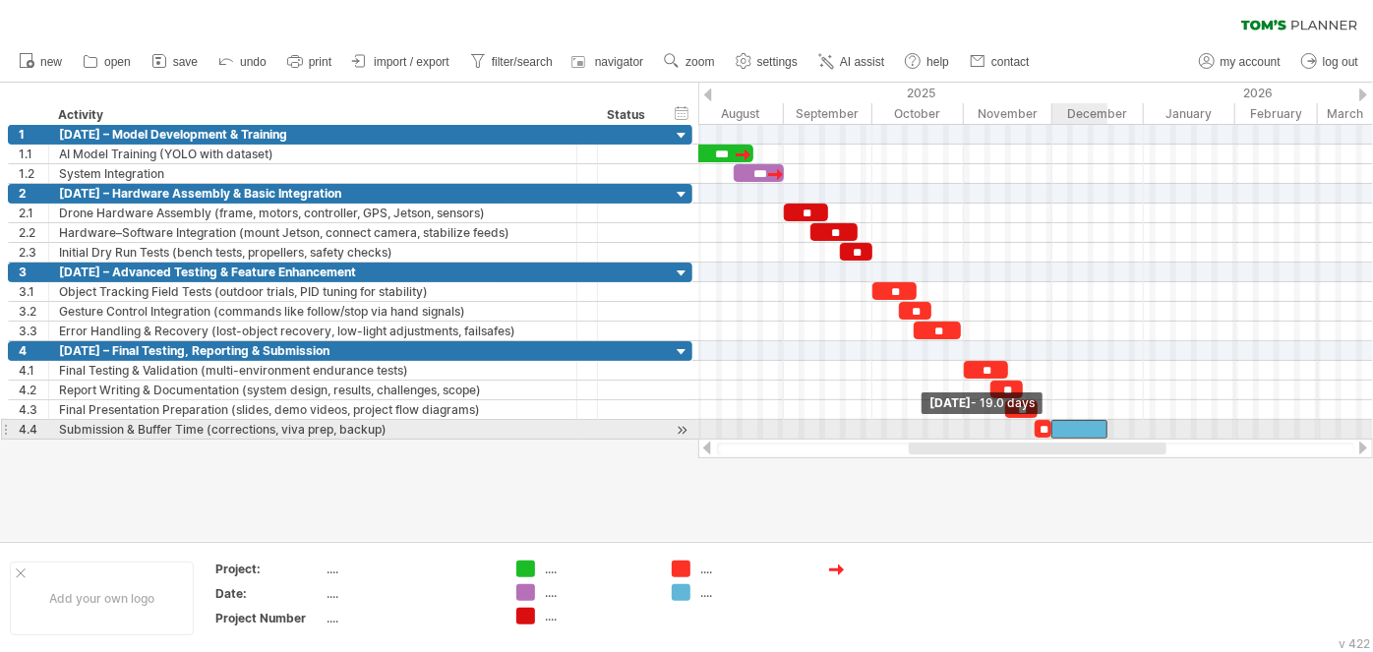
drag, startPoint x: 1061, startPoint y: 422, endPoint x: 1047, endPoint y: 422, distance: 13.8
click at [1047, 422] on span at bounding box center [1051, 429] width 8 height 19
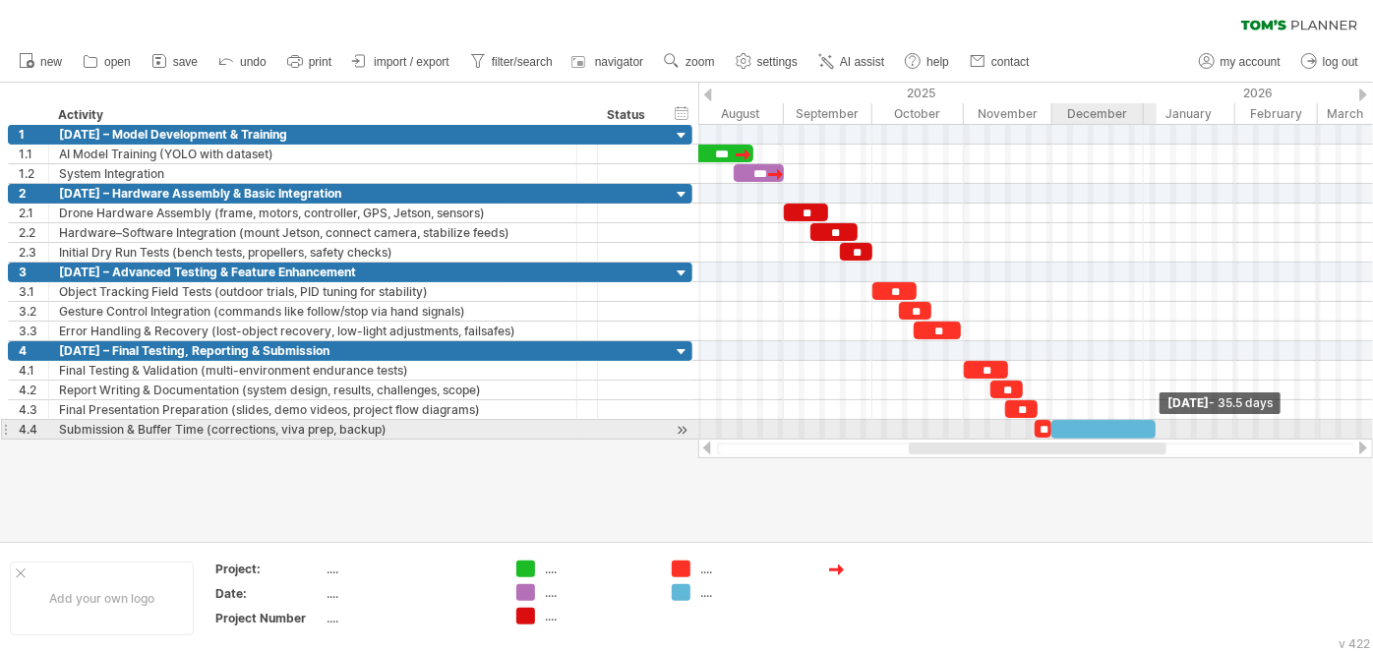
drag, startPoint x: 1107, startPoint y: 424, endPoint x: 1158, endPoint y: 428, distance: 51.3
click at [1158, 428] on span at bounding box center [1155, 429] width 8 height 19
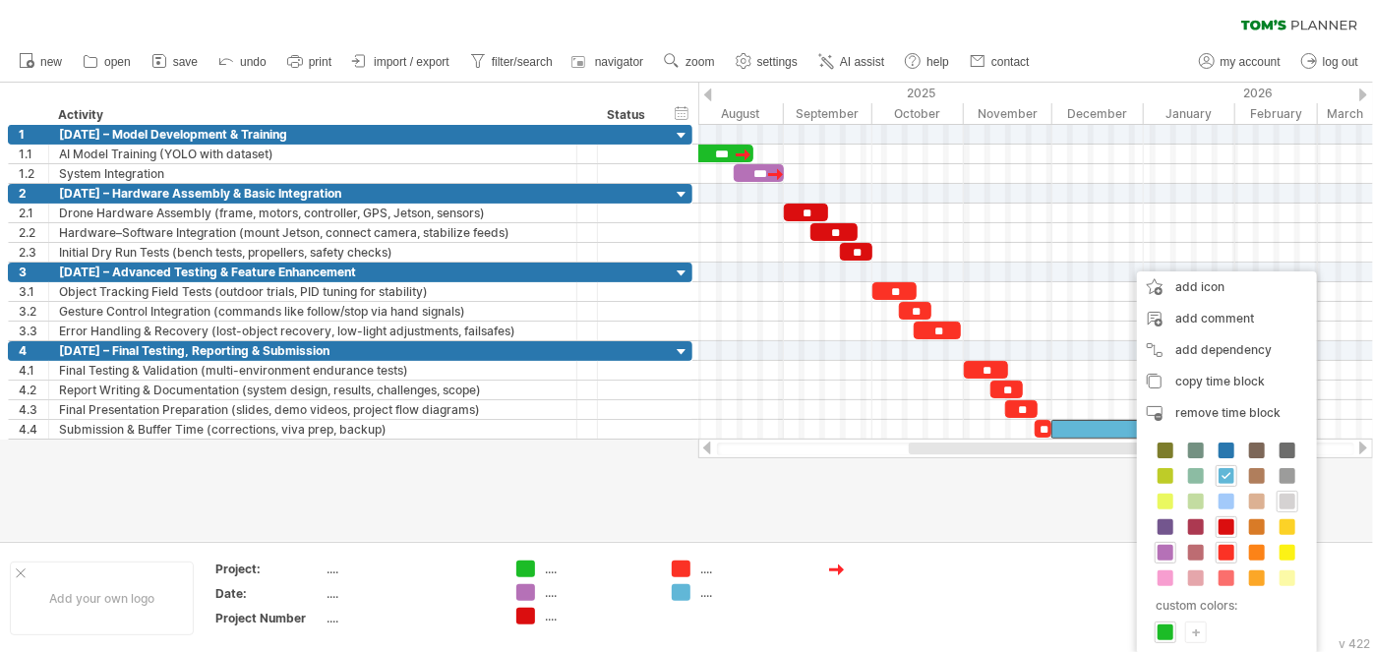
click at [1284, 496] on span at bounding box center [1287, 502] width 16 height 16
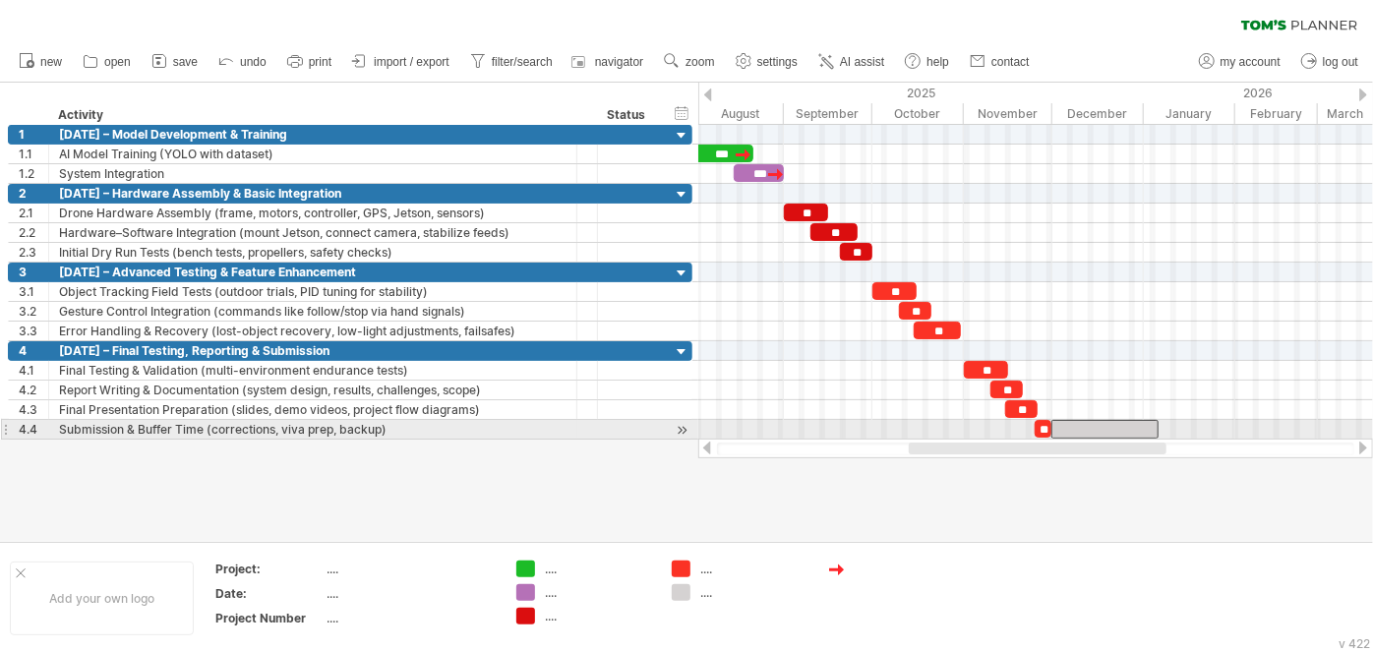
click at [1087, 423] on div at bounding box center [1105, 429] width 108 height 19
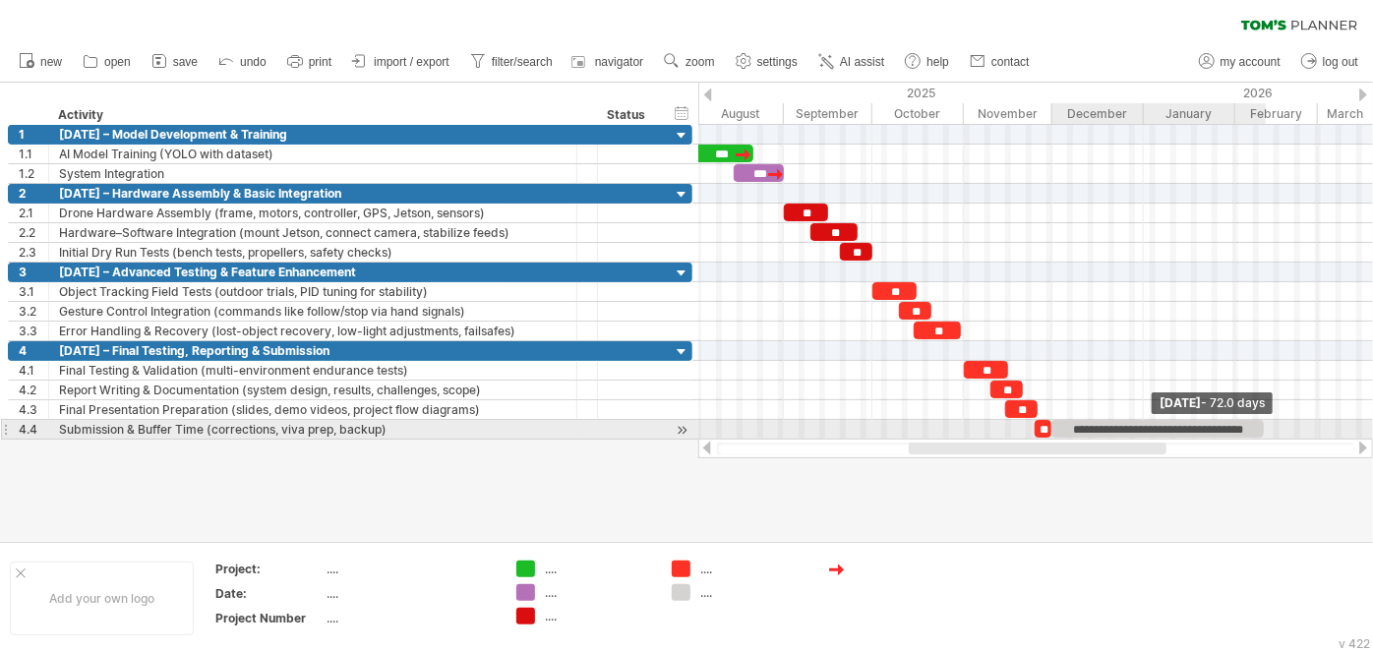
drag, startPoint x: 1158, startPoint y: 423, endPoint x: 1268, endPoint y: 460, distance: 116.3
click at [1262, 426] on span at bounding box center [1264, 429] width 8 height 19
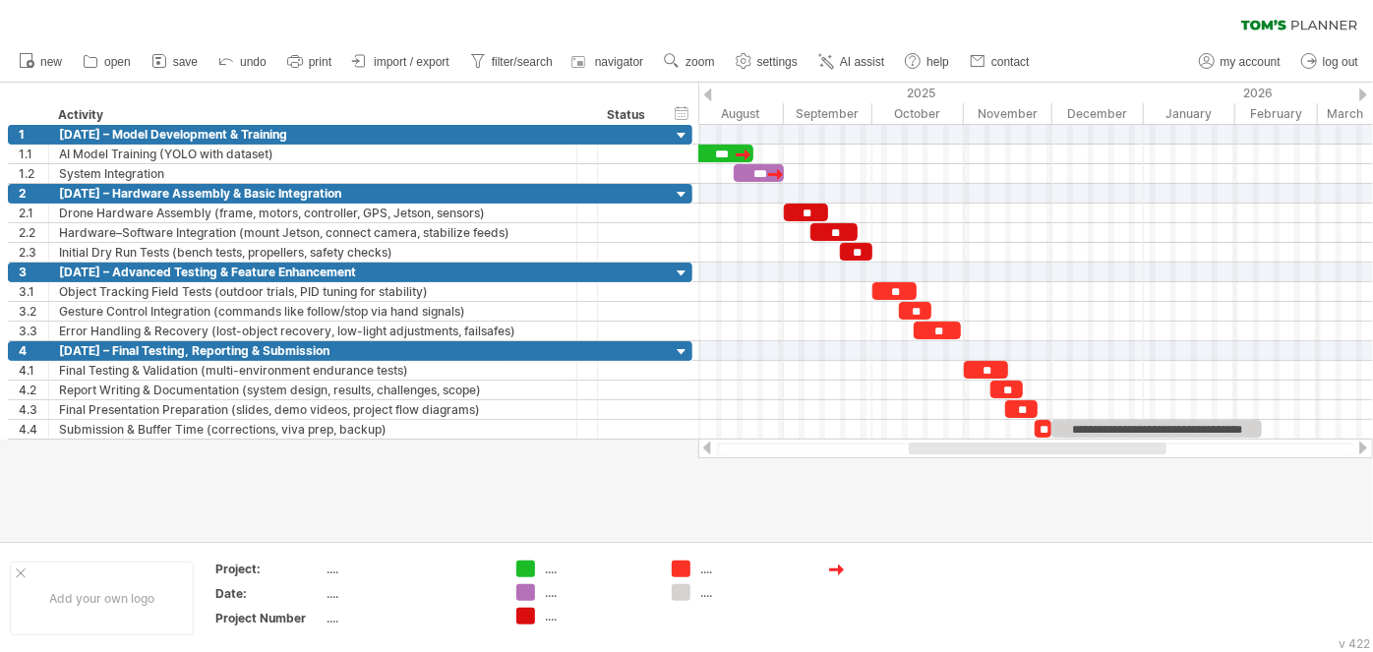
click at [1142, 509] on div at bounding box center [686, 312] width 1373 height 458
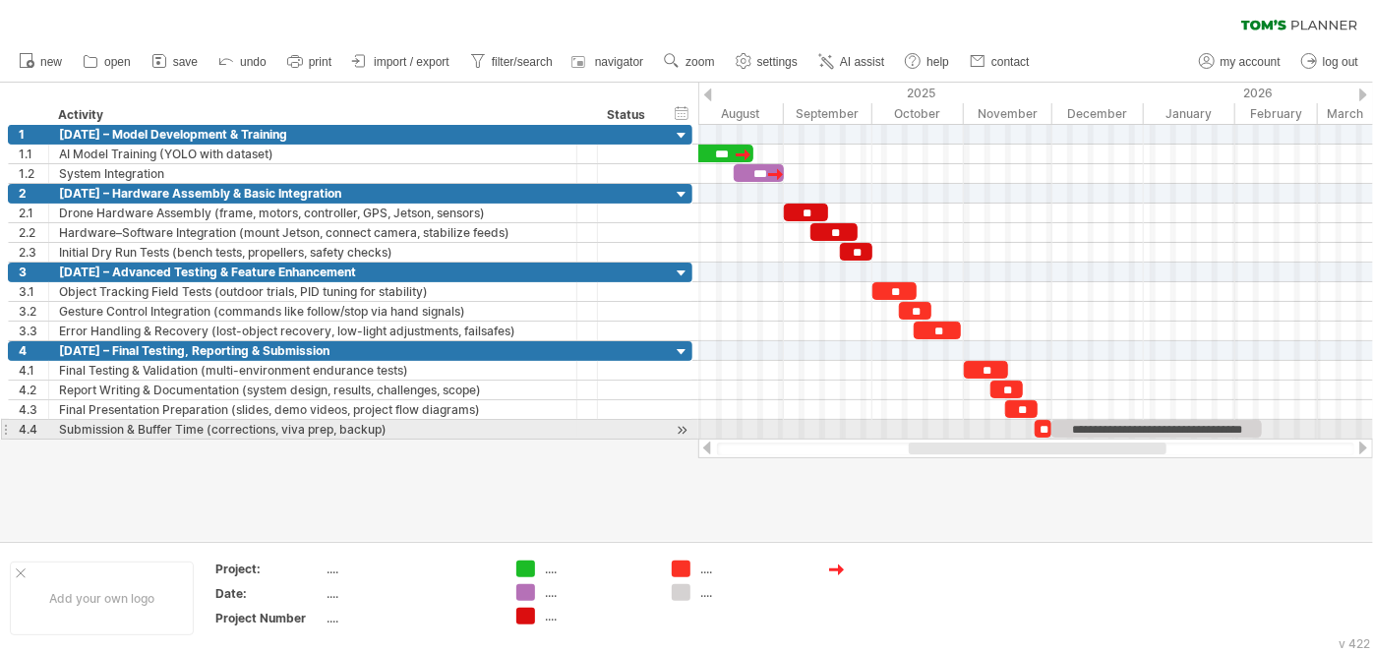
click at [1056, 425] on div "**********" at bounding box center [1156, 429] width 211 height 18
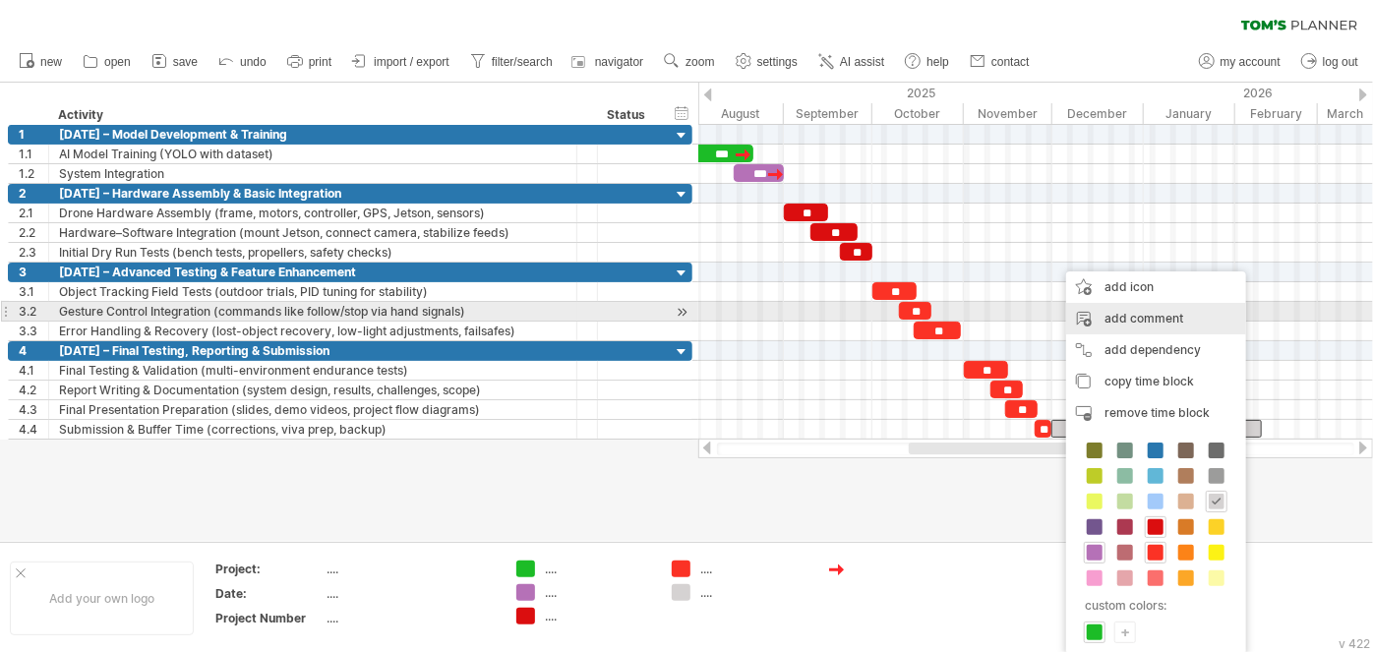
click at [1124, 312] on div "add comment" at bounding box center [1156, 318] width 180 height 31
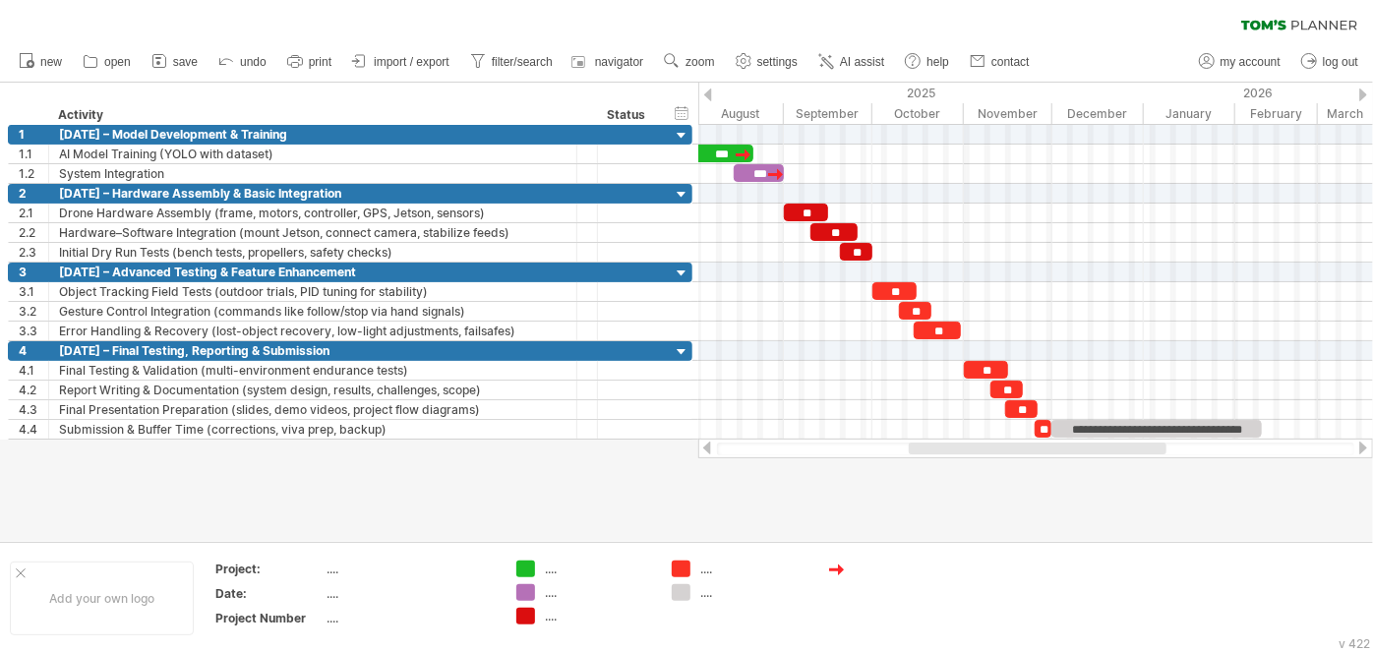
click at [1192, 522] on div at bounding box center [686, 312] width 1373 height 458
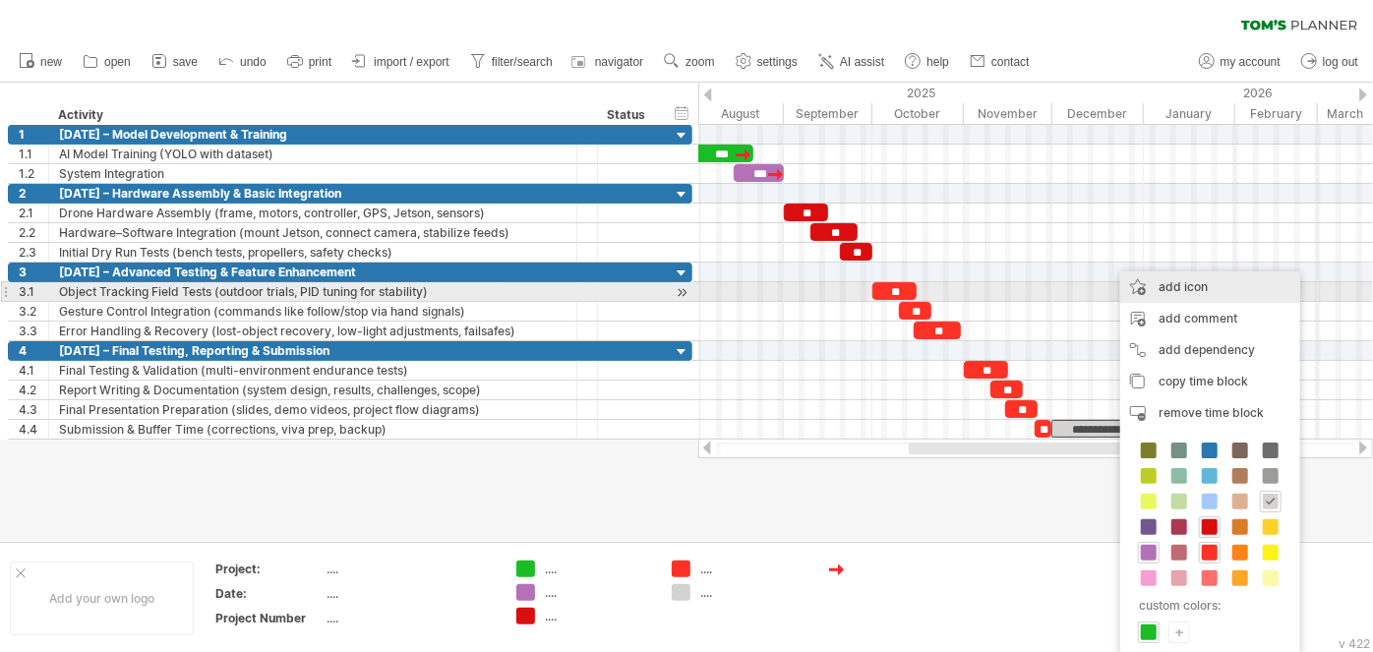
click at [1169, 287] on div "add icon" at bounding box center [1210, 286] width 180 height 31
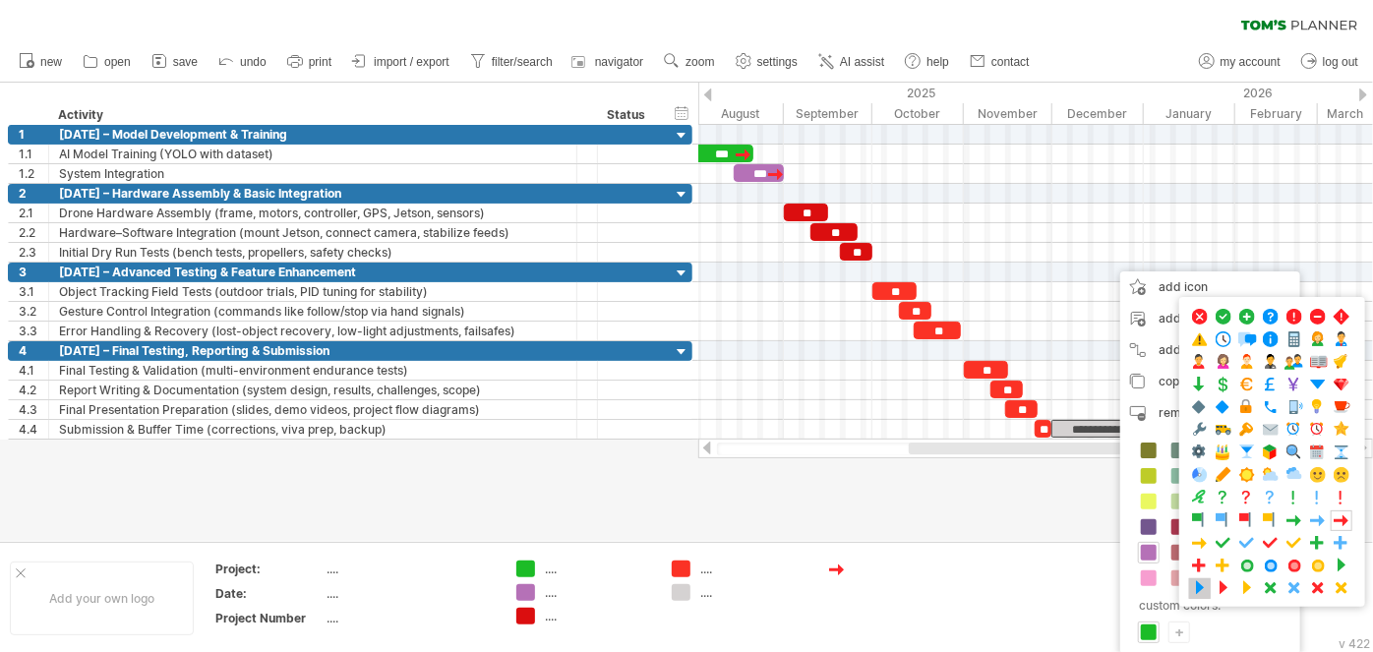
click at [1201, 580] on span at bounding box center [1200, 588] width 20 height 19
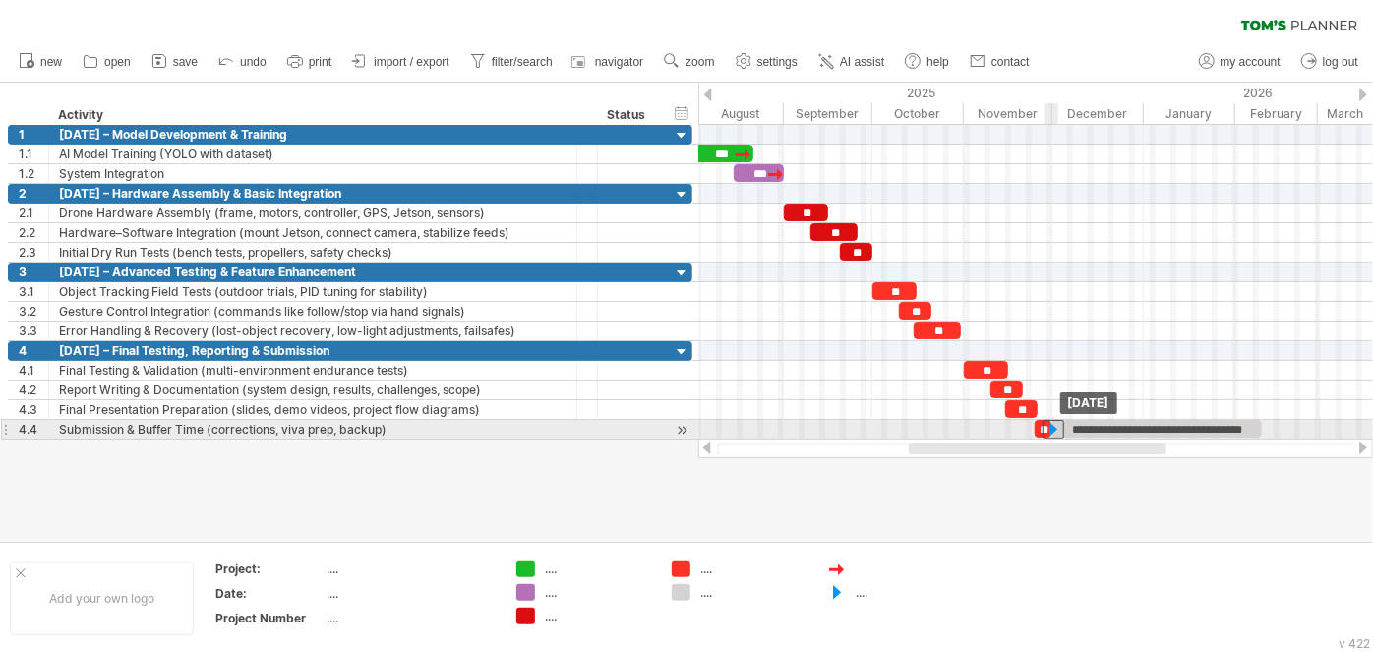
drag, startPoint x: 1106, startPoint y: 423, endPoint x: 1050, endPoint y: 425, distance: 56.1
click at [1050, 425] on div at bounding box center [1053, 429] width 22 height 19
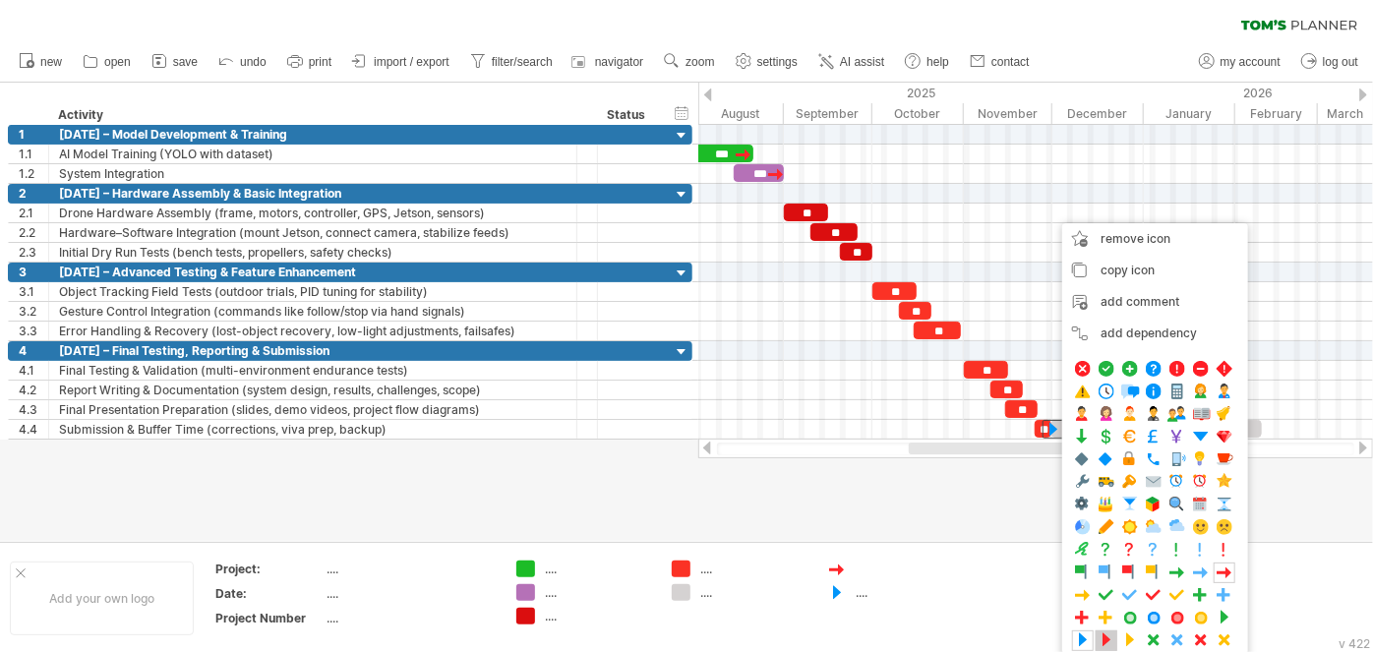
click at [1103, 636] on span at bounding box center [1106, 640] width 20 height 19
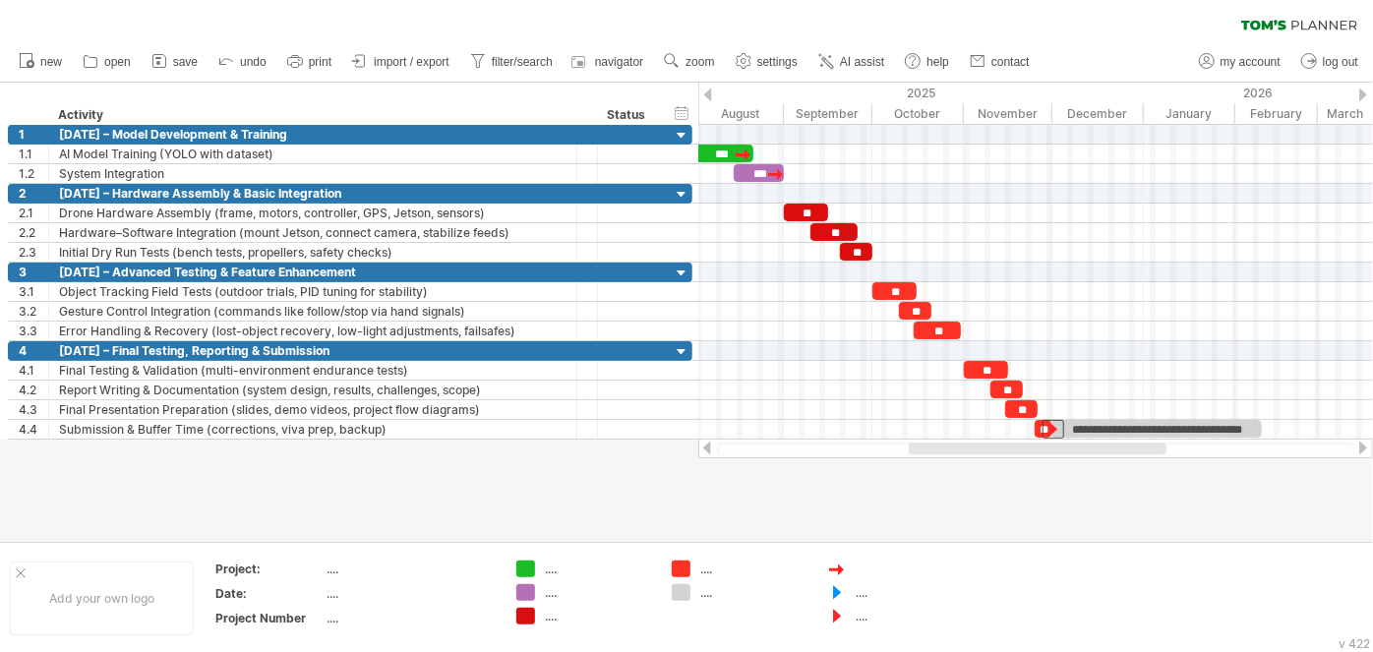
click at [1088, 487] on div at bounding box center [686, 312] width 1373 height 458
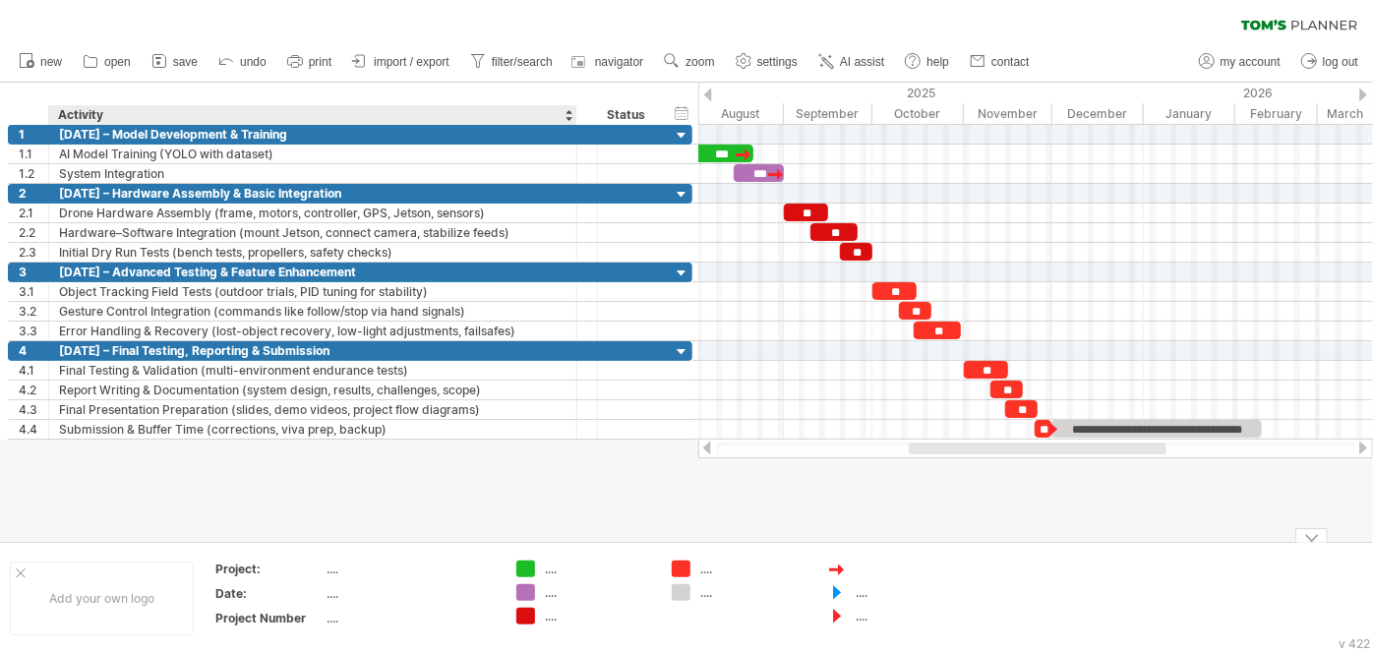
click at [364, 565] on div "...." at bounding box center [409, 568] width 165 height 17
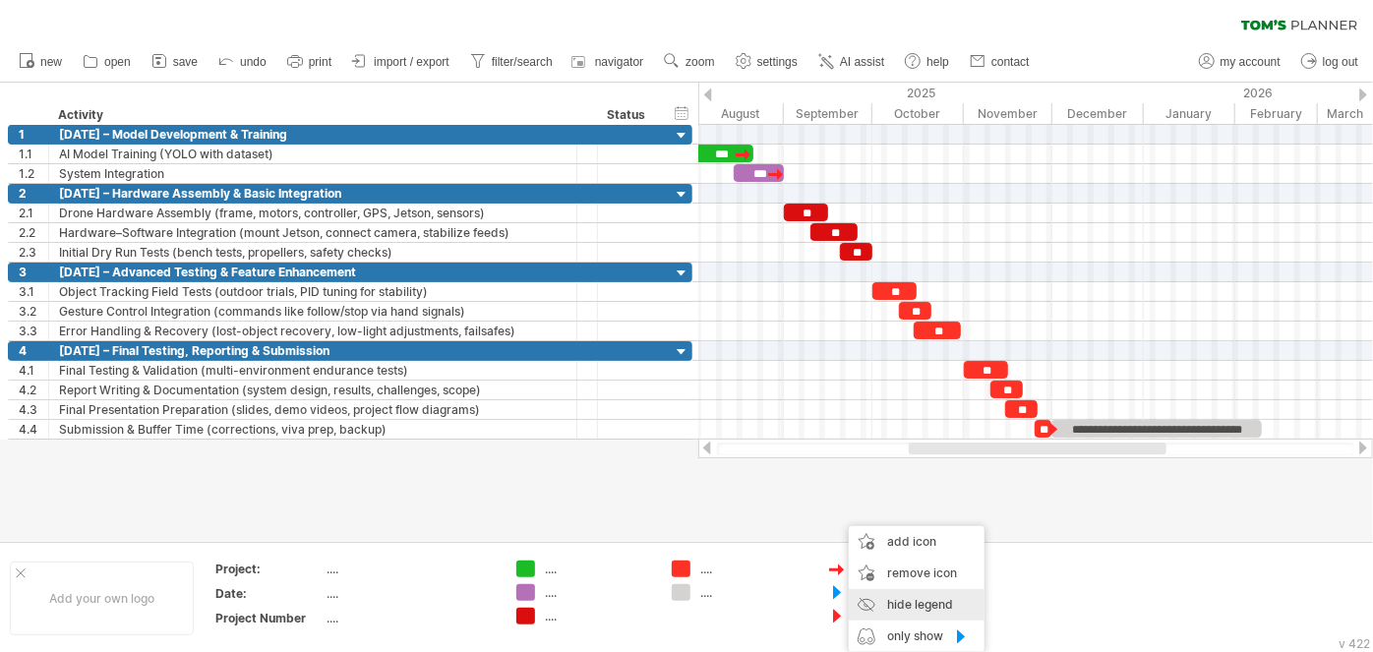
click at [919, 601] on div "hide legend" at bounding box center [917, 604] width 136 height 31
click at [859, 595] on div "...." at bounding box center [908, 592] width 107 height 17
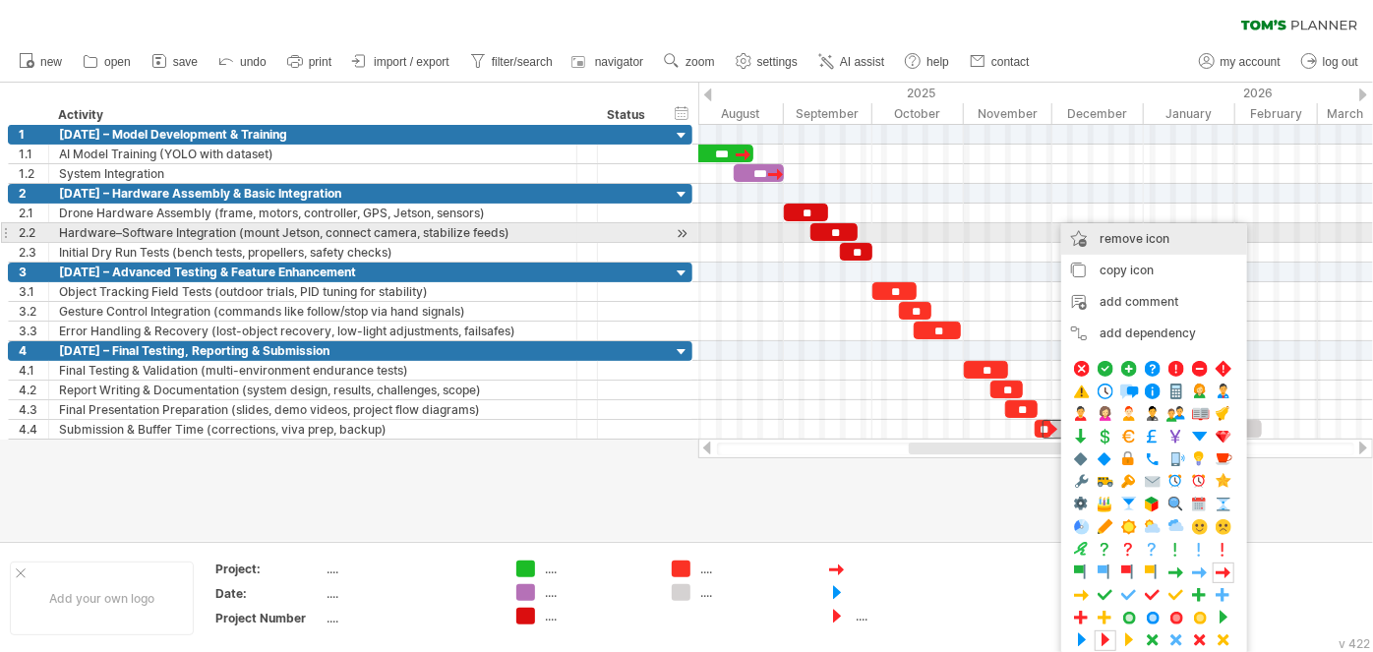
click at [1130, 237] on span "remove icon" at bounding box center [1134, 238] width 70 height 15
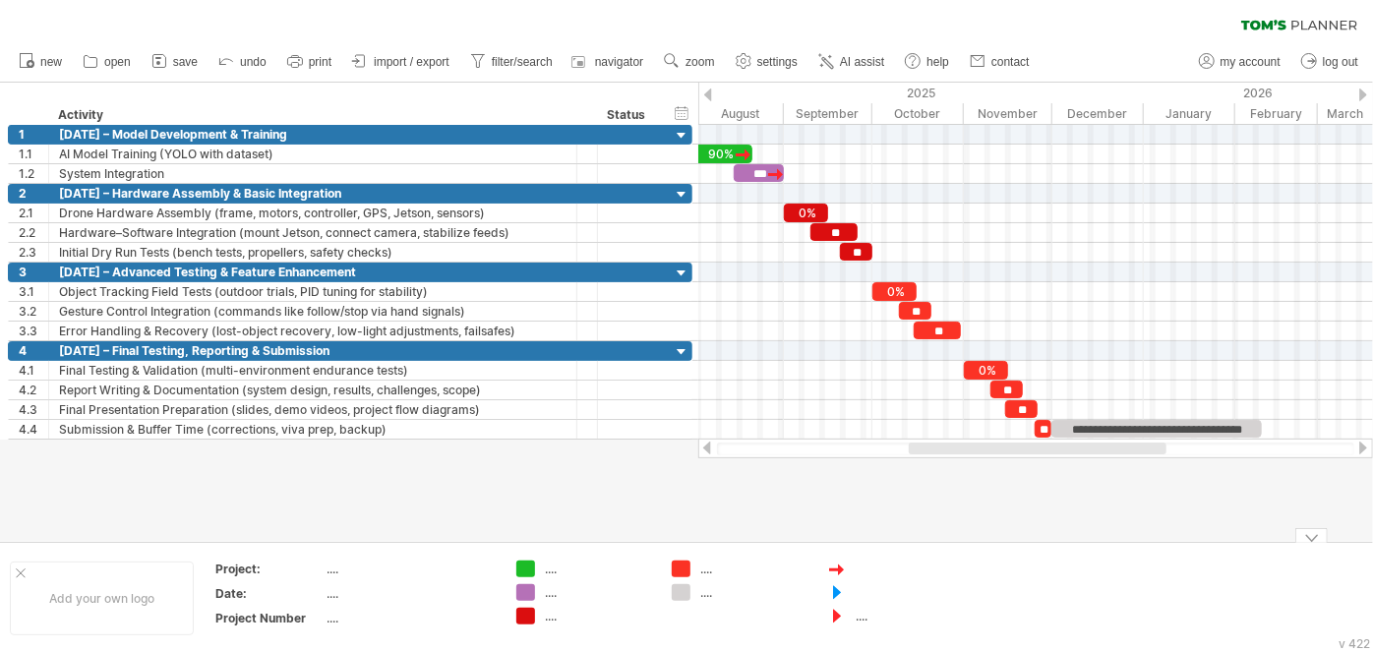
click at [898, 585] on div at bounding box center [908, 592] width 107 height 17
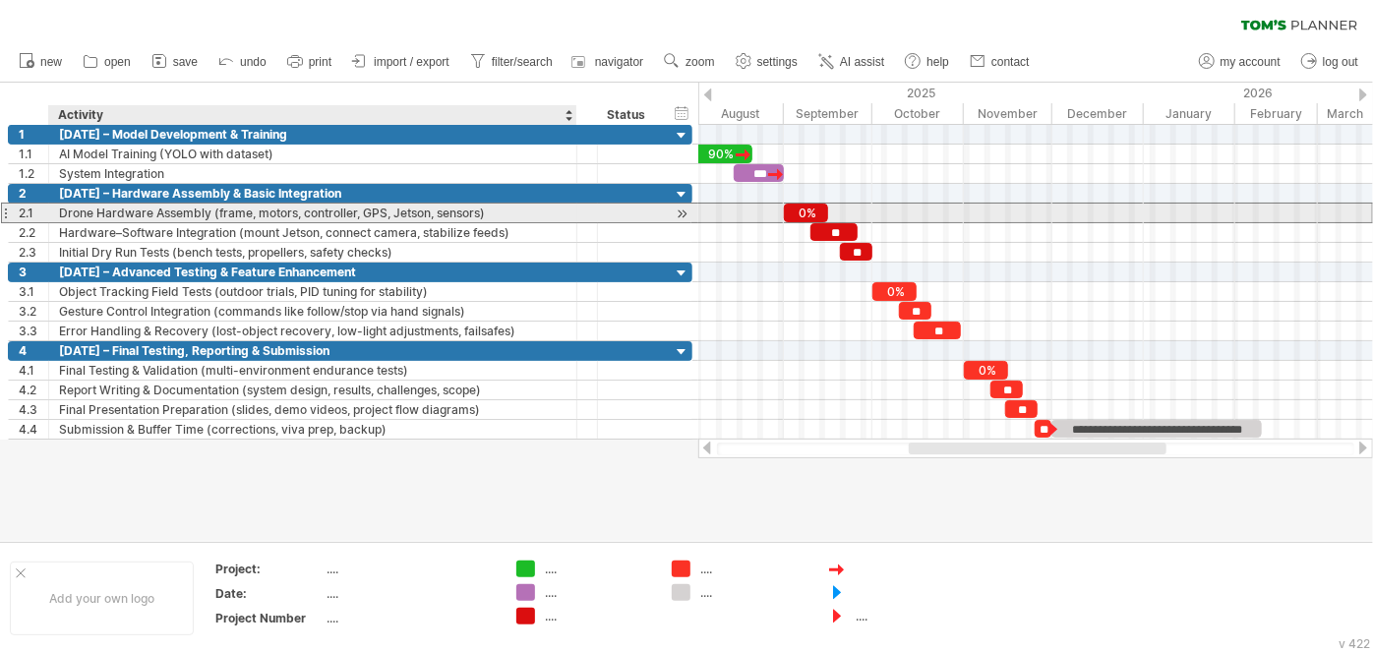
drag, startPoint x: 57, startPoint y: 208, endPoint x: 477, endPoint y: 212, distance: 419.9
click at [477, 212] on div "Drone Hardware Assembly (frame, motors, controller, GPS, Jetson, sensors)" at bounding box center [312, 213] width 507 height 19
click at [497, 210] on div "Drone Hardware Assembly (frame, motors, controller, GPS, Jetson, sensors)" at bounding box center [312, 213] width 507 height 19
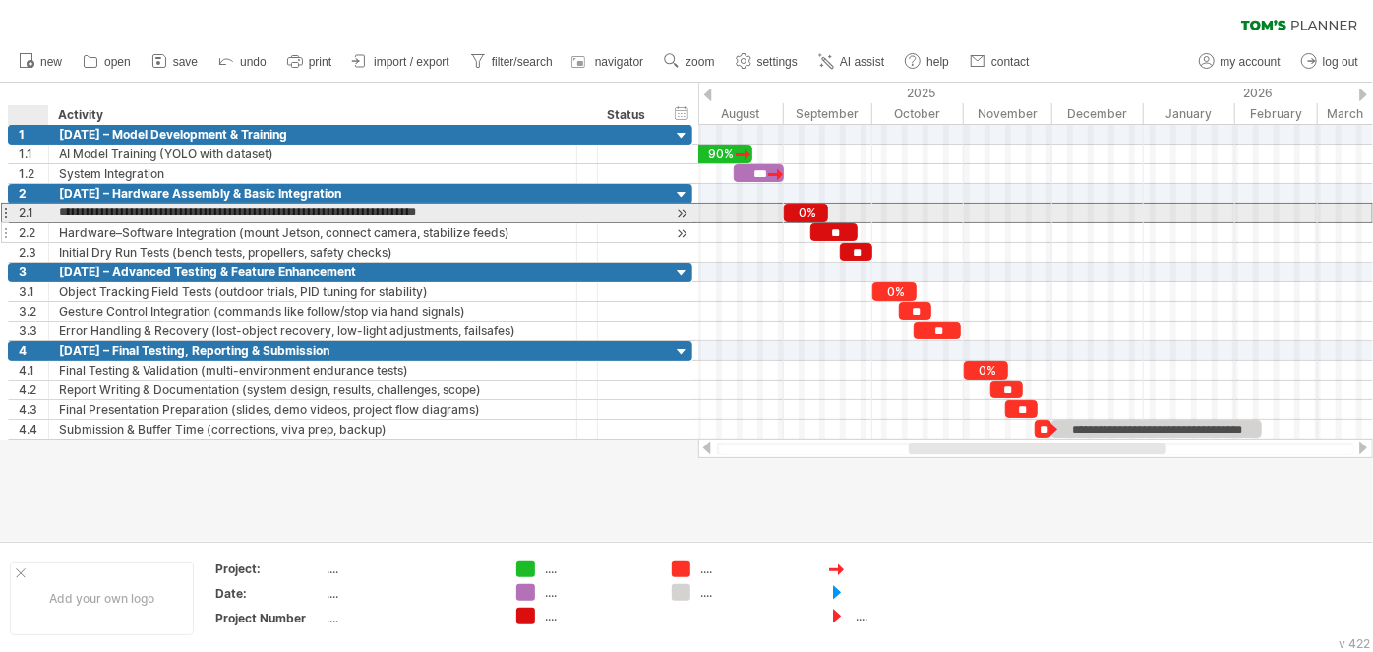
drag, startPoint x: 490, startPoint y: 208, endPoint x: 53, endPoint y: 223, distance: 436.8
click at [53, 223] on div "**********" at bounding box center [350, 223] width 684 height 79
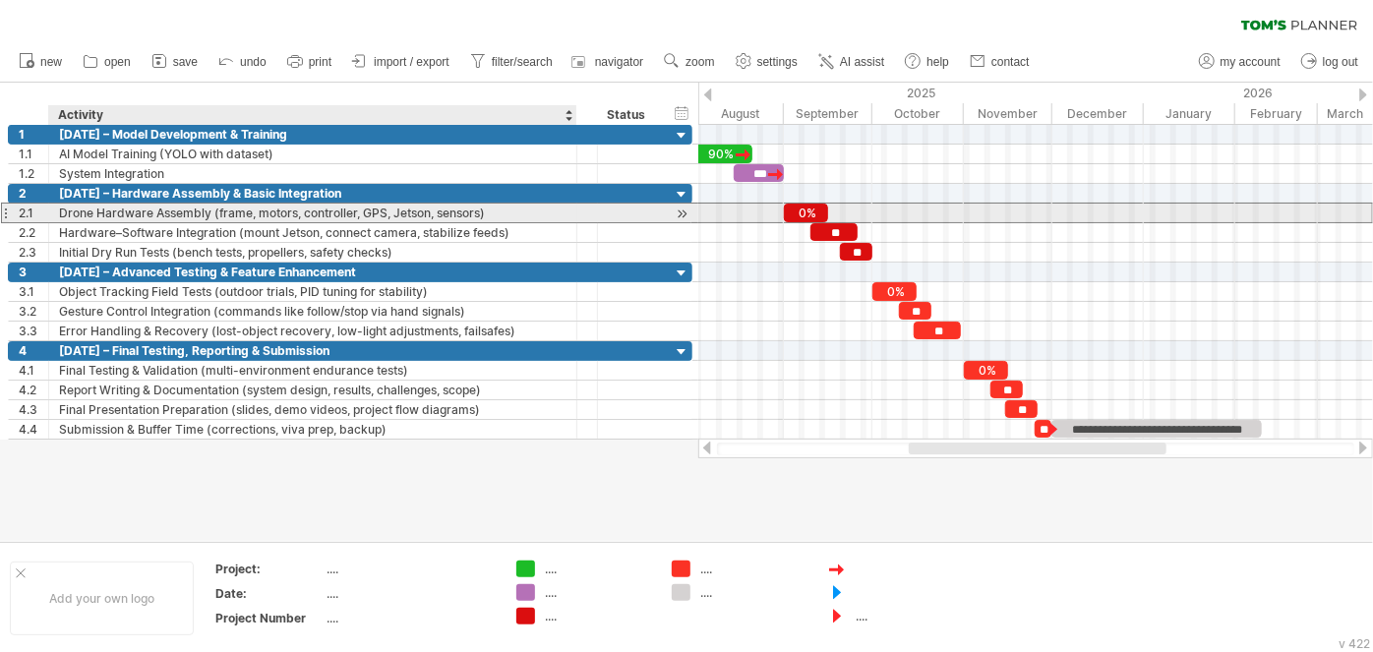
click at [491, 211] on div "Drone Hardware Assembly (frame, motors, controller, GPS, Jetson, sensors)" at bounding box center [312, 213] width 507 height 19
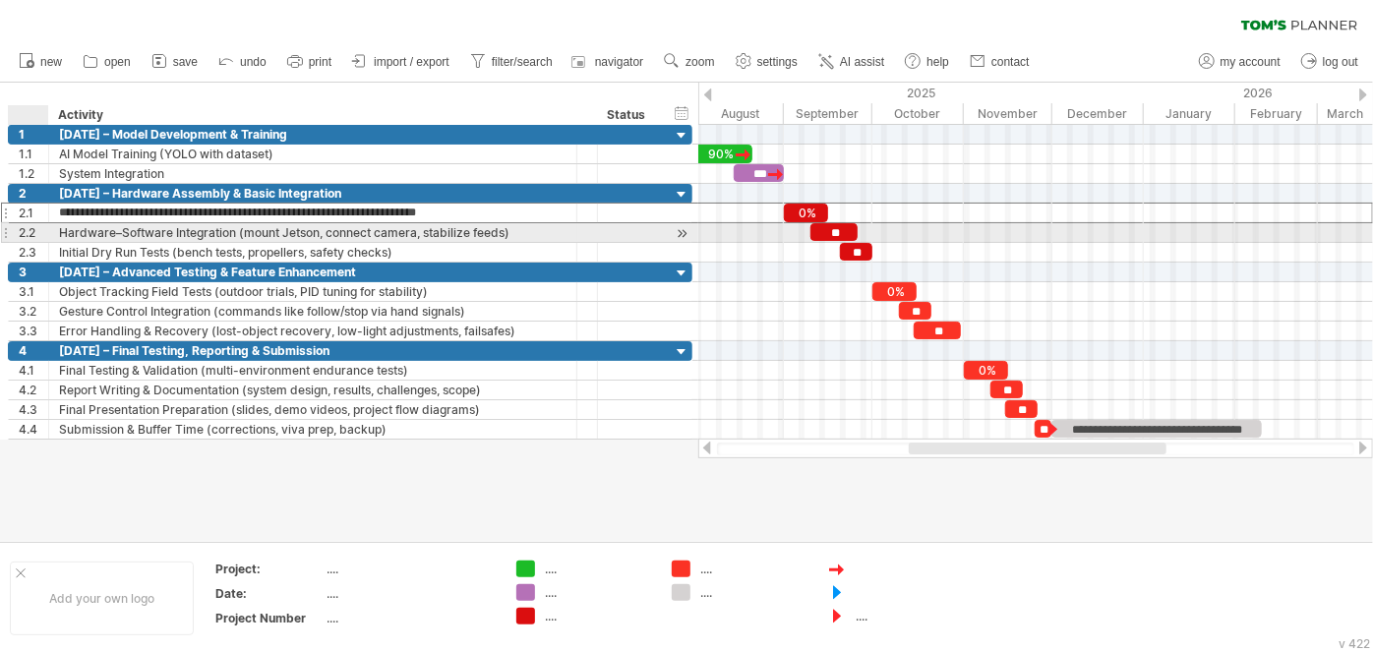
drag, startPoint x: 489, startPoint y: 208, endPoint x: 57, endPoint y: 226, distance: 432.0
click at [57, 226] on div "**********" at bounding box center [350, 223] width 684 height 79
paste input "text"
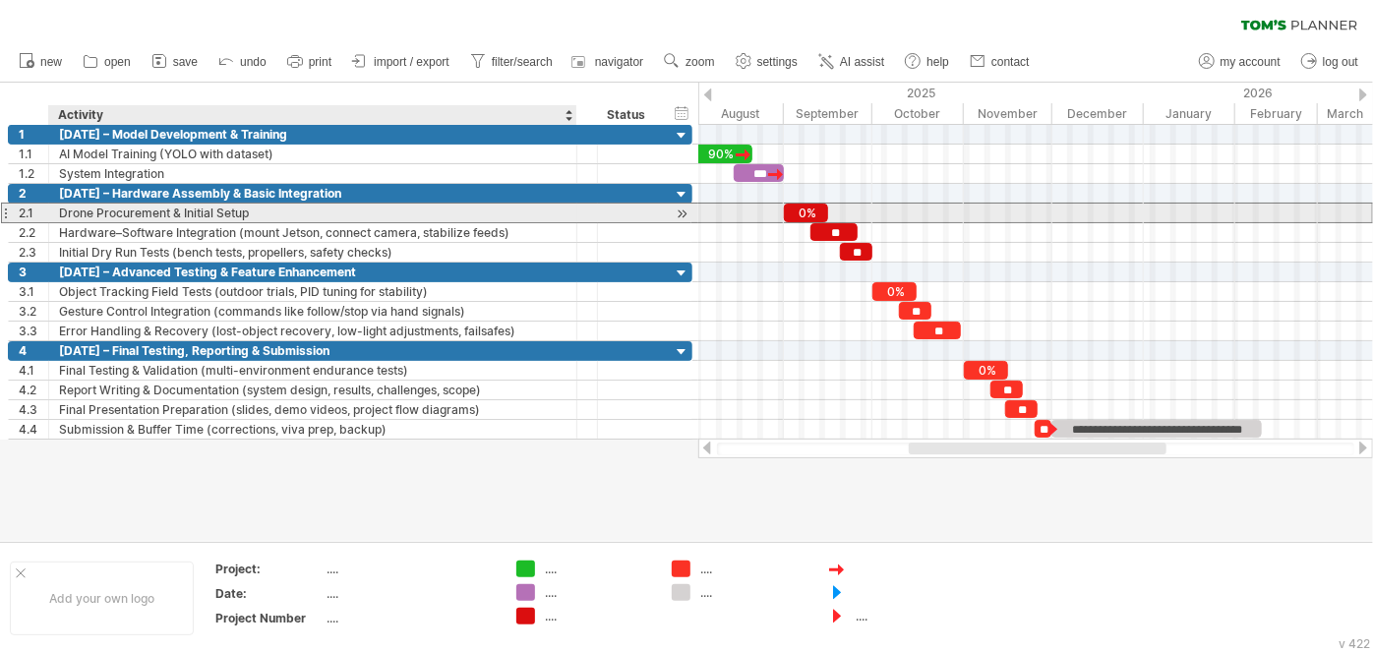
click at [263, 208] on div "Drone Procurement & Initial Setup" at bounding box center [312, 213] width 507 height 19
paste input "**********"
type input "**********"
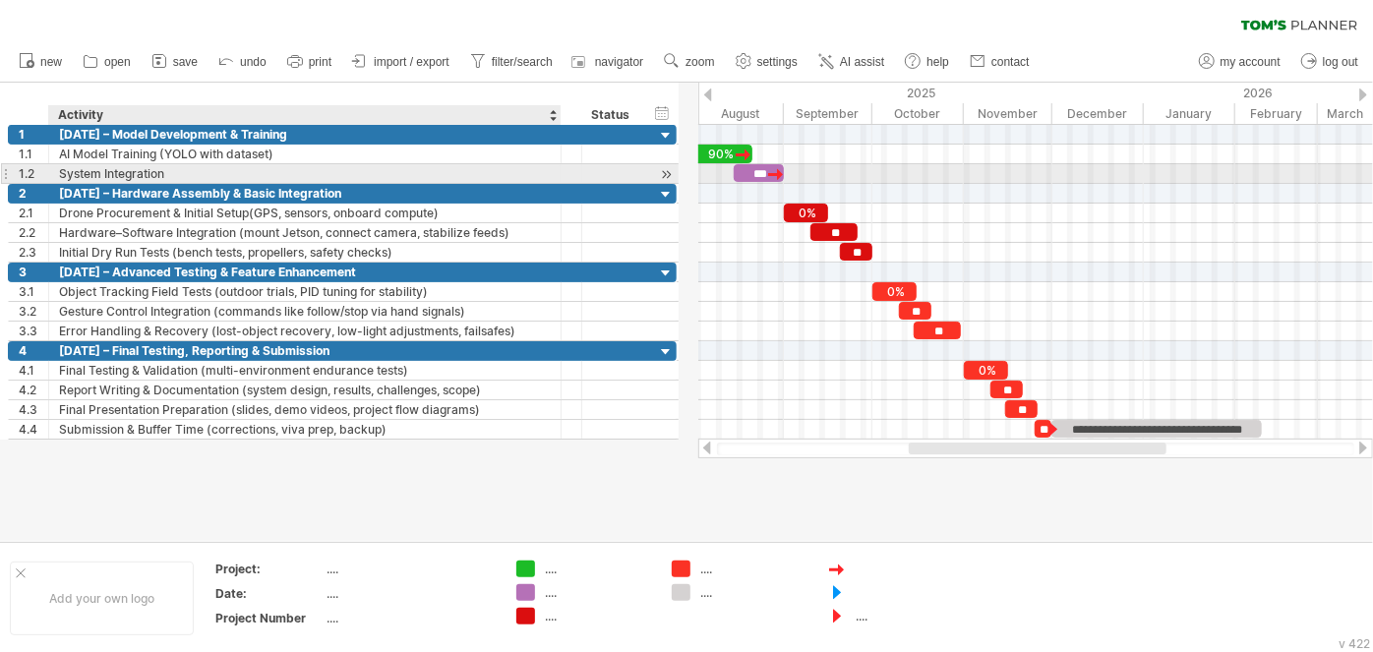
drag, startPoint x: 572, startPoint y: 166, endPoint x: 556, endPoint y: 166, distance: 16.7
click at [556, 166] on div at bounding box center [559, 174] width 10 height 20
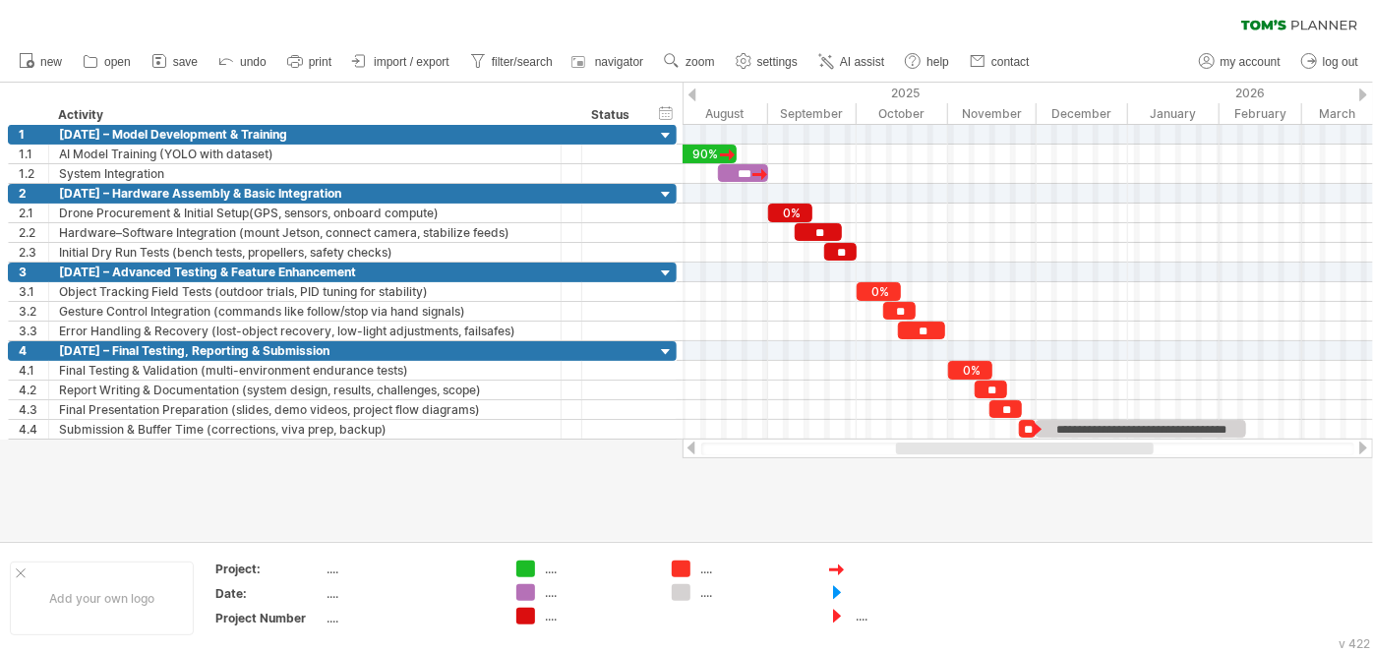
click at [983, 531] on div at bounding box center [686, 312] width 1373 height 458
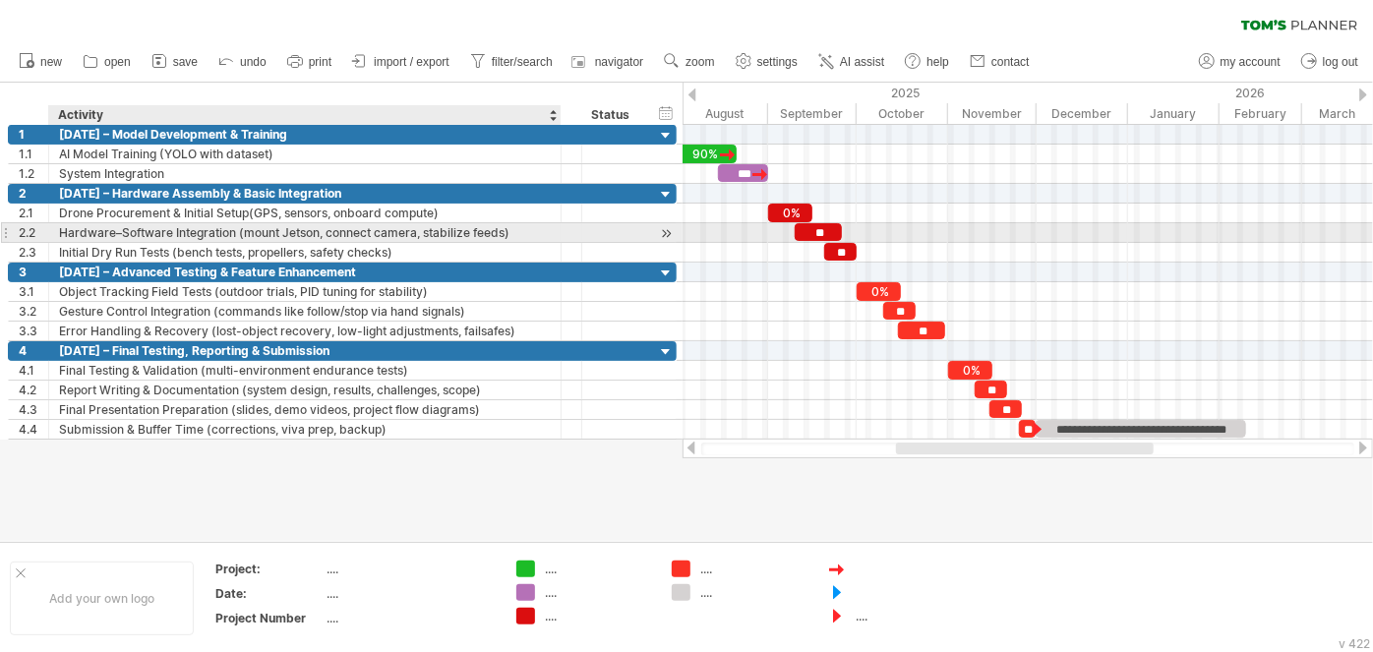
click at [320, 234] on div "Hardware–Software Integration (mount Jetson, connect camera, stabilize feeds)" at bounding box center [305, 232] width 492 height 19
click at [418, 234] on input "**********" at bounding box center [305, 232] width 492 height 19
click at [421, 231] on input "**********" at bounding box center [305, 232] width 492 height 19
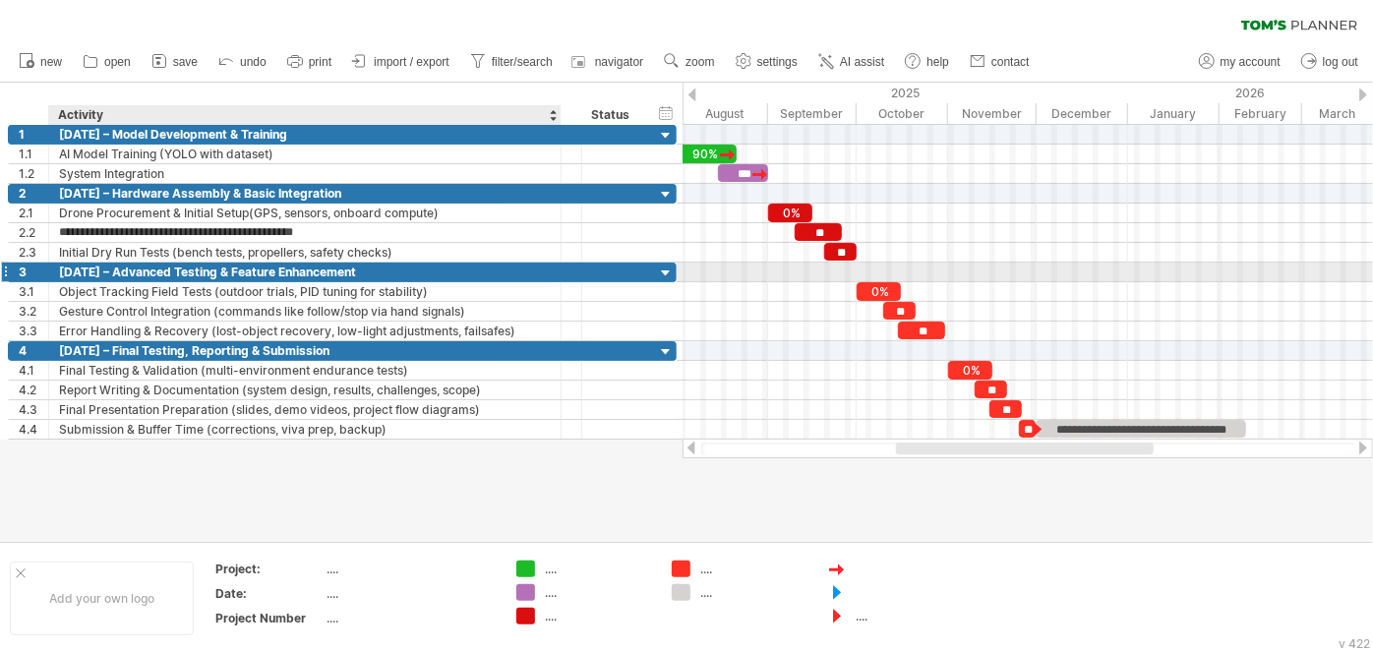
type input "**********"
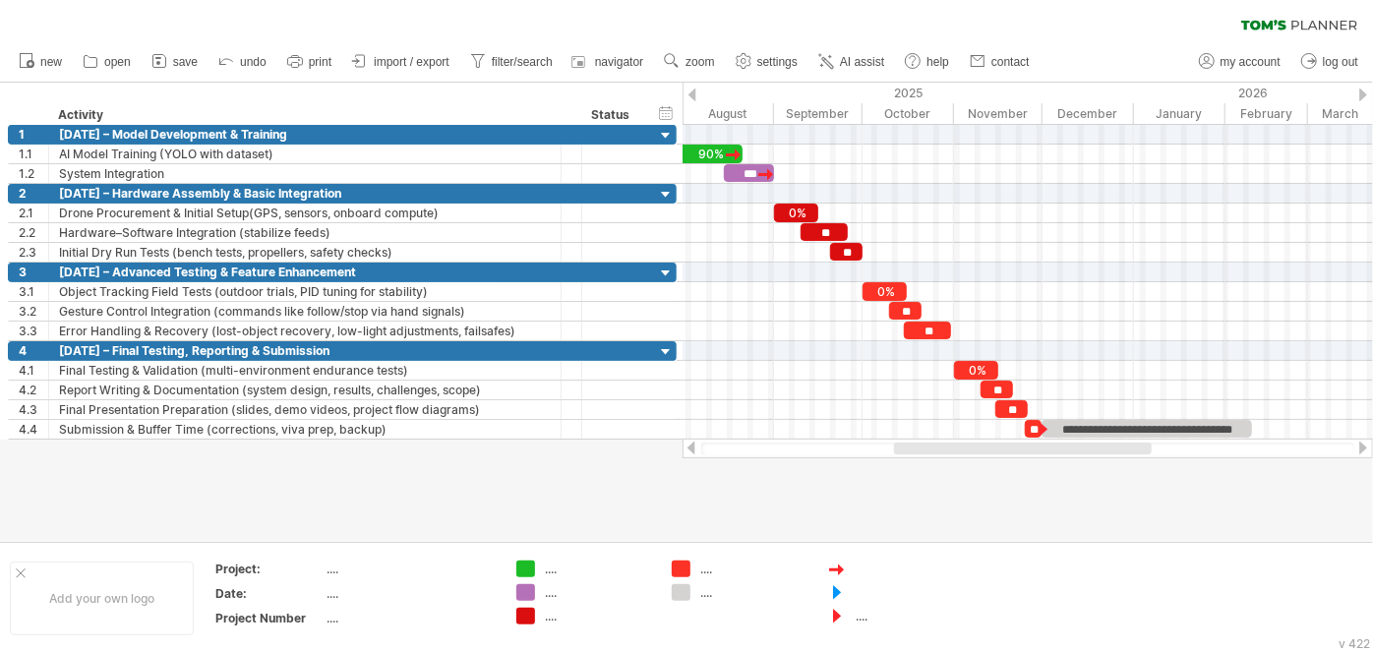
click at [981, 449] on div at bounding box center [1023, 448] width 258 height 12
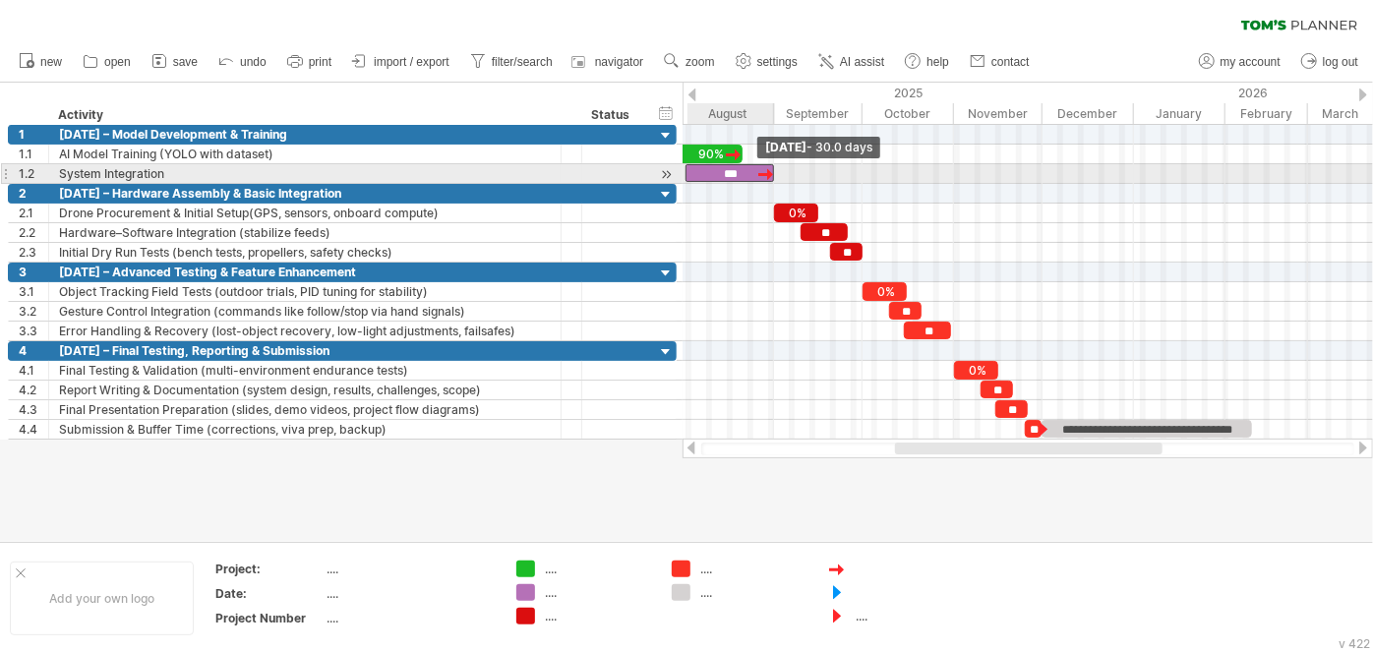
drag, startPoint x: 726, startPoint y: 171, endPoint x: 687, endPoint y: 173, distance: 38.4
click at [687, 173] on span at bounding box center [685, 173] width 8 height 19
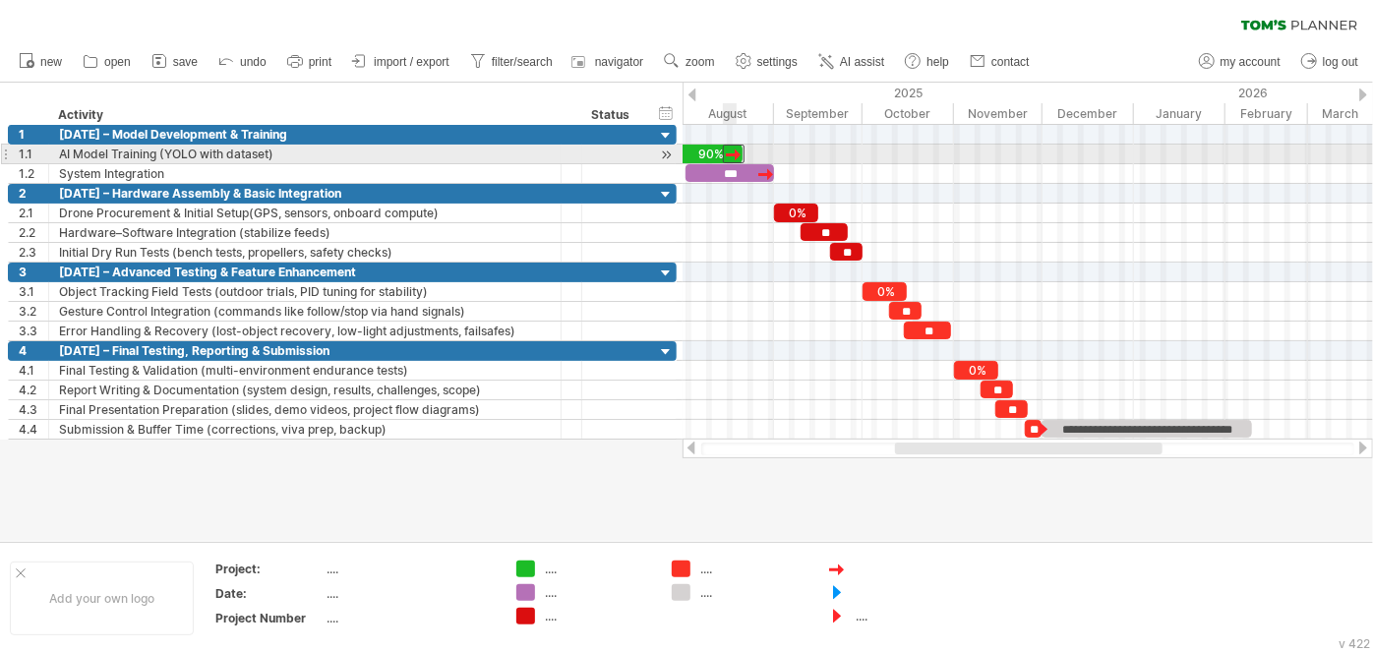
click at [741, 150] on div at bounding box center [734, 154] width 22 height 19
click at [701, 150] on div "90%" at bounding box center [709, 154] width 65 height 19
click at [740, 149] on div at bounding box center [734, 154] width 22 height 19
drag, startPoint x: 744, startPoint y: 147, endPoint x: 776, endPoint y: 150, distance: 31.6
click at [776, 150] on span at bounding box center [774, 154] width 8 height 19
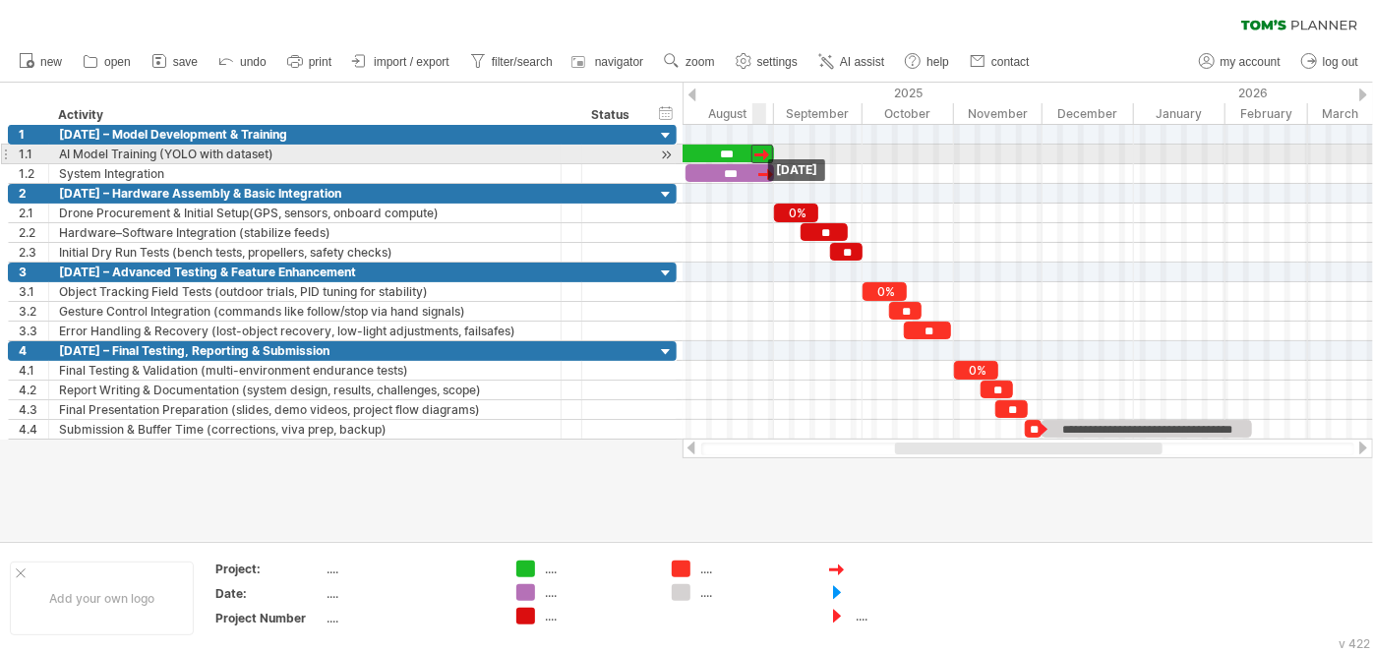
drag, startPoint x: 734, startPoint y: 151, endPoint x: 763, endPoint y: 151, distance: 28.5
click at [763, 151] on div at bounding box center [762, 154] width 22 height 19
click at [765, 152] on div at bounding box center [766, 154] width 22 height 19
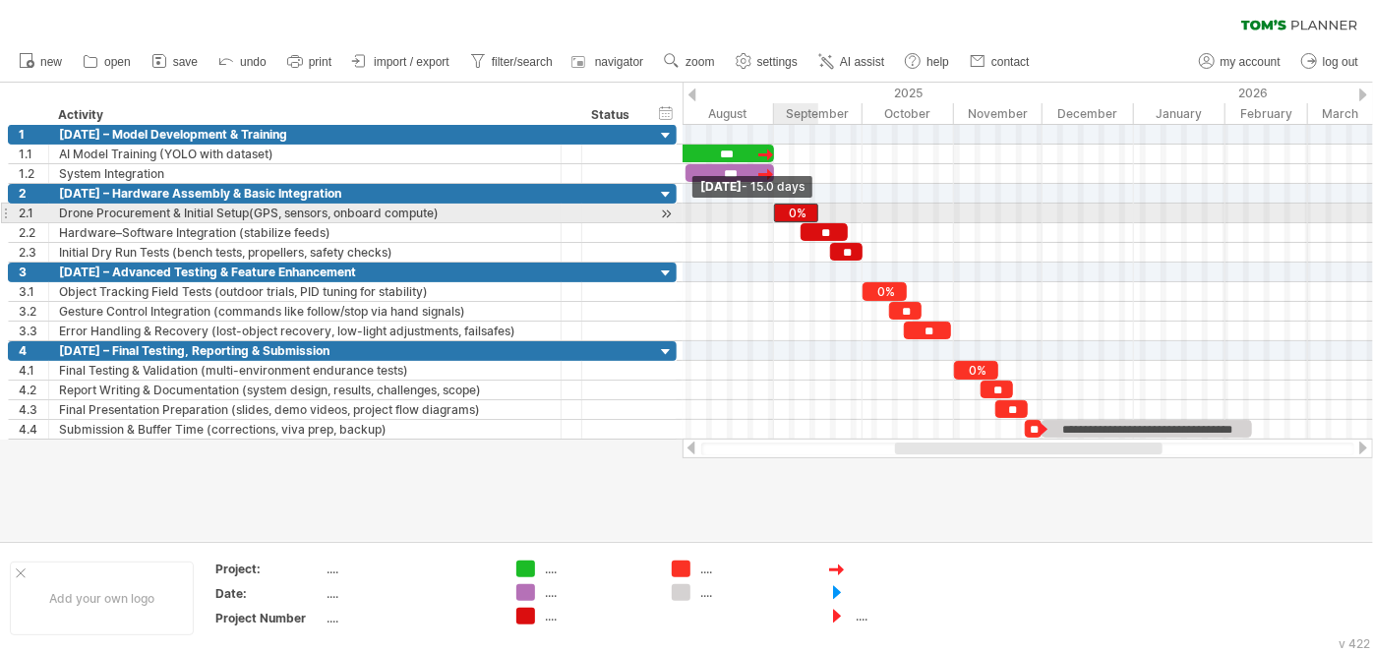
click at [776, 210] on span at bounding box center [774, 213] width 8 height 19
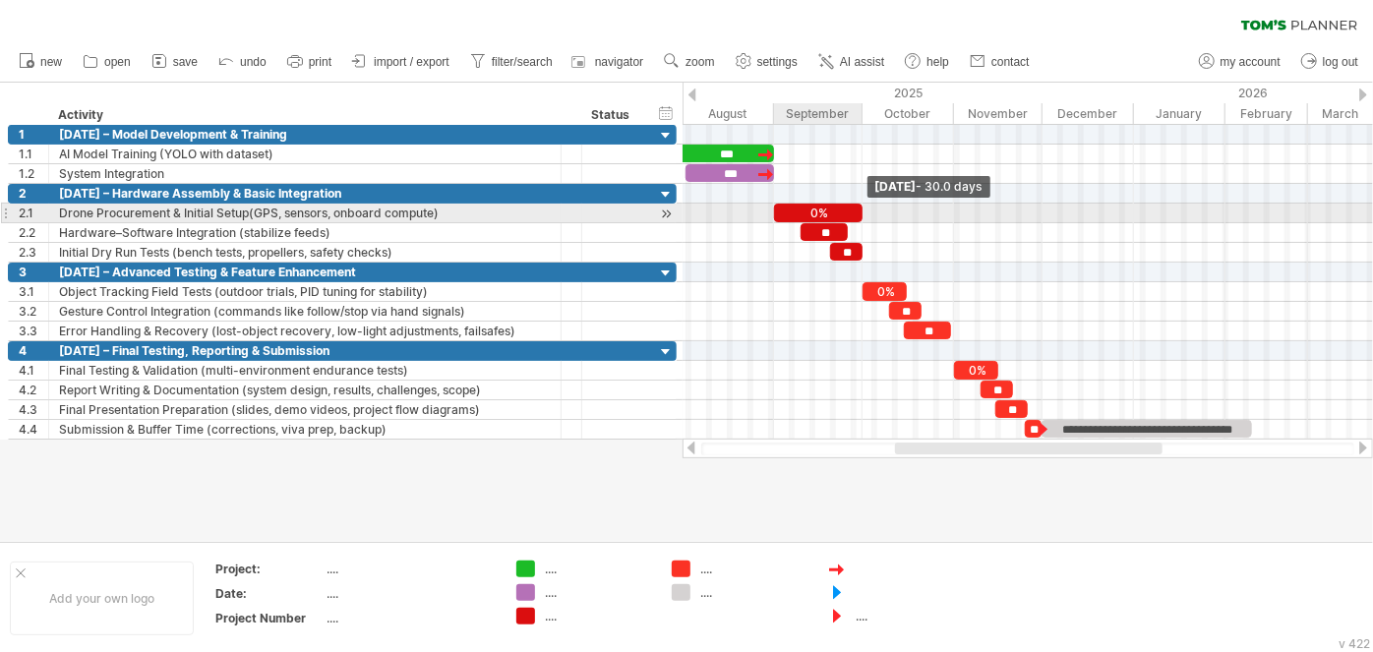
drag, startPoint x: 815, startPoint y: 208, endPoint x: 859, endPoint y: 210, distance: 44.3
click at [859, 210] on span at bounding box center [862, 213] width 8 height 19
click at [852, 209] on div "0%" at bounding box center [818, 213] width 88 height 19
click at [859, 209] on span at bounding box center [862, 213] width 8 height 19
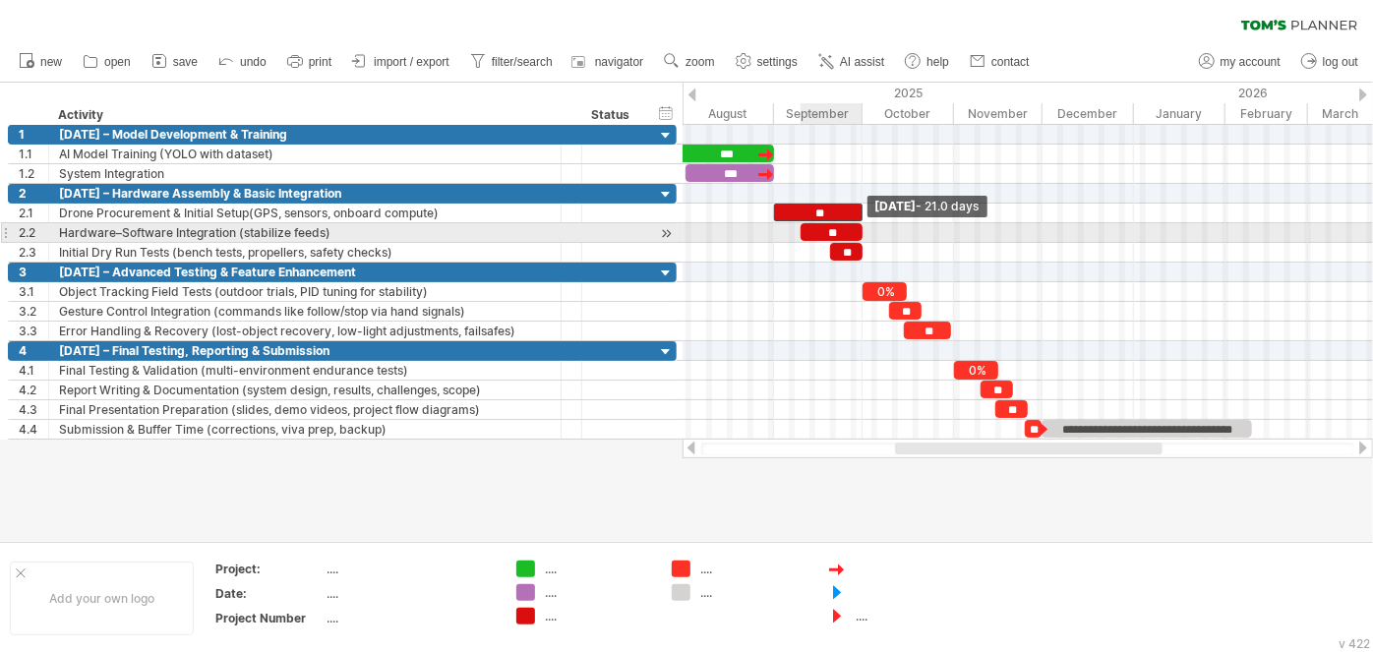
drag, startPoint x: 844, startPoint y: 230, endPoint x: 858, endPoint y: 233, distance: 15.0
click at [858, 233] on span at bounding box center [862, 232] width 8 height 19
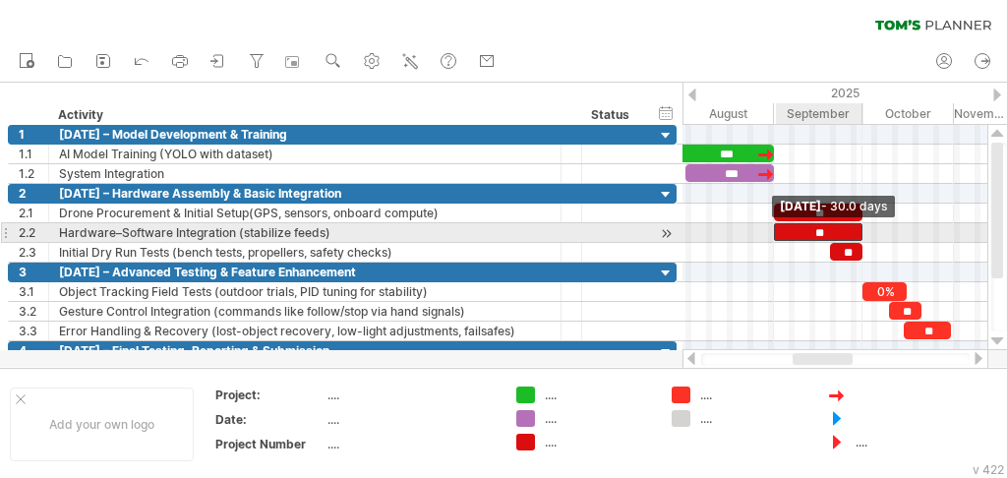
drag, startPoint x: 796, startPoint y: 229, endPoint x: 773, endPoint y: 233, distance: 23.9
click at [773, 233] on span at bounding box center [774, 232] width 8 height 19
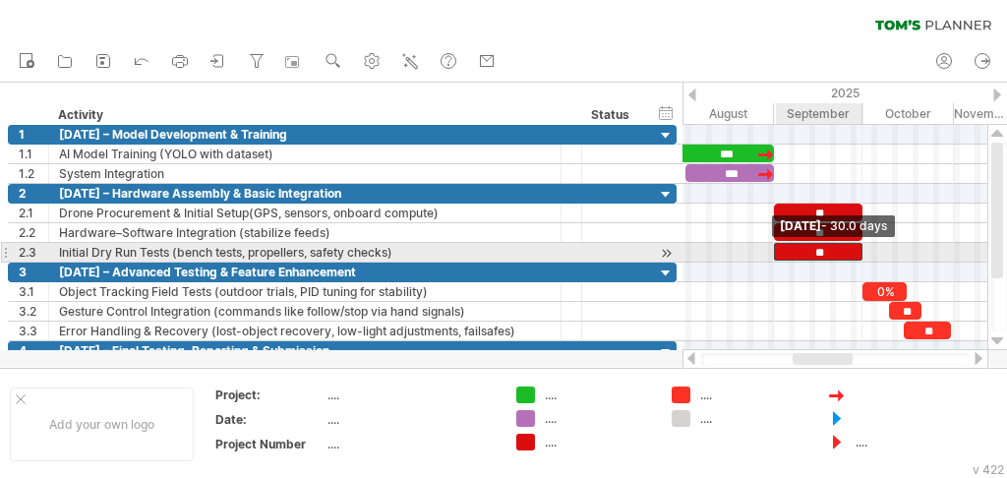
drag, startPoint x: 829, startPoint y: 248, endPoint x: 774, endPoint y: 248, distance: 55.1
click at [774, 248] on span at bounding box center [774, 252] width 8 height 19
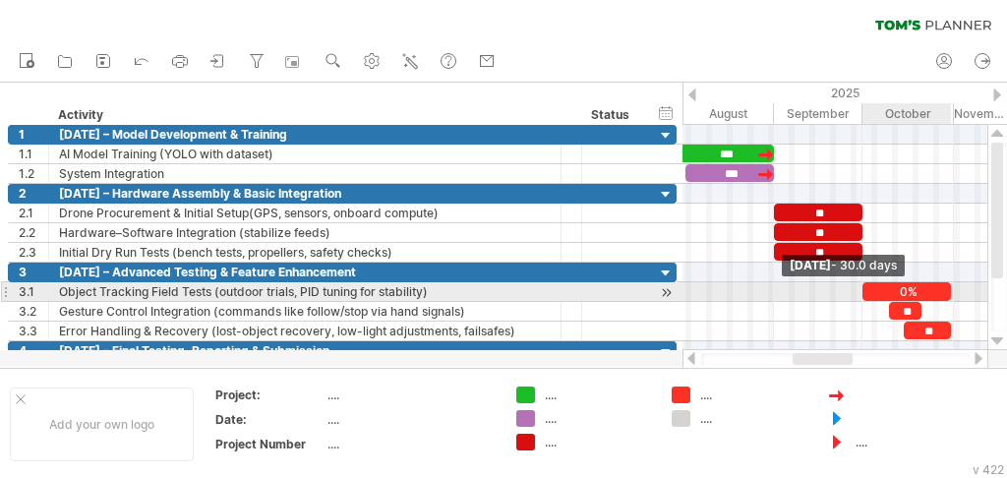
drag, startPoint x: 904, startPoint y: 285, endPoint x: 948, endPoint y: 285, distance: 44.2
click at [948, 285] on span at bounding box center [951, 291] width 8 height 19
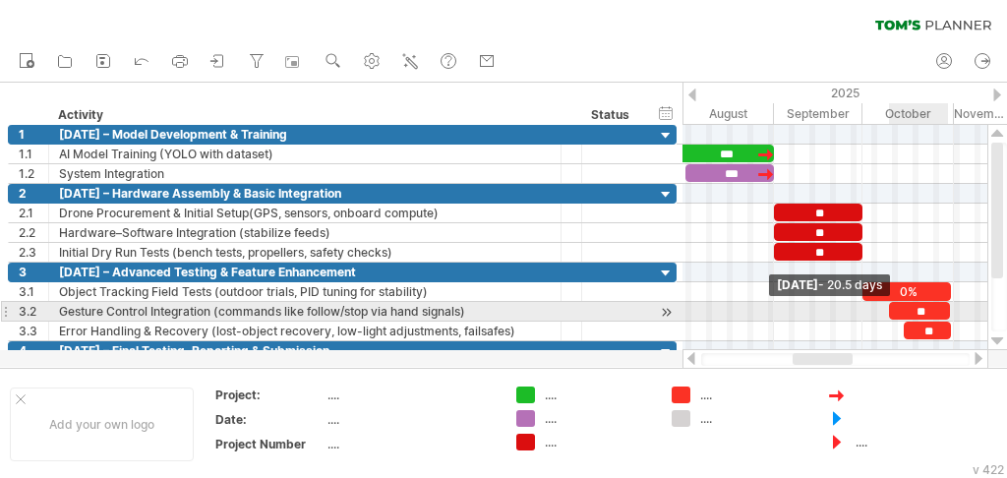
drag, startPoint x: 917, startPoint y: 309, endPoint x: 945, endPoint y: 308, distance: 27.5
click at [946, 308] on span at bounding box center [950, 311] width 8 height 19
drag, startPoint x: 891, startPoint y: 307, endPoint x: 862, endPoint y: 308, distance: 28.5
click at [862, 308] on span at bounding box center [861, 311] width 8 height 19
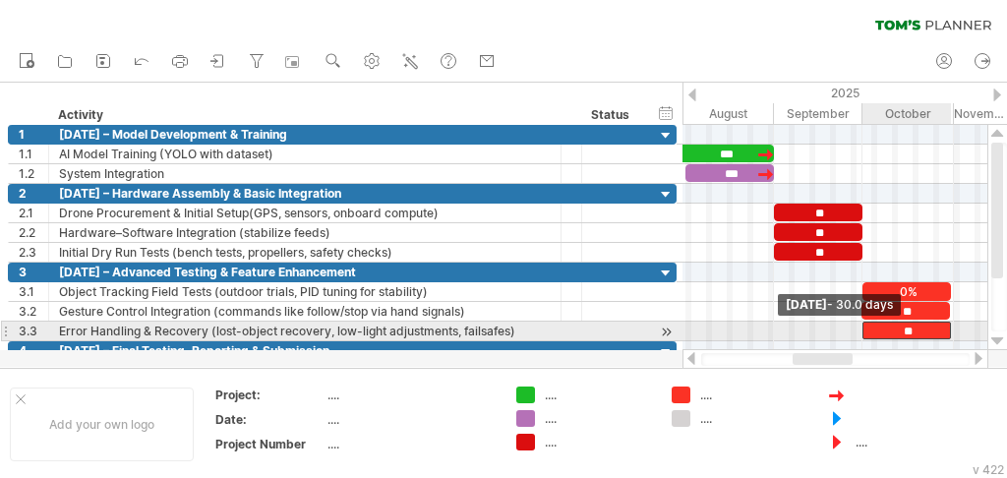
drag, startPoint x: 904, startPoint y: 324, endPoint x: 862, endPoint y: 325, distance: 41.3
click at [862, 325] on span at bounding box center [862, 331] width 8 height 19
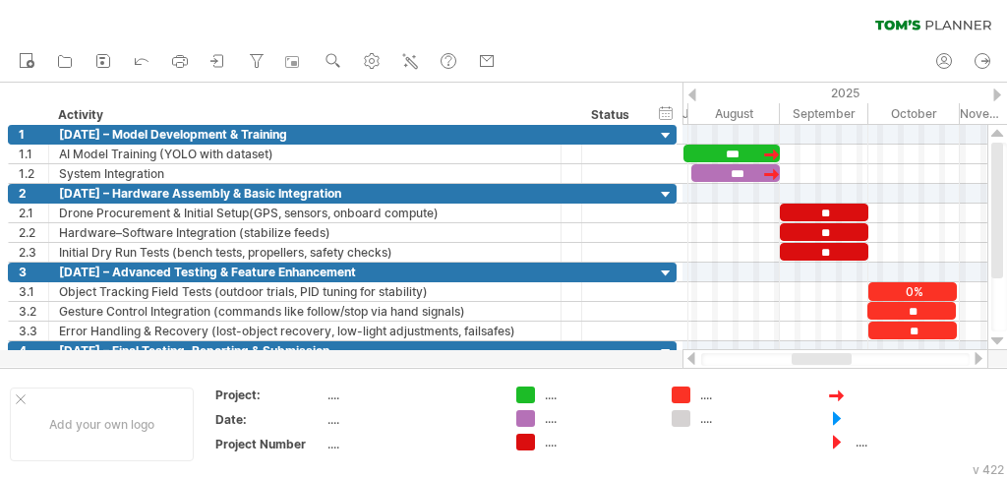
click at [840, 358] on div at bounding box center [822, 359] width 60 height 12
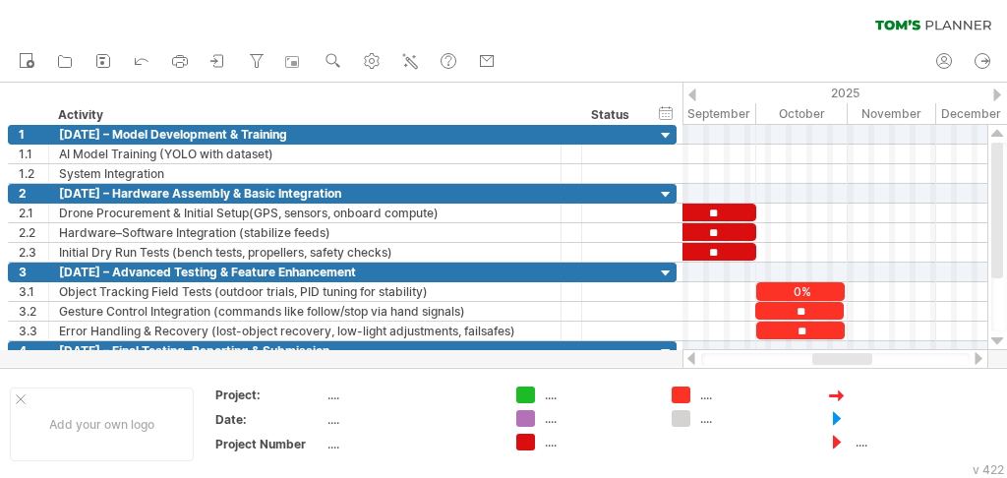
drag, startPoint x: 824, startPoint y: 357, endPoint x: 845, endPoint y: 357, distance: 20.6
click at [845, 357] on div at bounding box center [842, 359] width 60 height 12
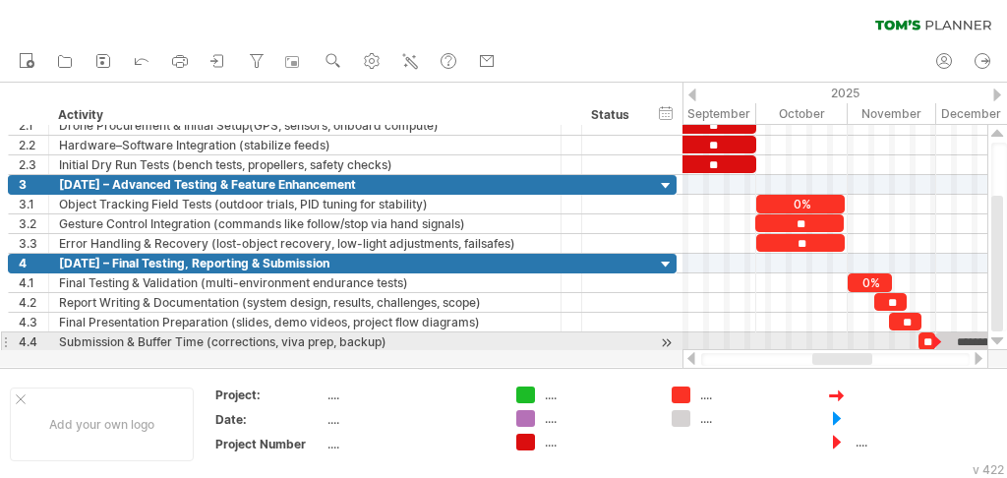
drag, startPoint x: 993, startPoint y: 261, endPoint x: 1001, endPoint y: 345, distance: 84.9
click at [1001, 345] on div at bounding box center [997, 237] width 21 height 225
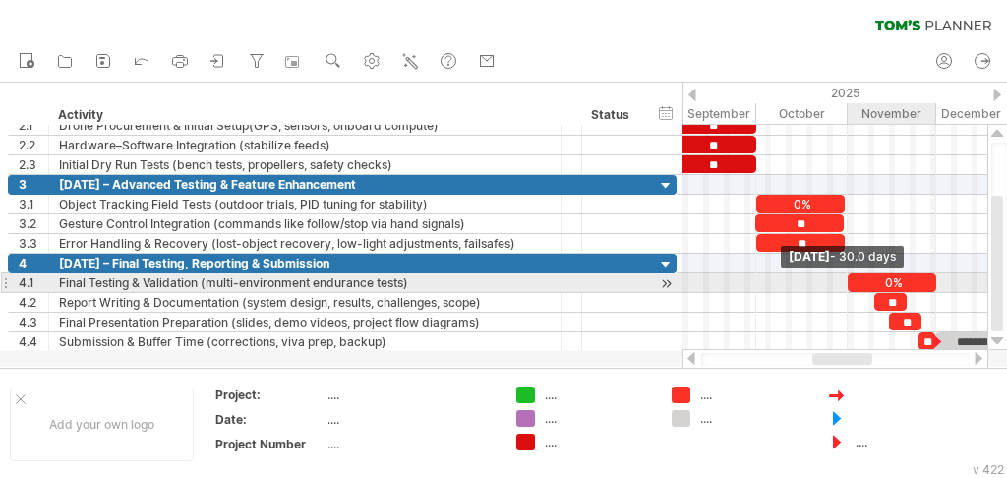
drag, startPoint x: 890, startPoint y: 278, endPoint x: 934, endPoint y: 282, distance: 44.4
click at [934, 282] on span at bounding box center [936, 282] width 8 height 19
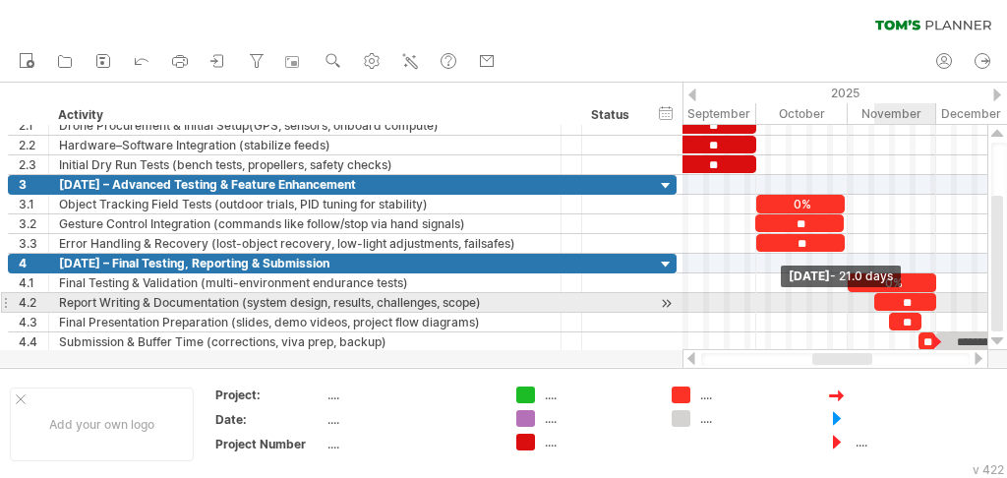
drag, startPoint x: 905, startPoint y: 300, endPoint x: 934, endPoint y: 298, distance: 29.6
click at [934, 298] on span at bounding box center [936, 302] width 8 height 19
click at [934, 295] on span at bounding box center [935, 302] width 8 height 19
drag, startPoint x: 877, startPoint y: 302, endPoint x: 850, endPoint y: 305, distance: 27.7
click at [850, 305] on div "**" at bounding box center [891, 302] width 88 height 19
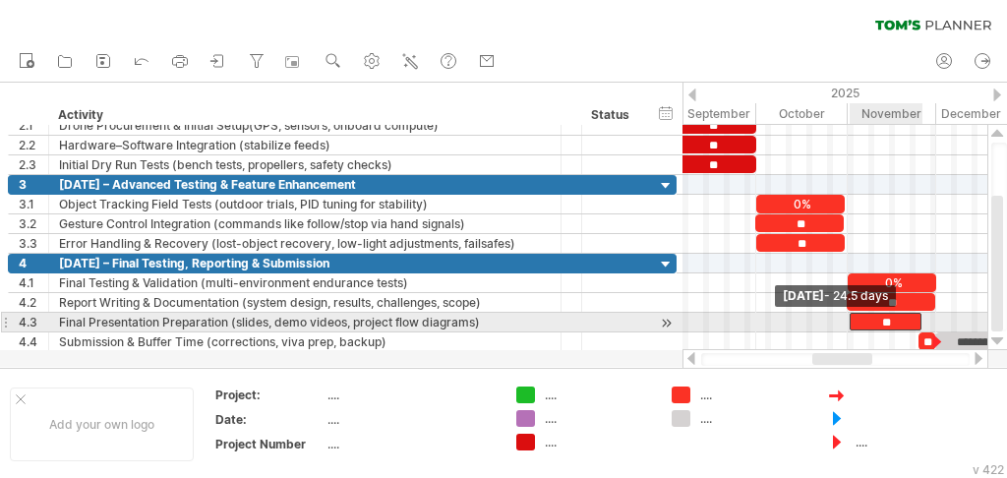
drag, startPoint x: 891, startPoint y: 318, endPoint x: 851, endPoint y: 318, distance: 40.3
click at [851, 318] on span at bounding box center [850, 322] width 8 height 19
drag, startPoint x: 920, startPoint y: 316, endPoint x: 936, endPoint y: 315, distance: 15.8
click at [936, 315] on span at bounding box center [938, 322] width 8 height 19
click at [850, 318] on span at bounding box center [848, 322] width 8 height 19
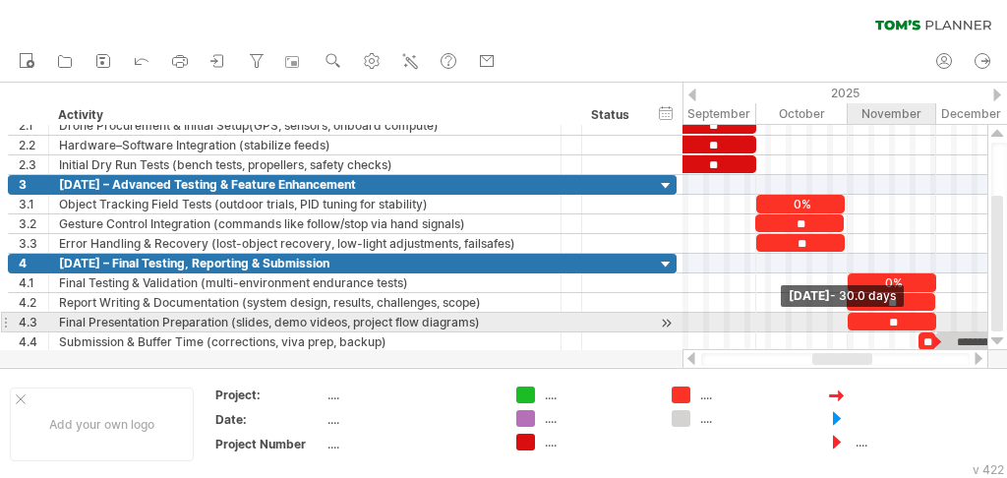
click at [936, 318] on span at bounding box center [936, 322] width 8 height 19
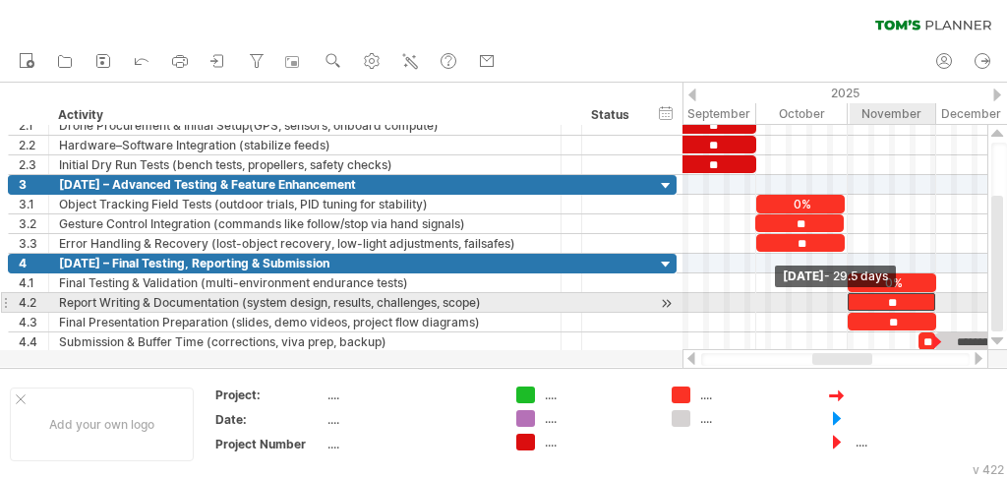
click at [847, 297] on span at bounding box center [848, 302] width 8 height 19
click at [933, 297] on span at bounding box center [936, 302] width 8 height 19
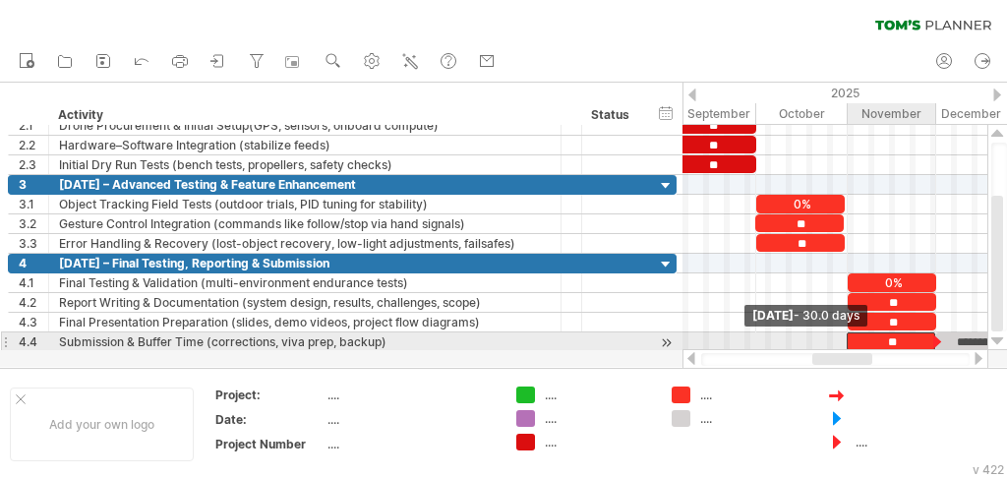
drag, startPoint x: 920, startPoint y: 333, endPoint x: 848, endPoint y: 333, distance: 72.8
click at [848, 333] on span at bounding box center [847, 341] width 8 height 19
click at [850, 336] on span at bounding box center [850, 341] width 8 height 19
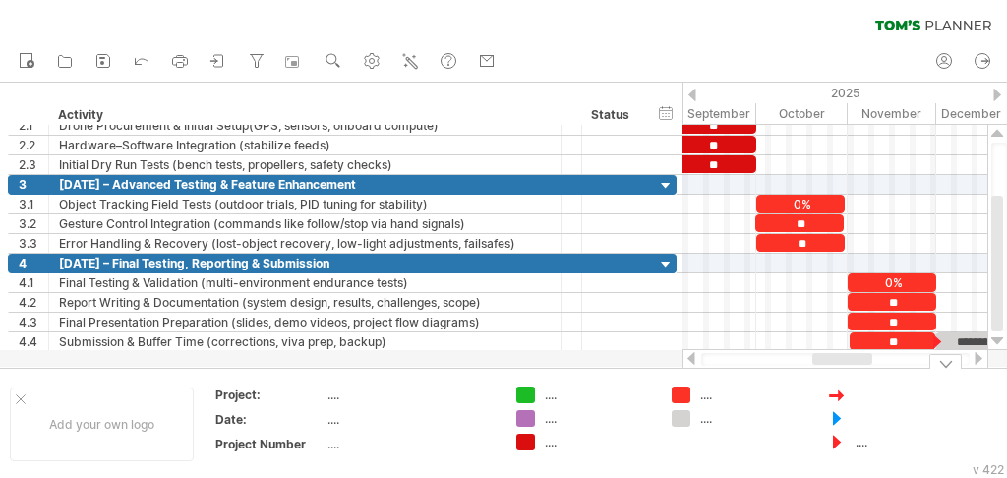
click at [948, 400] on div at bounding box center [908, 394] width 107 height 17
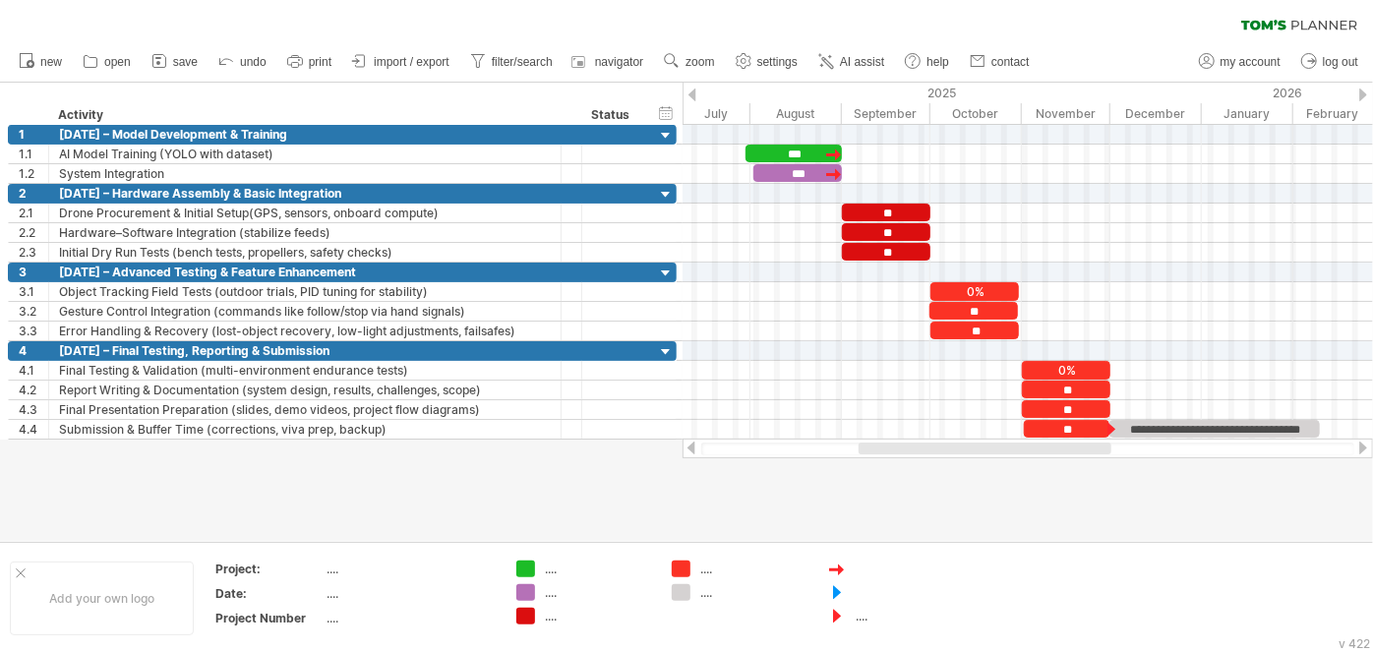
drag, startPoint x: 1166, startPoint y: 448, endPoint x: 1102, endPoint y: 453, distance: 64.1
click at [1102, 453] on div at bounding box center [984, 448] width 253 height 12
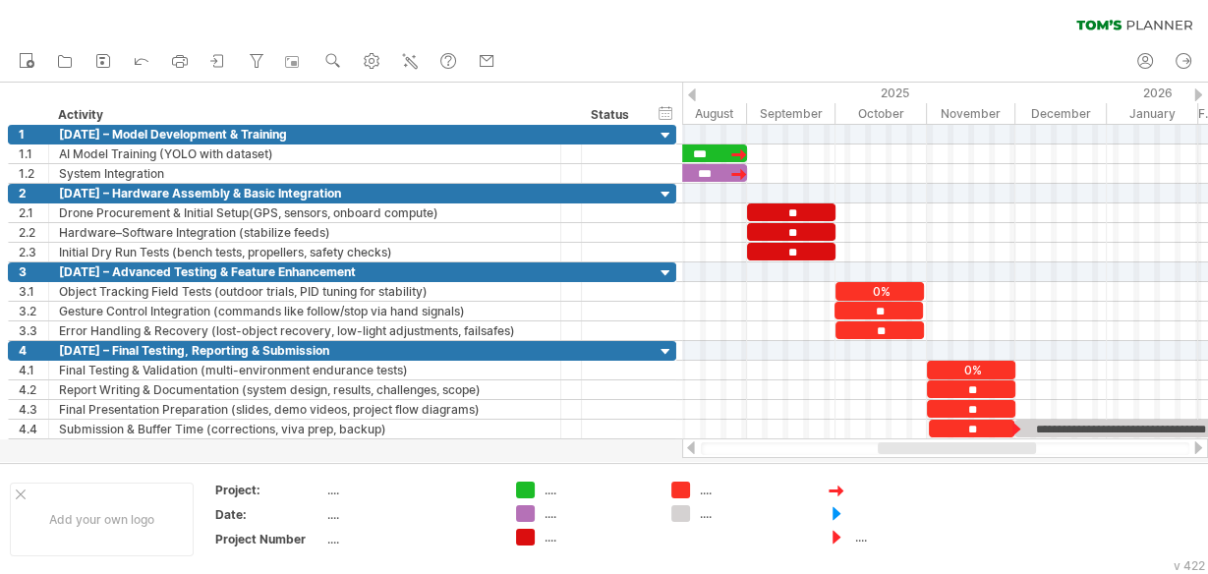
drag, startPoint x: 974, startPoint y: 444, endPoint x: 1003, endPoint y: 455, distance: 30.5
click at [1003, 455] on div at bounding box center [945, 449] width 526 height 20
click at [951, 483] on div at bounding box center [908, 490] width 107 height 17
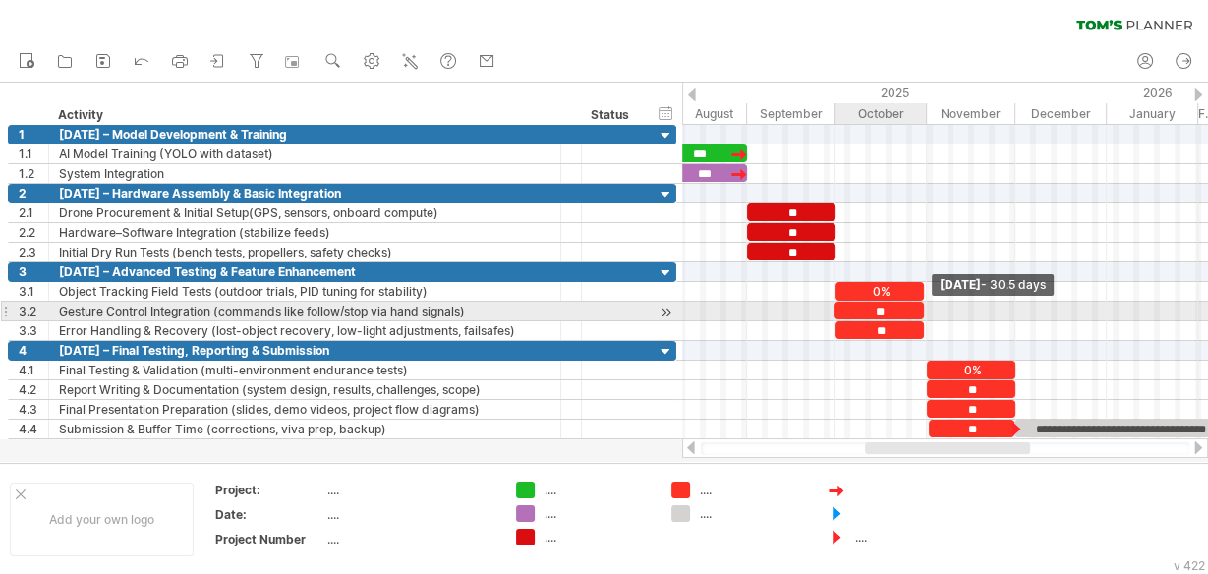
click at [921, 306] on span at bounding box center [924, 311] width 8 height 19
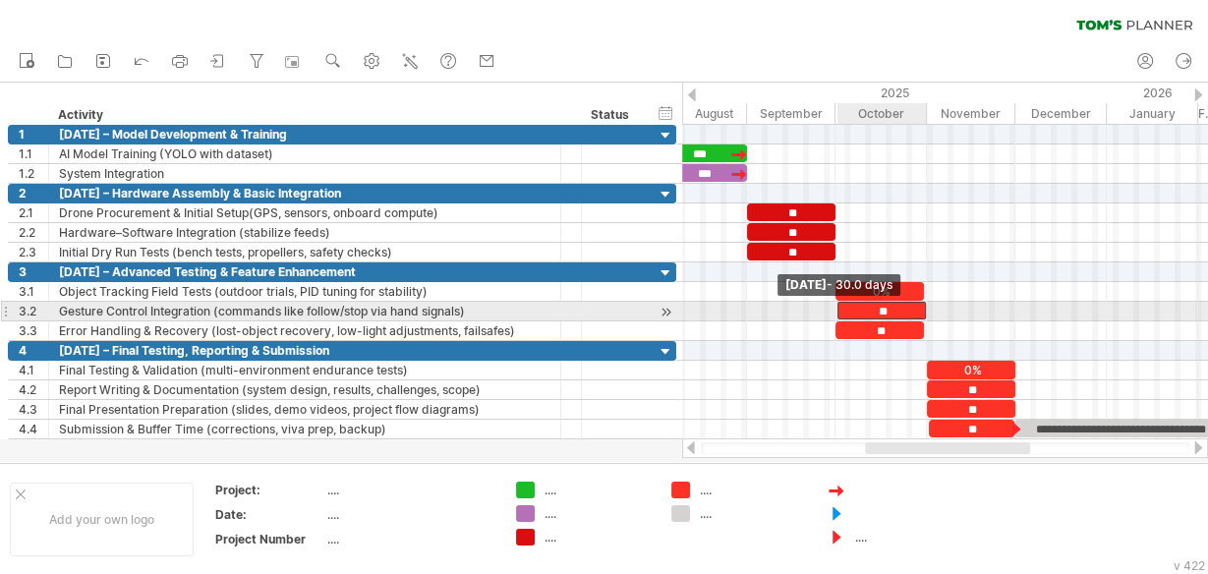
click at [841, 304] on span at bounding box center [838, 311] width 8 height 19
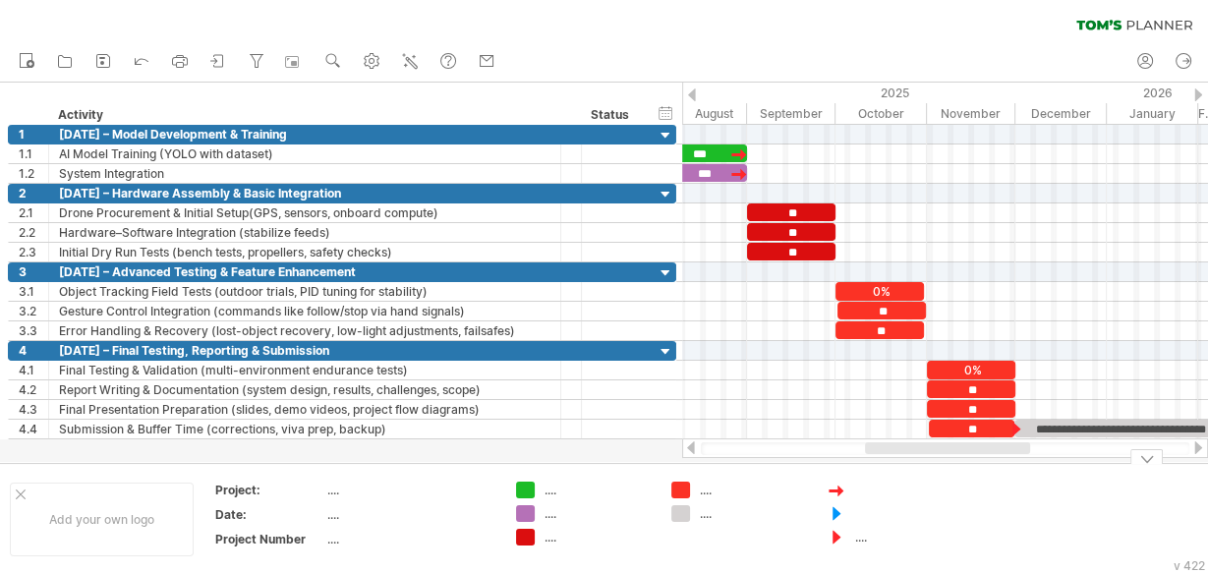
click at [958, 486] on div at bounding box center [908, 490] width 107 height 17
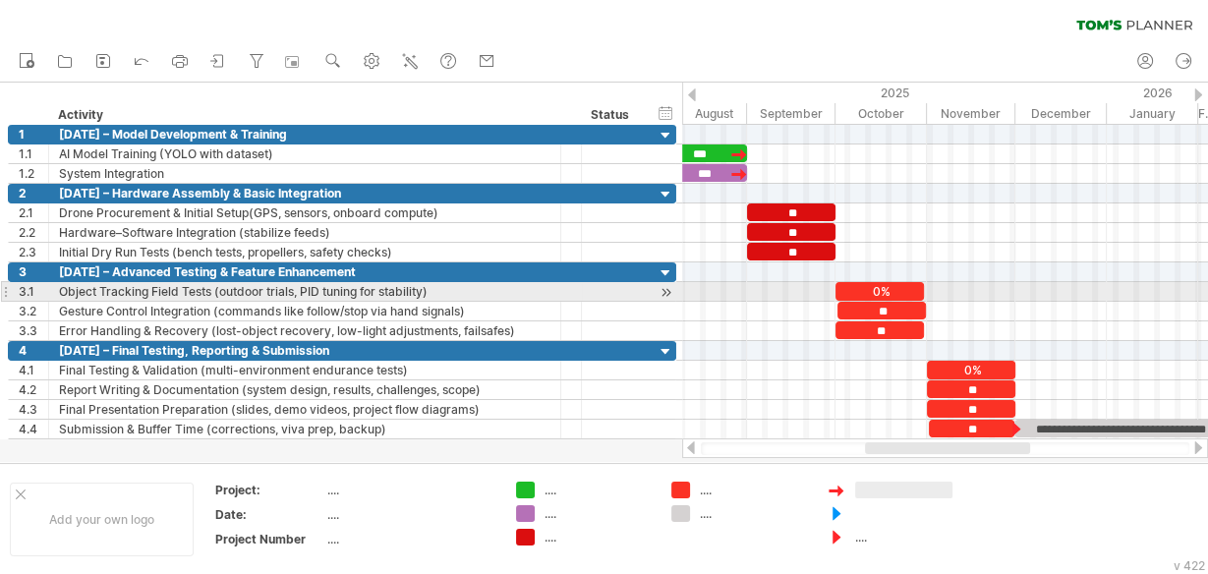
click at [852, 302] on div "**" at bounding box center [882, 311] width 88 height 18
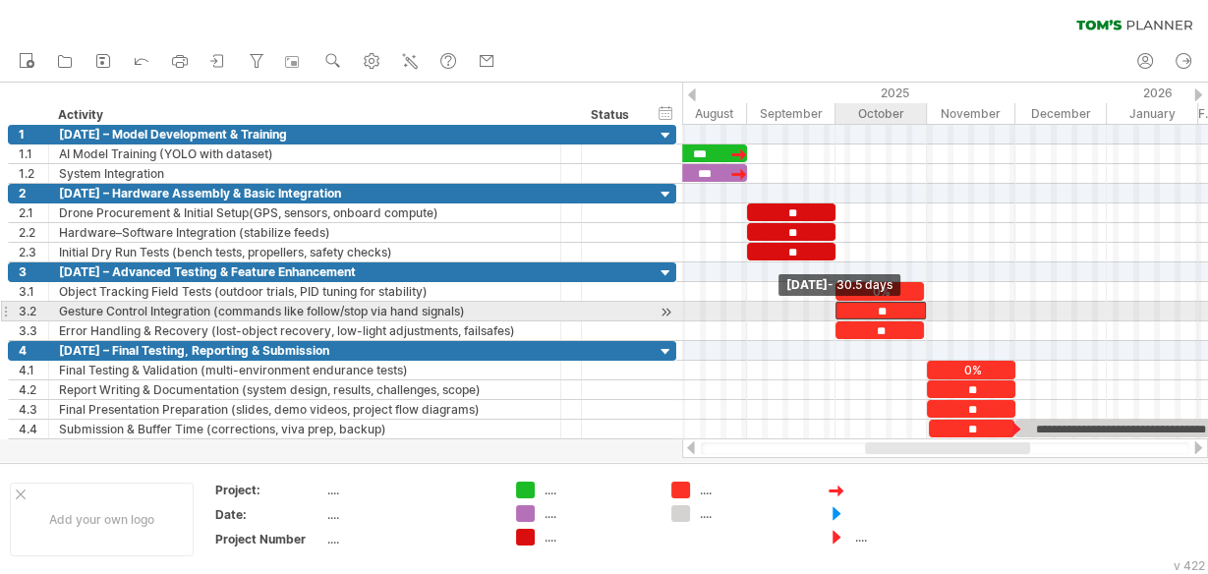
click at [837, 305] on span at bounding box center [836, 311] width 8 height 19
click at [922, 306] on span at bounding box center [924, 311] width 8 height 19
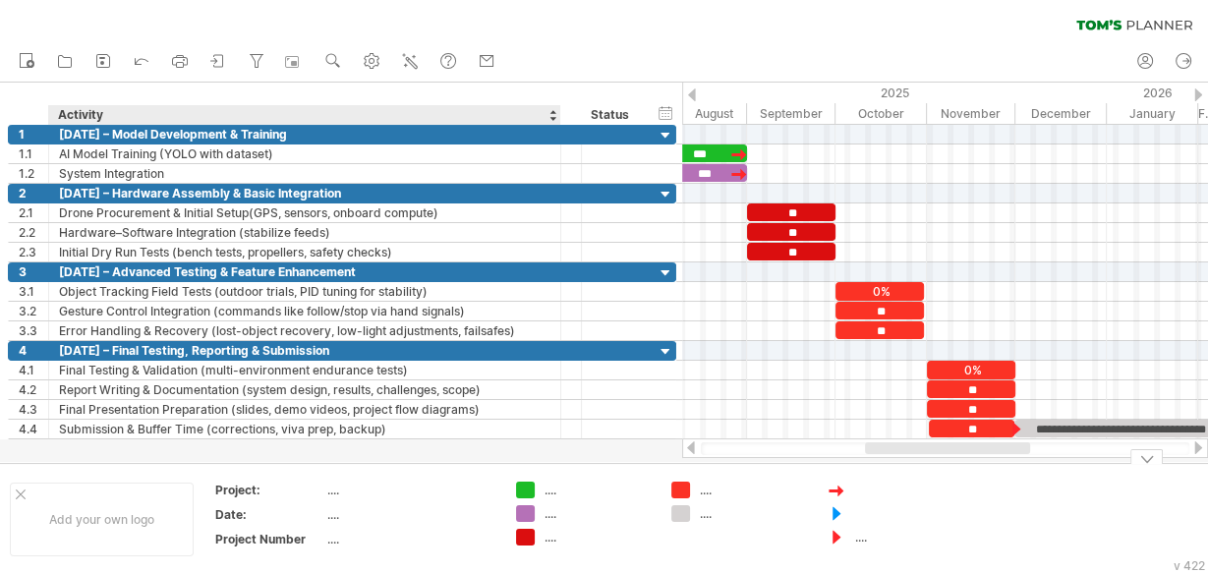
click at [412, 490] on div "...." at bounding box center [409, 490] width 165 height 17
click at [384, 194] on div "[DATE] – Hardware Assembly & Basic Integration" at bounding box center [305, 193] width 492 height 19
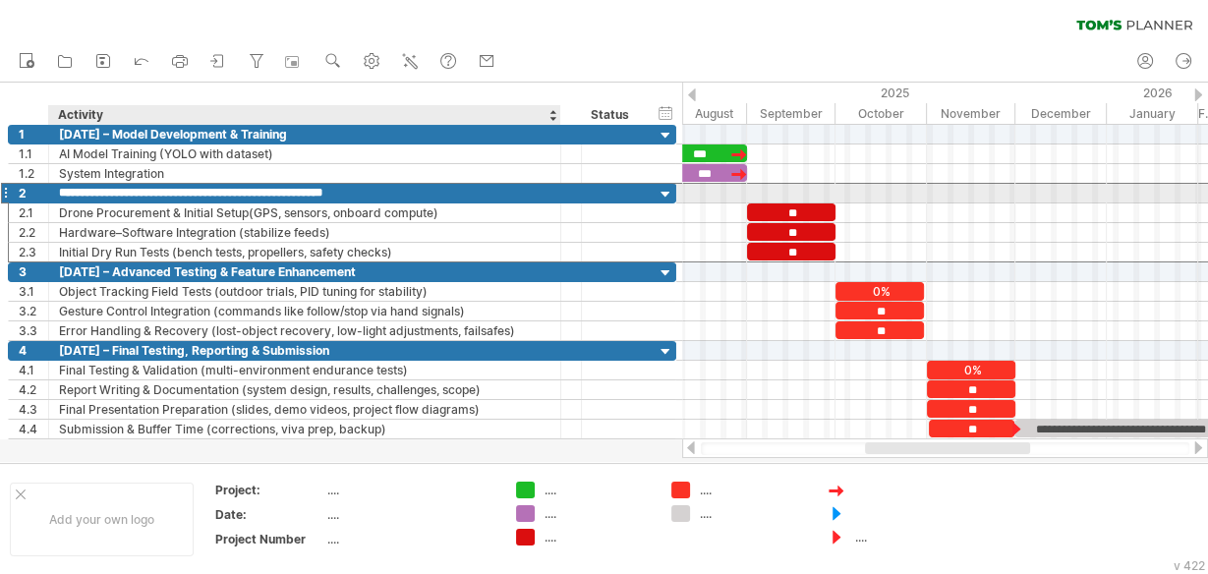
click at [384, 194] on input "**********" at bounding box center [305, 193] width 492 height 19
click at [375, 198] on div "[DATE] – Training and" at bounding box center [305, 193] width 492 height 19
type input "**********"
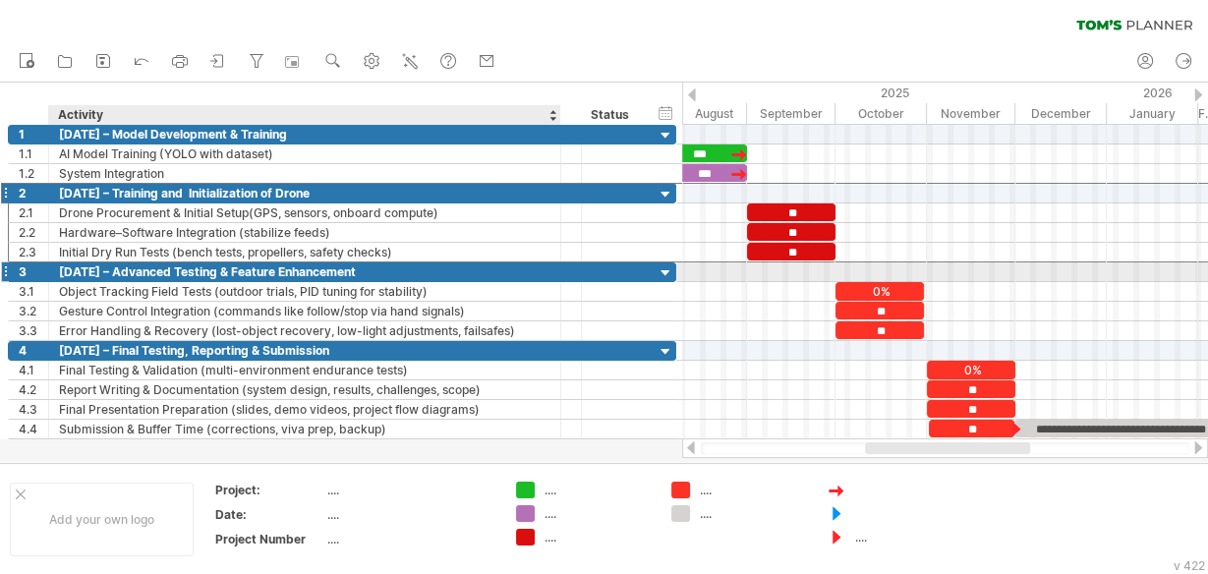
click at [401, 271] on div "[DATE] – Advanced Testing & Feature Enhancement" at bounding box center [305, 272] width 492 height 19
type input "**********"
click at [364, 499] on td "...." at bounding box center [410, 493] width 167 height 23
click at [362, 492] on div "...." at bounding box center [409, 490] width 165 height 17
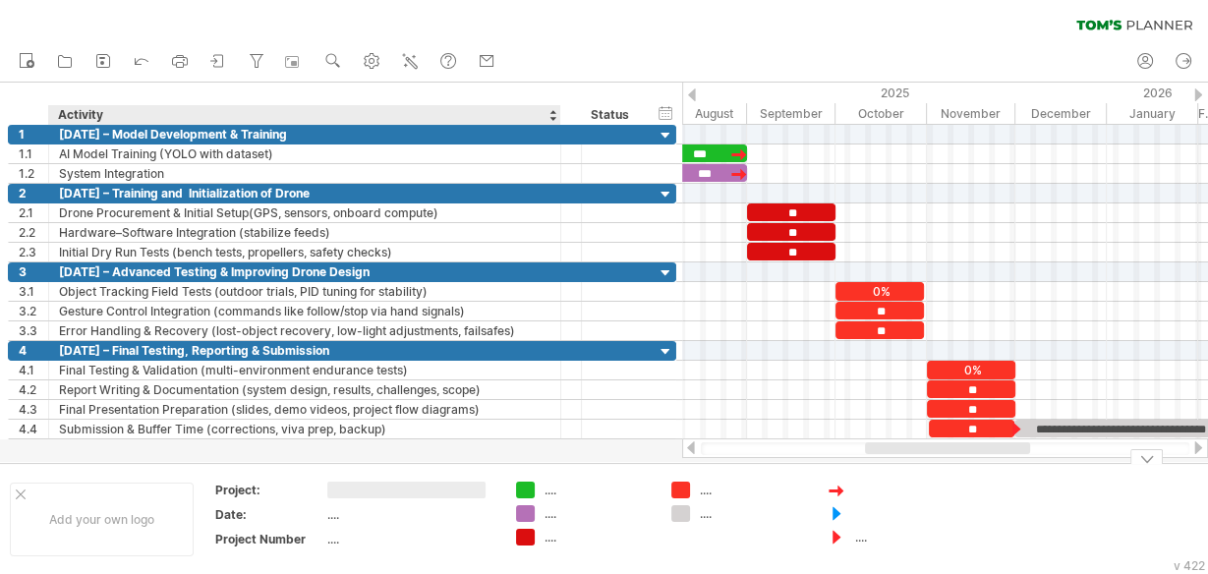
type input "**********"
click at [358, 517] on div "...." at bounding box center [409, 514] width 165 height 17
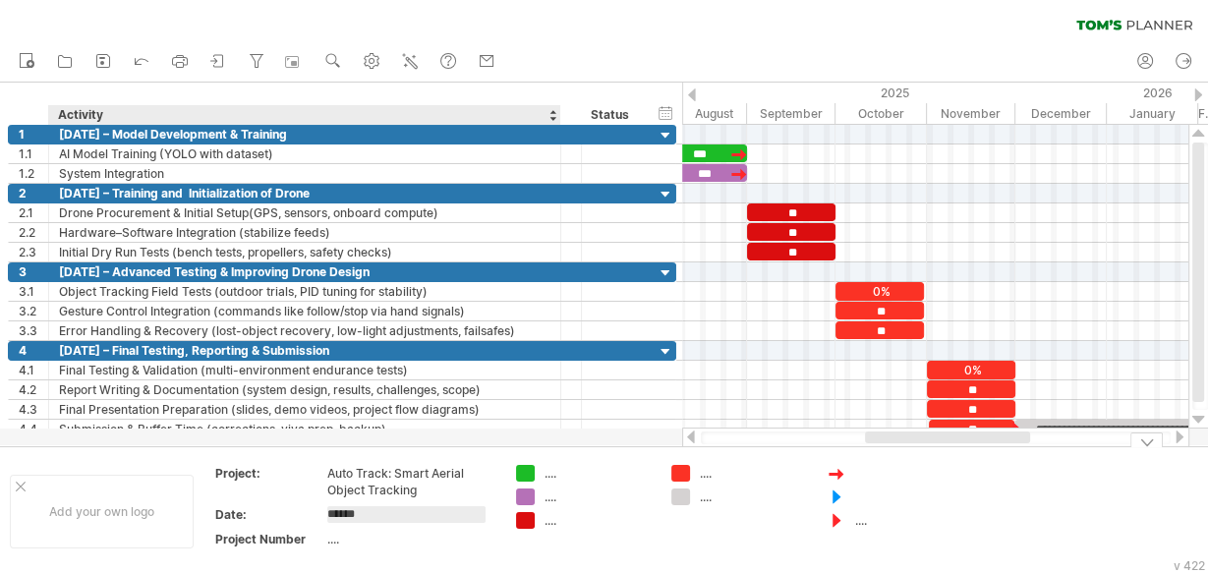
type input "*******"
click at [430, 506] on div "August-" at bounding box center [409, 514] width 165 height 17
type input "**********"
click at [392, 544] on div "...." at bounding box center [409, 539] width 165 height 17
type input "**"
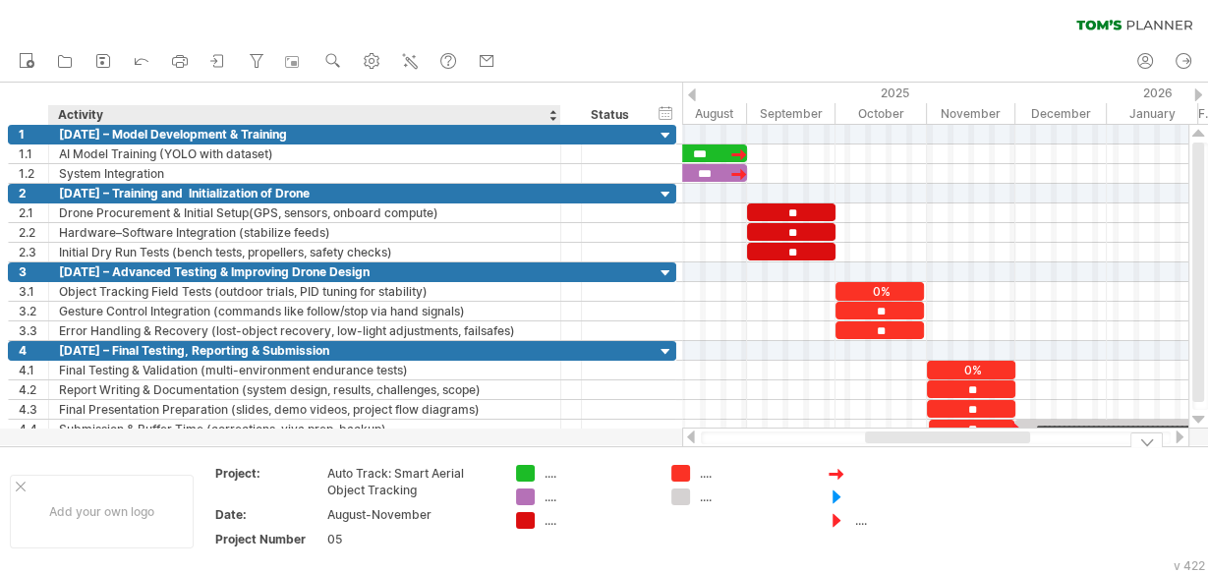
click at [497, 535] on td "Project: Auto Track: Smart Aerial Object Tracking Date: August-November Project…" at bounding box center [355, 511] width 303 height 92
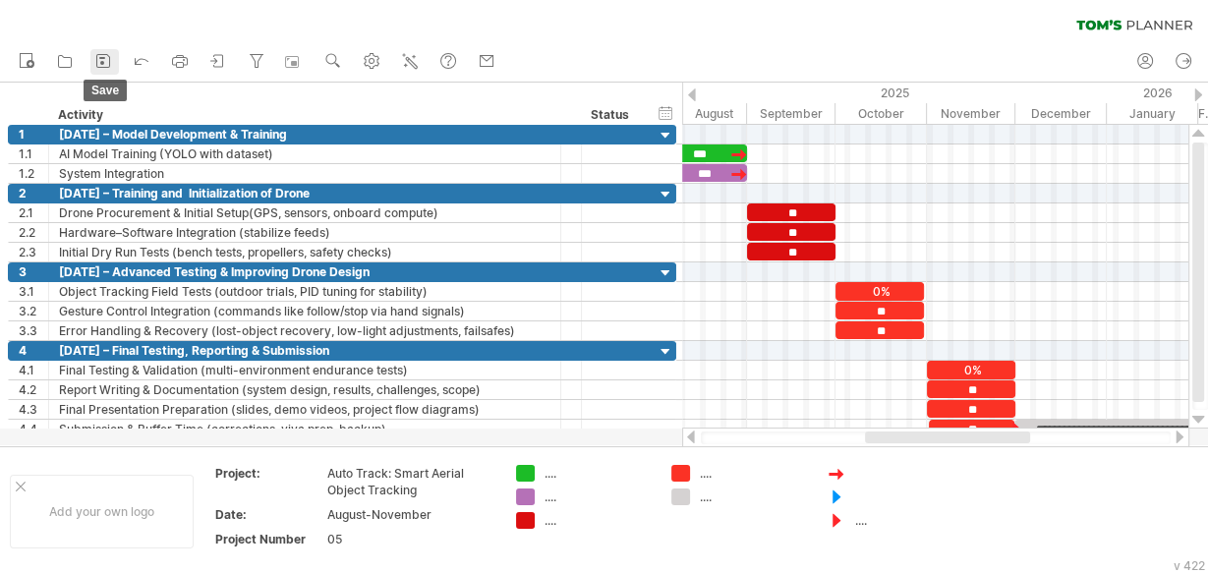
click at [102, 59] on icon at bounding box center [103, 61] width 20 height 20
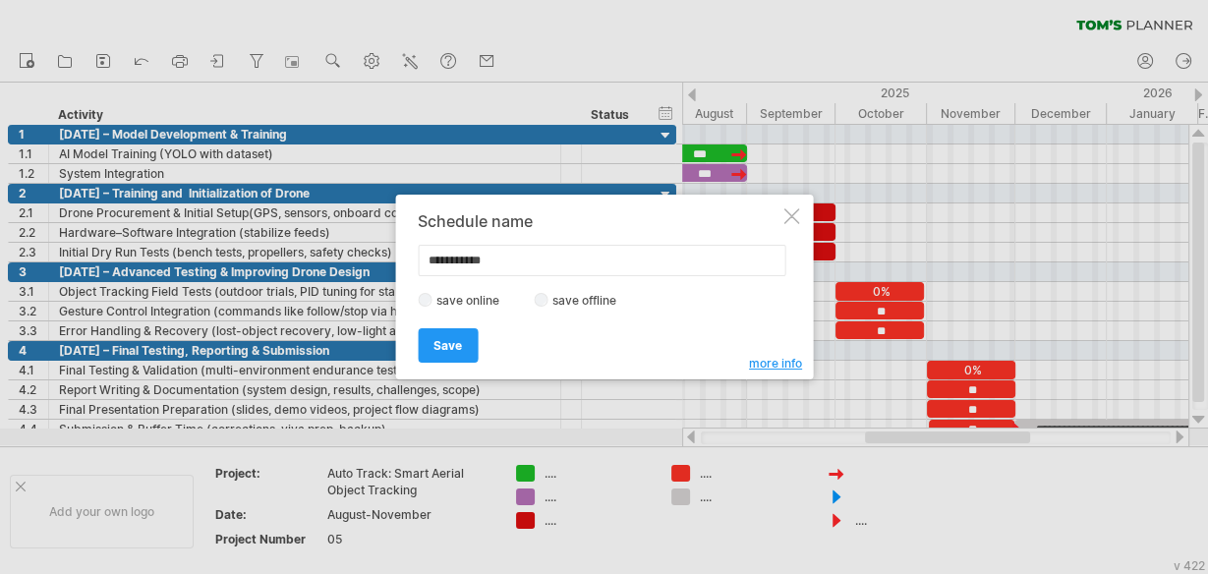
click at [548, 300] on label "save offline" at bounding box center [591, 300] width 86 height 15
click at [458, 338] on span "Save" at bounding box center [448, 345] width 29 height 15
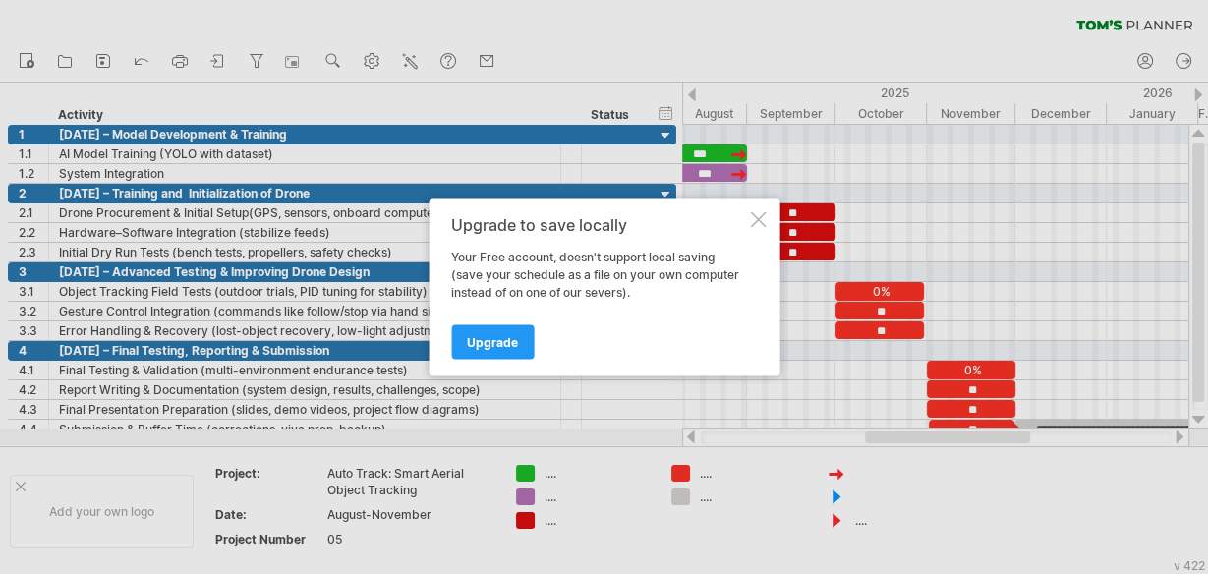
click at [762, 213] on div at bounding box center [758, 220] width 16 height 16
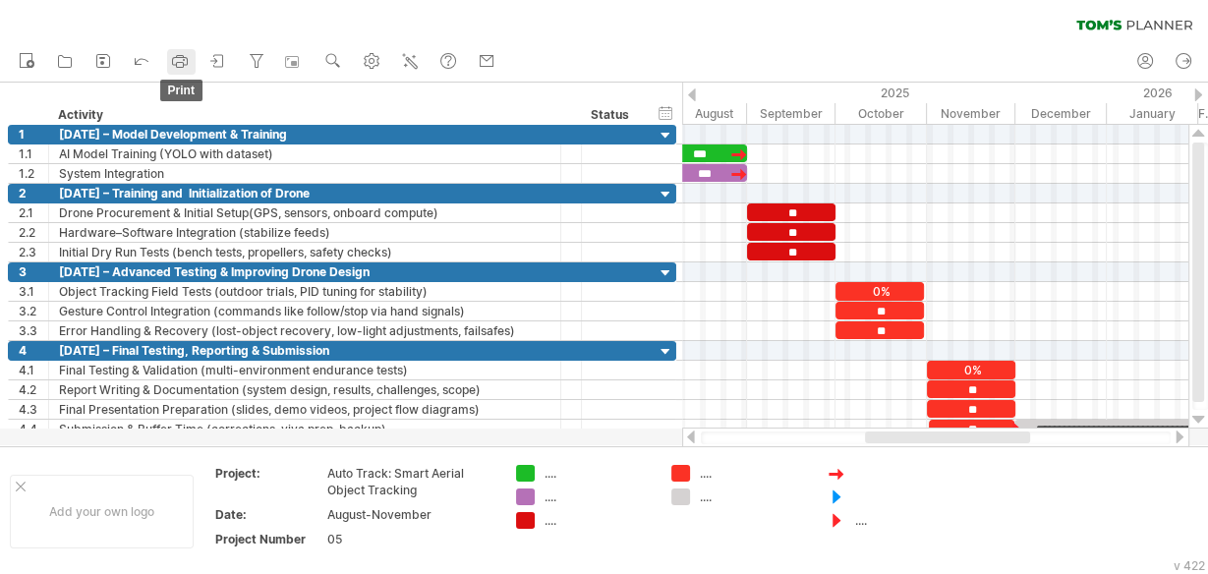
click at [182, 63] on icon at bounding box center [180, 61] width 20 height 20
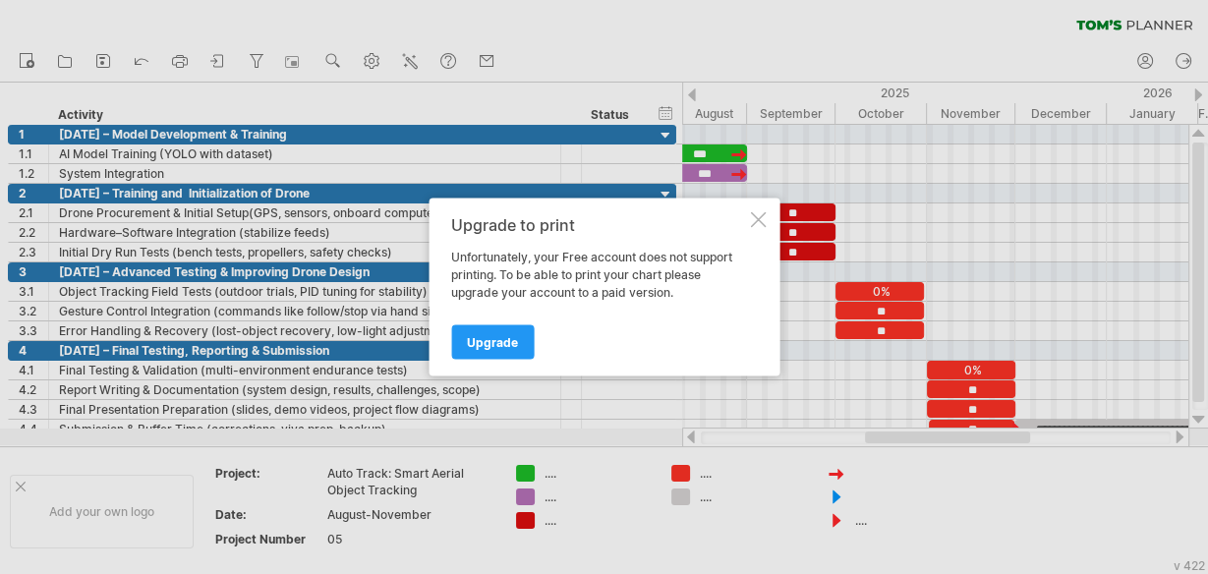
click at [760, 215] on div at bounding box center [758, 220] width 16 height 16
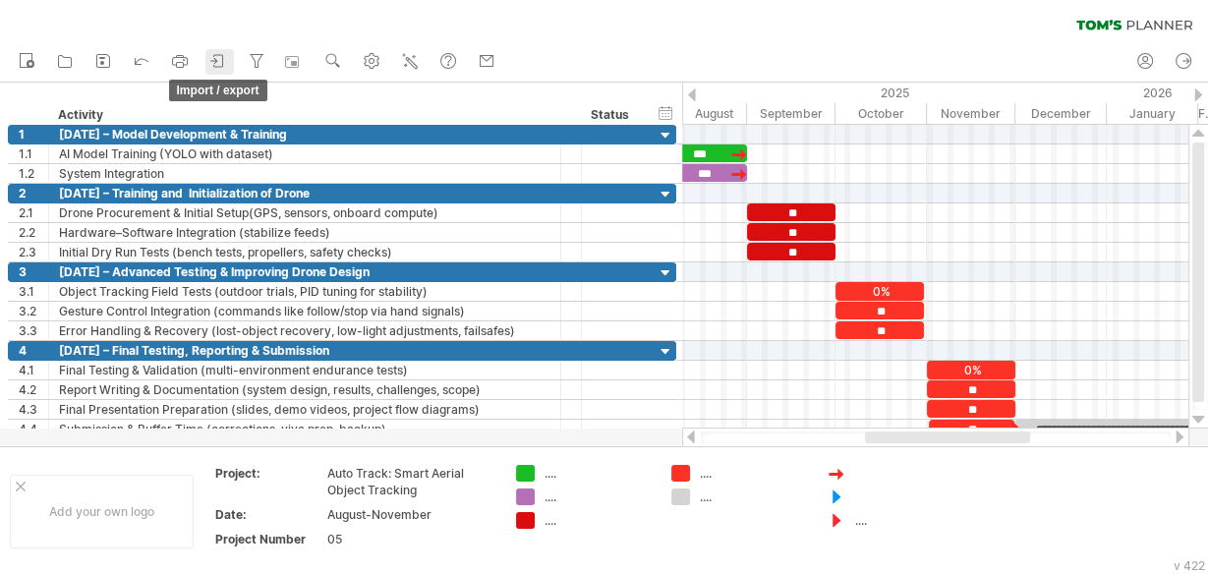
click at [227, 57] on icon at bounding box center [218, 61] width 20 height 20
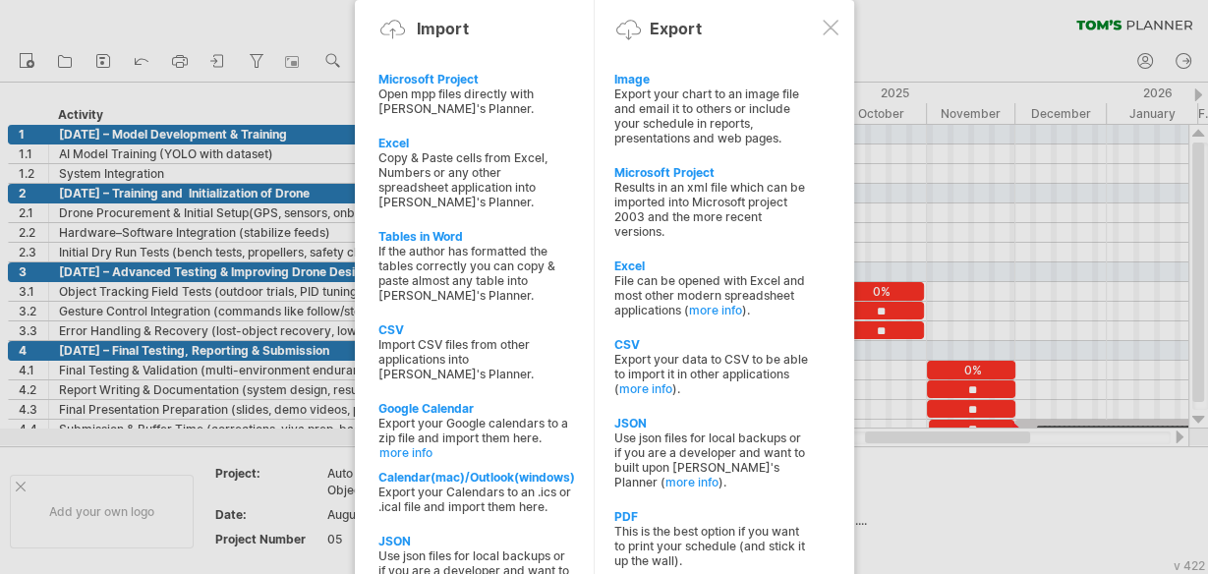
click at [701, 512] on div "PDF" at bounding box center [712, 516] width 195 height 15
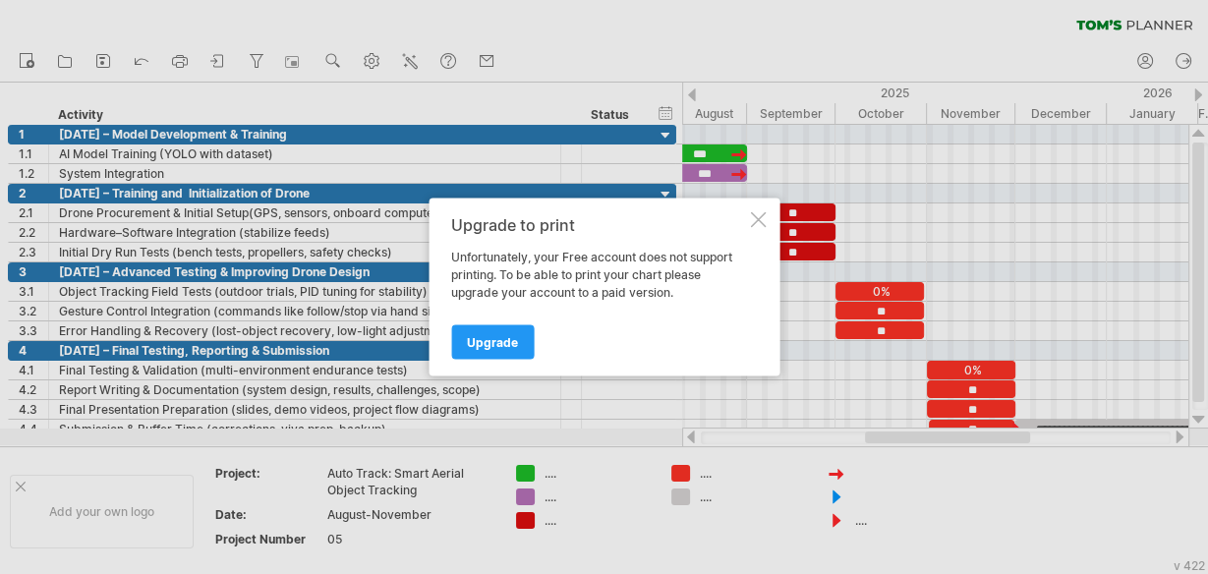
click at [758, 214] on div at bounding box center [758, 220] width 16 height 16
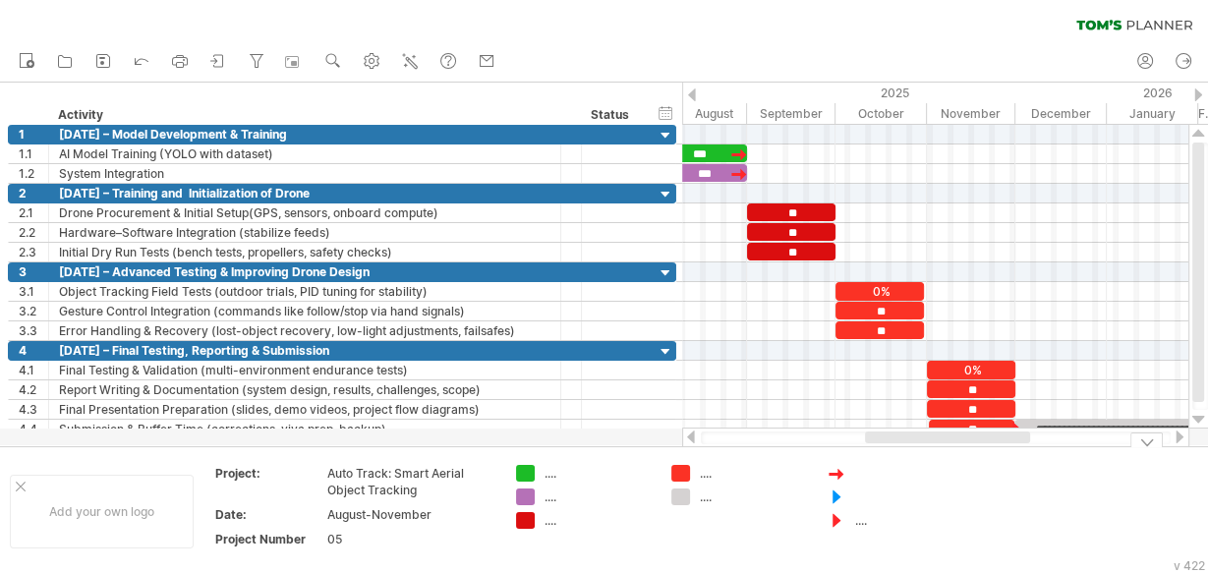
click at [899, 489] on div at bounding box center [908, 497] width 107 height 17
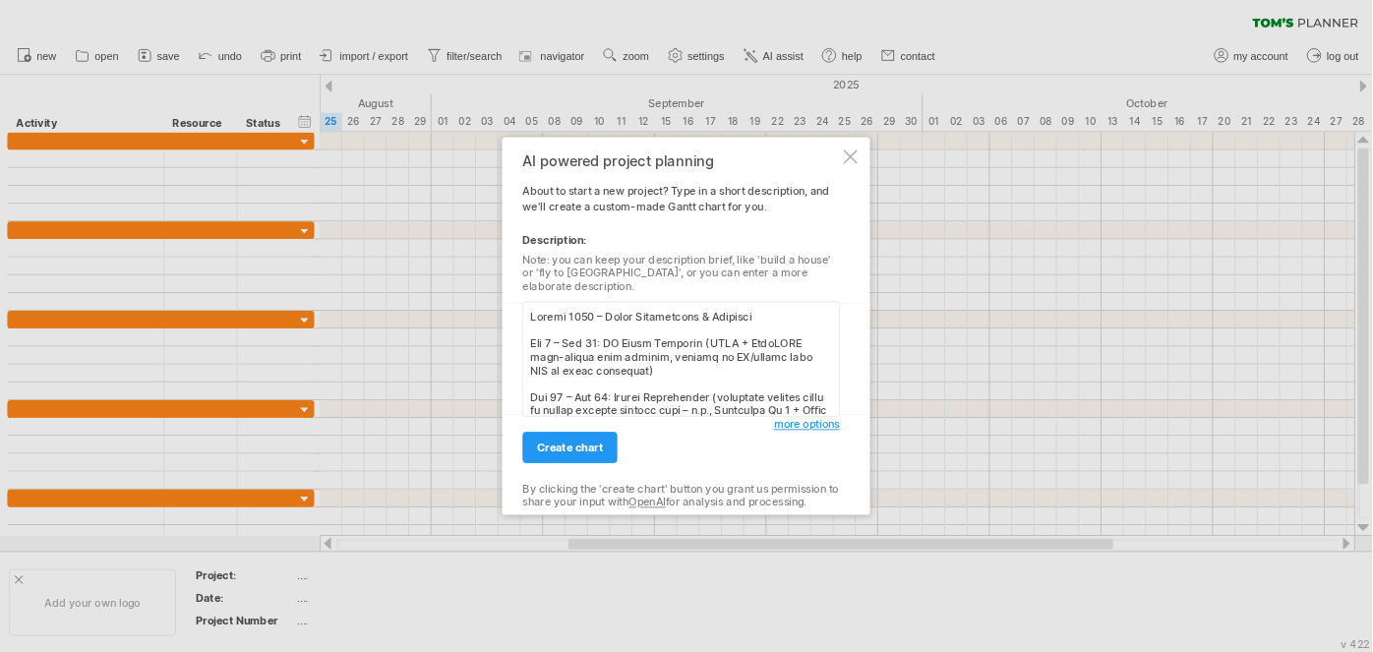
scroll to position [1079, 0]
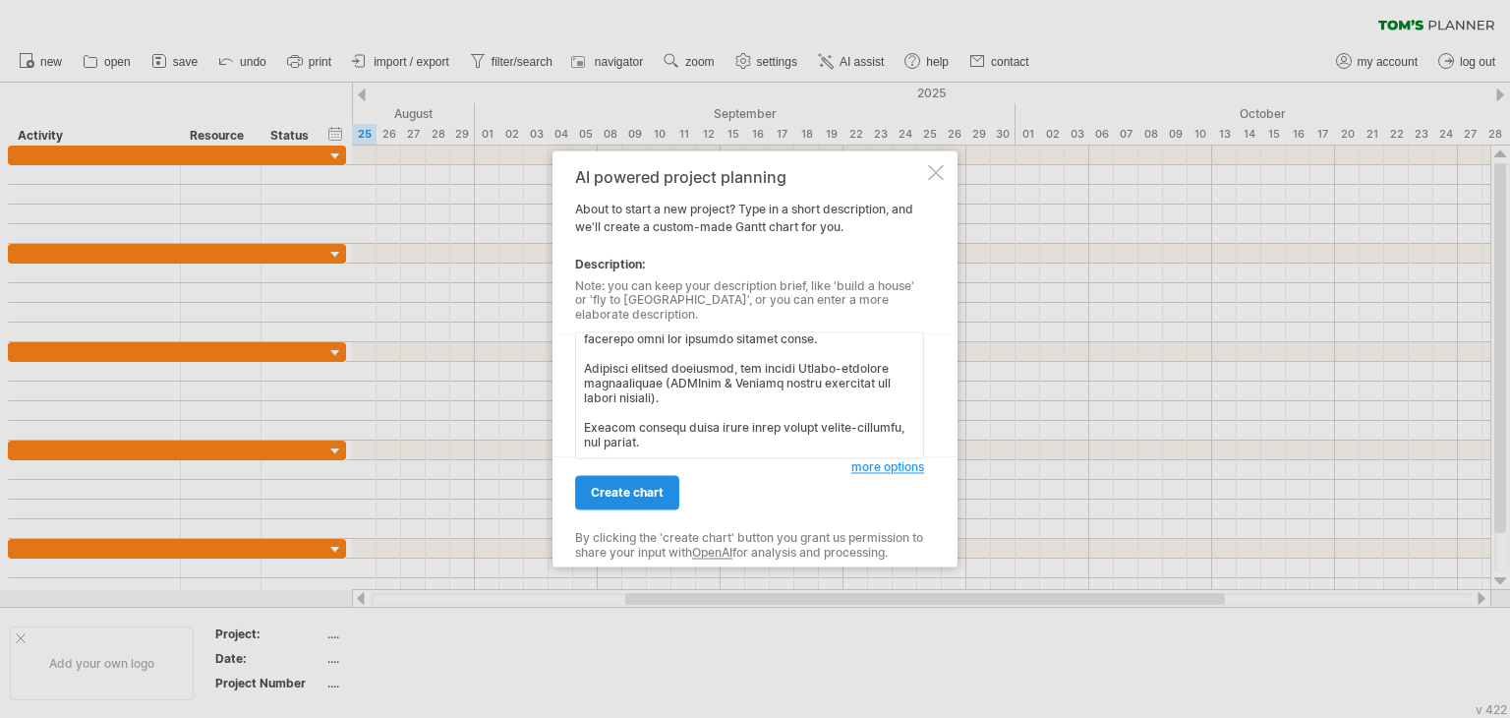
type textarea "August 2025 – Model Development & Training Aug 4 – Aug 20: AI Model Training (Y…"
click at [657, 486] on span "create chart" at bounding box center [627, 493] width 73 height 15
